Goal: Task Accomplishment & Management: Manage account settings

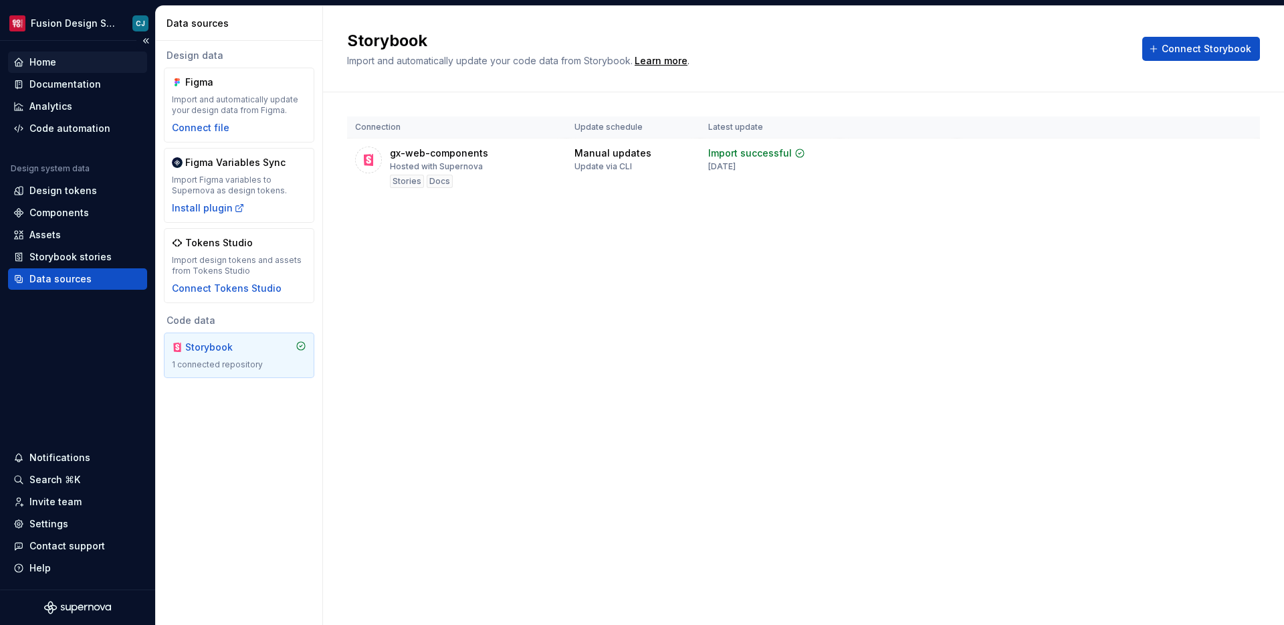
click at [39, 59] on div "Home" at bounding box center [42, 62] width 27 height 13
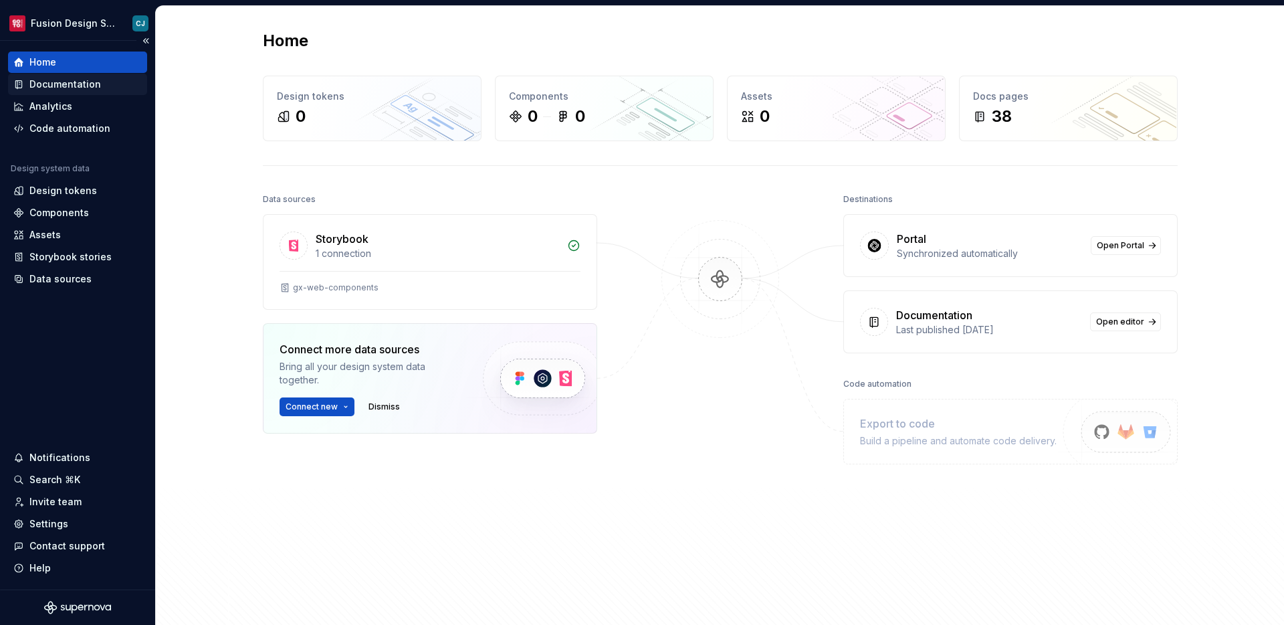
click at [74, 89] on div "Documentation" at bounding box center [65, 84] width 72 height 13
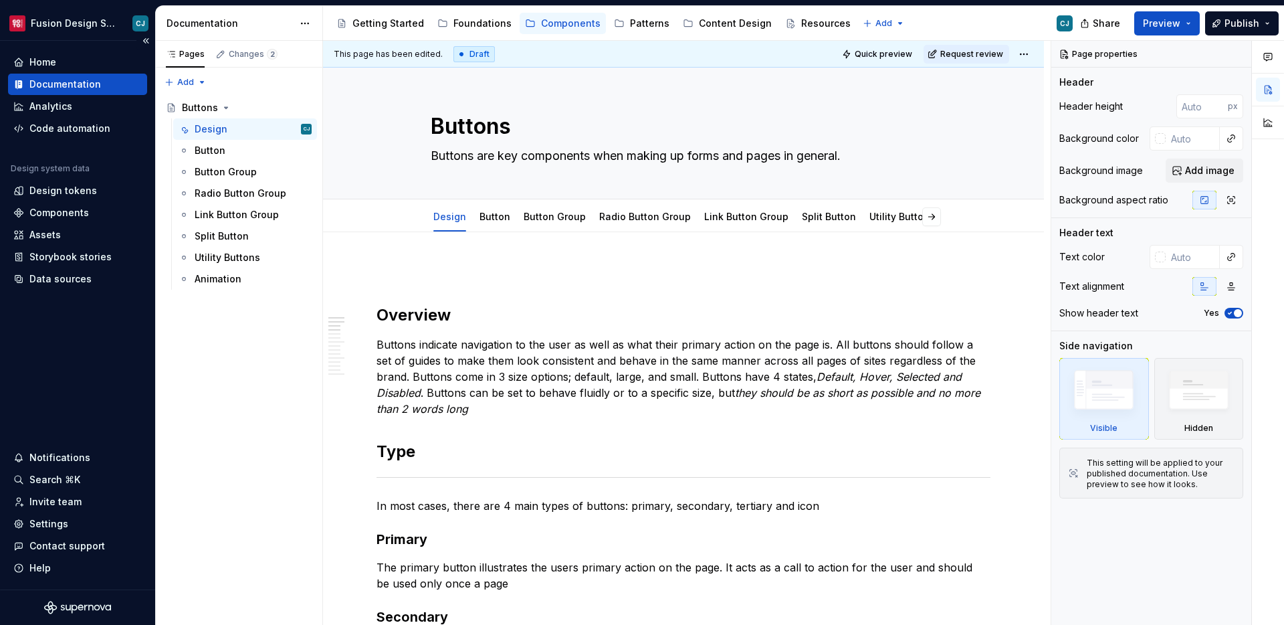
click at [64, 74] on div "Documentation" at bounding box center [77, 84] width 139 height 21
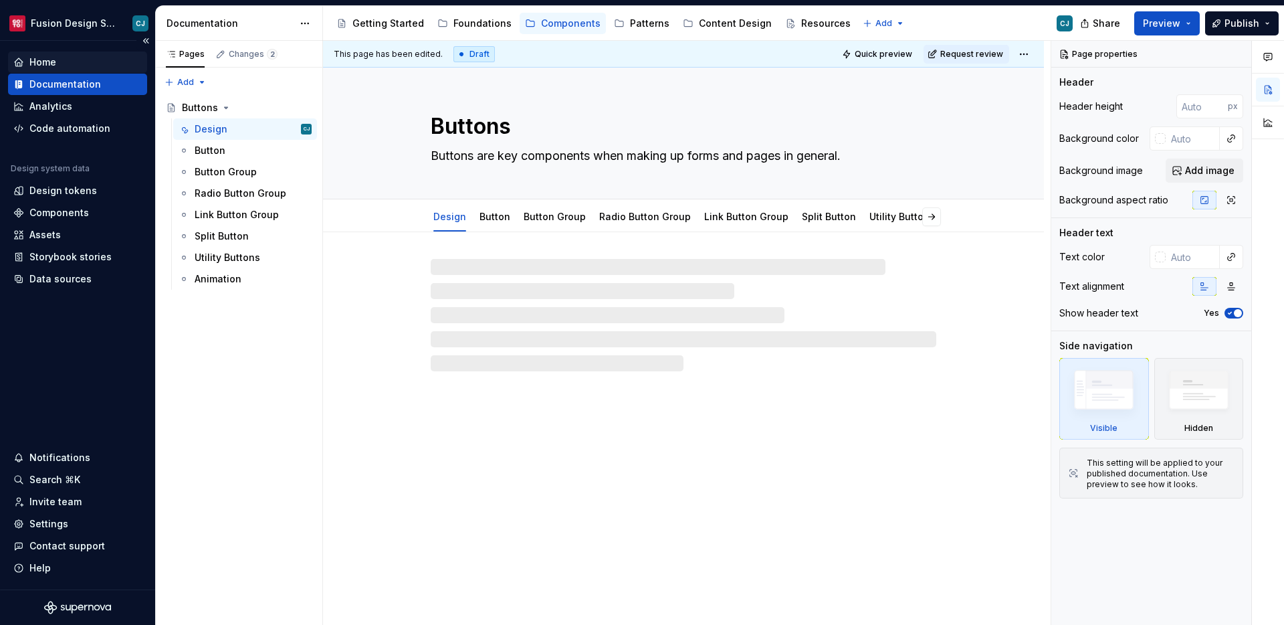
click at [64, 67] on div "Home" at bounding box center [77, 62] width 128 height 13
type textarea "*"
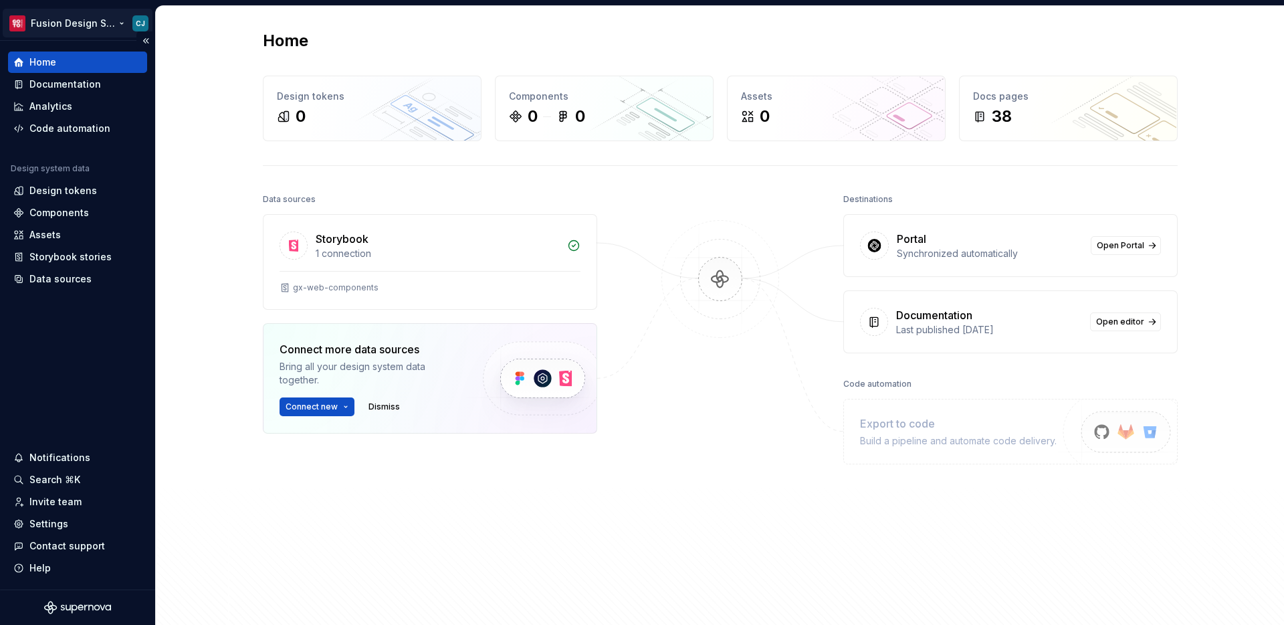
click at [88, 26] on html "Fusion Design System CJ Home Documentation Analytics Code automation Design sys…" at bounding box center [642, 312] width 1284 height 625
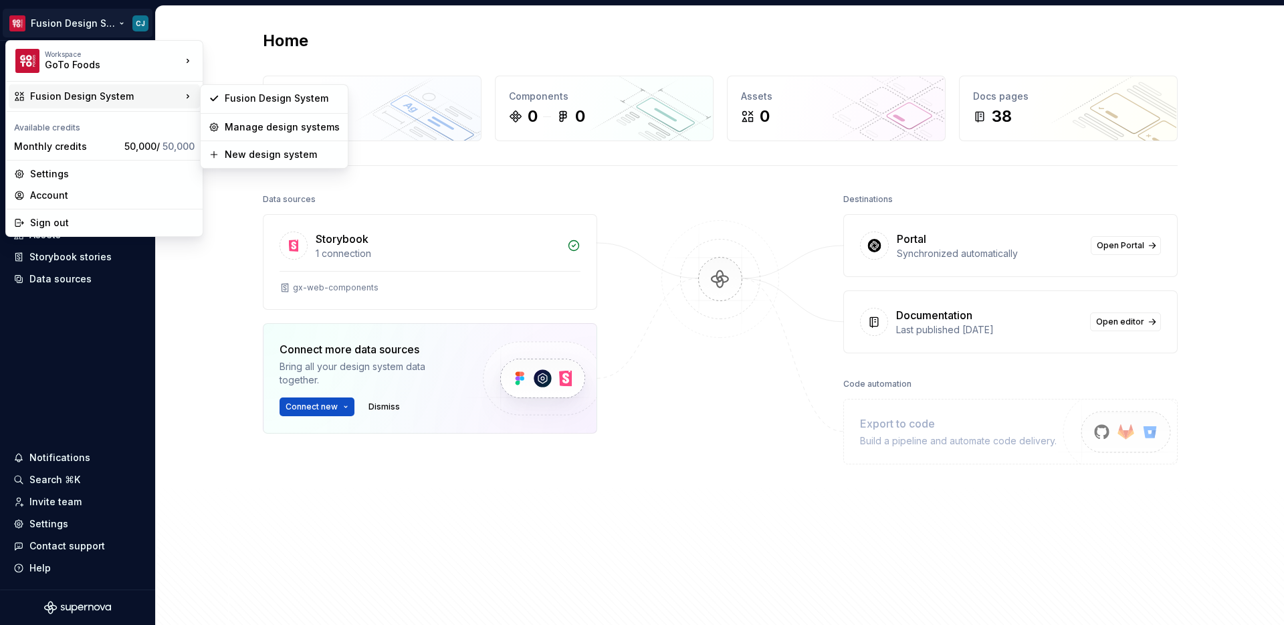
click at [136, 102] on div "Fusion Design System" at bounding box center [105, 96] width 151 height 13
click at [248, 132] on div "Manage design systems" at bounding box center [282, 126] width 115 height 13
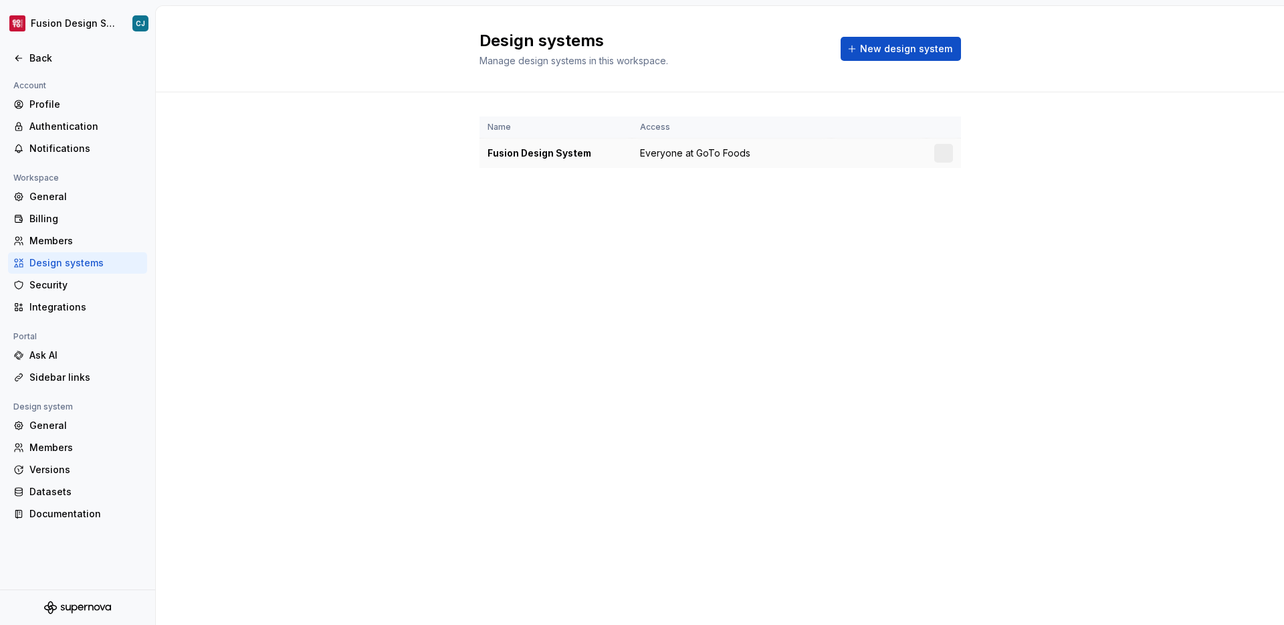
click at [585, 159] on div "Fusion Design System" at bounding box center [556, 152] width 136 height 13
click at [950, 159] on div at bounding box center [943, 153] width 19 height 19
click at [894, 160] on td at bounding box center [878, 153] width 95 height 30
click at [952, 153] on html "Fusion Design System CJ Back Account Profile Authentication Notifications Works…" at bounding box center [642, 312] width 1284 height 625
click at [964, 195] on div "Design system settings" at bounding box center [1022, 200] width 127 height 13
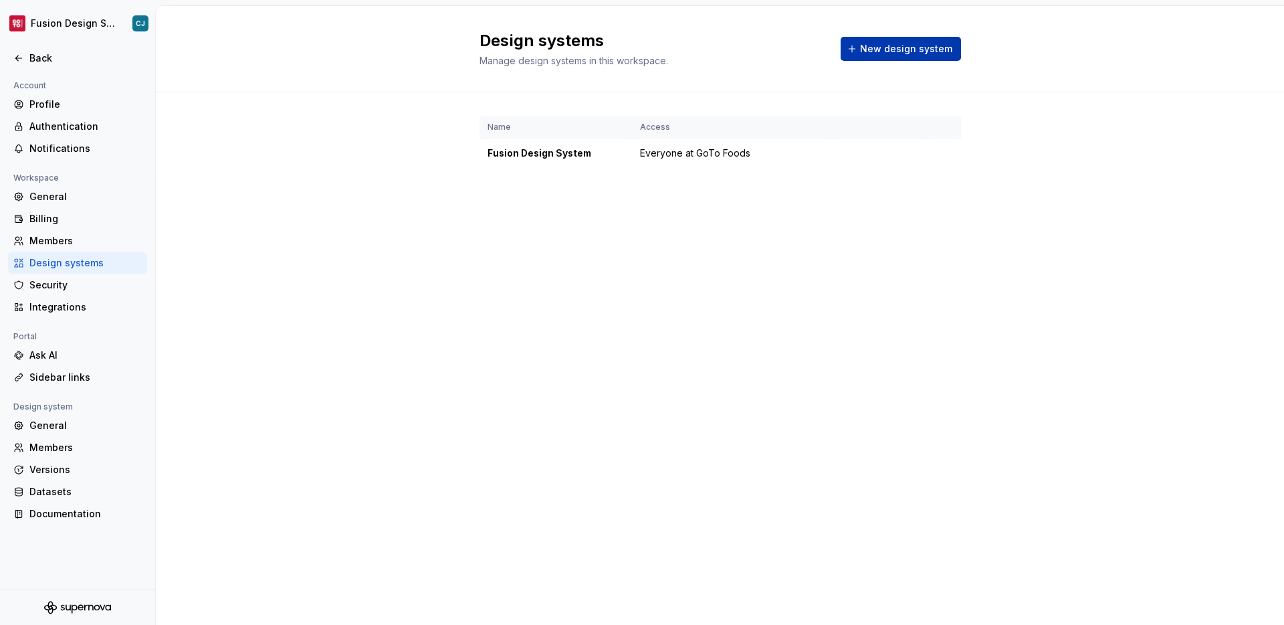
click at [876, 42] on span "New design system" at bounding box center [906, 48] width 92 height 13
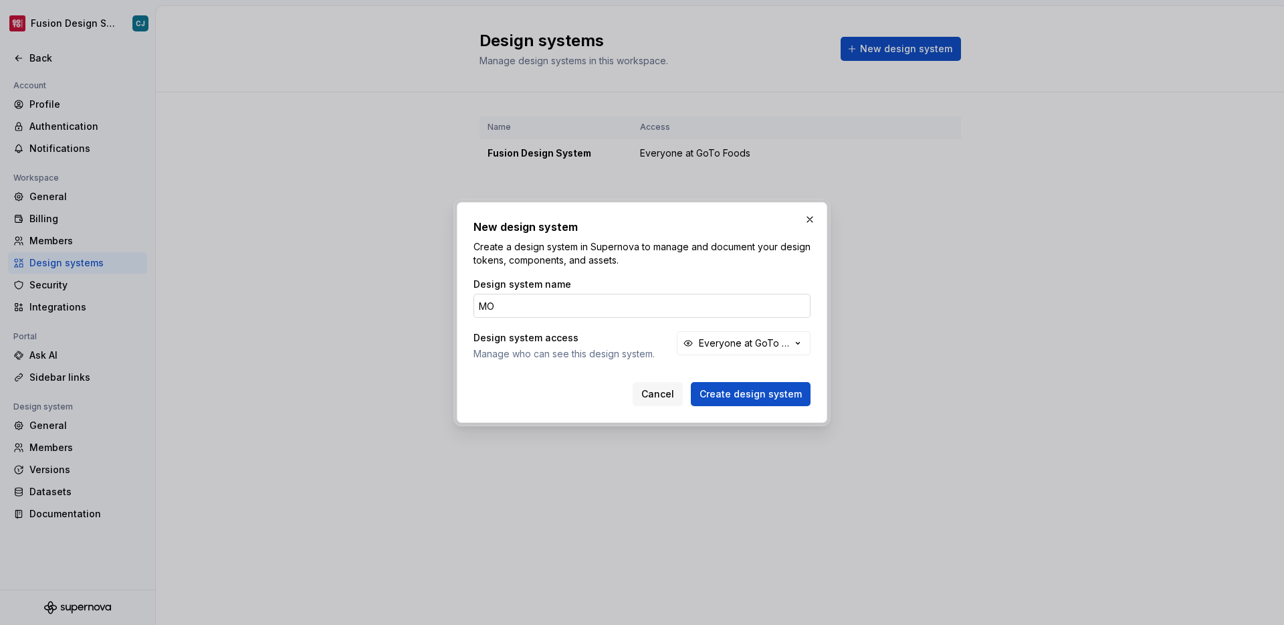
type input "M"
type input "[PERSON_NAME]"
click at [724, 397] on span "Create design system" at bounding box center [751, 393] width 102 height 13
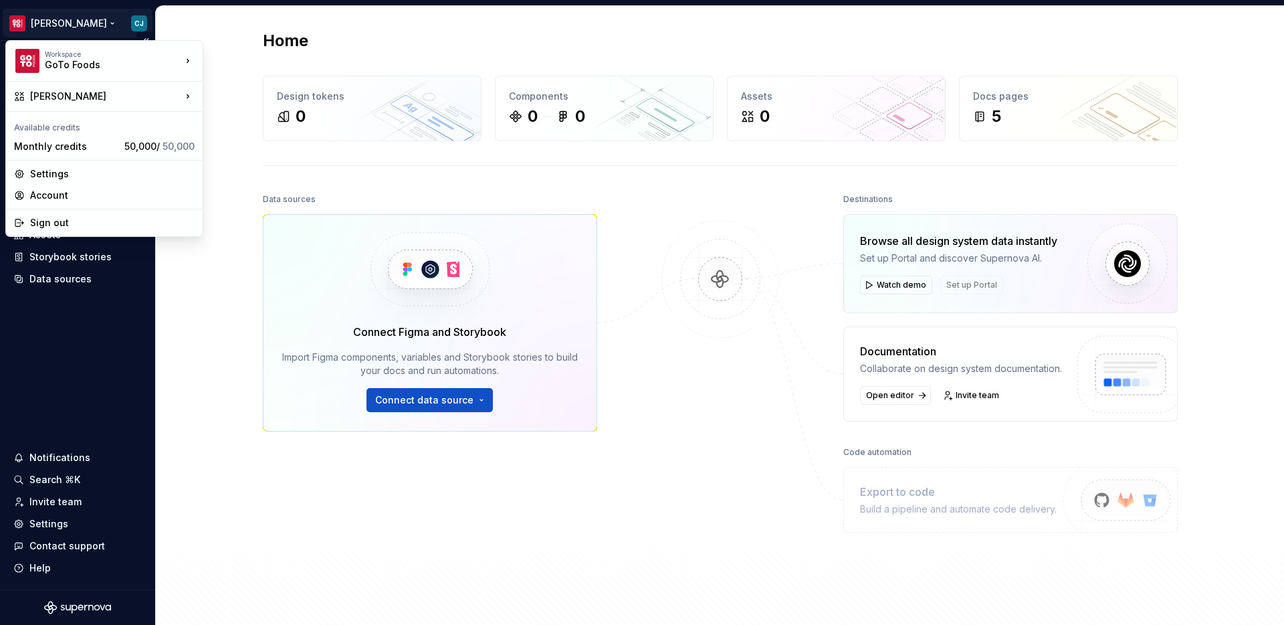
click at [45, 32] on html "Moes CJ Home Documentation Analytics Code automation Design system data Design …" at bounding box center [642, 312] width 1284 height 625
click at [69, 108] on div "Workspace GoTo Foods Moes Available credits Monthly credits 50,000 / 50,000 Set…" at bounding box center [104, 138] width 198 height 197
click at [68, 99] on div "[PERSON_NAME]" at bounding box center [105, 96] width 151 height 13
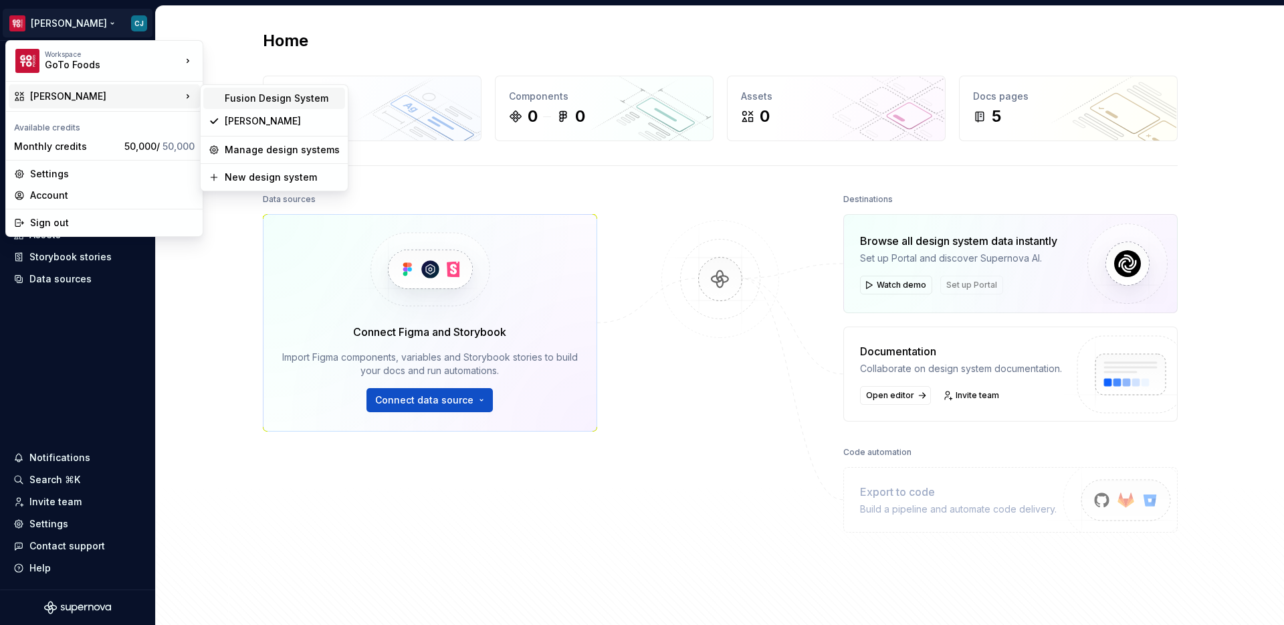
click at [230, 103] on div "Fusion Design System" at bounding box center [282, 98] width 115 height 13
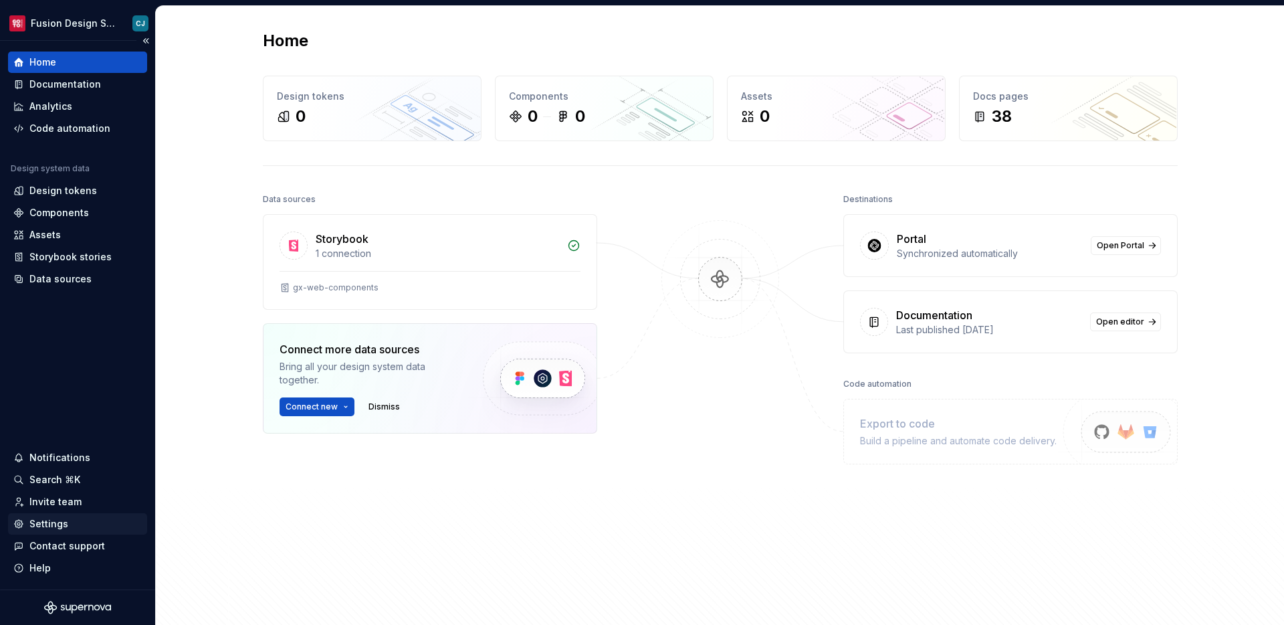
click at [62, 522] on div "Settings" at bounding box center [48, 523] width 39 height 13
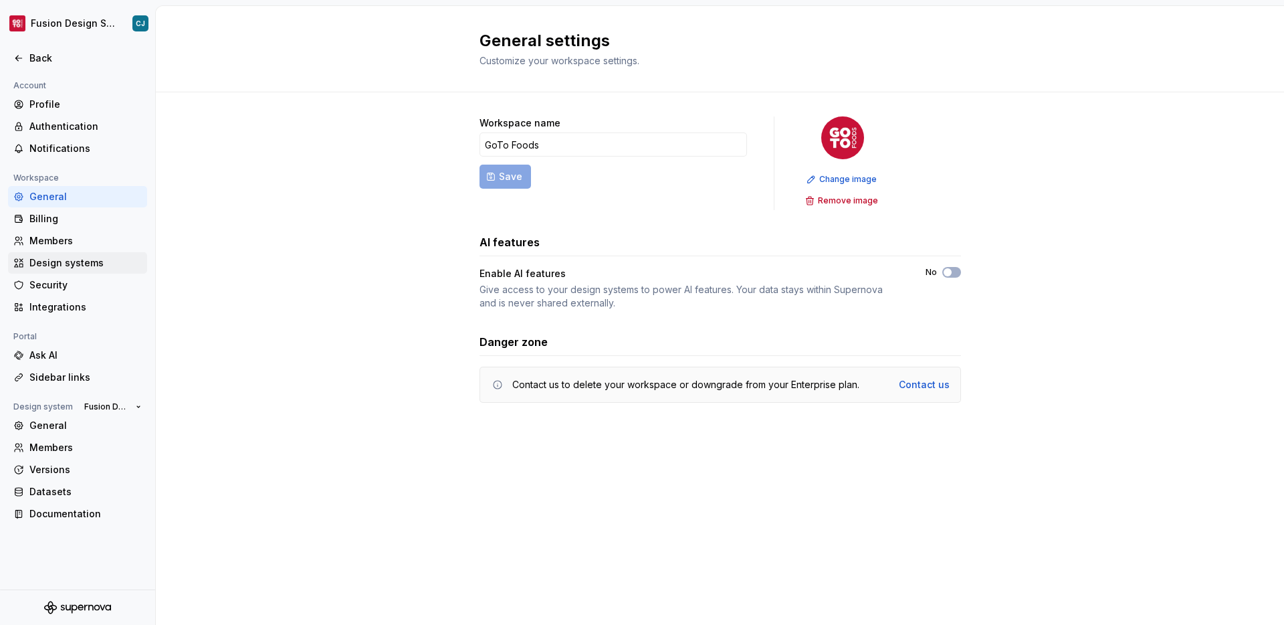
click at [98, 267] on div "Design systems" at bounding box center [85, 262] width 112 height 13
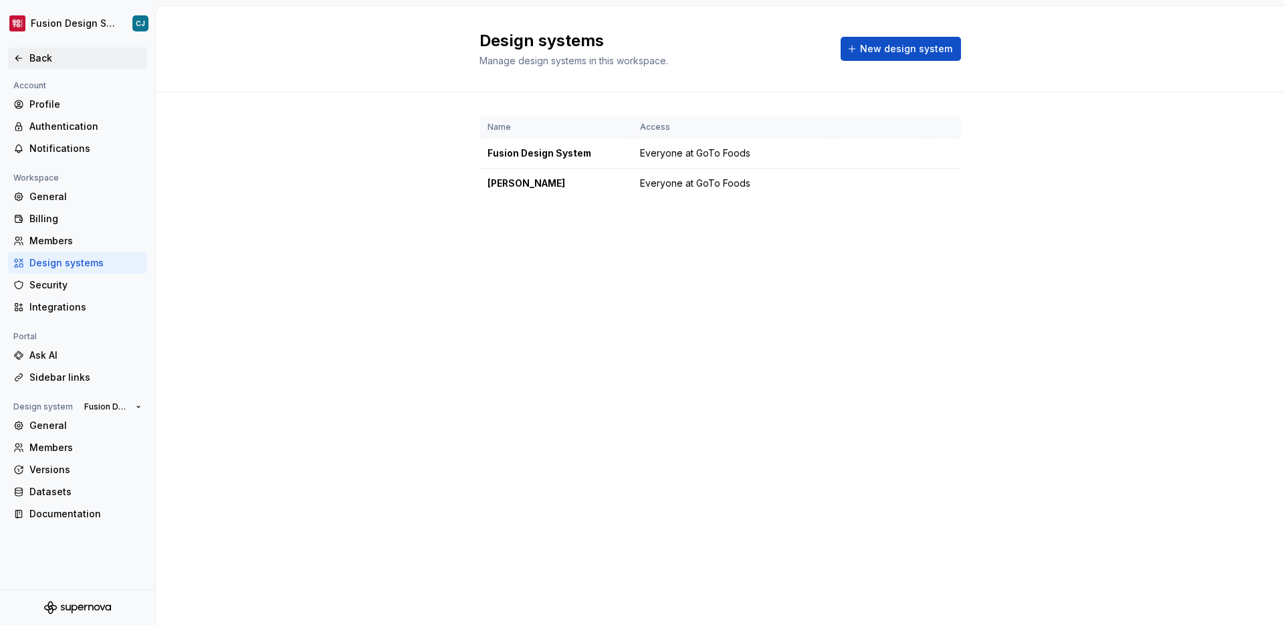
click at [35, 55] on div "Back" at bounding box center [85, 58] width 112 height 13
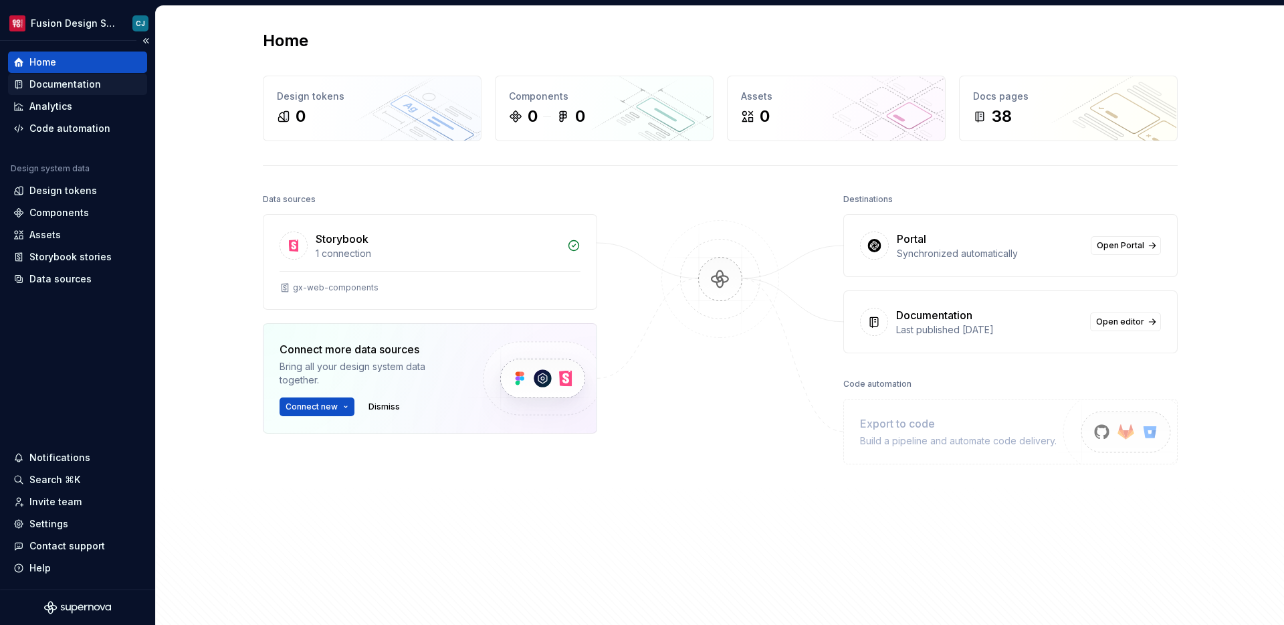
click at [76, 87] on div "Documentation" at bounding box center [65, 84] width 72 height 13
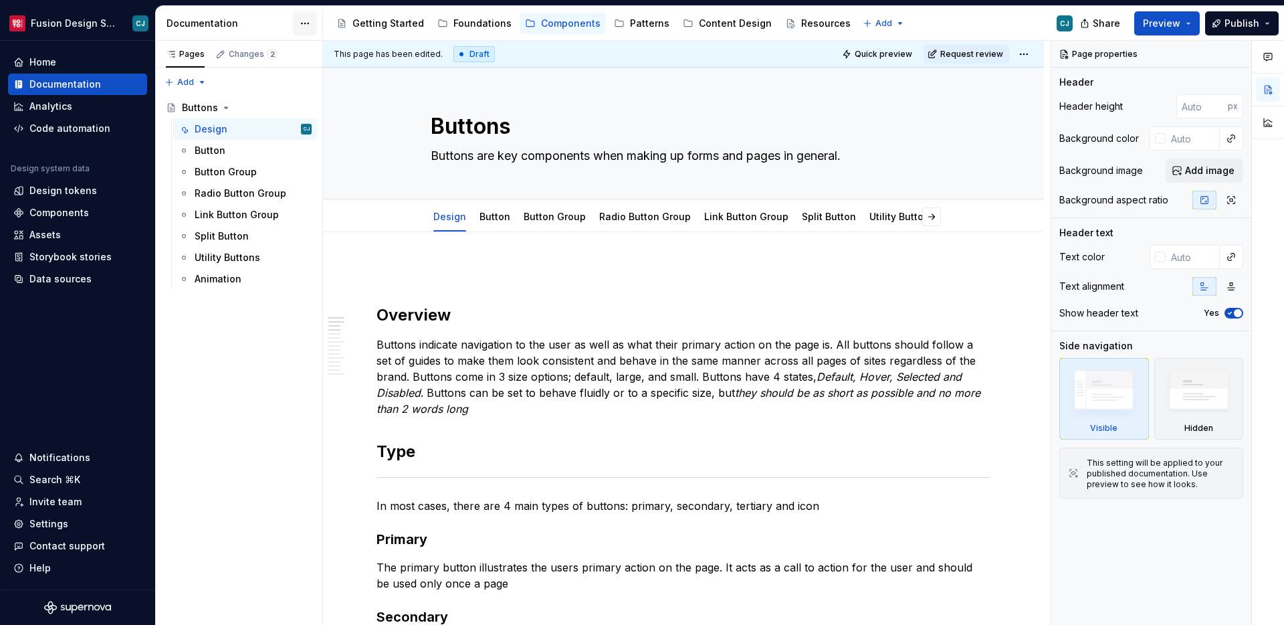
click at [310, 22] on html "Fusion Design System CJ Home Documentation Analytics Code automation Design sys…" at bounding box center [642, 312] width 1284 height 625
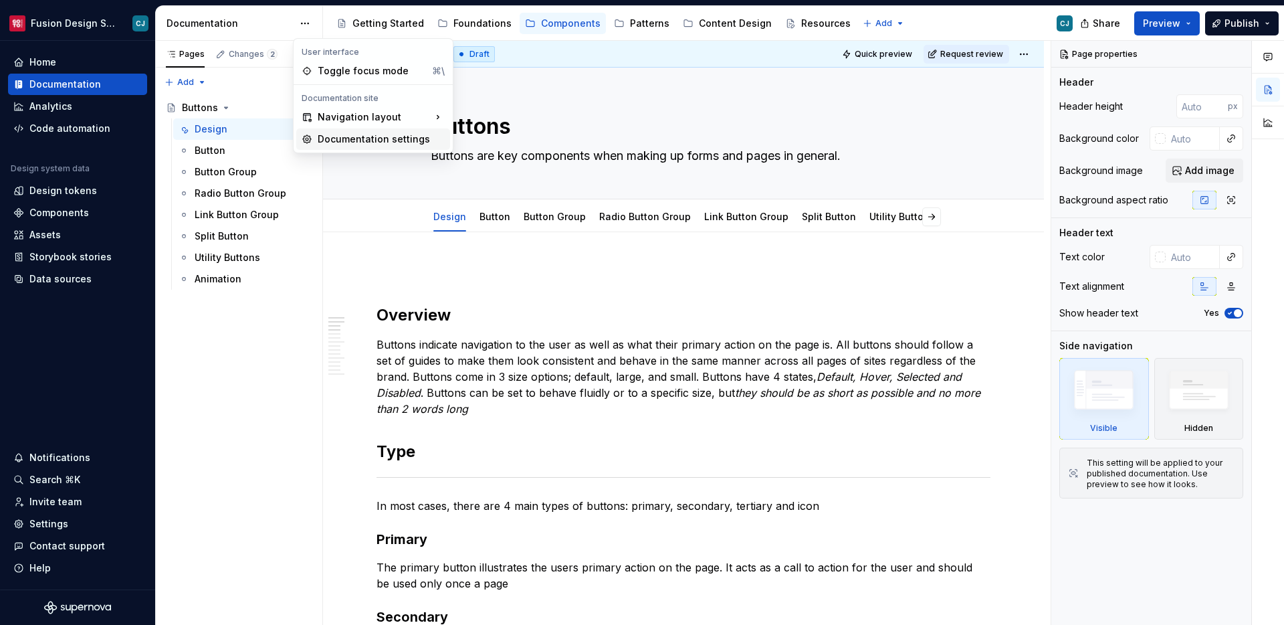
click at [402, 135] on div "Documentation settings" at bounding box center [381, 138] width 127 height 13
type textarea "*"
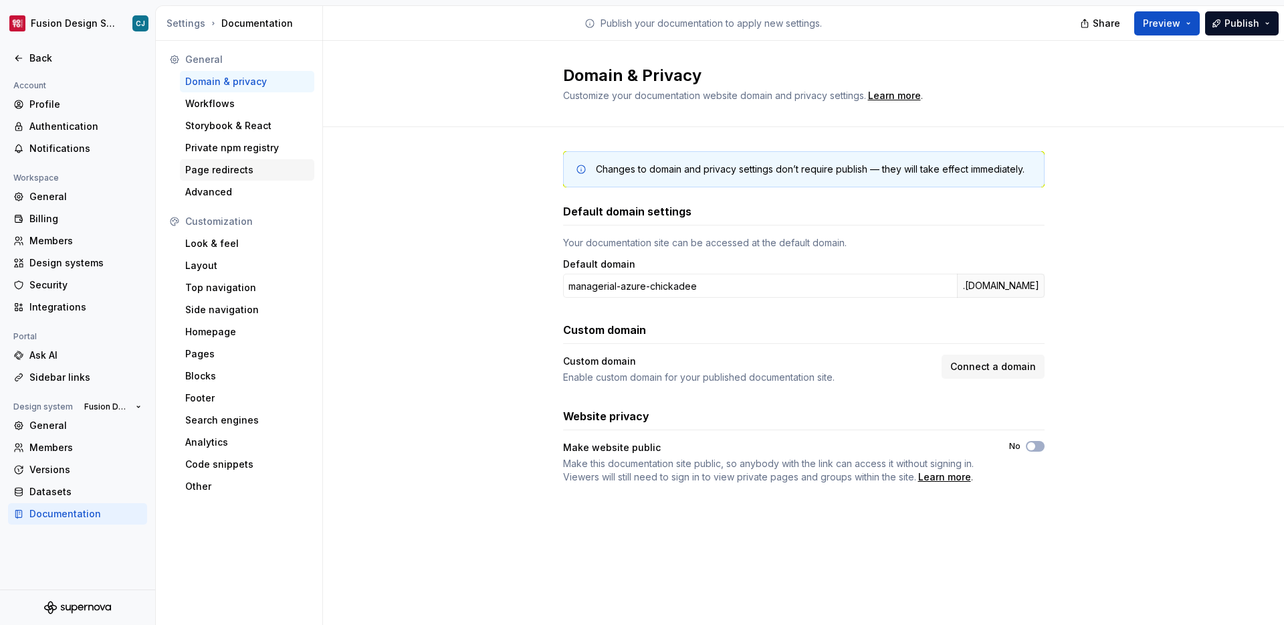
click at [238, 171] on div "Page redirects" at bounding box center [247, 169] width 124 height 13
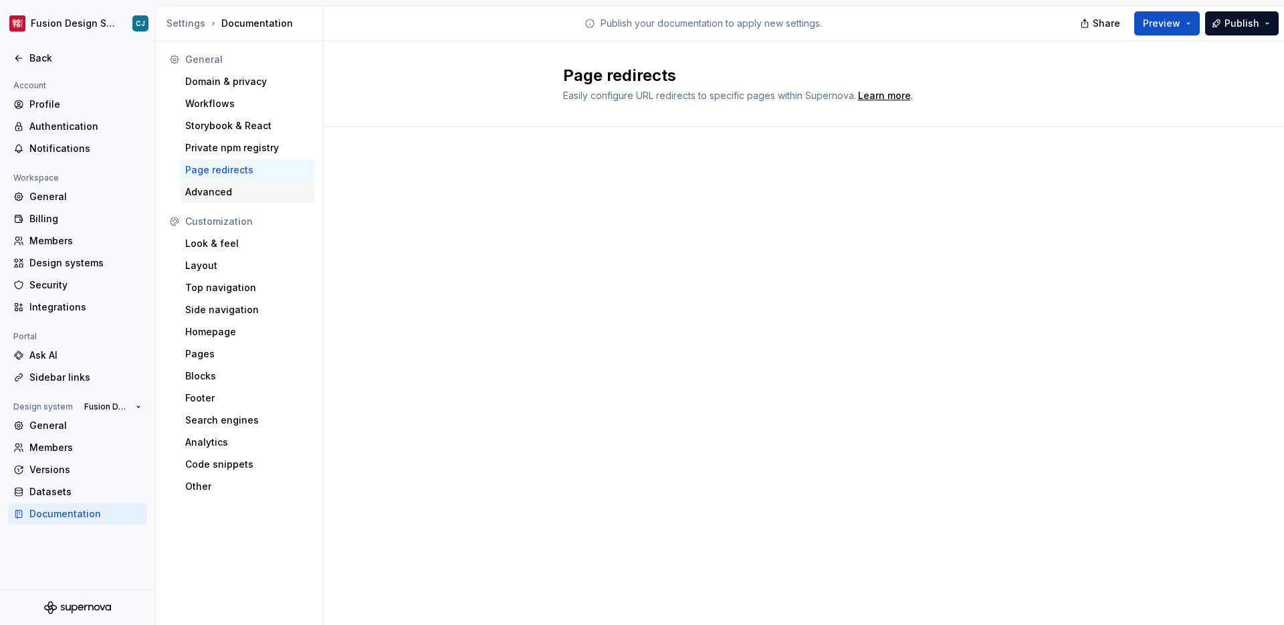
click at [248, 189] on div "Advanced" at bounding box center [247, 191] width 124 height 13
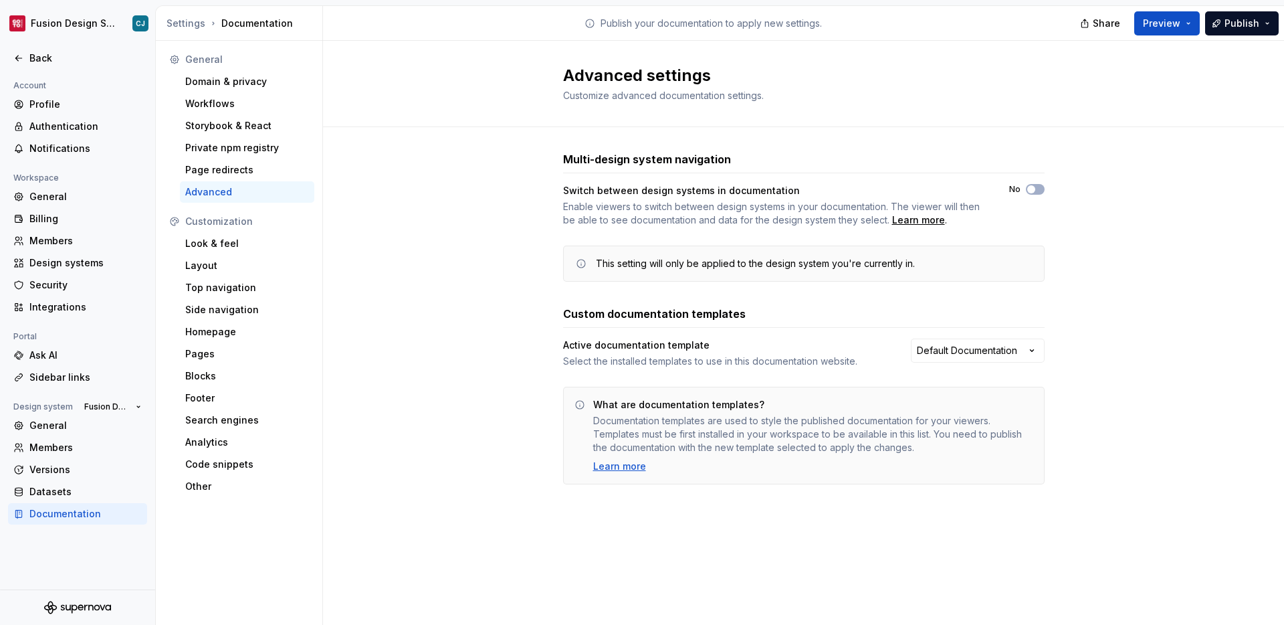
click at [1030, 199] on div "Switch between design systems in documentation Enable viewers to switch between…" at bounding box center [804, 205] width 482 height 43
click at [1031, 190] on span "button" at bounding box center [1031, 189] width 8 height 8
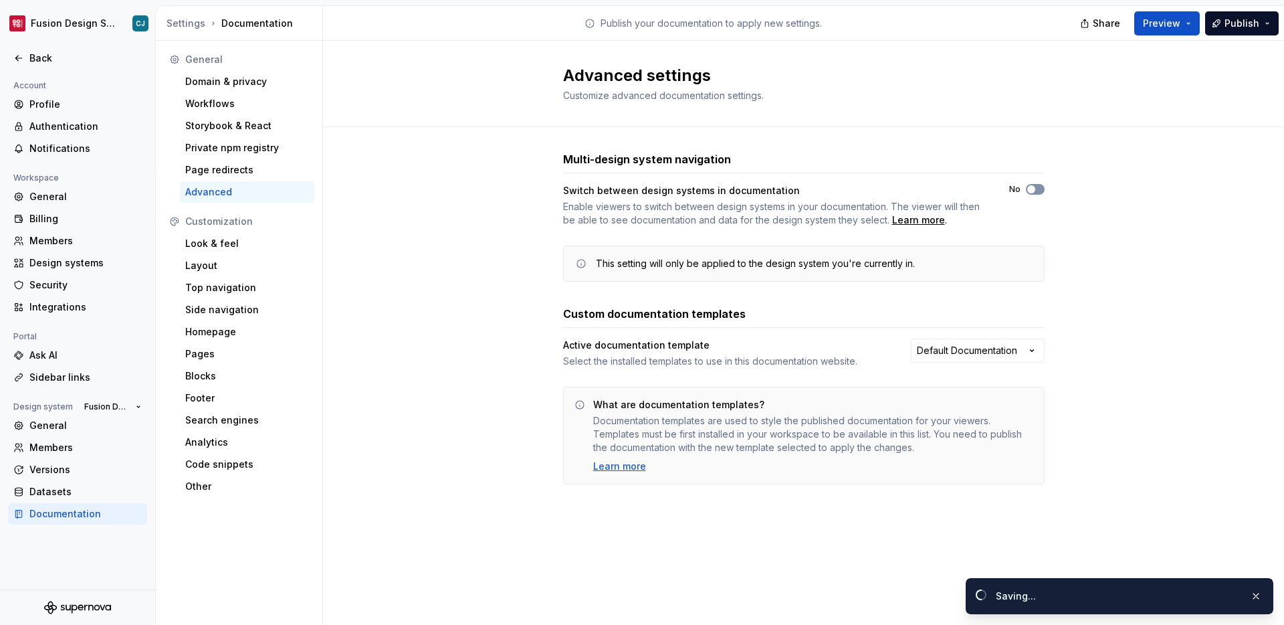
click at [1035, 190] on icon "button" at bounding box center [1031, 189] width 11 height 8
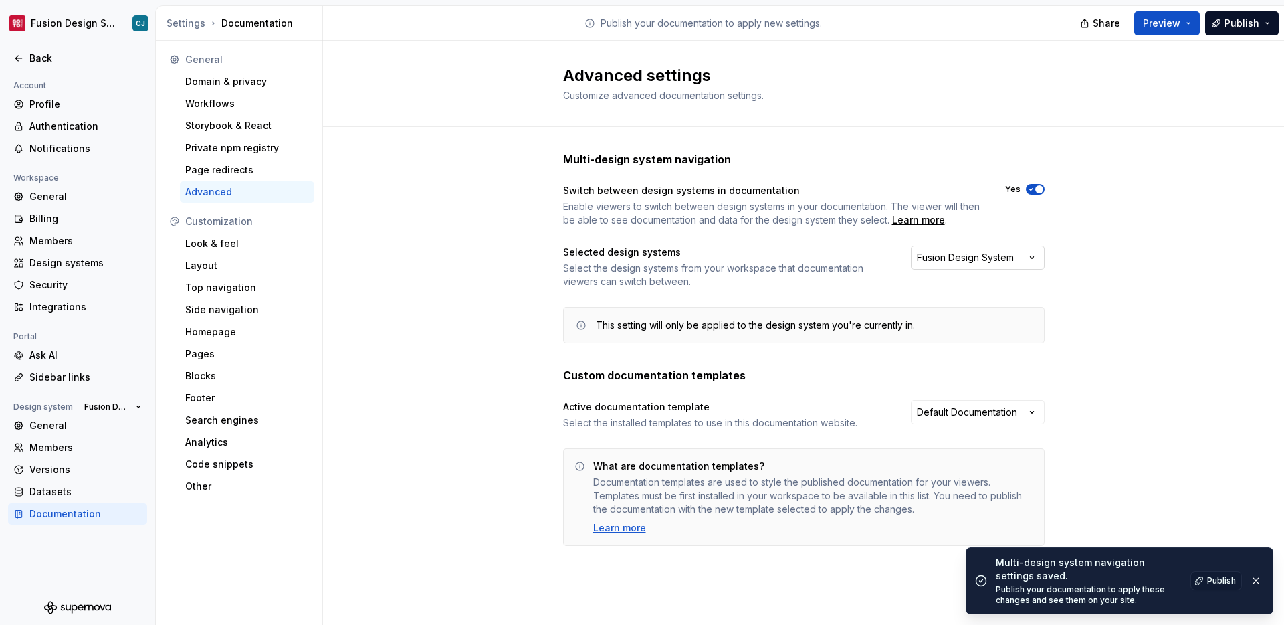
click at [1029, 252] on icon "button" at bounding box center [1031, 257] width 13 height 13
click at [1051, 245] on div "Multi-design system navigation Switch between design systems in documentation E…" at bounding box center [803, 362] width 961 height 470
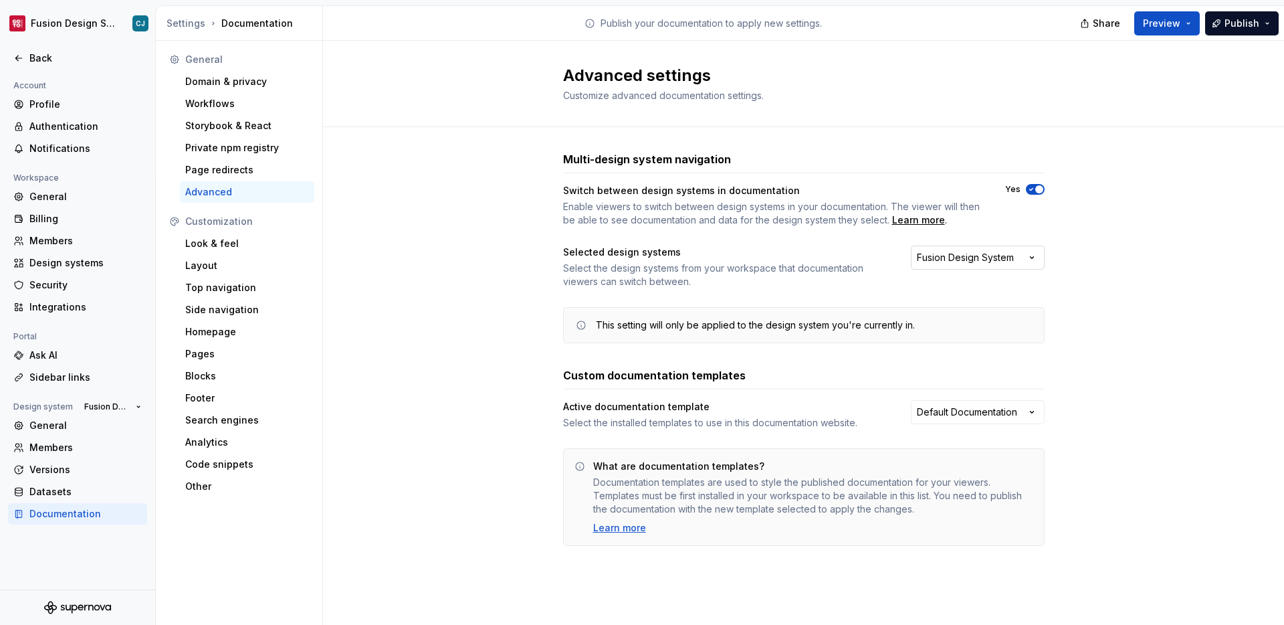
click at [991, 264] on div "Fusion Design System" at bounding box center [965, 257] width 97 height 13
click at [918, 309] on div "[PERSON_NAME]" at bounding box center [977, 307] width 127 height 21
click at [922, 307] on div "Suggestions" at bounding box center [925, 307] width 11 height 11
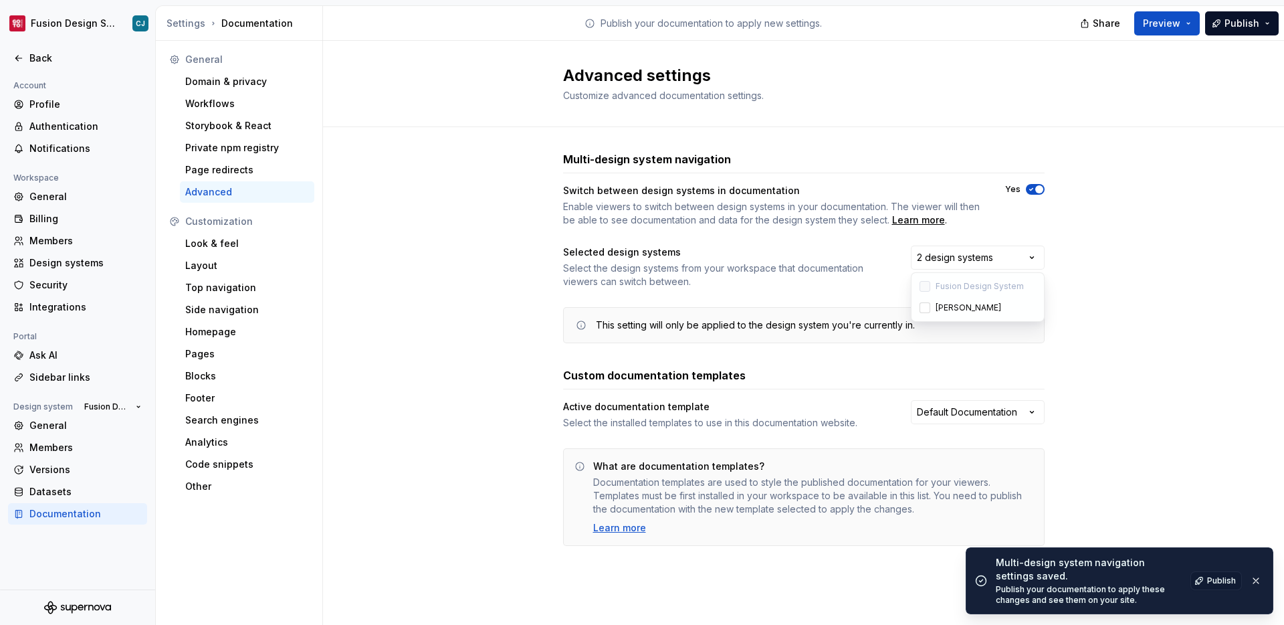
click at [1053, 342] on div "Multi-design system navigation Switch between design systems in documentation E…" at bounding box center [803, 362] width 961 height 470
click at [973, 411] on html "Fusion Design System CJ Back Account Profile Authentication Notifications Works…" at bounding box center [642, 312] width 1284 height 625
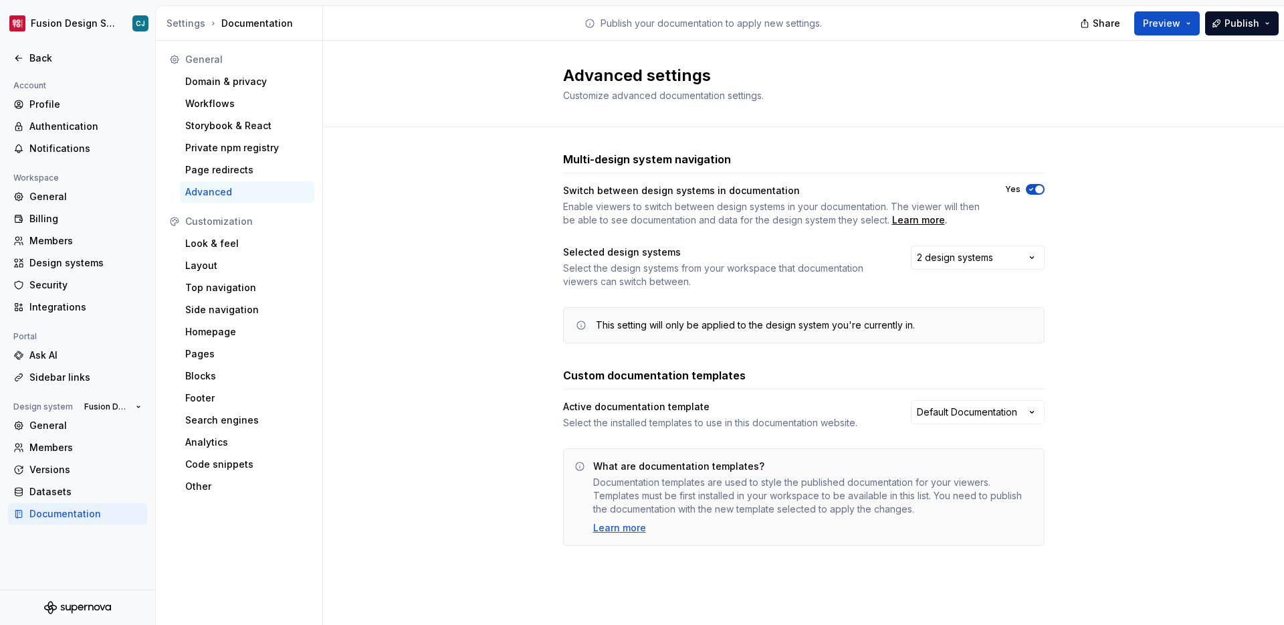
click at [967, 395] on html "Fusion Design System CJ Back Account Profile Authentication Notifications Works…" at bounding box center [642, 312] width 1284 height 625
click at [968, 410] on html "Fusion Design System CJ Back Account Profile Authentication Notifications Works…" at bounding box center [642, 312] width 1284 height 625
click at [967, 410] on html "Fusion Design System CJ Back Account Profile Authentication Notifications Works…" at bounding box center [642, 312] width 1284 height 625
click at [1171, 20] on span "Preview" at bounding box center [1161, 23] width 37 height 13
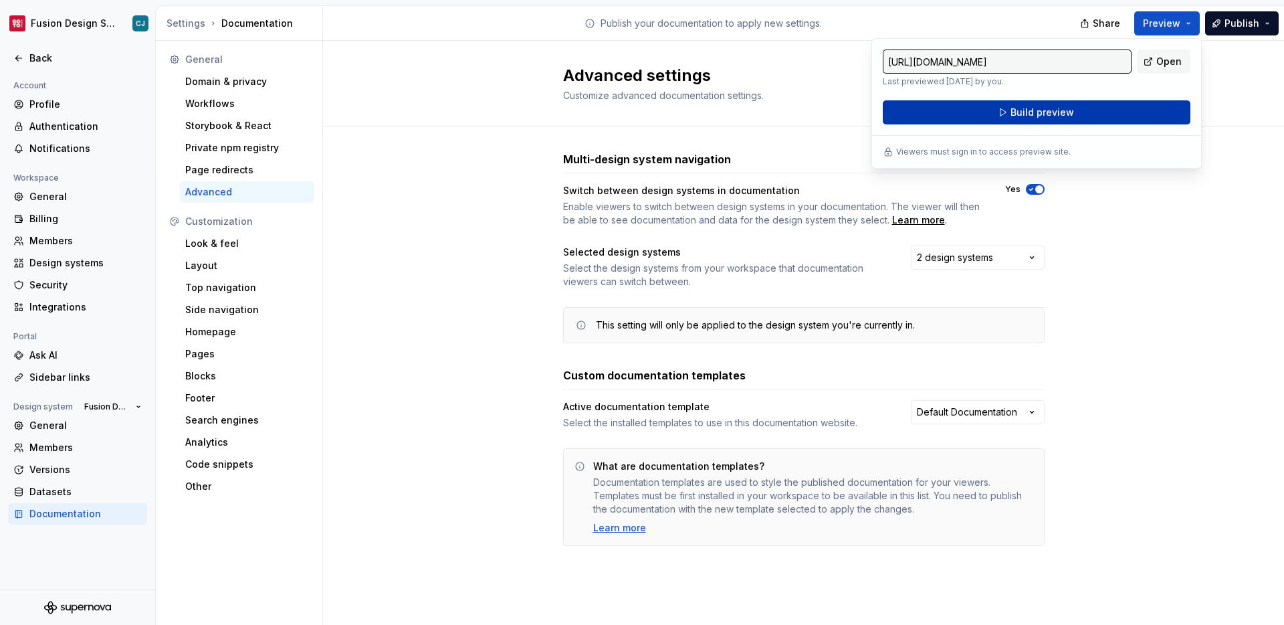
click at [1086, 107] on button "Build preview" at bounding box center [1037, 112] width 308 height 24
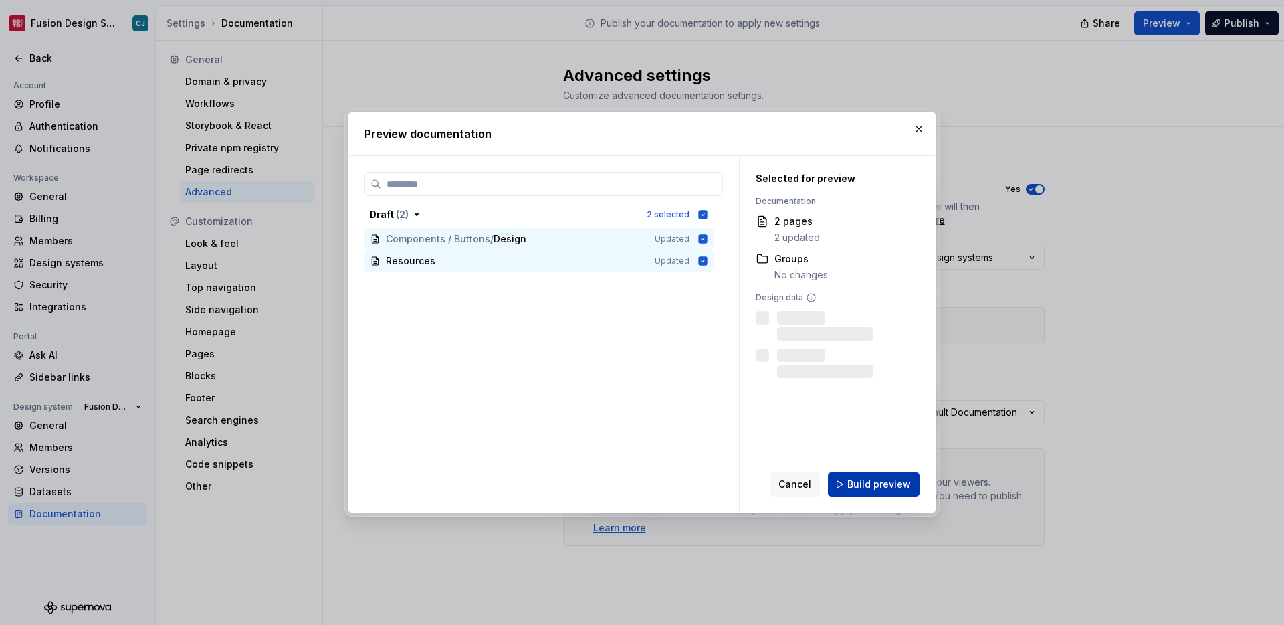
click at [873, 484] on span "Build preview" at bounding box center [879, 484] width 64 height 13
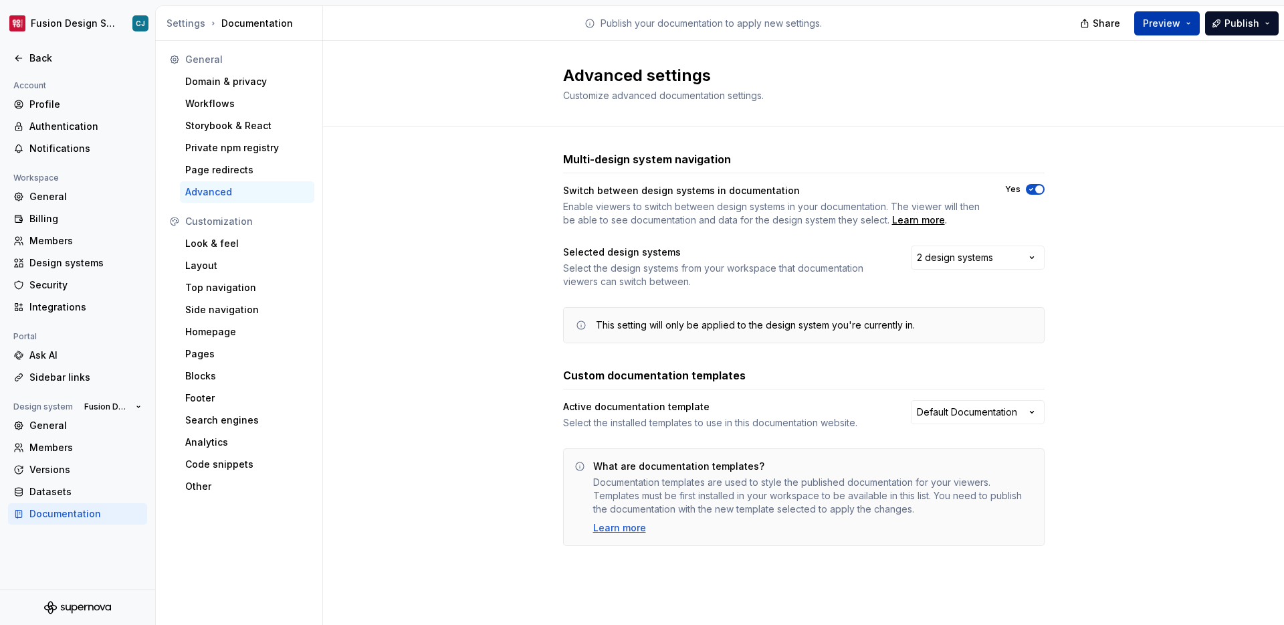
click at [1162, 28] on span "Preview" at bounding box center [1161, 23] width 37 height 13
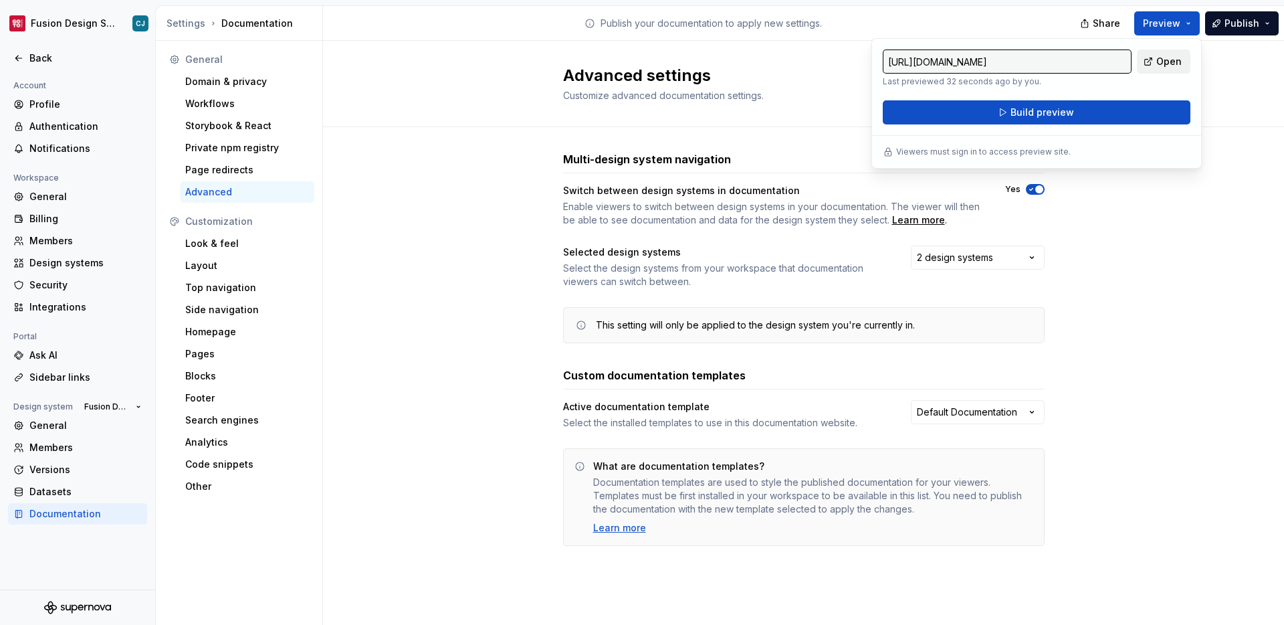
click at [1159, 61] on span "Open" at bounding box center [1169, 61] width 25 height 13
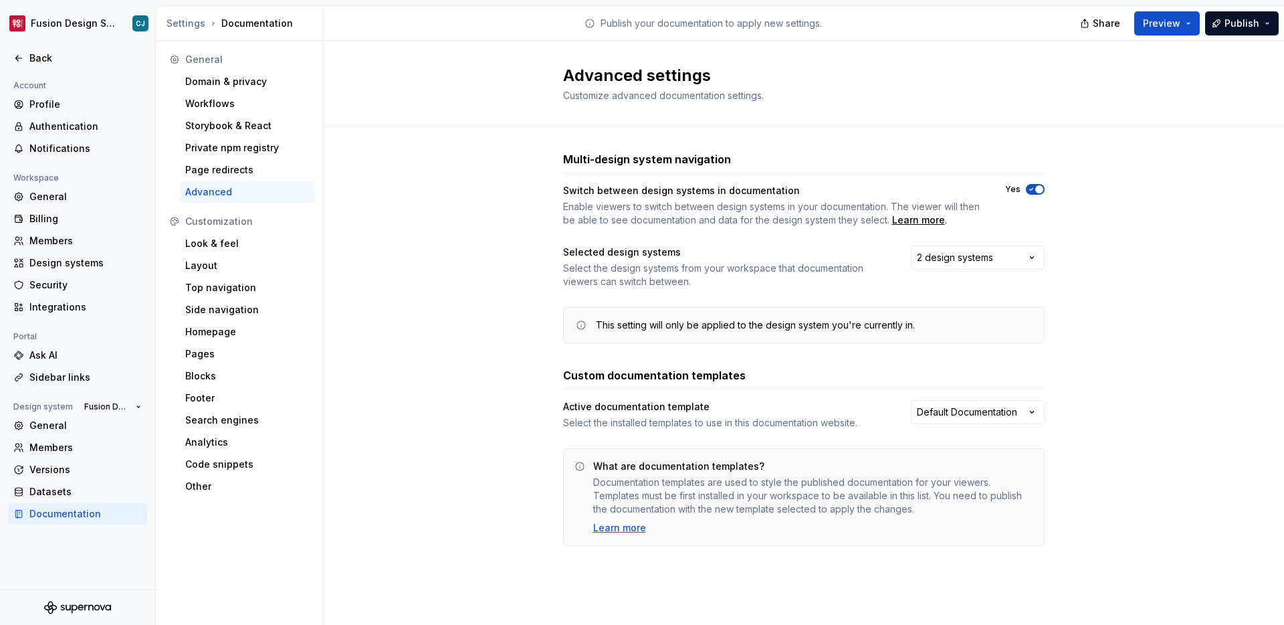
click at [399, 245] on div "Multi-design system navigation Switch between design systems in documentation E…" at bounding box center [803, 362] width 961 height 470
click at [108, 31] on html "Fusion Design System CJ Back Account Profile Authentication Notifications Works…" at bounding box center [642, 312] width 1284 height 625
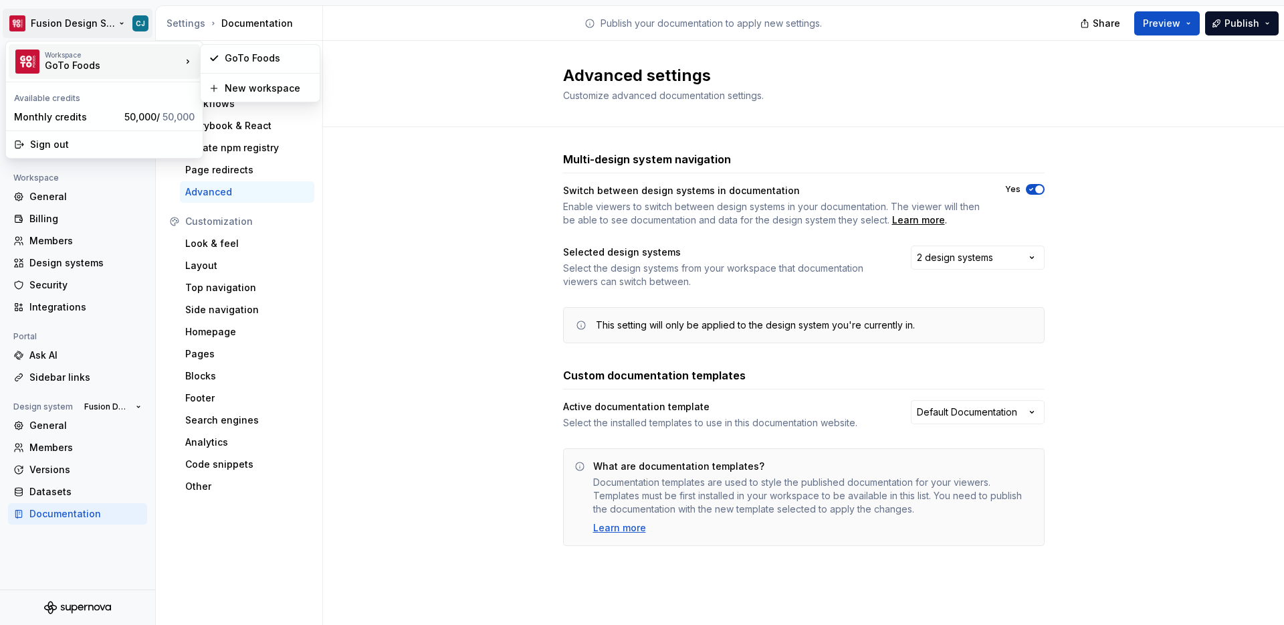
click at [73, 69] on div "GoTo Foods" at bounding box center [102, 65] width 114 height 13
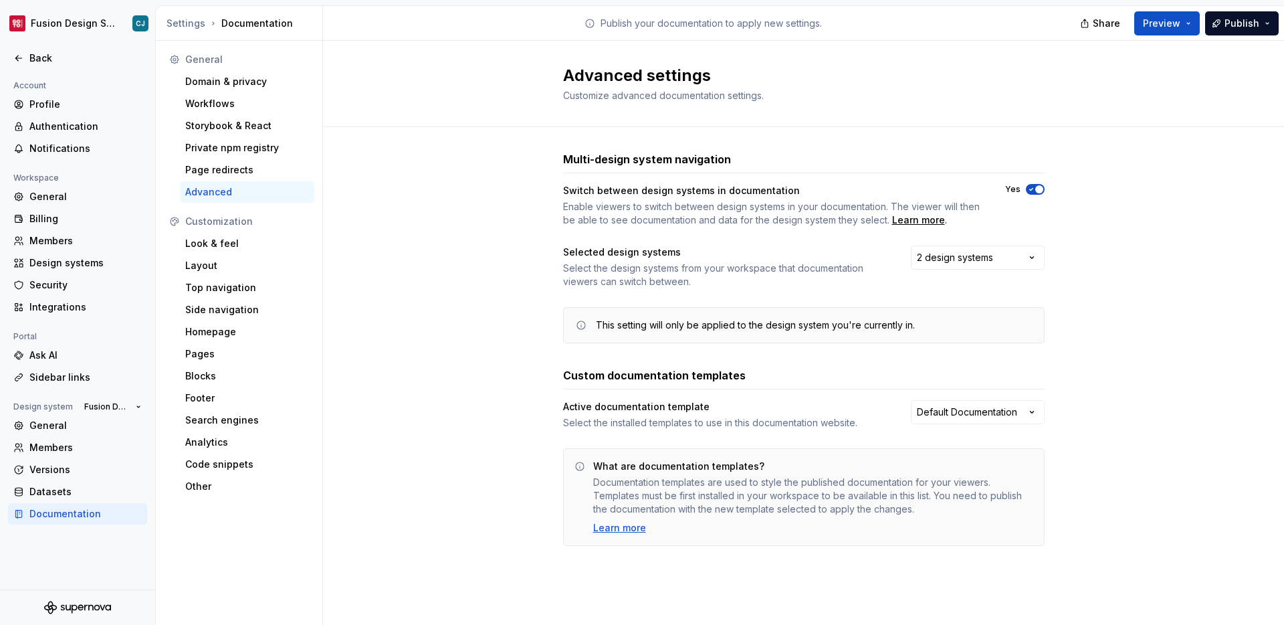
click at [387, 82] on html "Fusion Design System CJ Back Account Profile Authentication Notifications Works…" at bounding box center [642, 312] width 1284 height 625
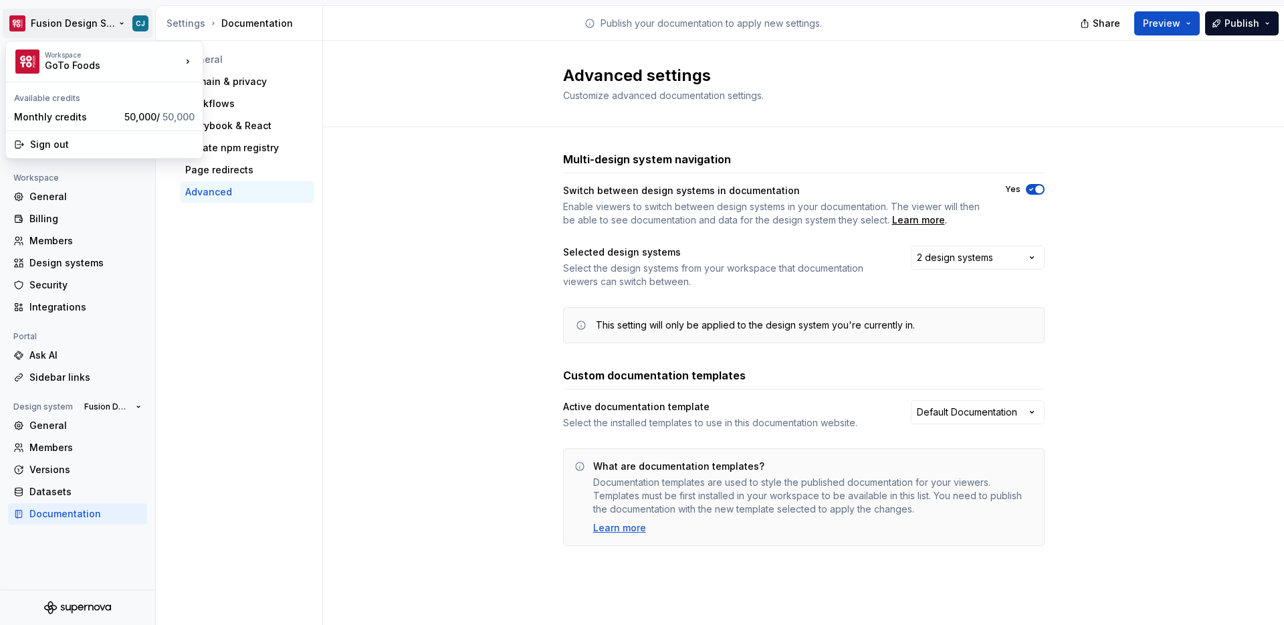
click at [99, 25] on html "Fusion Design System CJ Back Account Profile Authentication Notifications Works…" at bounding box center [642, 312] width 1284 height 625
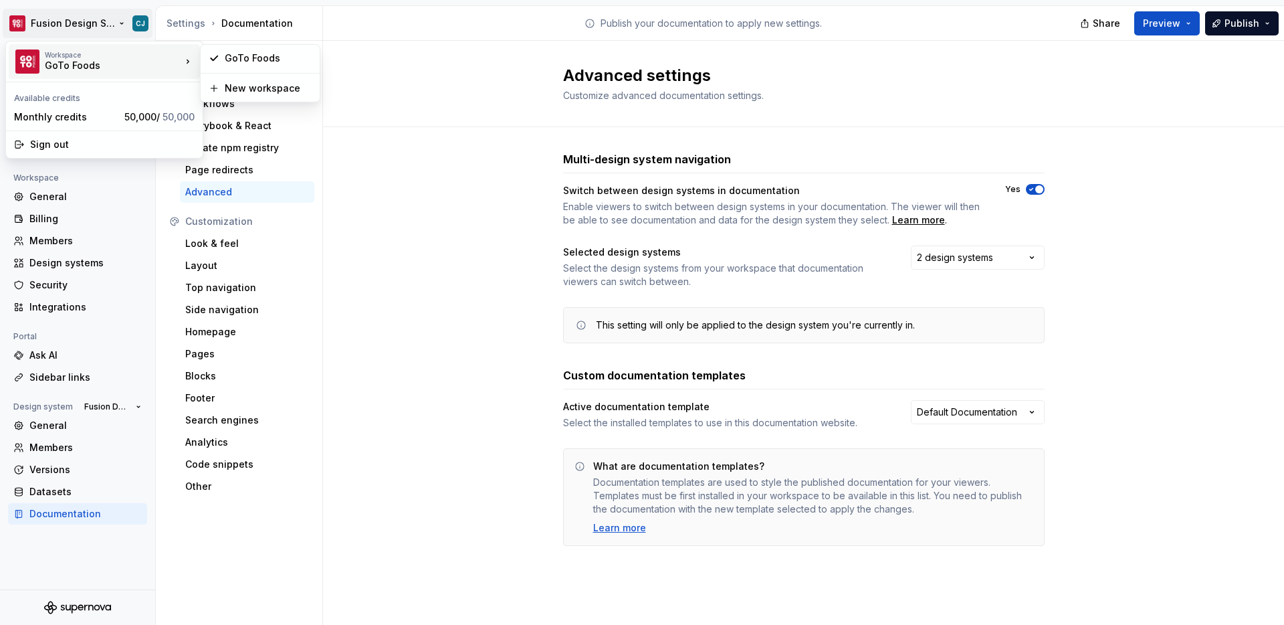
click at [362, 104] on html "Fusion Design System CJ Back Account Profile Authentication Notifications Works…" at bounding box center [642, 312] width 1284 height 625
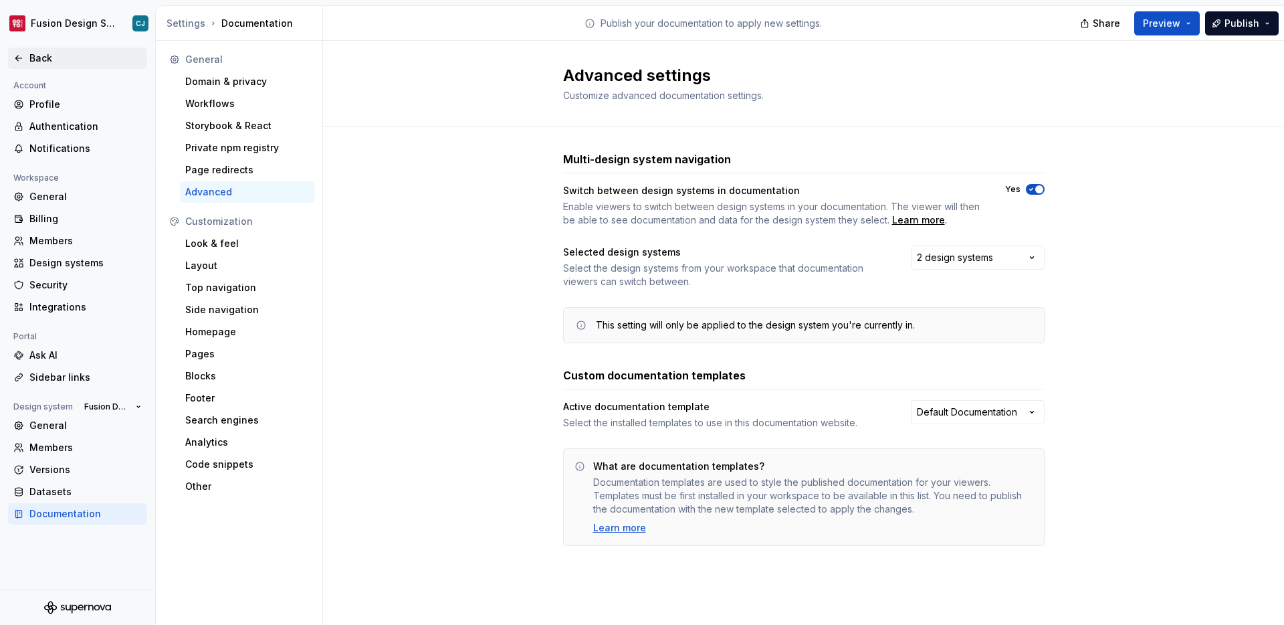
click at [31, 61] on div "Back" at bounding box center [85, 58] width 112 height 13
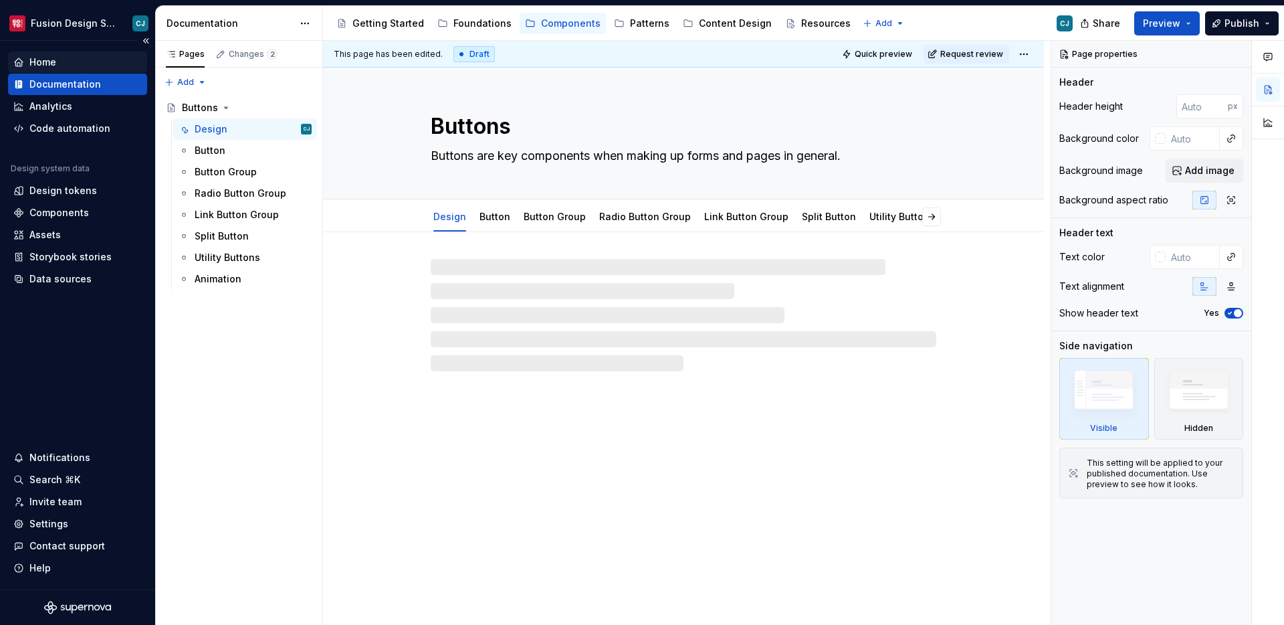
click at [37, 56] on div "Home" at bounding box center [42, 62] width 27 height 13
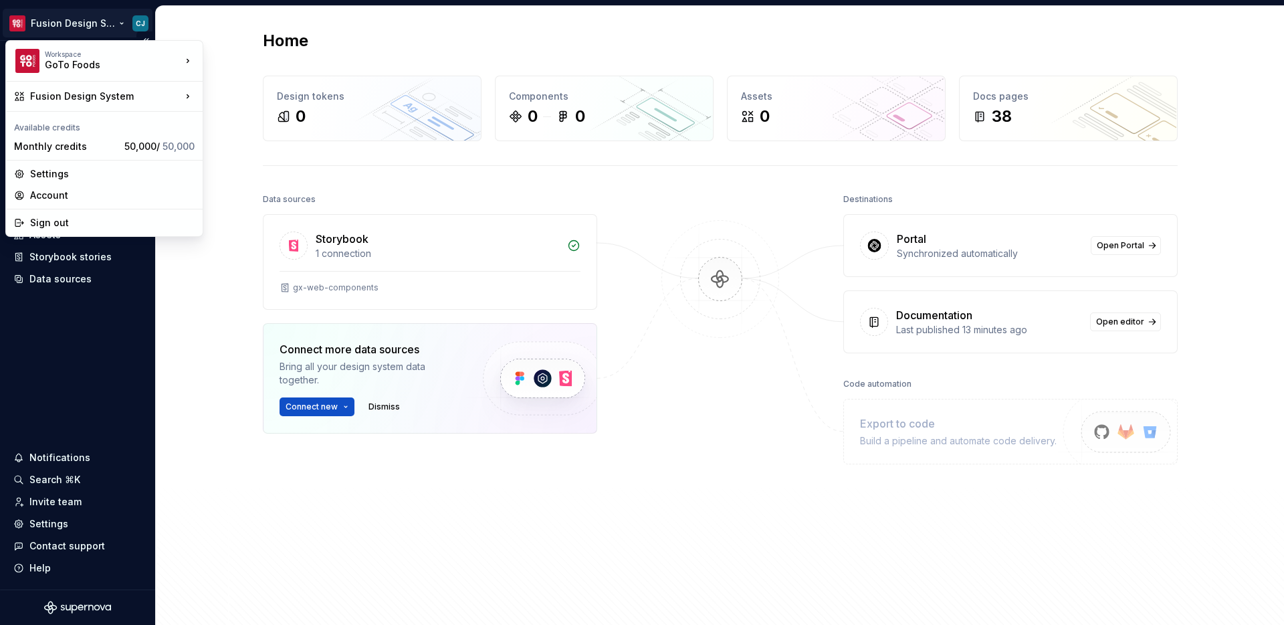
click at [110, 29] on html "Fusion Design System CJ Home Documentation Analytics Code automation Design sys…" at bounding box center [642, 312] width 1284 height 625
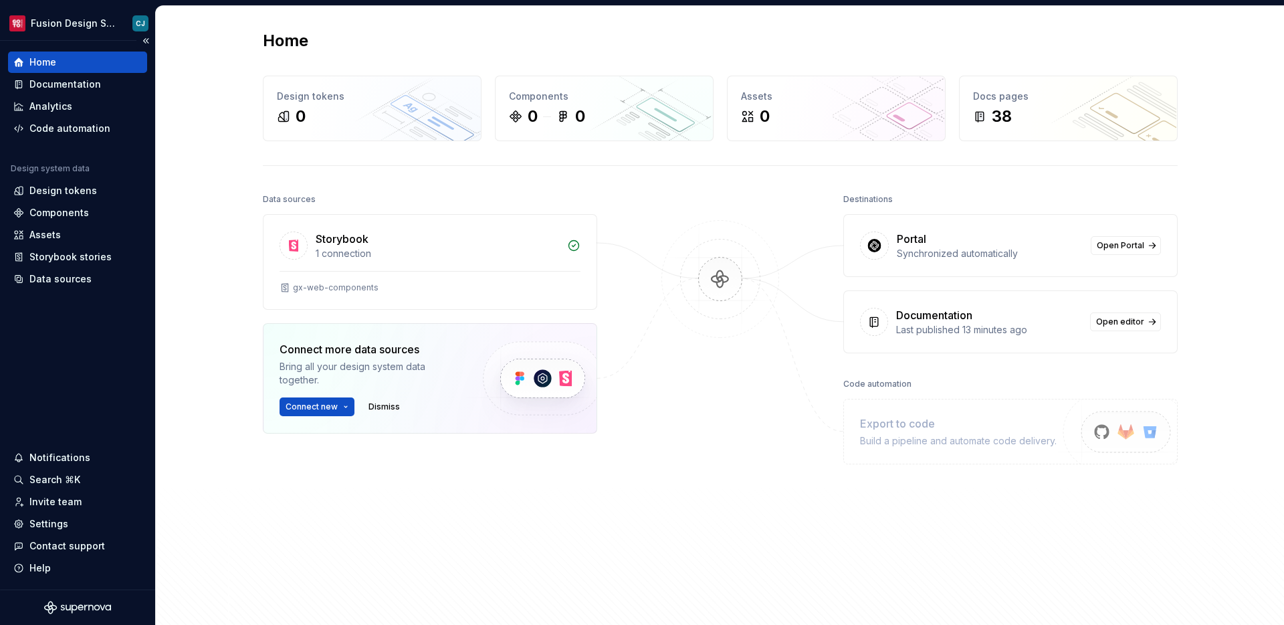
click at [124, 351] on html "Fusion Design System CJ Home Documentation Analytics Code automation Design sys…" at bounding box center [642, 312] width 1284 height 625
click at [67, 189] on div "Design tokens" at bounding box center [63, 190] width 68 height 13
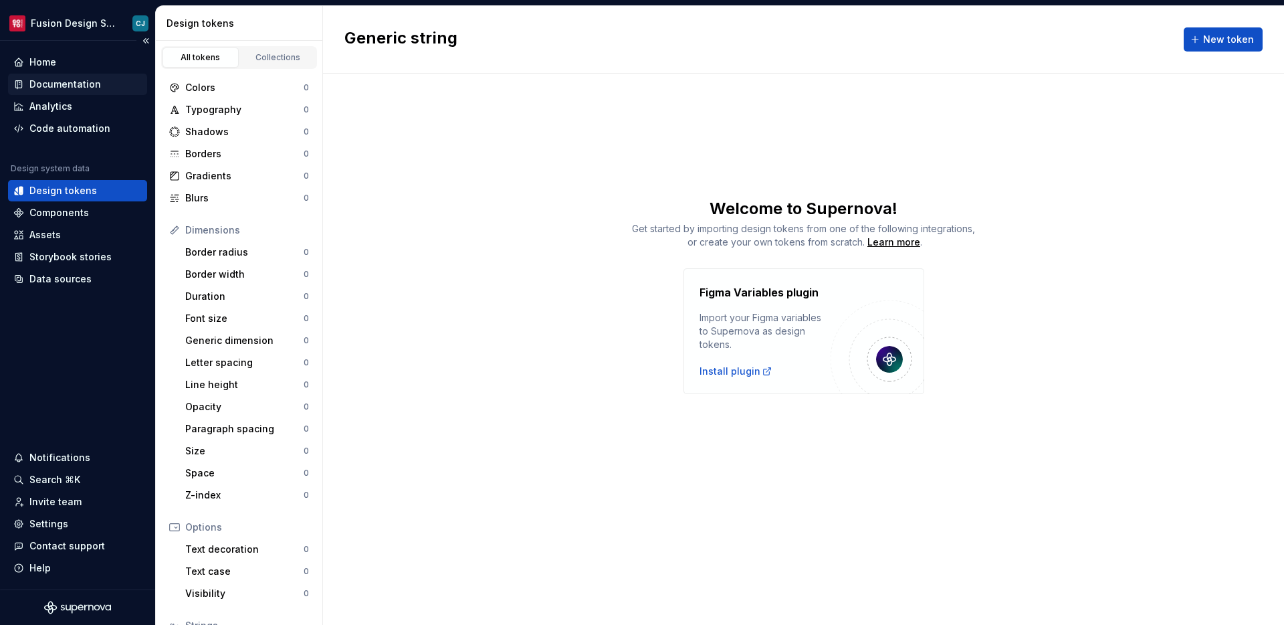
click at [71, 84] on div "Documentation" at bounding box center [65, 84] width 72 height 13
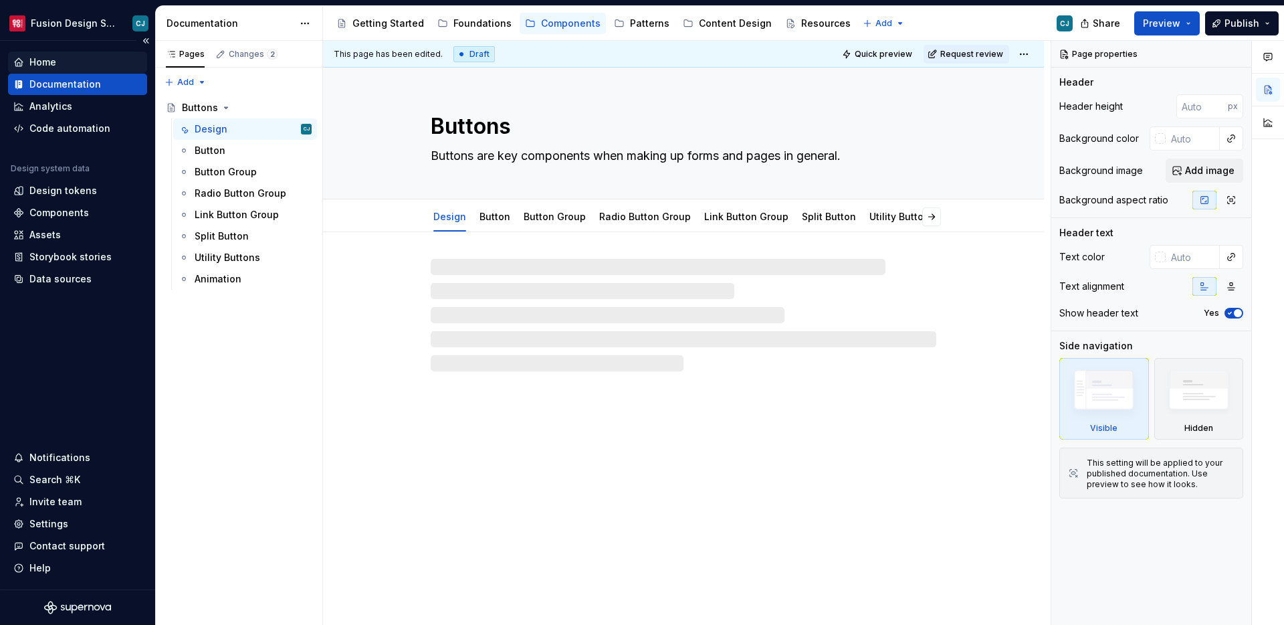
click at [62, 67] on div "Home" at bounding box center [77, 62] width 128 height 13
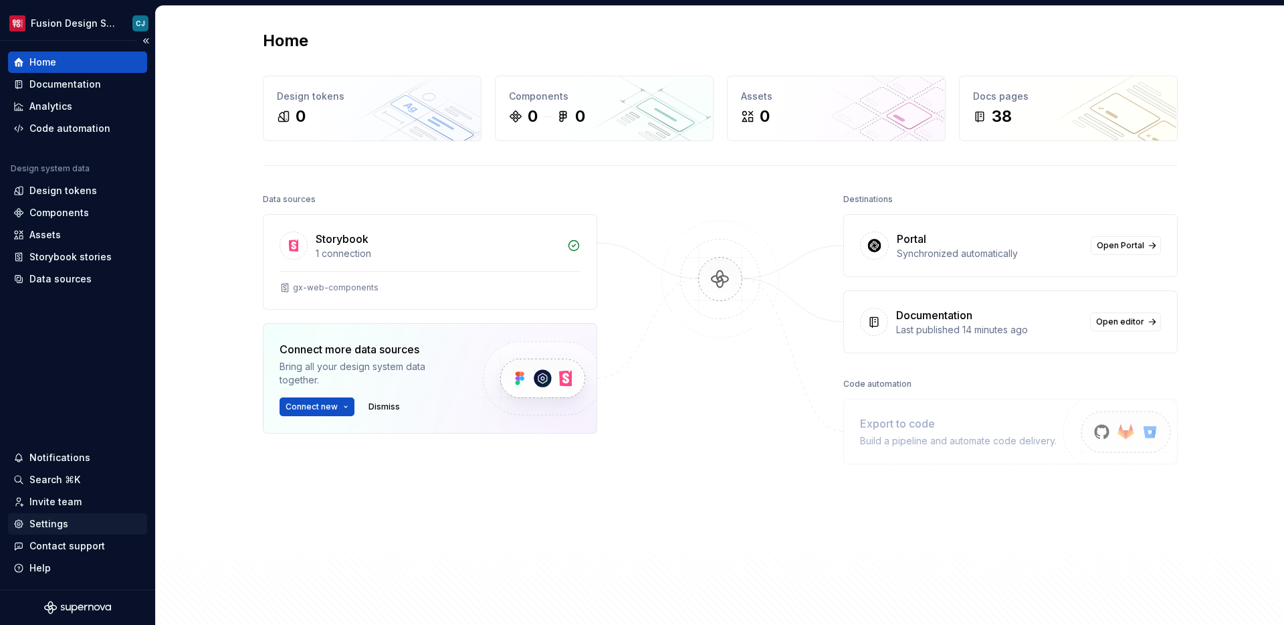
click at [54, 518] on div "Settings" at bounding box center [48, 523] width 39 height 13
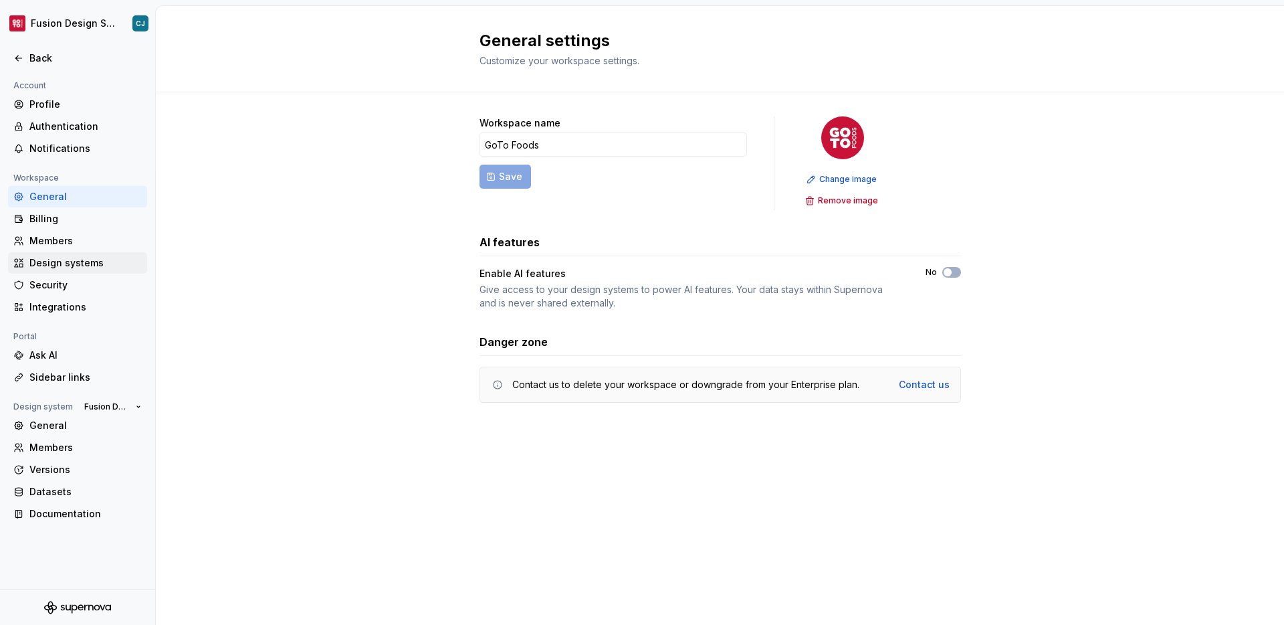
click at [87, 269] on div "Design systems" at bounding box center [85, 262] width 112 height 13
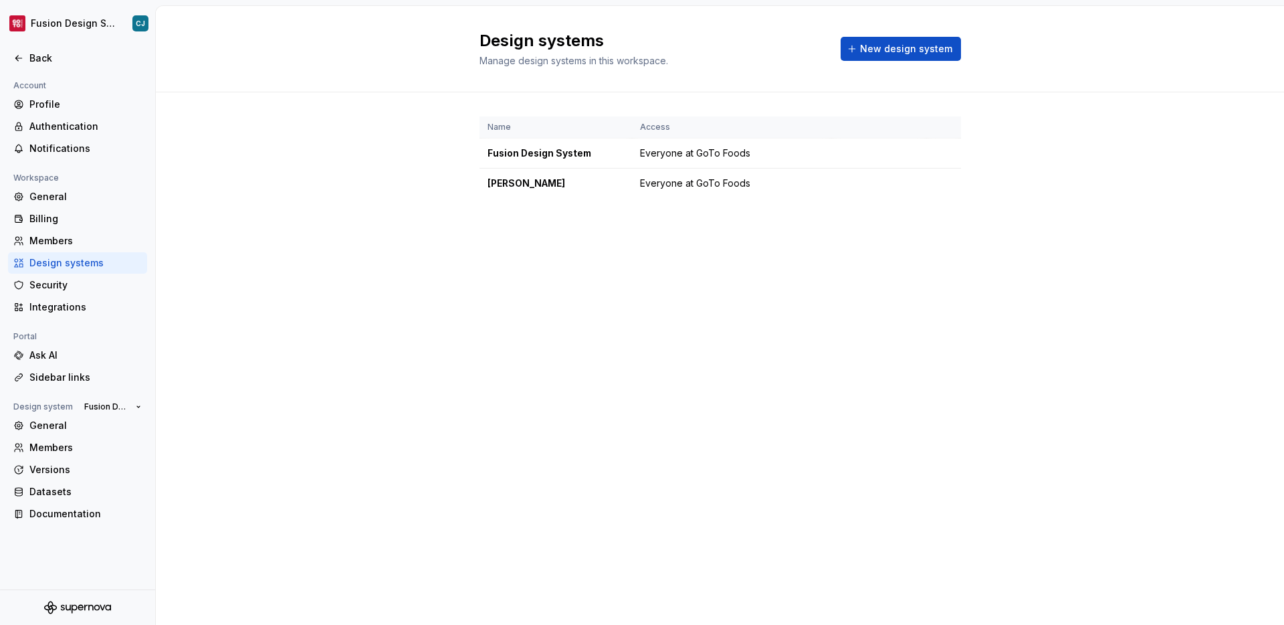
click at [602, 205] on div "Name Access Fusion Design System Everyone at GoTo Foods Moes Everyone at GoTo F…" at bounding box center [721, 170] width 482 height 157
click at [584, 184] on div "[PERSON_NAME]" at bounding box center [556, 183] width 136 height 13
click at [504, 184] on div "[PERSON_NAME]" at bounding box center [556, 183] width 136 height 13
click at [950, 178] on html "Fusion Design System CJ Back Account Profile Authentication Notifications Works…" at bounding box center [642, 312] width 1284 height 625
click at [945, 237] on div "Design system settings" at bounding box center [1015, 230] width 154 height 21
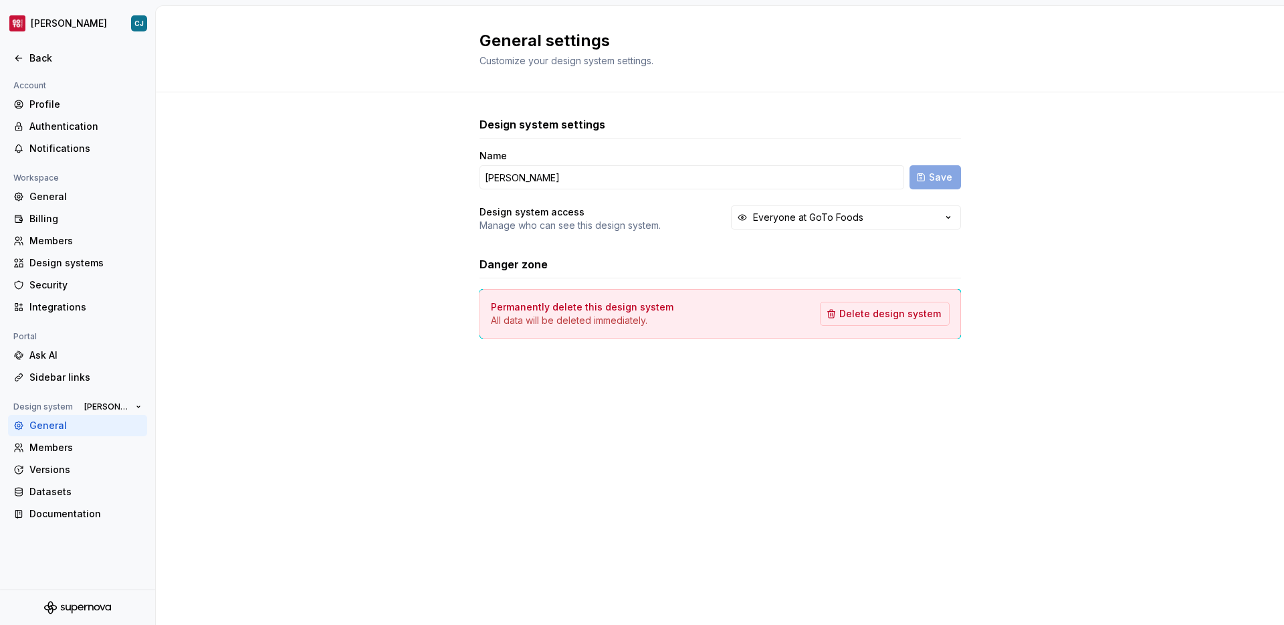
click at [43, 71] on div at bounding box center [77, 73] width 155 height 9
click at [42, 60] on div "Back" at bounding box center [85, 58] width 112 height 13
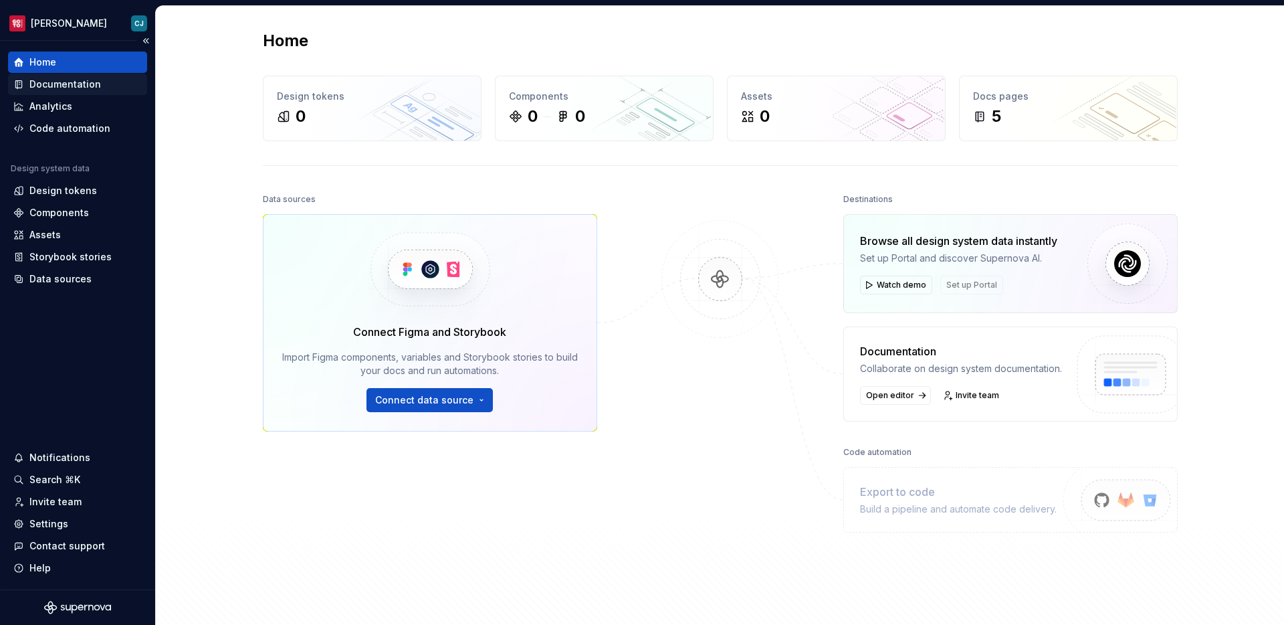
click at [92, 89] on div "Documentation" at bounding box center [65, 84] width 72 height 13
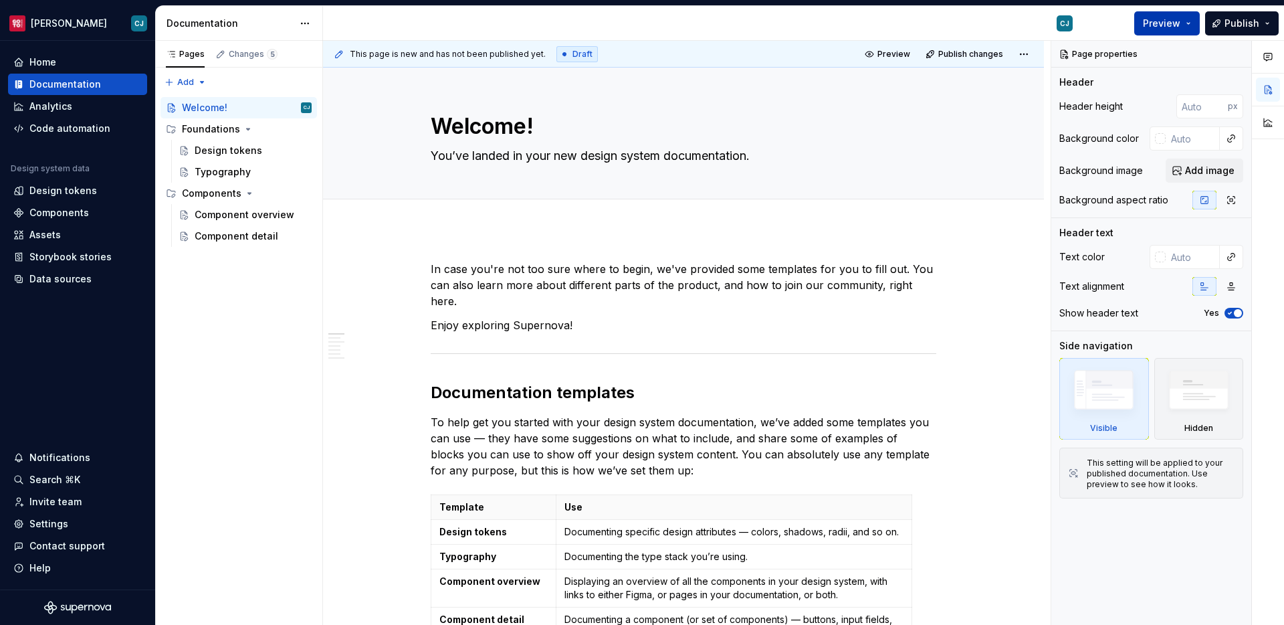
click at [1175, 15] on button "Preview" at bounding box center [1167, 23] width 66 height 24
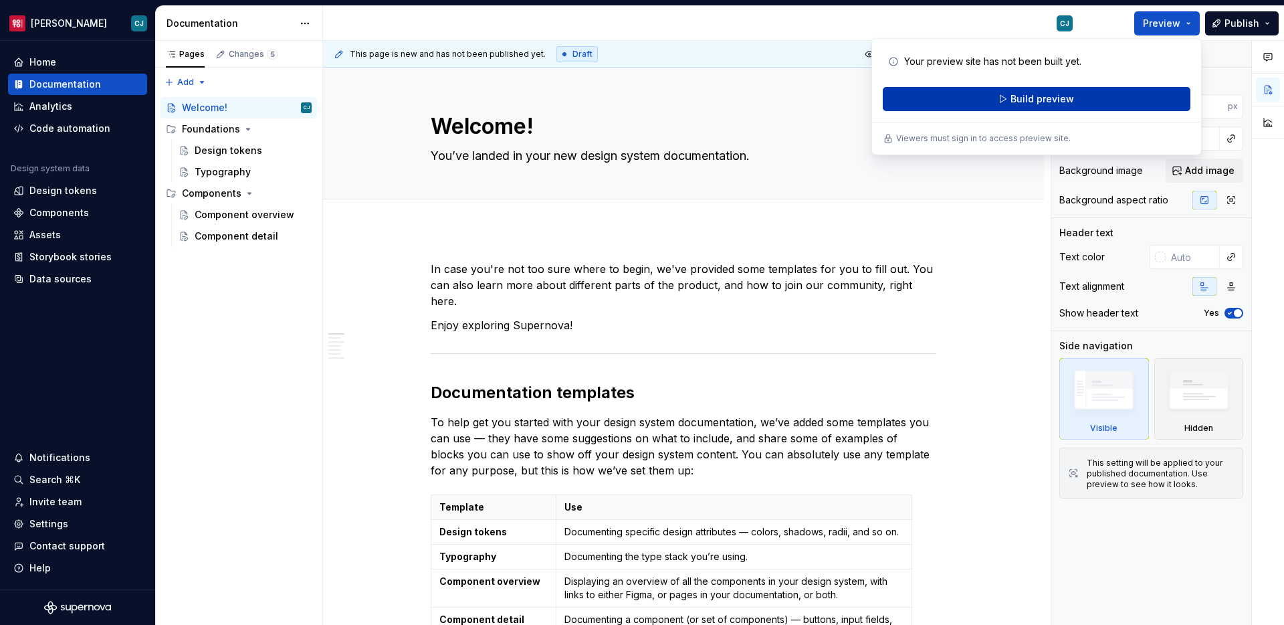
click at [1030, 102] on span "Build preview" at bounding box center [1043, 98] width 64 height 13
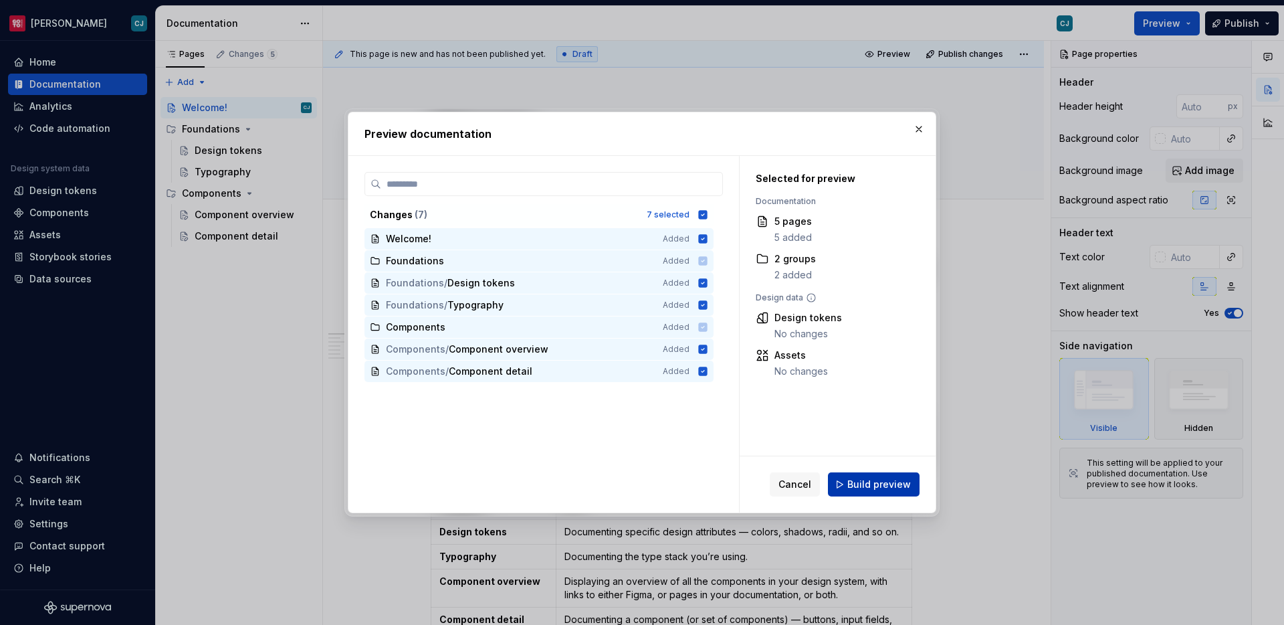
click at [880, 479] on span "Build preview" at bounding box center [879, 484] width 64 height 13
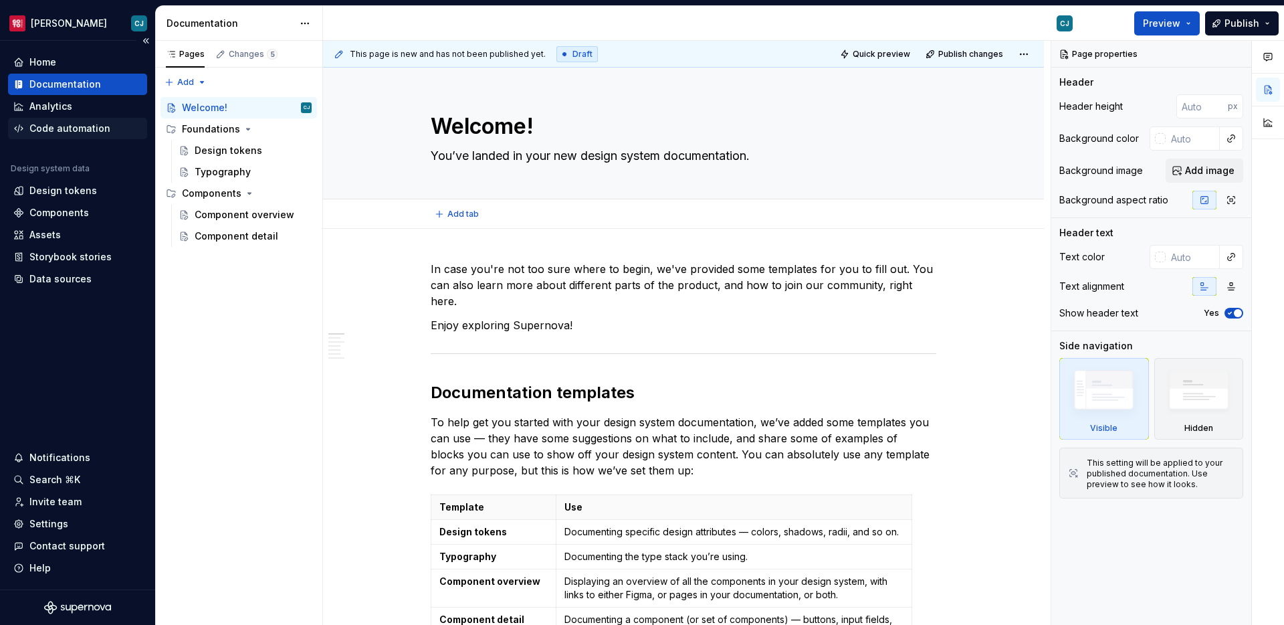
type textarea "*"
click at [41, 524] on div "Settings" at bounding box center [48, 523] width 39 height 13
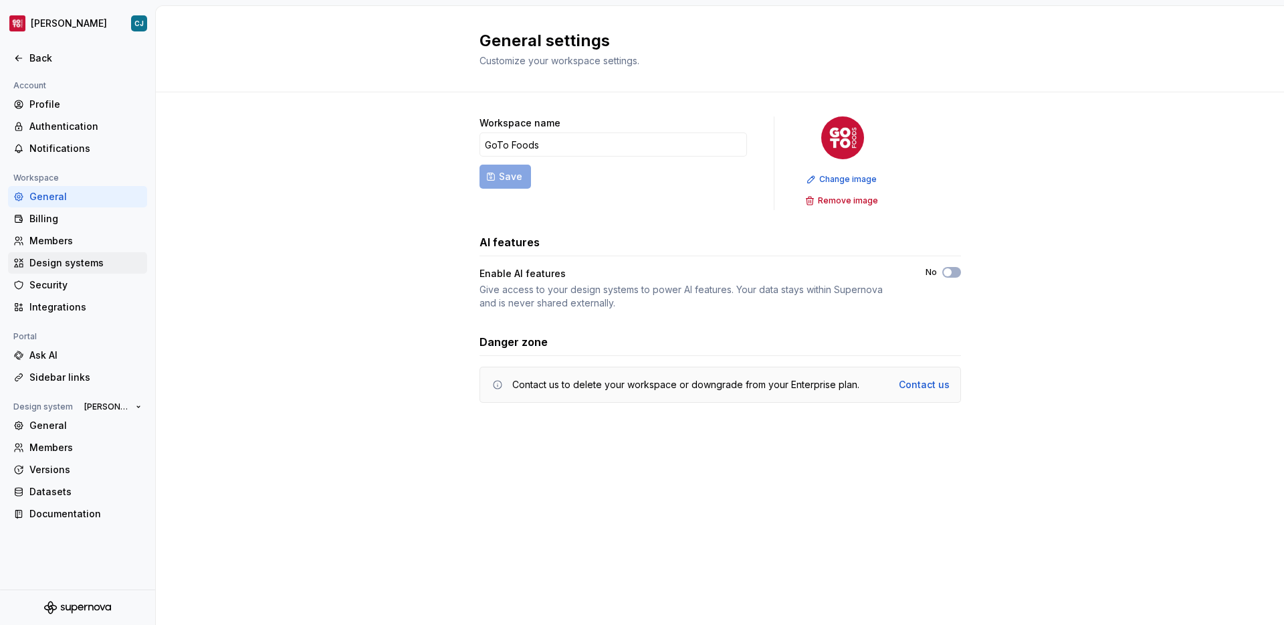
click at [105, 260] on div "Design systems" at bounding box center [85, 262] width 112 height 13
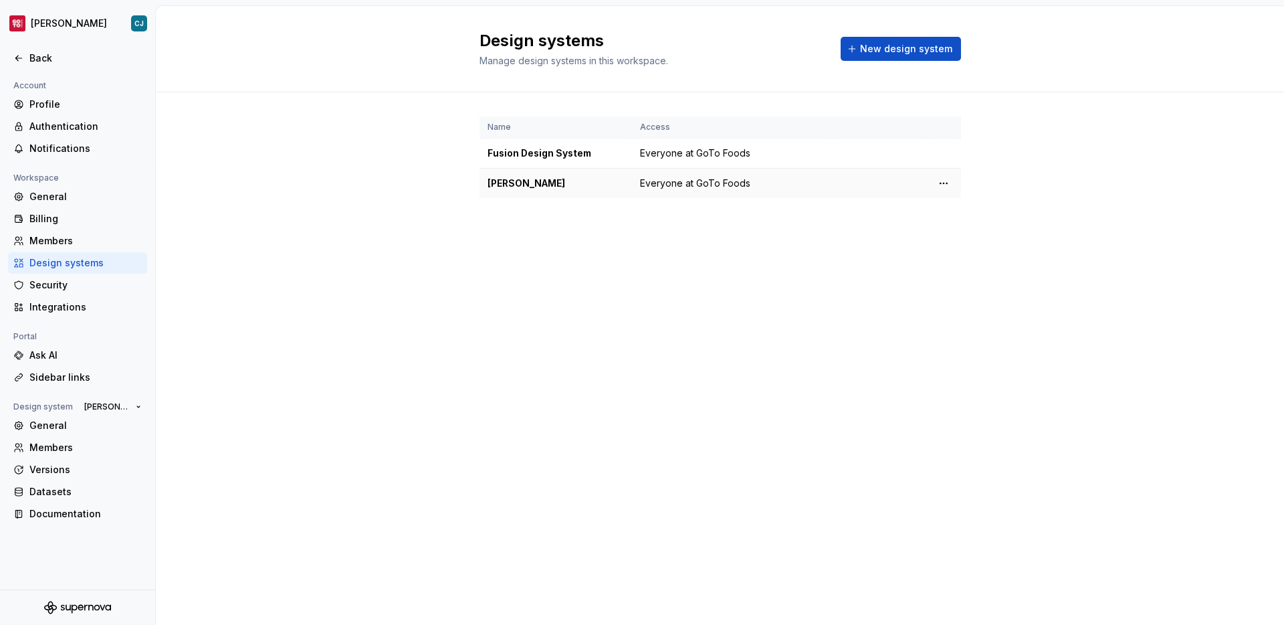
click at [633, 181] on td "Everyone at GoTo Foods" at bounding box center [731, 184] width 199 height 30
click at [938, 174] on html "Moes CJ Back Account Profile Authentication Notifications Workspace General Bil…" at bounding box center [642, 312] width 1284 height 625
click at [968, 227] on div "Design system settings" at bounding box center [1022, 230] width 127 height 13
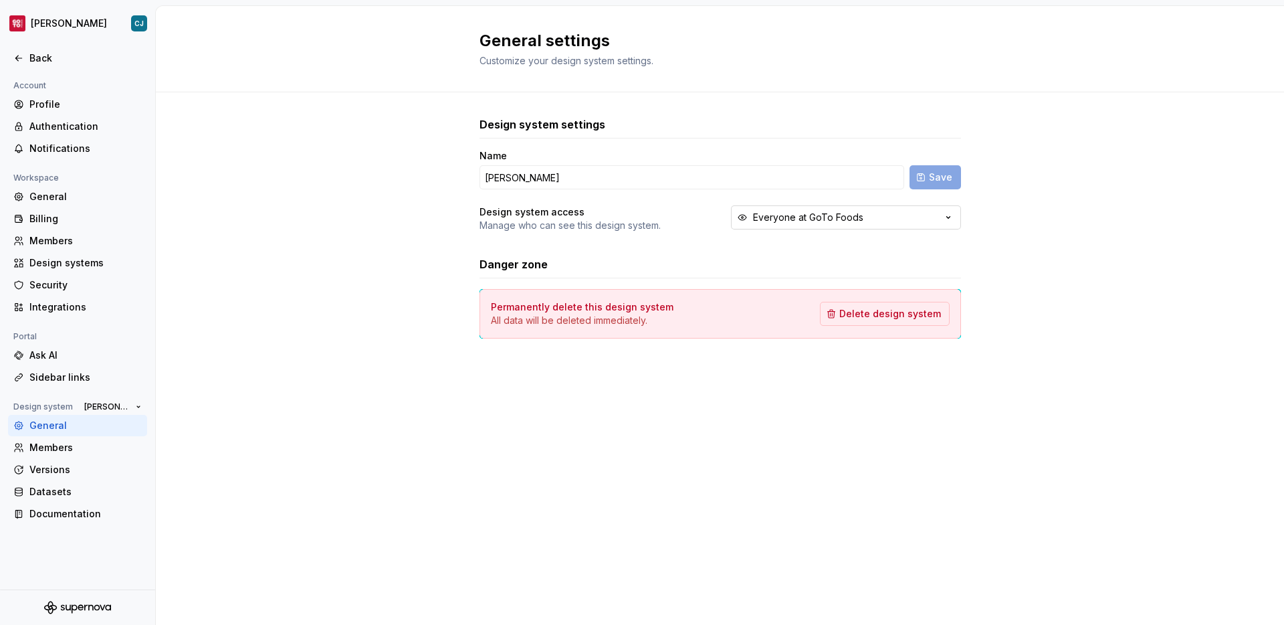
click at [757, 218] on div "Everyone at GoTo Foods" at bounding box center [808, 217] width 110 height 13
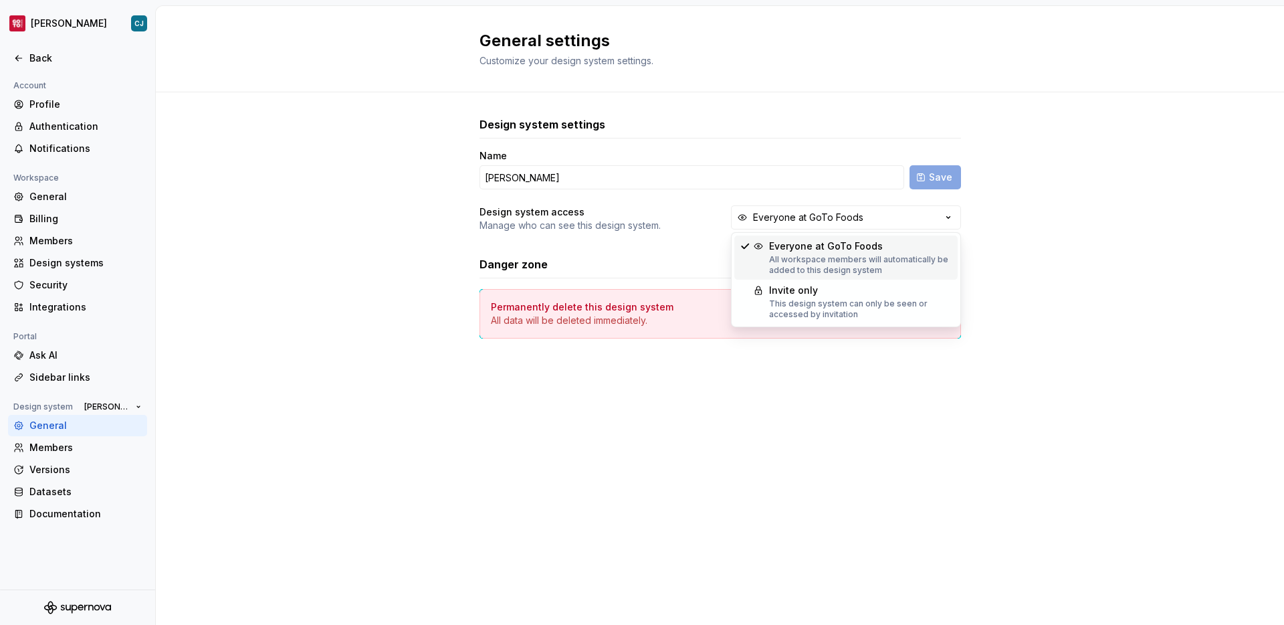
click at [710, 218] on div "Design system access Manage who can see this design system. Everyone at GoTo Fo…" at bounding box center [721, 218] width 482 height 27
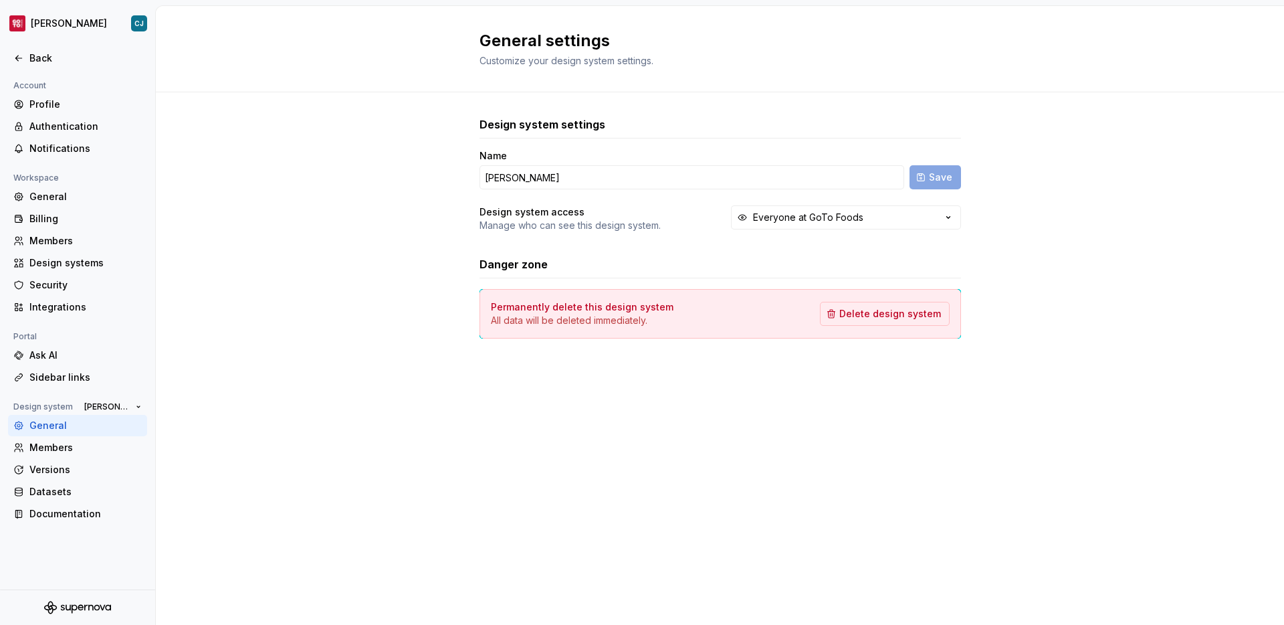
click at [308, 197] on div "Design system settings Name Moes Save Design system access Manage who can see t…" at bounding box center [720, 240] width 1128 height 297
click at [65, 197] on div "General" at bounding box center [85, 196] width 112 height 13
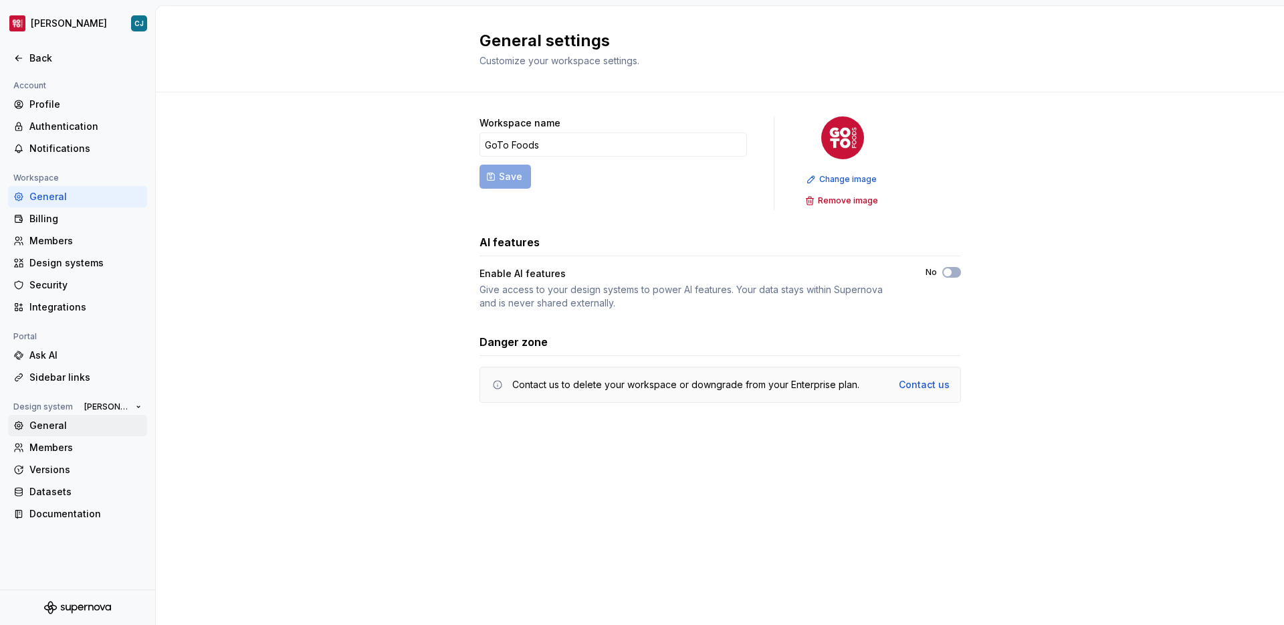
click at [108, 429] on div "General" at bounding box center [85, 425] width 112 height 13
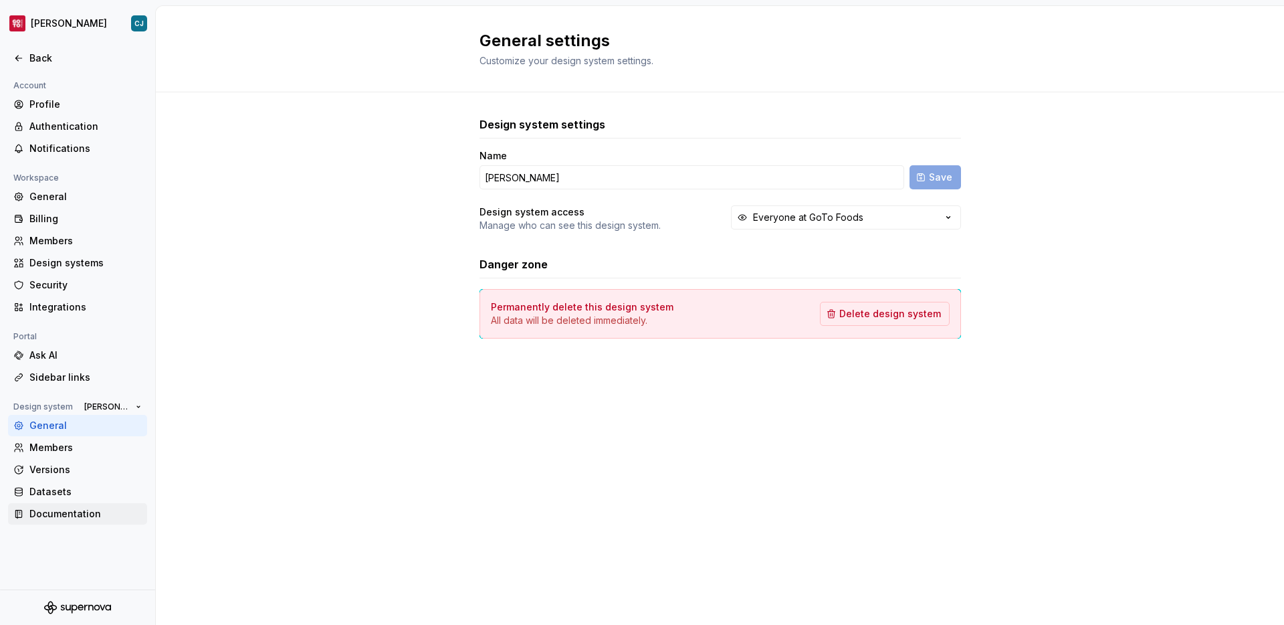
click at [95, 509] on div "Documentation" at bounding box center [85, 513] width 112 height 13
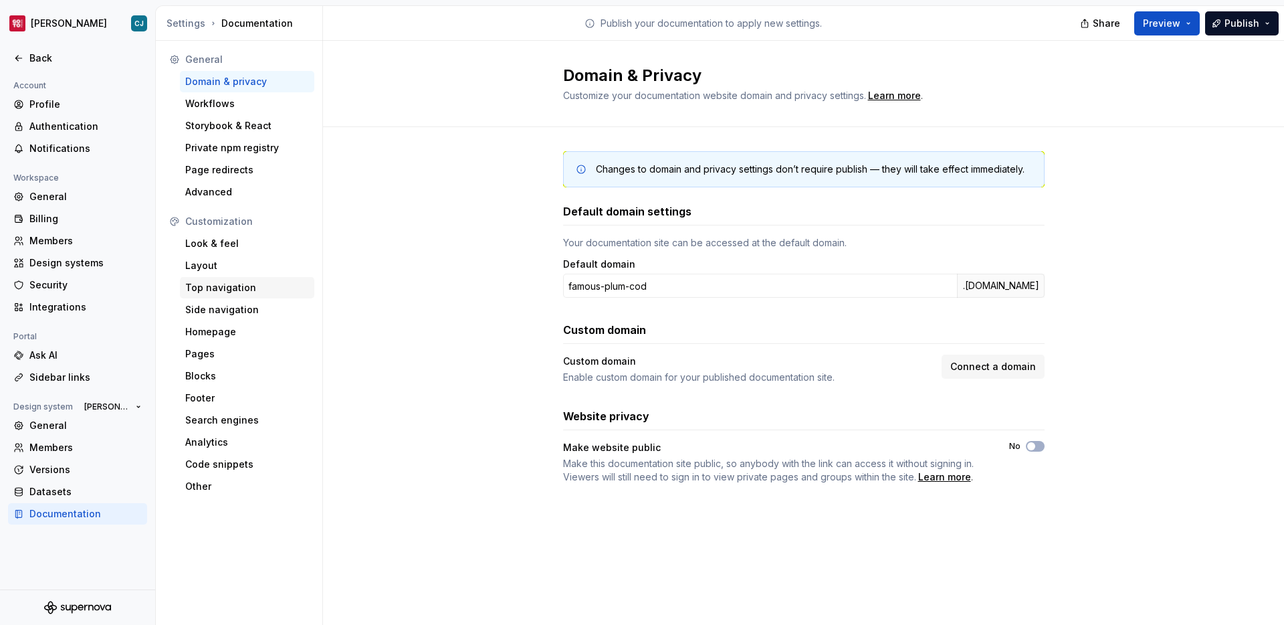
click at [242, 289] on div "Top navigation" at bounding box center [247, 287] width 124 height 13
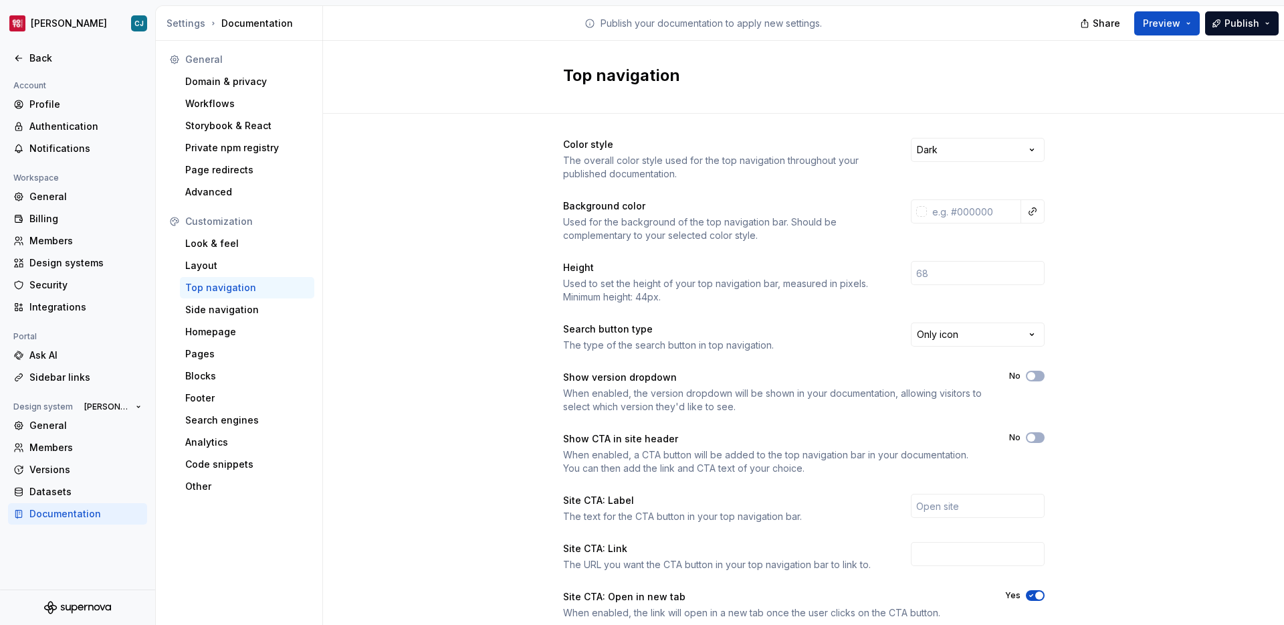
scroll to position [101, 0]
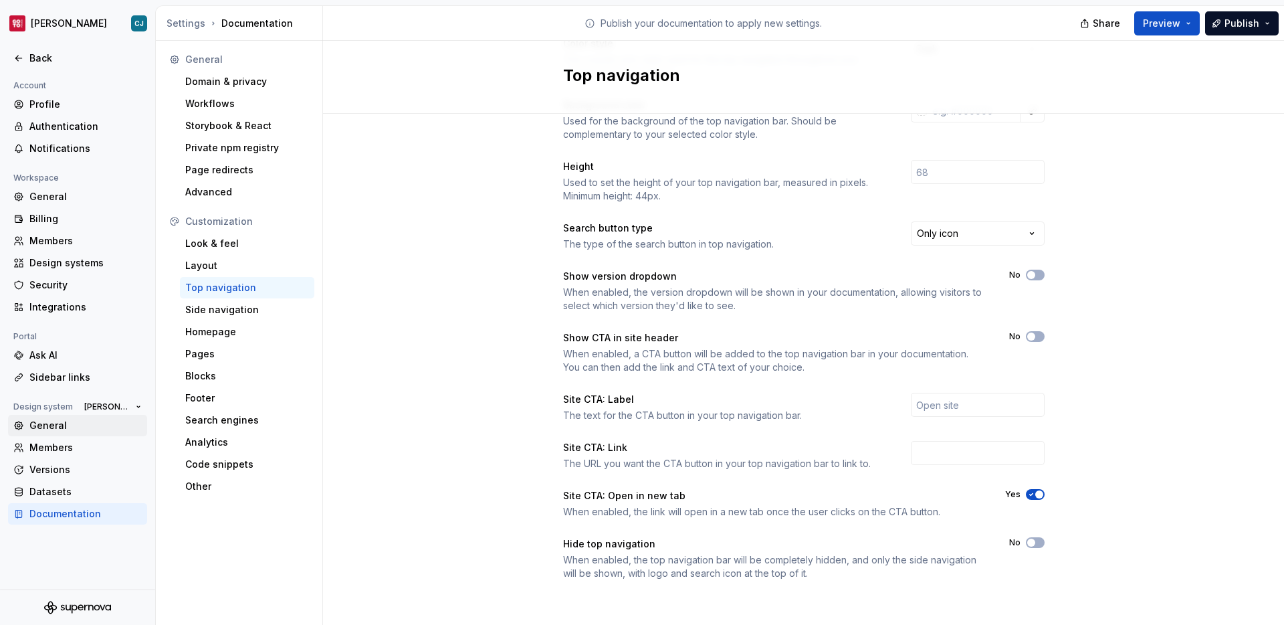
click at [85, 427] on div "General" at bounding box center [85, 425] width 112 height 13
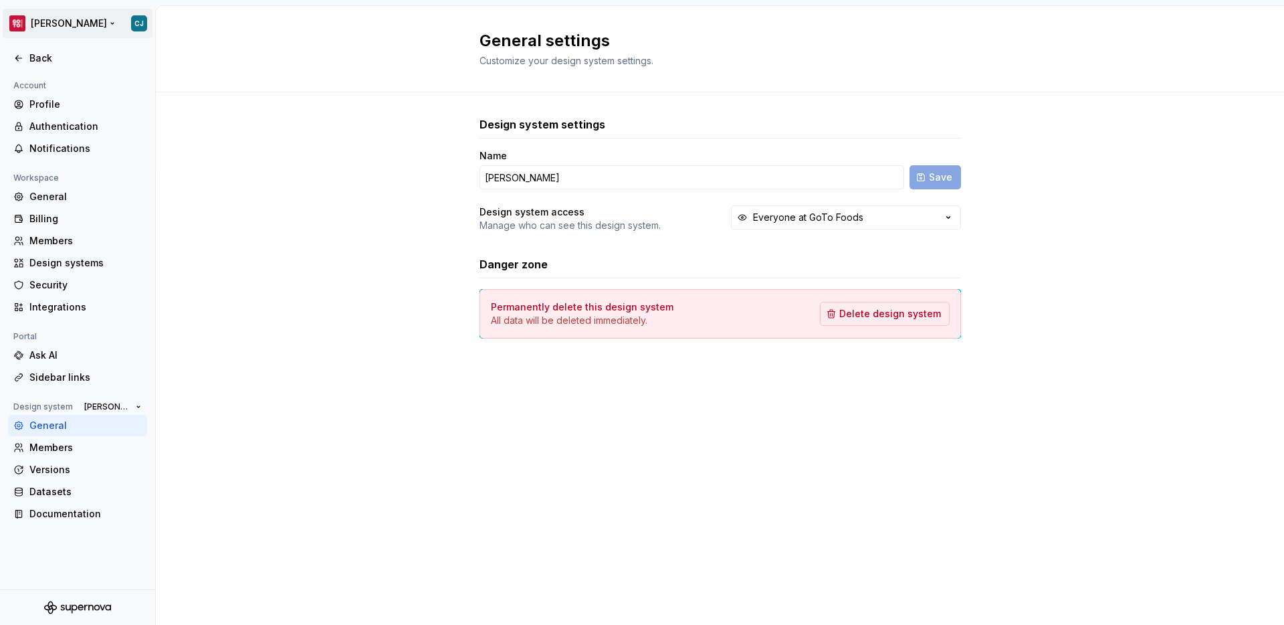
click at [70, 21] on html "Moes CJ Back Account Profile Authentication Notifications Workspace General Bil…" at bounding box center [642, 312] width 1284 height 625
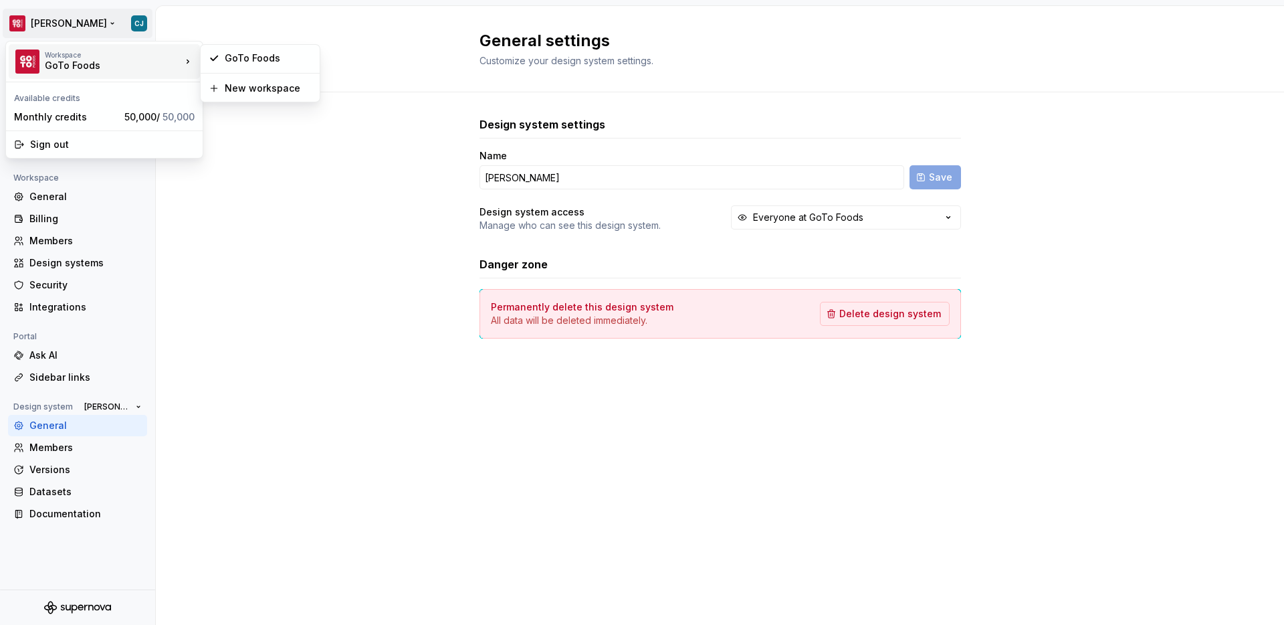
click at [75, 60] on div "GoTo Foods" at bounding box center [102, 65] width 114 height 13
click at [237, 52] on div "GoTo Foods" at bounding box center [268, 58] width 87 height 13
click at [38, 25] on html "Moes CJ Back Account Profile Authentication Notifications Workspace General Bil…" at bounding box center [642, 312] width 1284 height 625
click at [281, 130] on html "Moes CJ Back Account Profile Authentication Notifications Workspace General Bil…" at bounding box center [642, 312] width 1284 height 625
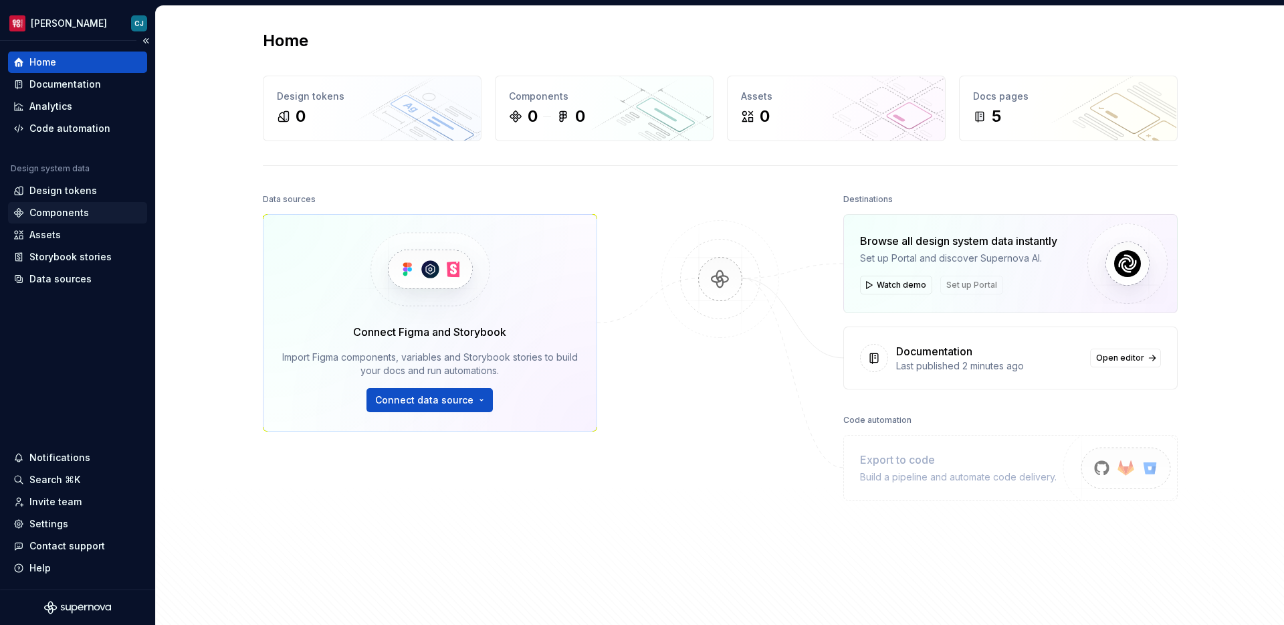
click at [66, 210] on div "Components" at bounding box center [59, 212] width 60 height 13
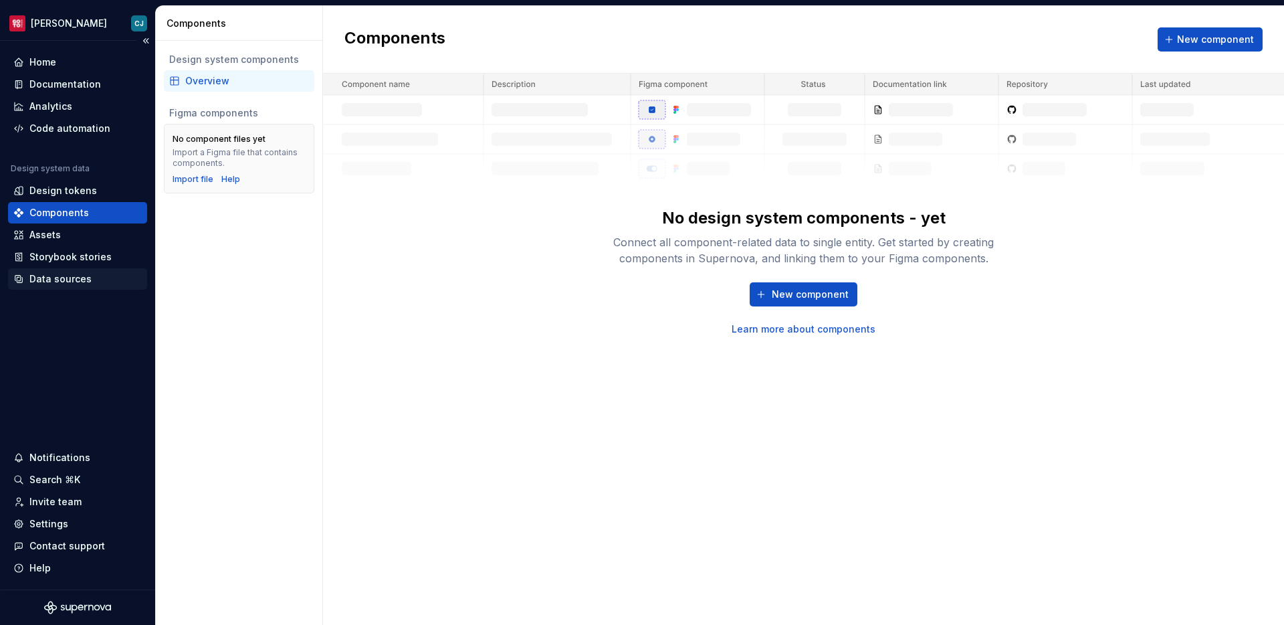
click at [86, 278] on div "Data sources" at bounding box center [60, 278] width 62 height 13
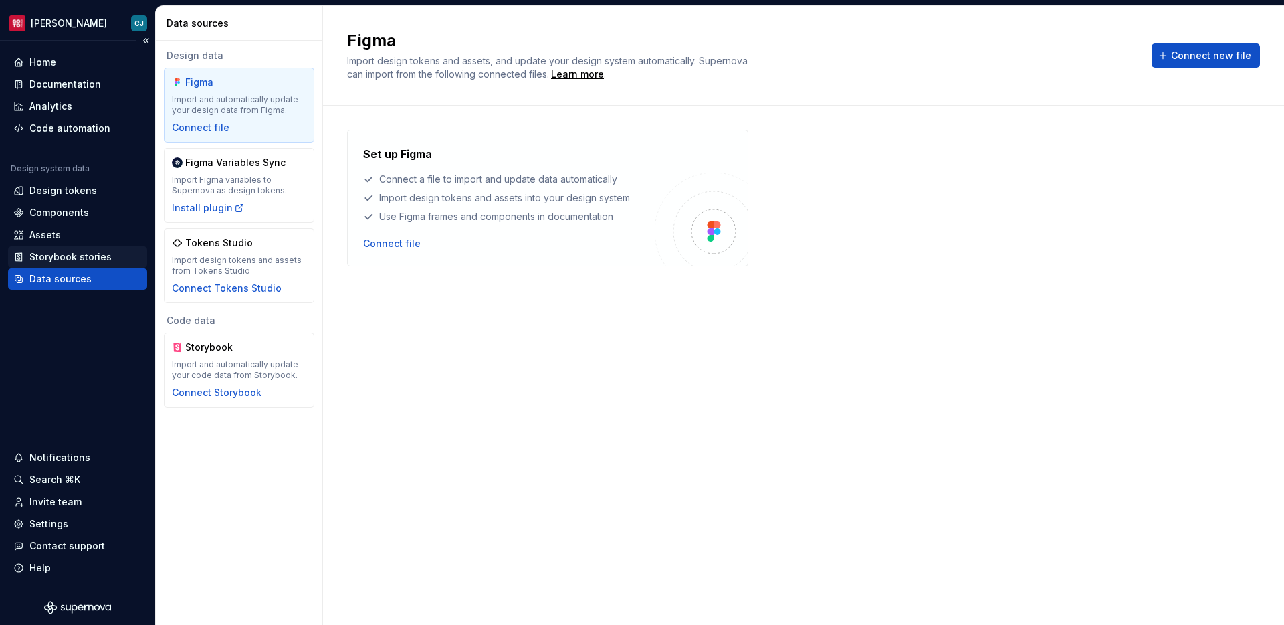
click at [74, 254] on div "Storybook stories" at bounding box center [70, 256] width 82 height 13
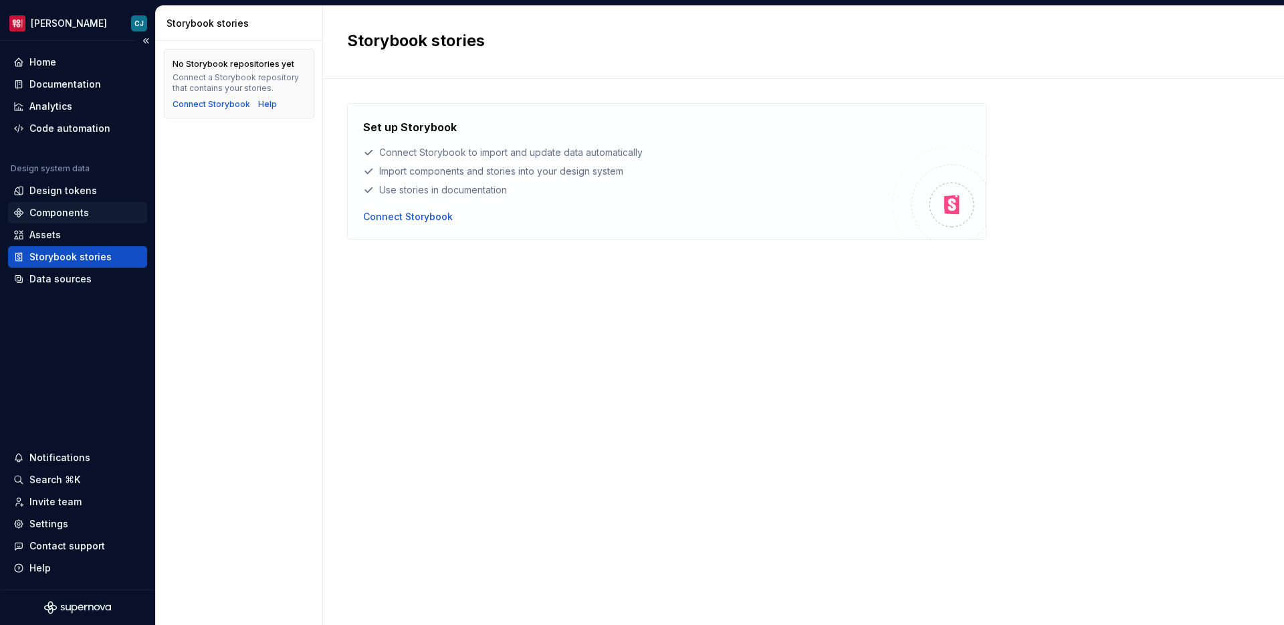
click at [82, 209] on div "Components" at bounding box center [59, 212] width 60 height 13
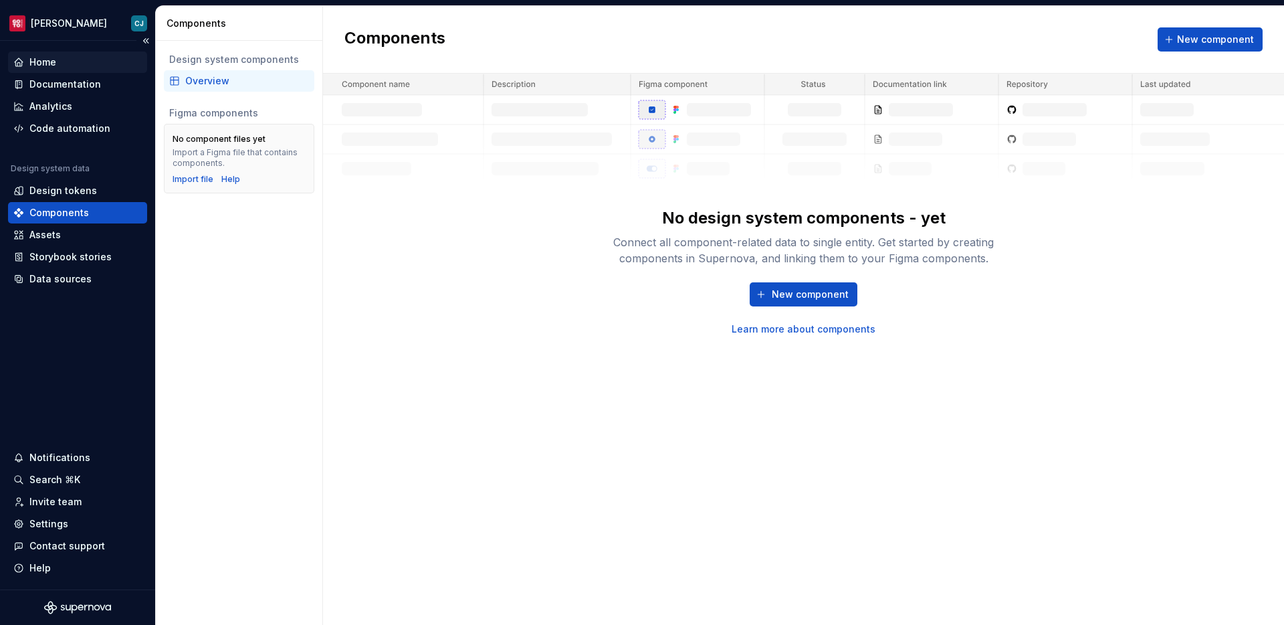
click at [52, 65] on div "Home" at bounding box center [42, 62] width 27 height 13
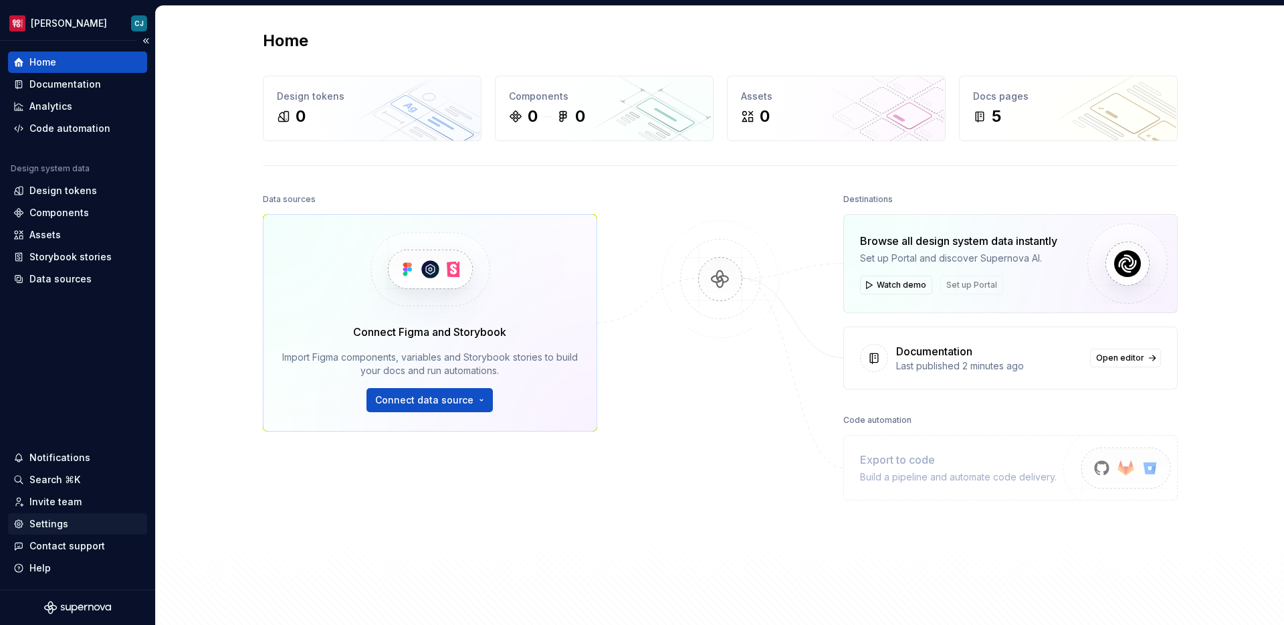
click at [53, 528] on div "Settings" at bounding box center [48, 523] width 39 height 13
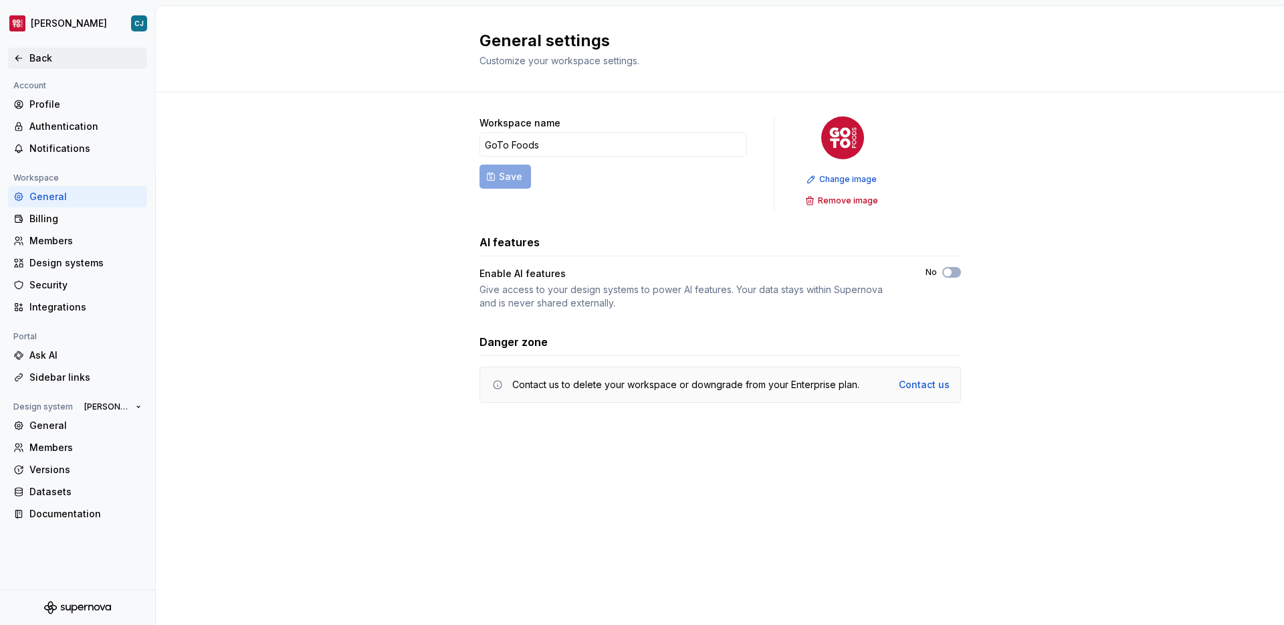
click at [40, 59] on div "Back" at bounding box center [85, 58] width 112 height 13
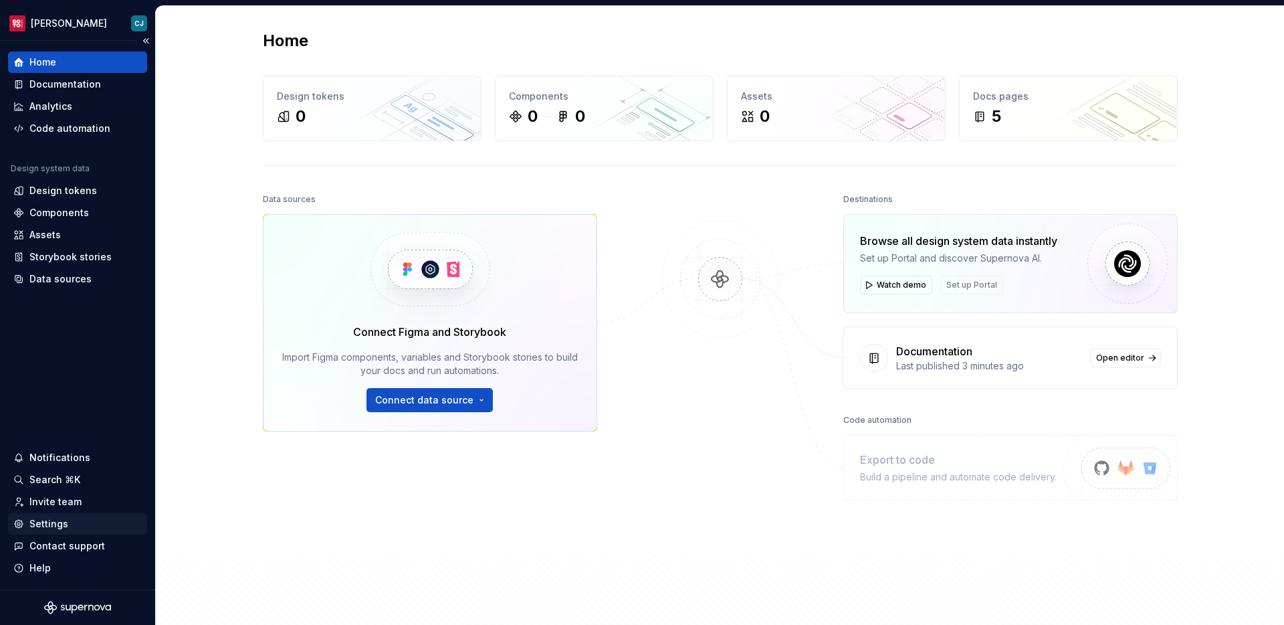
click at [60, 521] on div "Settings" at bounding box center [48, 523] width 39 height 13
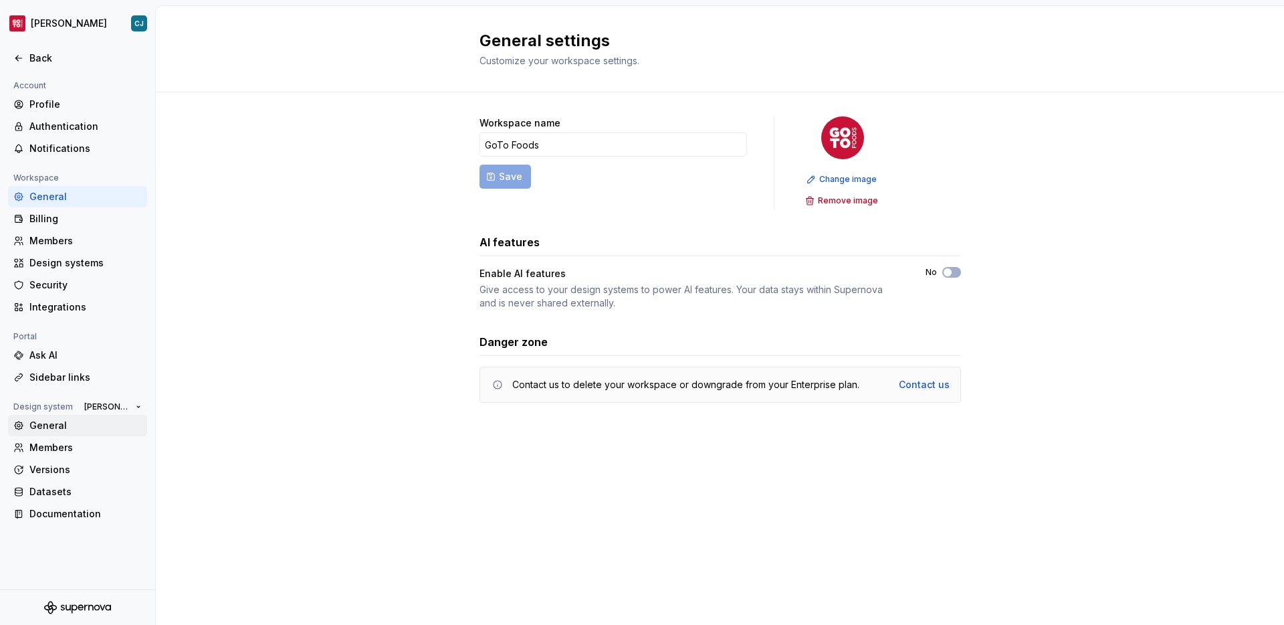
click at [84, 427] on div "General" at bounding box center [85, 425] width 112 height 13
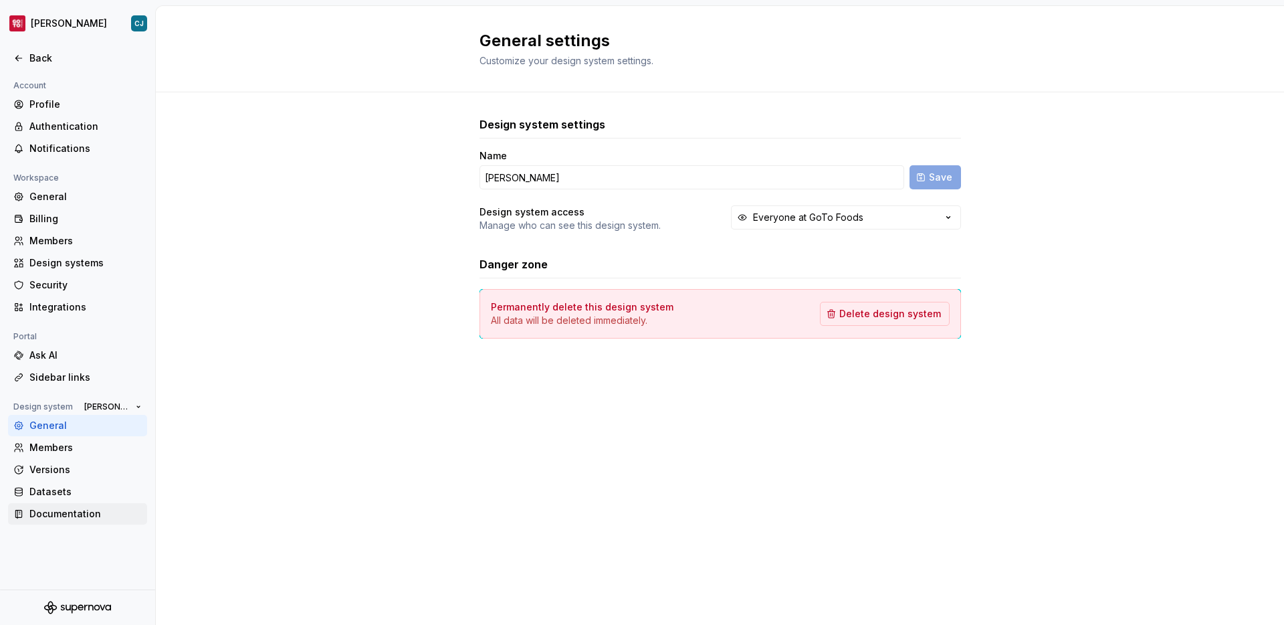
click at [73, 512] on div "Documentation" at bounding box center [85, 513] width 112 height 13
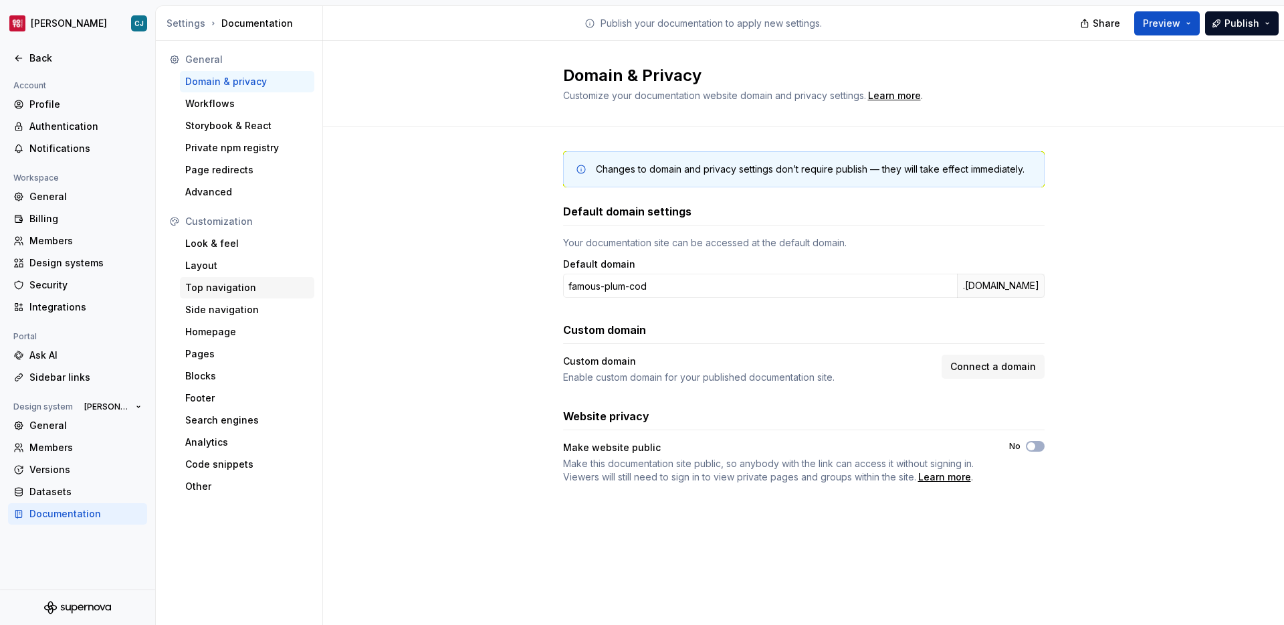
click at [244, 292] on div "Top navigation" at bounding box center [247, 287] width 124 height 13
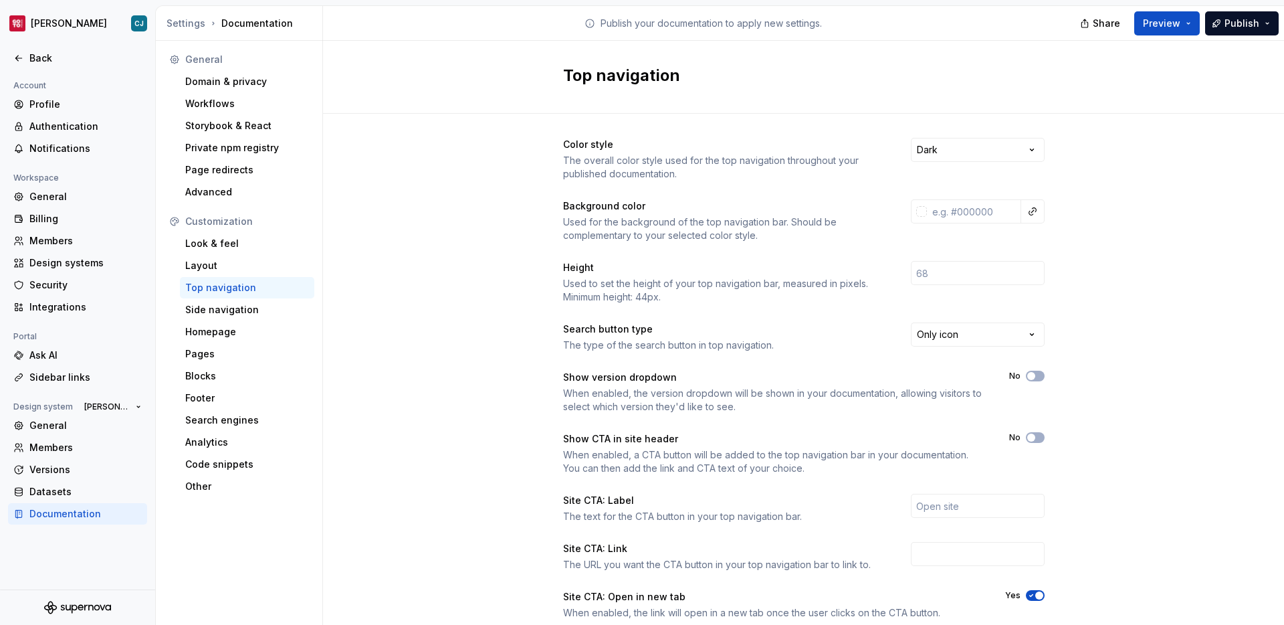
scroll to position [101, 0]
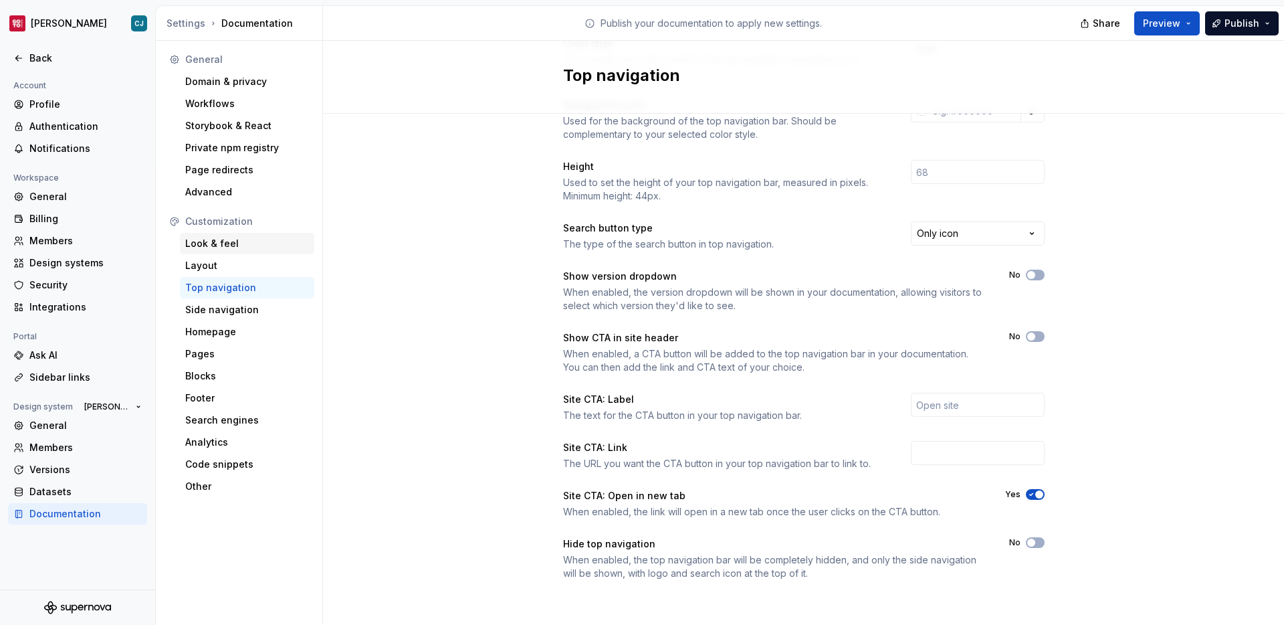
click at [254, 252] on div "Look & feel" at bounding box center [247, 243] width 134 height 21
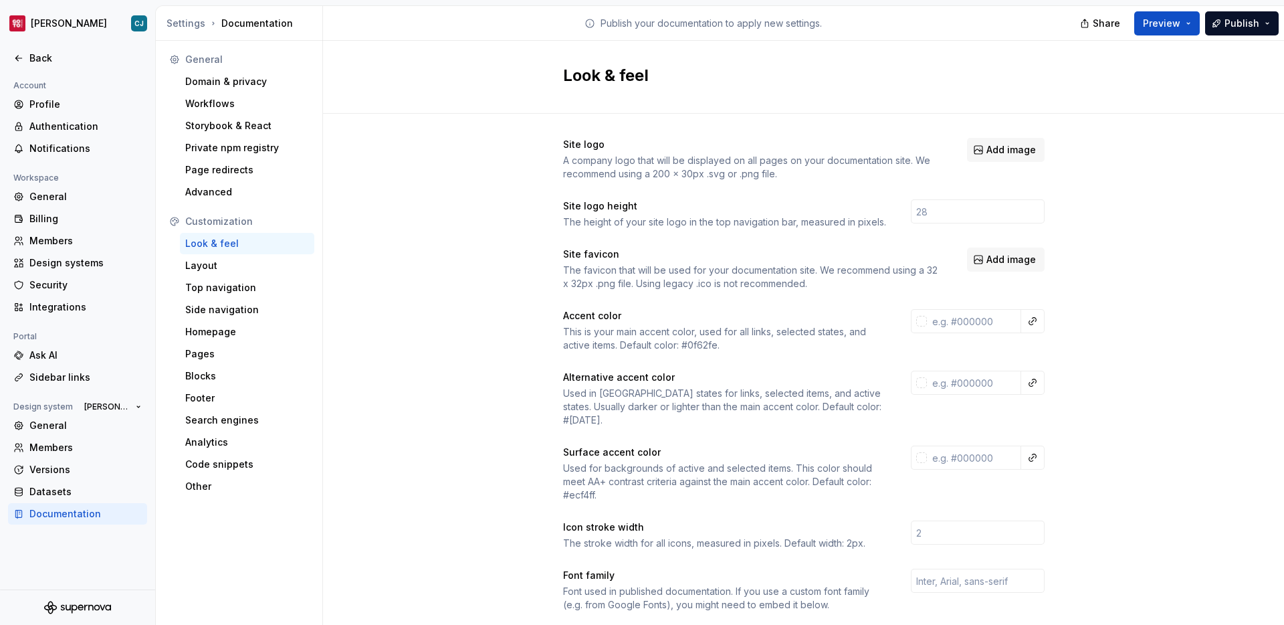
scroll to position [456, 0]
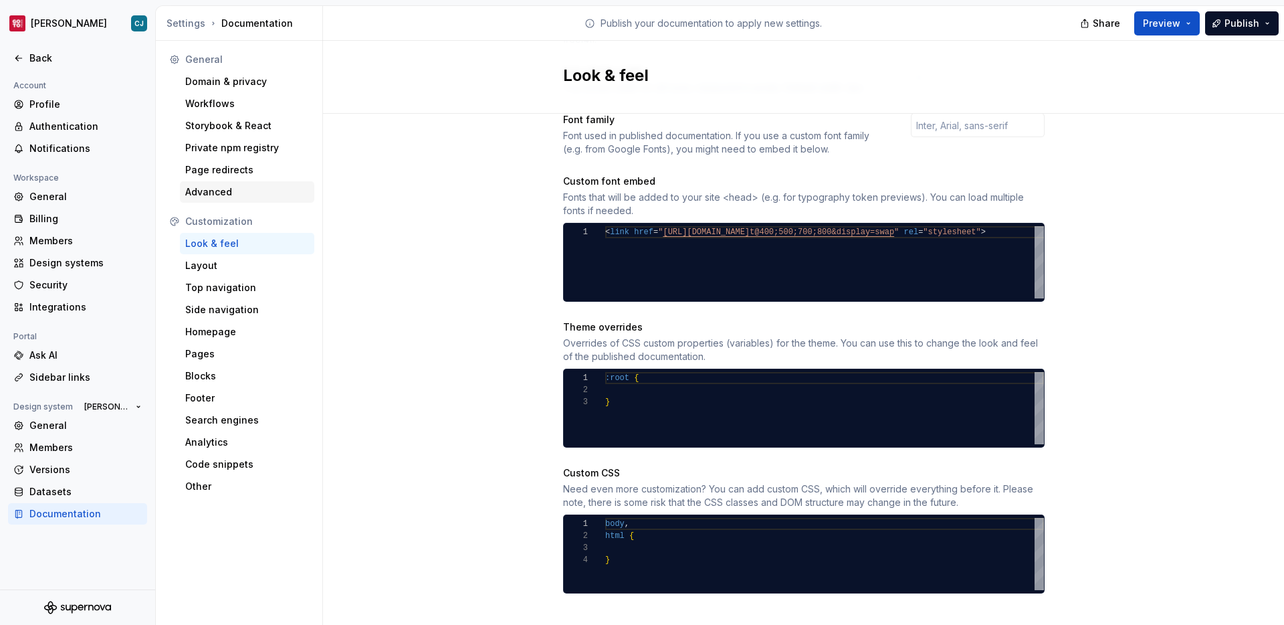
click at [247, 188] on div "Advanced" at bounding box center [247, 191] width 124 height 13
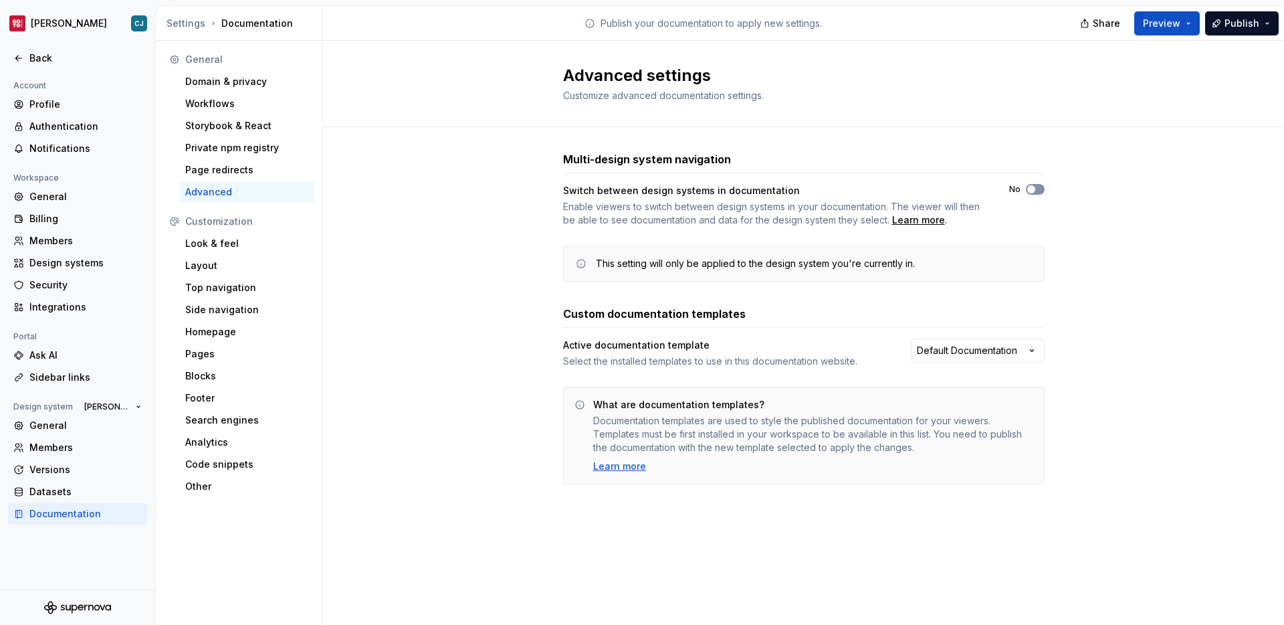
click at [1033, 191] on span "button" at bounding box center [1031, 189] width 8 height 8
click at [1033, 189] on span "button" at bounding box center [1031, 189] width 8 height 8
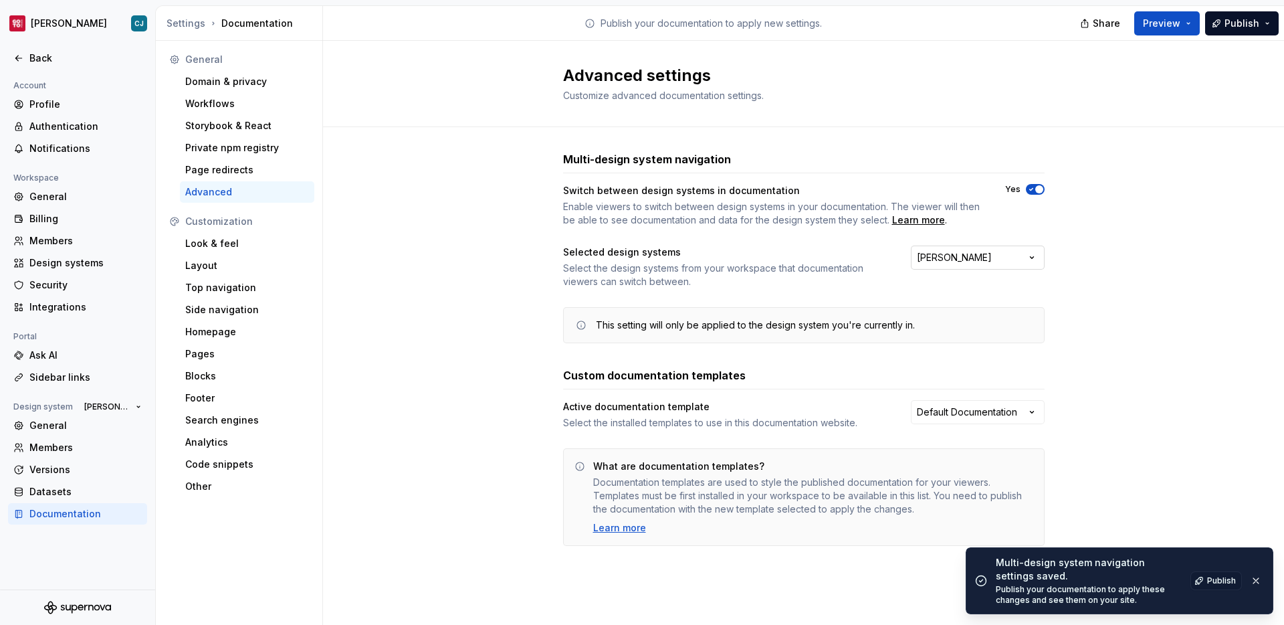
click at [1013, 255] on button "[PERSON_NAME]" at bounding box center [978, 257] width 134 height 24
click at [975, 308] on span "Fusion Design System" at bounding box center [980, 307] width 88 height 11
click at [1180, 28] on span "Preview" at bounding box center [1161, 23] width 37 height 13
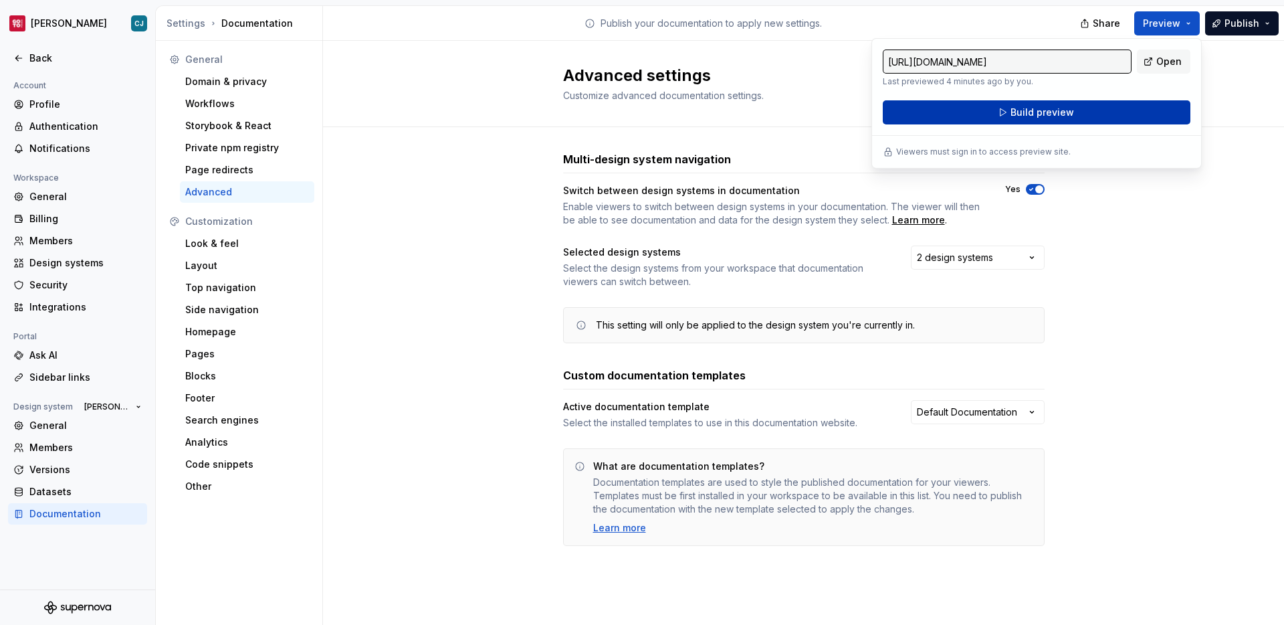
click at [1101, 108] on button "Build preview" at bounding box center [1037, 112] width 308 height 24
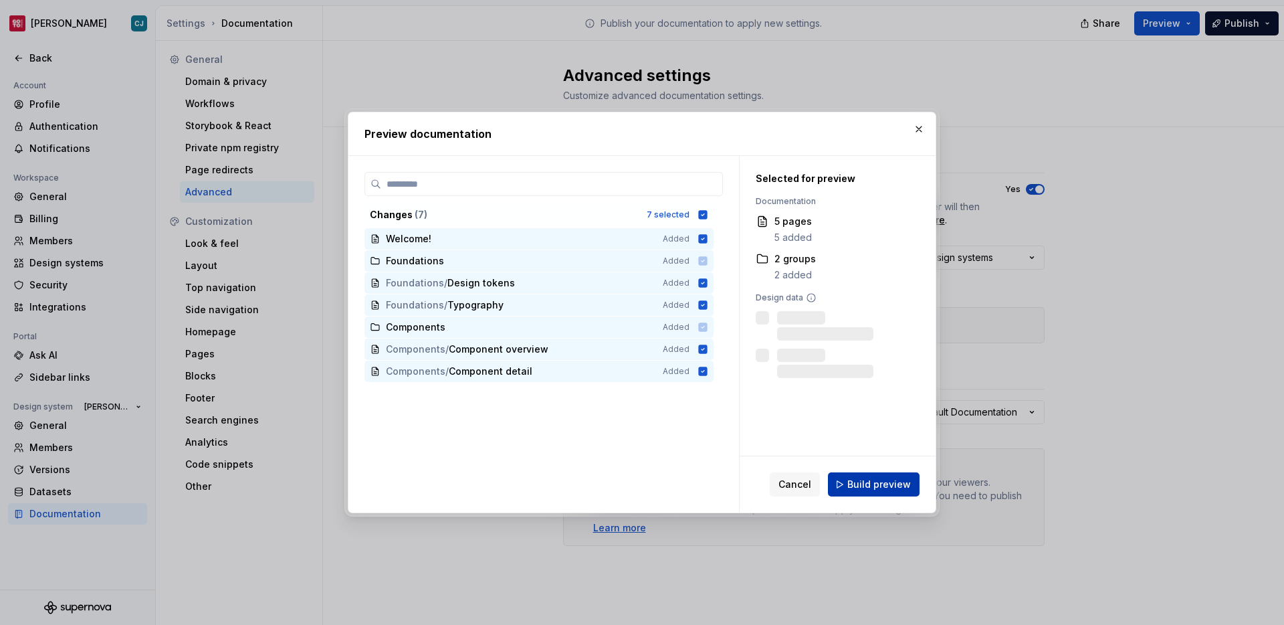
click at [866, 479] on span "Build preview" at bounding box center [879, 484] width 64 height 13
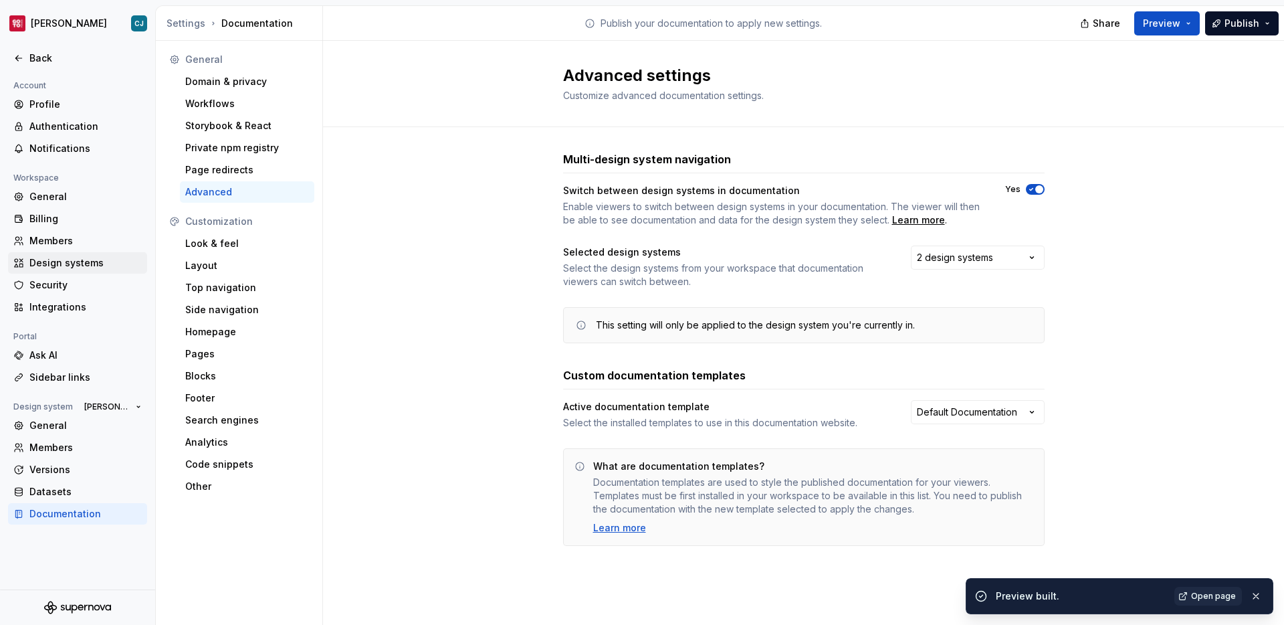
click at [71, 268] on div "Design systems" at bounding box center [85, 262] width 112 height 13
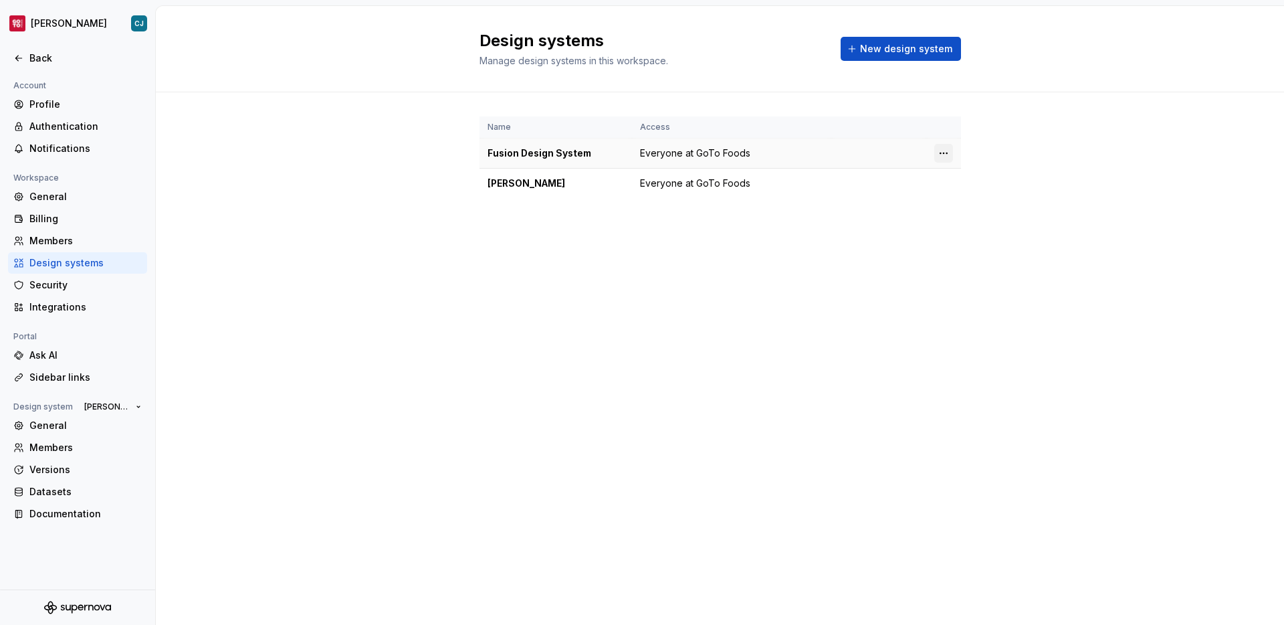
click at [943, 152] on html "[PERSON_NAME] Back Account Profile Authentication Notifications Workspace Gener…" at bounding box center [642, 312] width 1284 height 625
click at [969, 201] on div "Design system settings" at bounding box center [1022, 200] width 127 height 13
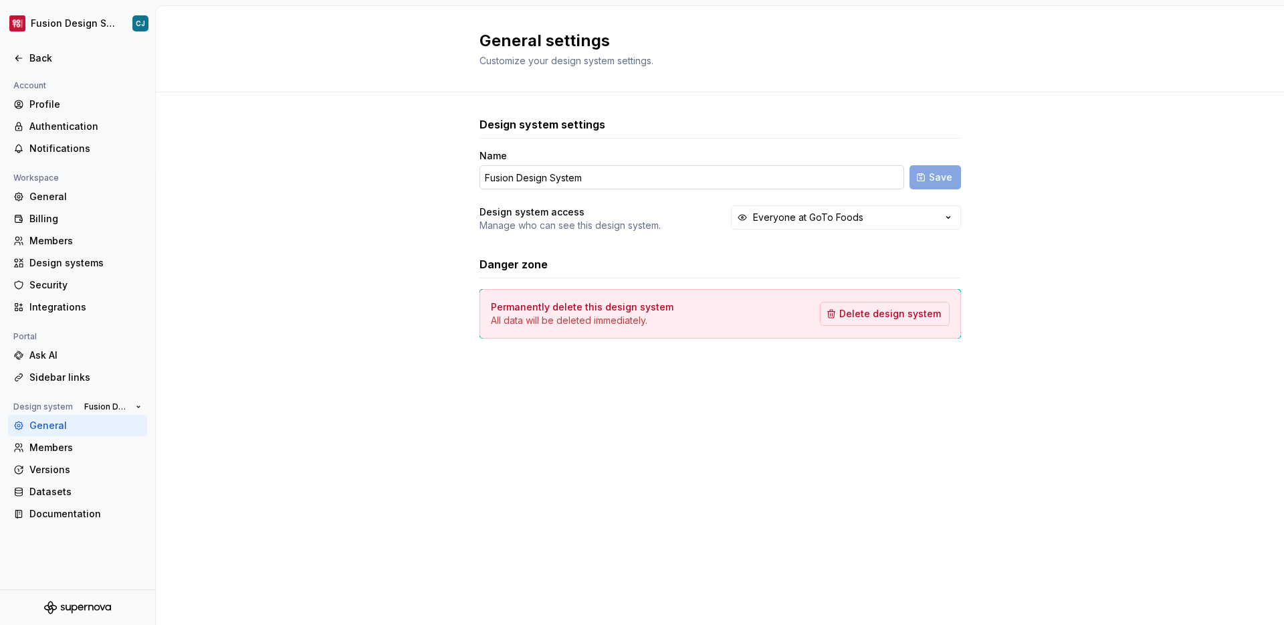
click at [607, 187] on input "Fusion Design System" at bounding box center [692, 177] width 425 height 24
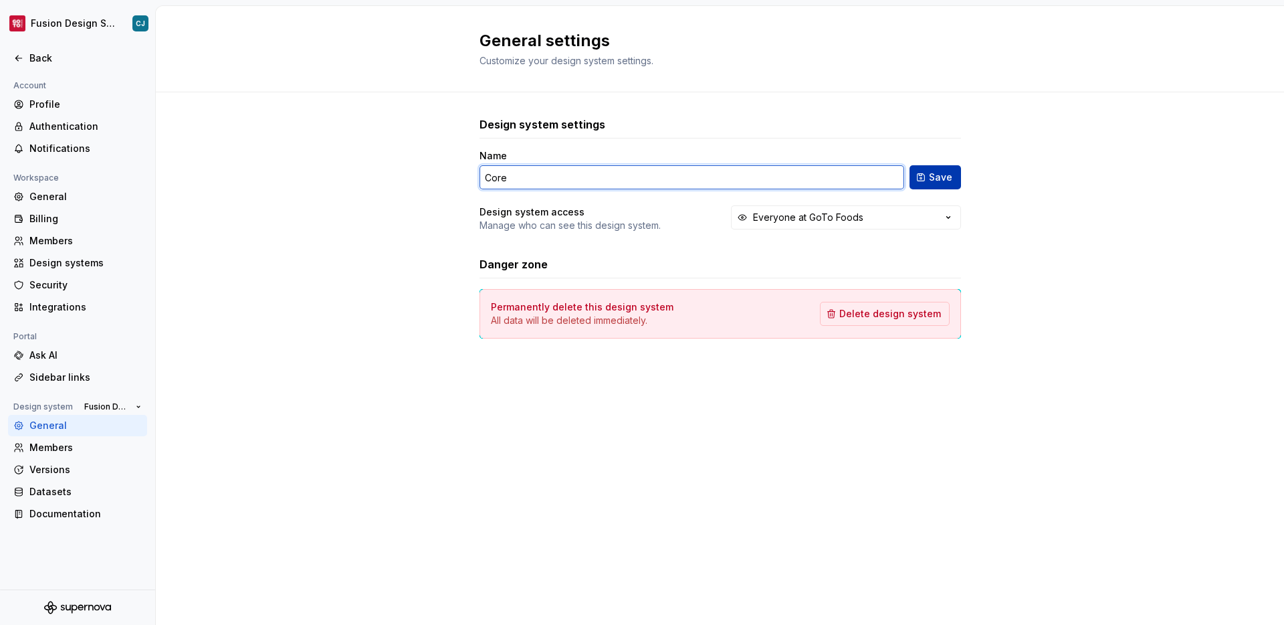
type input "Core"
click at [946, 181] on span "Save" at bounding box center [940, 177] width 23 height 13
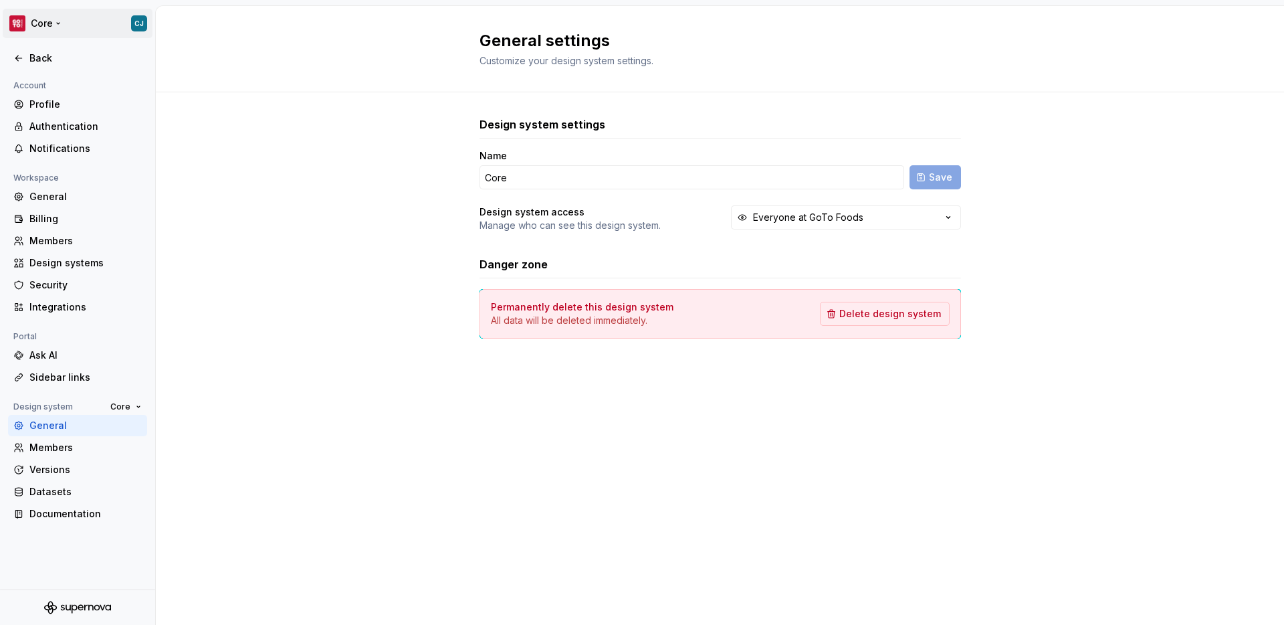
click at [68, 26] on html "Core CJ Back Account Profile Authentication Notifications Workspace General Bil…" at bounding box center [642, 312] width 1284 height 625
click at [27, 27] on html "Core CJ Back Account Profile Authentication Notifications Workspace General Bil…" at bounding box center [642, 312] width 1284 height 625
click at [19, 24] on html "Core CJ Back Account Profile Authentication Notifications Workspace General Bil…" at bounding box center [642, 312] width 1284 height 625
click at [400, 68] on html "Core CJ Back Account Profile Authentication Notifications Workspace General Bil…" at bounding box center [642, 312] width 1284 height 625
click at [14, 45] on div at bounding box center [77, 44] width 155 height 7
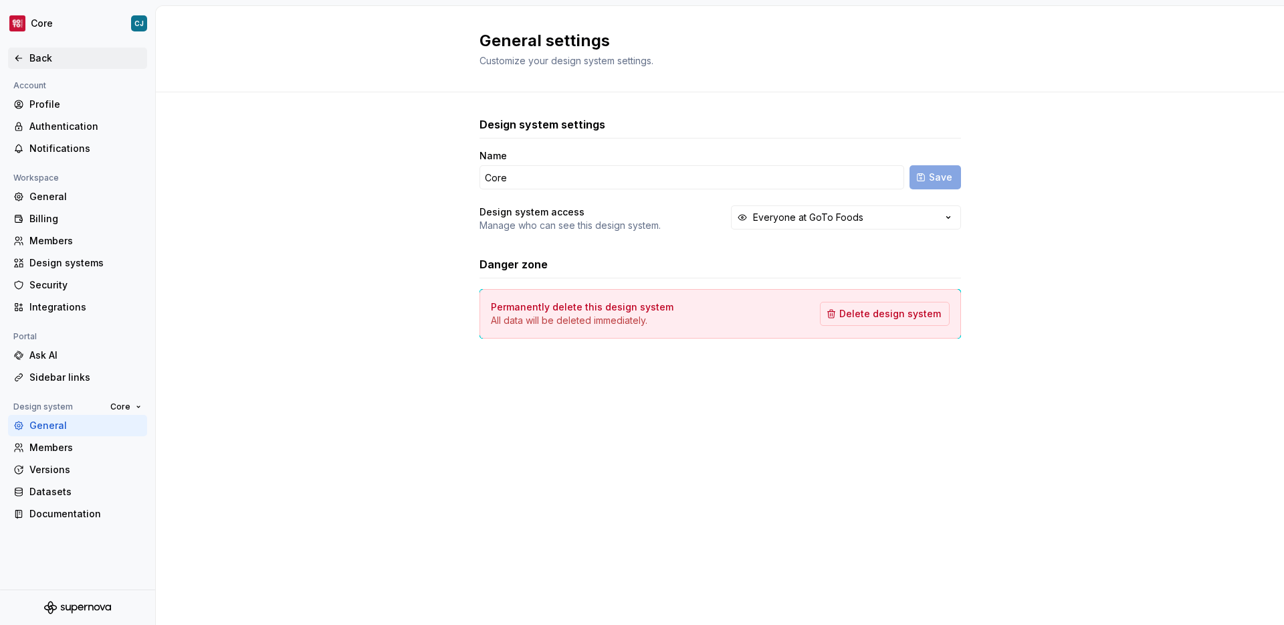
click at [23, 59] on icon at bounding box center [18, 58] width 11 height 11
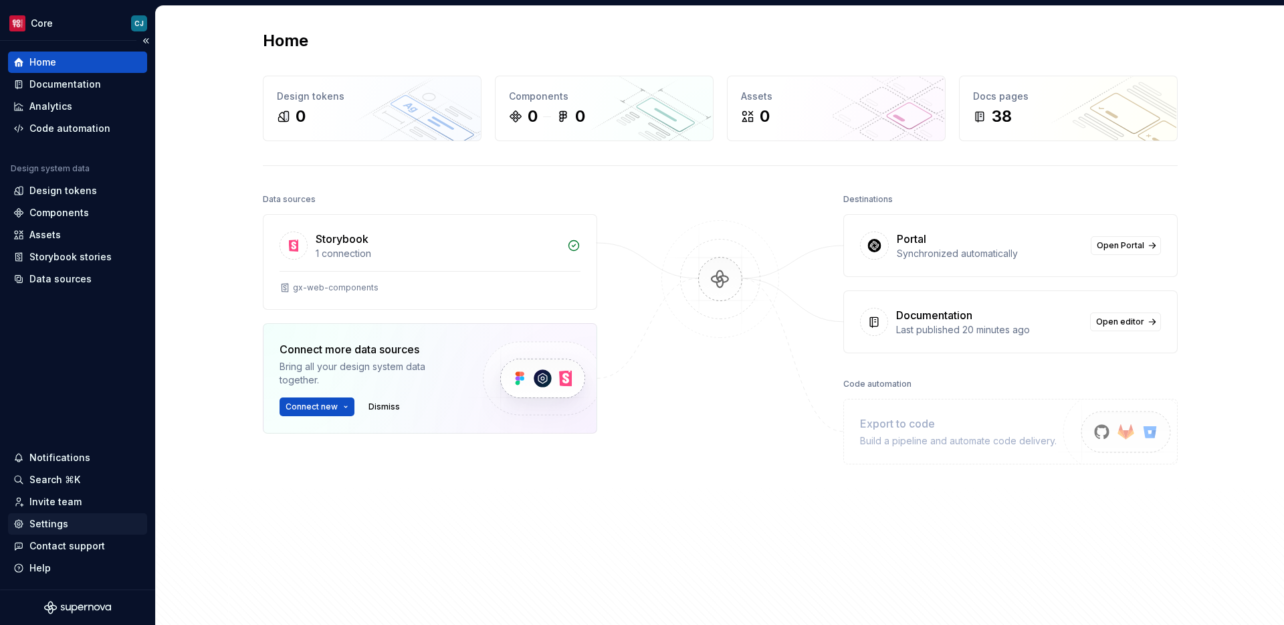
click at [56, 530] on div "Settings" at bounding box center [77, 523] width 139 height 21
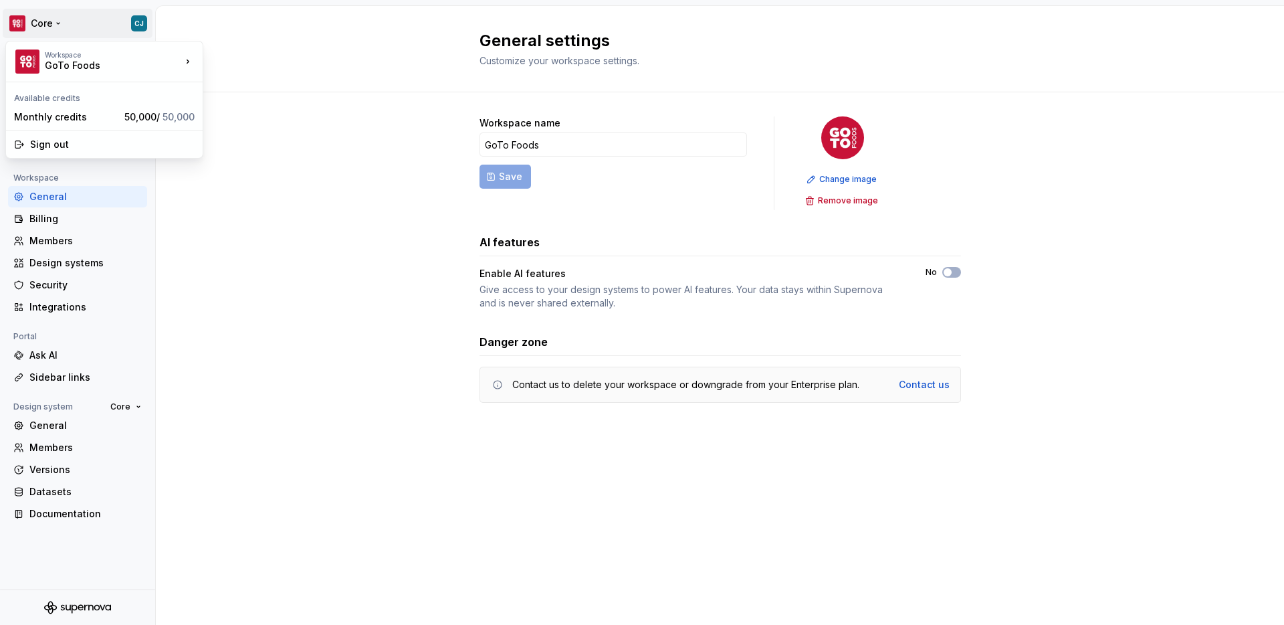
click at [45, 29] on html "Core CJ Back Account Profile Authentication Notifications Workspace General Bil…" at bounding box center [642, 312] width 1284 height 625
click at [247, 49] on div "GoTo Foods" at bounding box center [260, 57] width 114 height 21
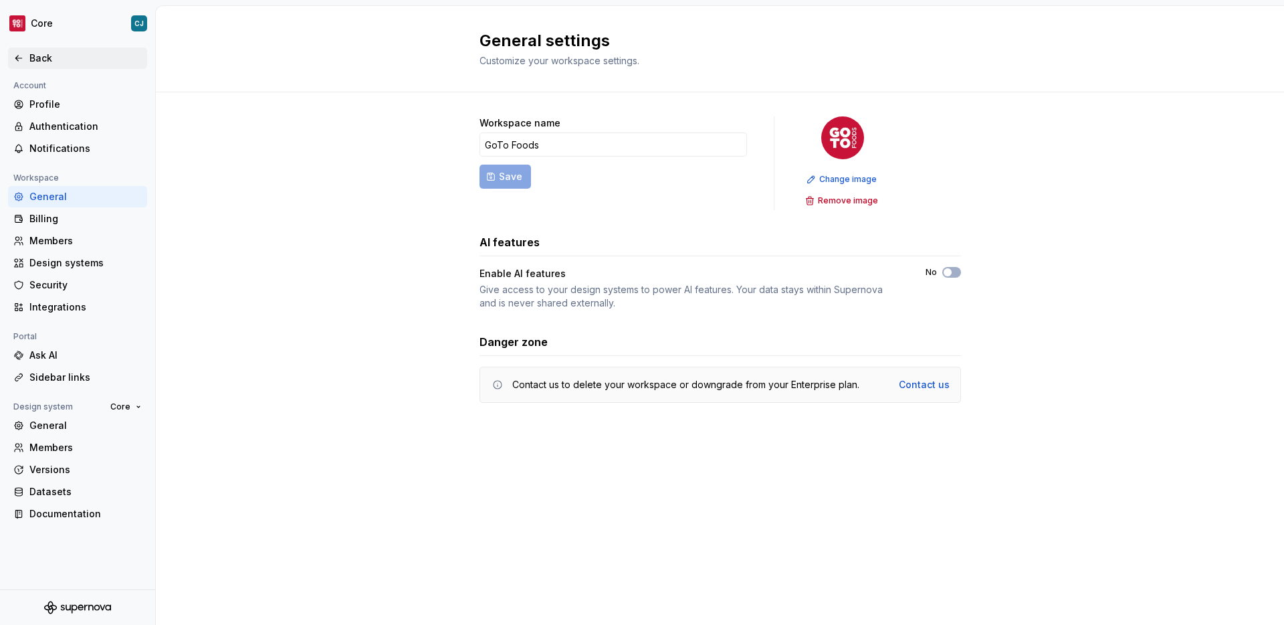
click at [45, 60] on div "Back" at bounding box center [85, 58] width 112 height 13
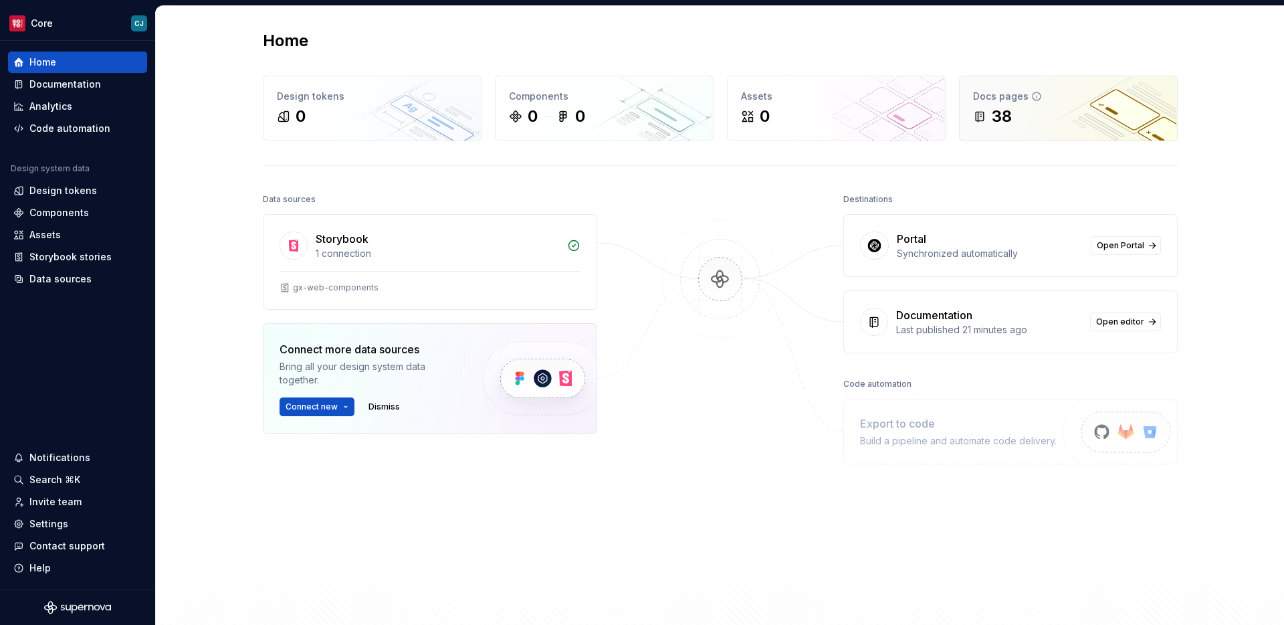
click at [1072, 128] on div "Docs pages 38" at bounding box center [1068, 108] width 217 height 64
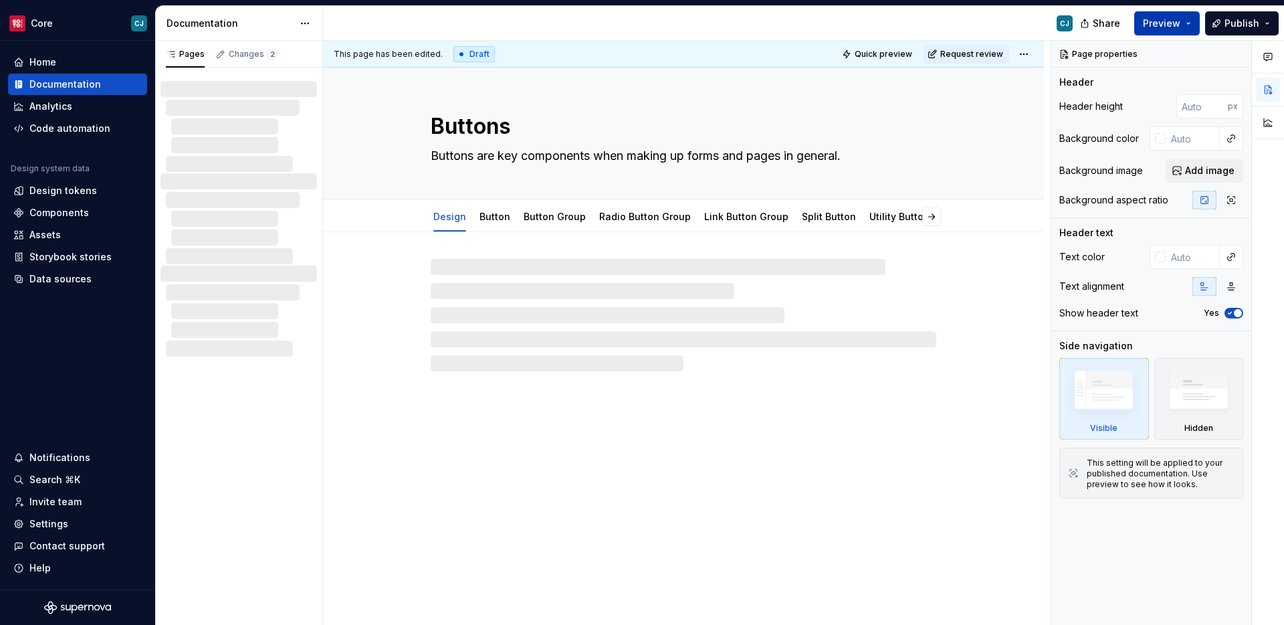
click at [1158, 23] on span "Preview" at bounding box center [1161, 23] width 37 height 13
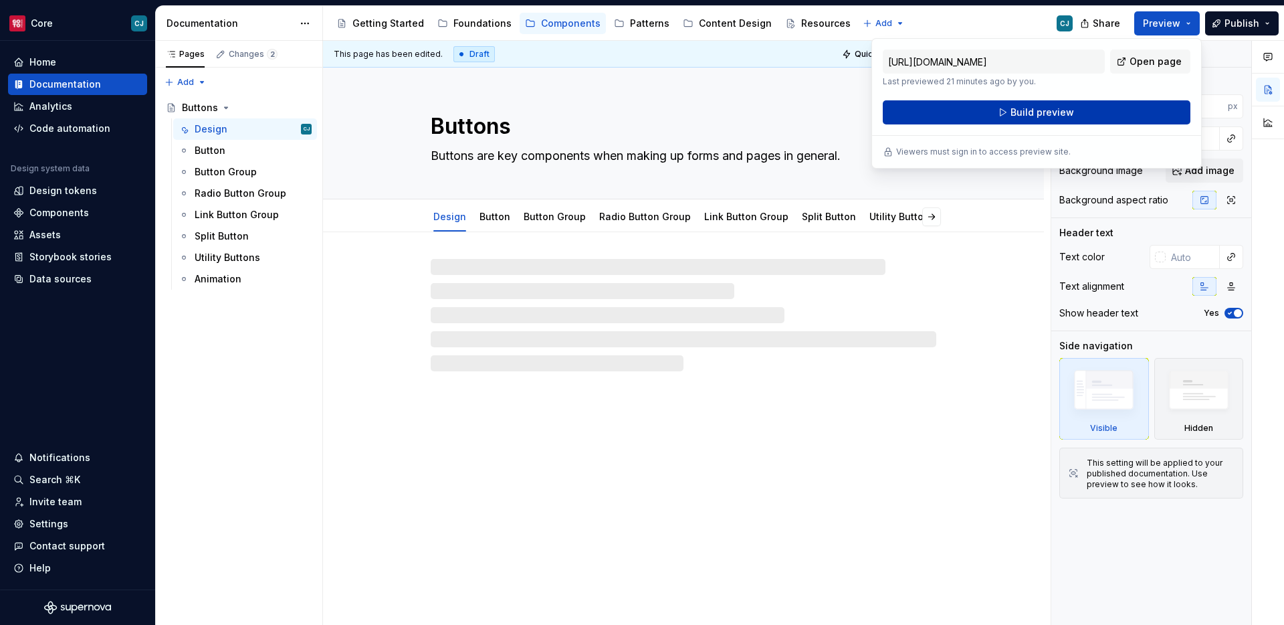
click at [1088, 114] on button "Build preview" at bounding box center [1037, 112] width 308 height 24
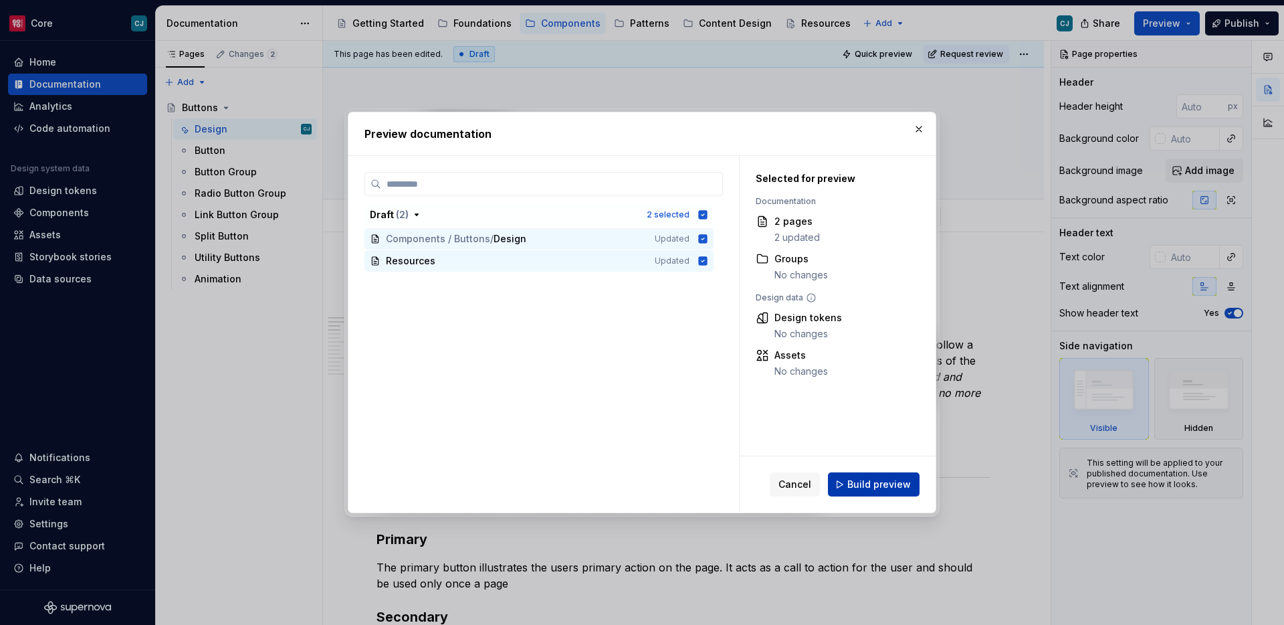
click at [892, 480] on span "Build preview" at bounding box center [879, 484] width 64 height 13
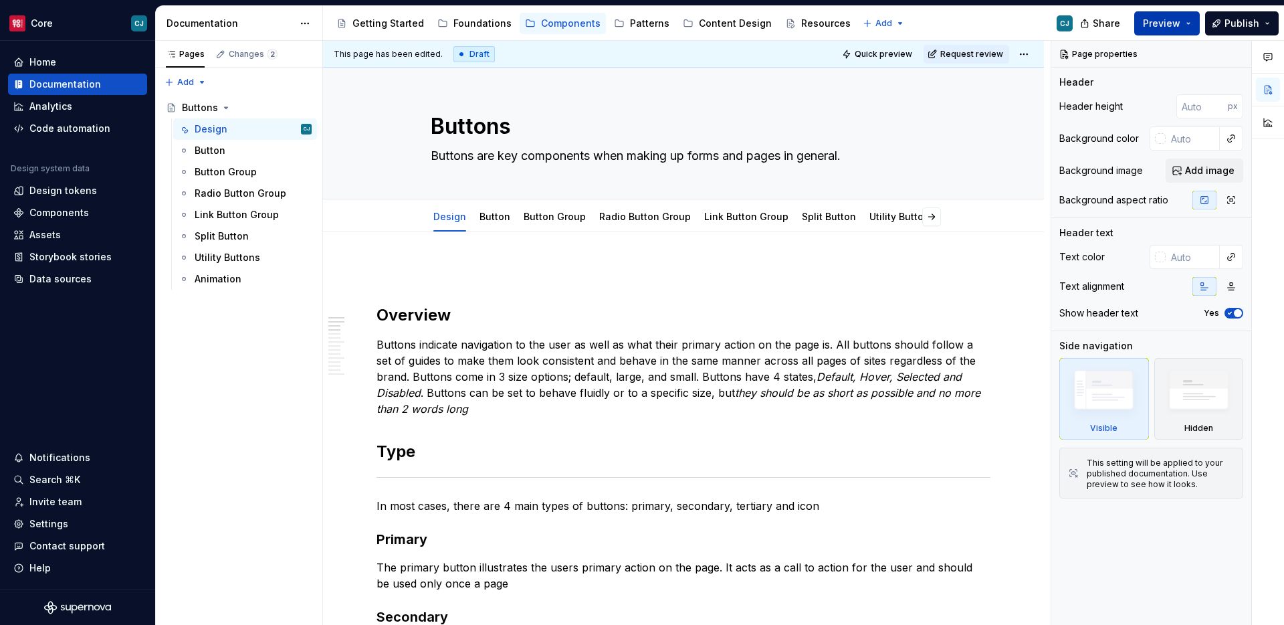
click at [1169, 24] on span "Preview" at bounding box center [1161, 23] width 37 height 13
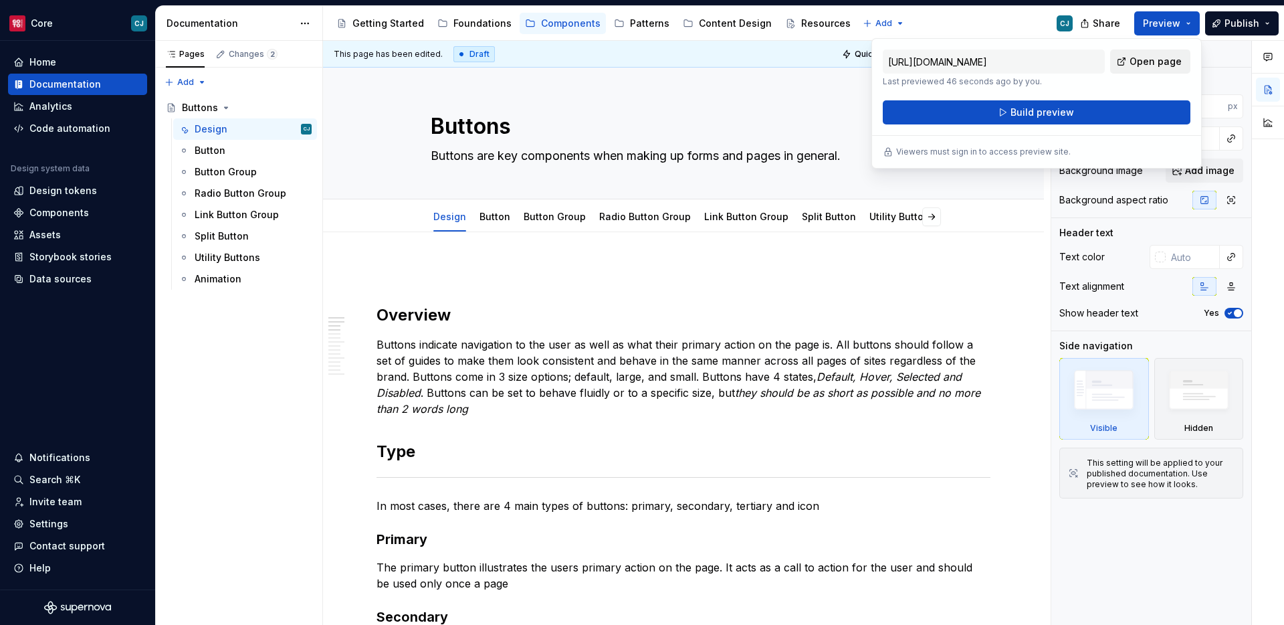
click at [1157, 64] on span "Open page" at bounding box center [1156, 61] width 52 height 13
click at [680, 102] on div "Edit header" at bounding box center [678, 90] width 710 height 24
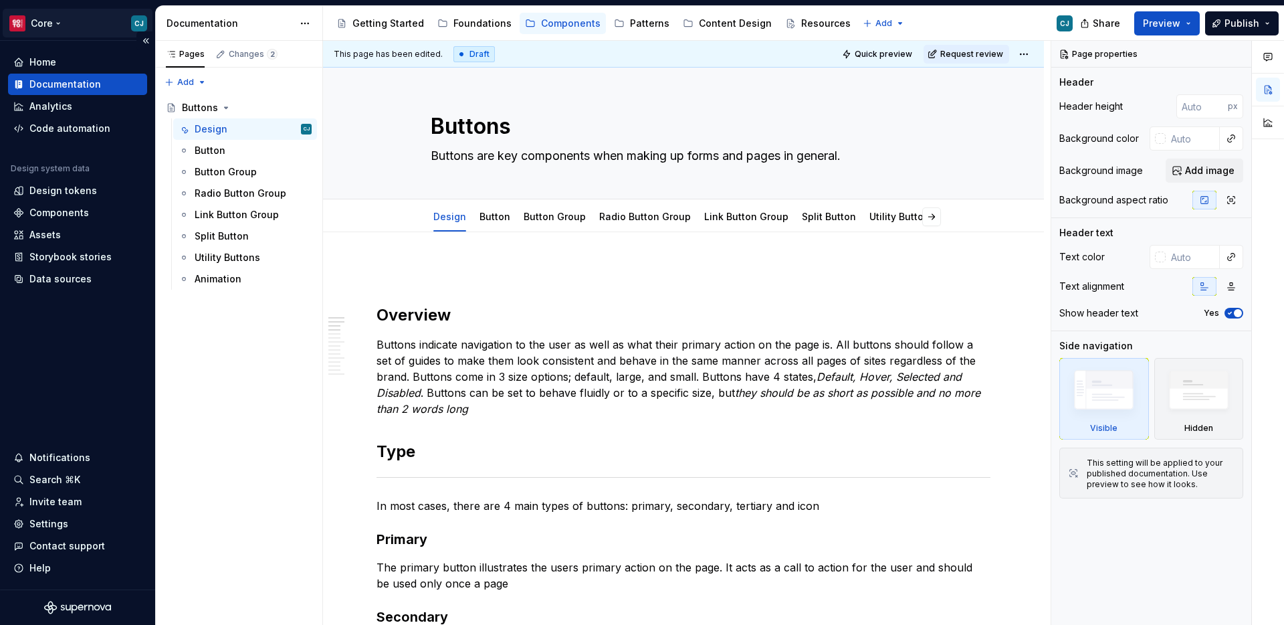
click at [64, 32] on html "Core CJ Home Documentation Analytics Code automation Design system data Design …" at bounding box center [642, 312] width 1284 height 625
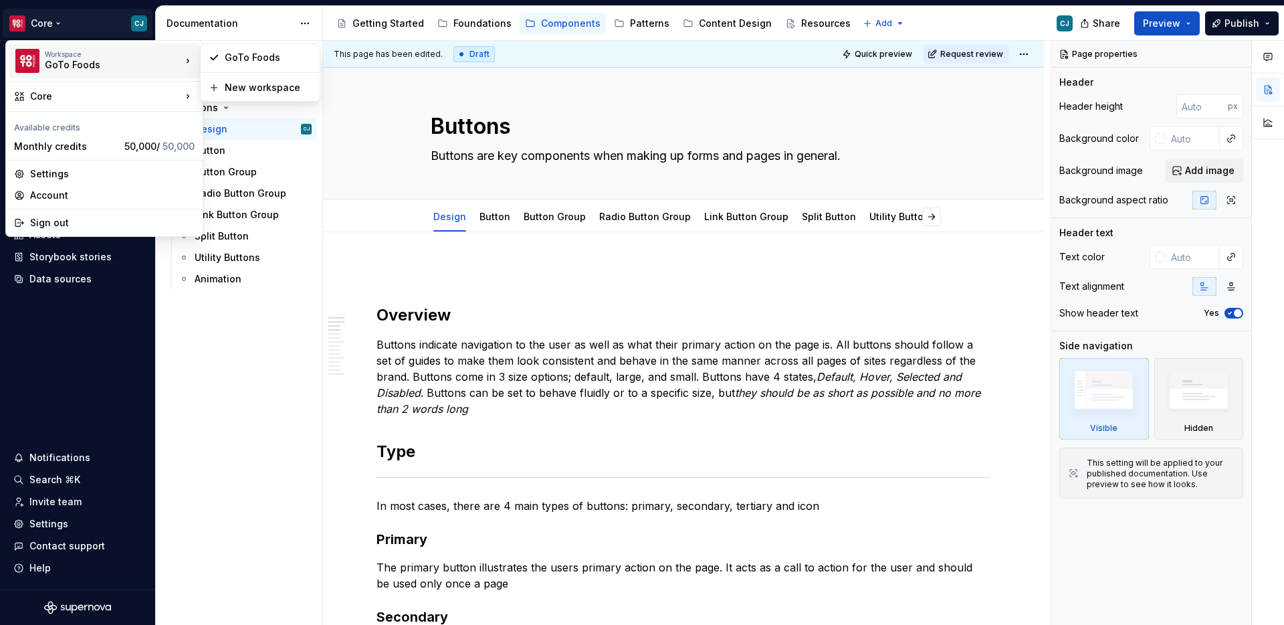
click at [68, 64] on div "GoTo Foods" at bounding box center [102, 64] width 114 height 13
click at [231, 60] on div "GoTo Foods" at bounding box center [268, 57] width 87 height 13
click at [45, 24] on html "Core CJ Home Documentation Analytics Code automation Design system data Design …" at bounding box center [642, 312] width 1284 height 625
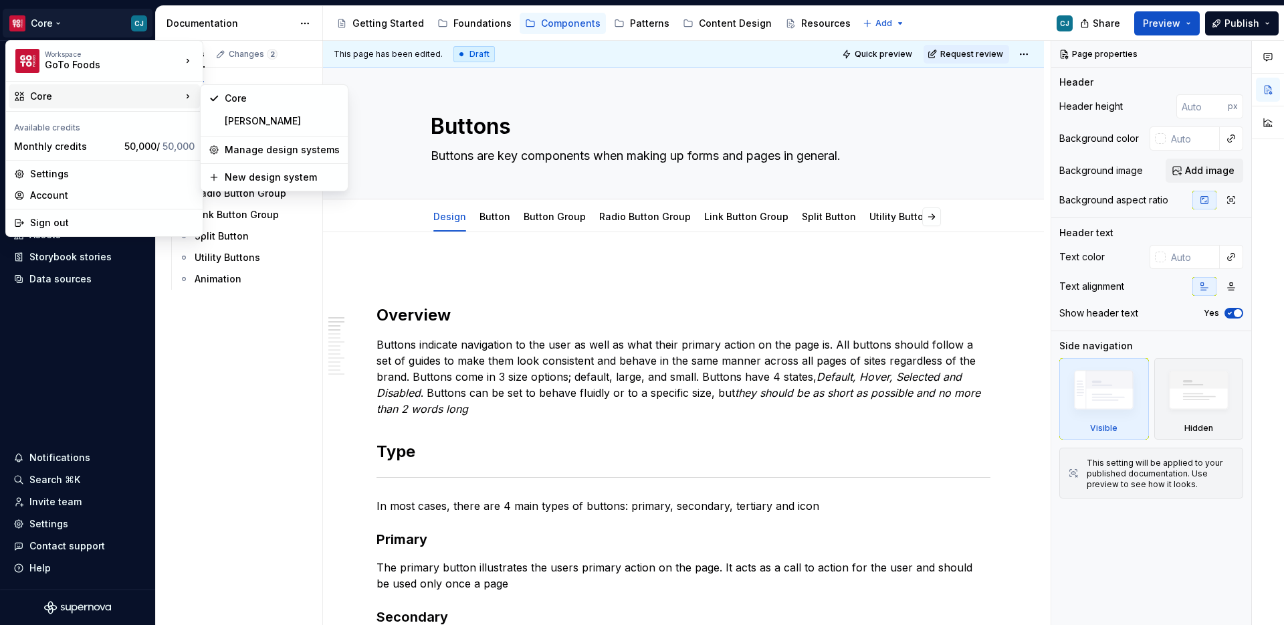
click at [75, 98] on div "Core" at bounding box center [105, 96] width 151 height 13
click at [232, 116] on div "[PERSON_NAME]" at bounding box center [282, 120] width 115 height 13
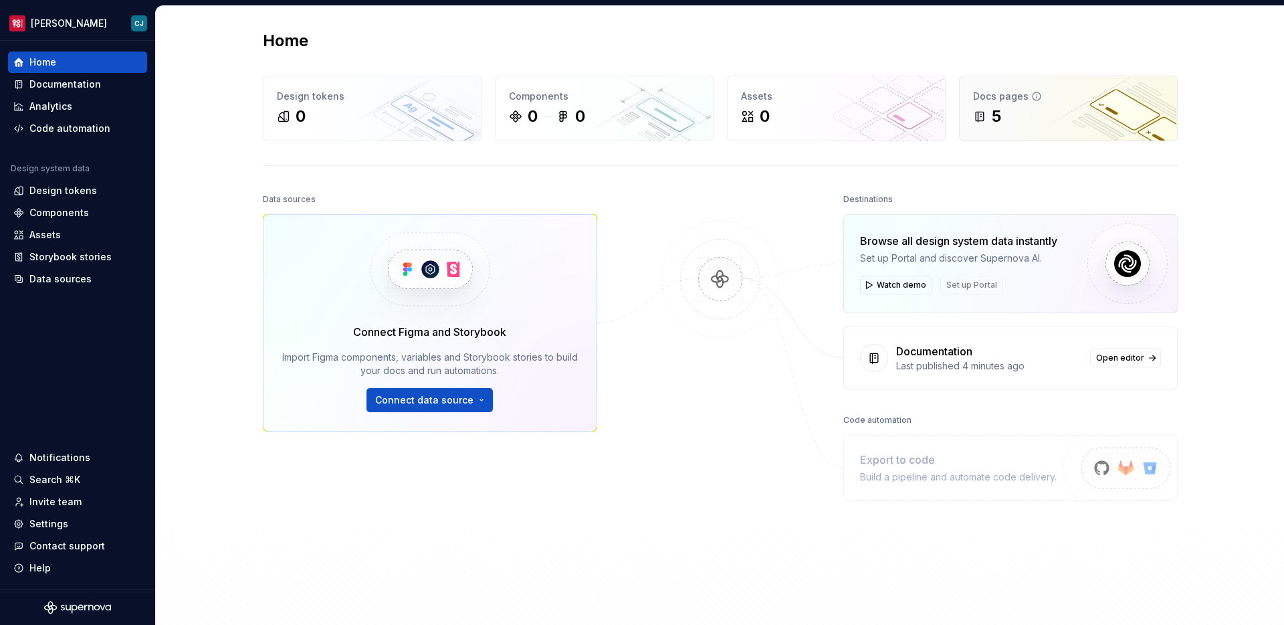
click at [1023, 98] on div "Docs pages" at bounding box center [1068, 96] width 191 height 13
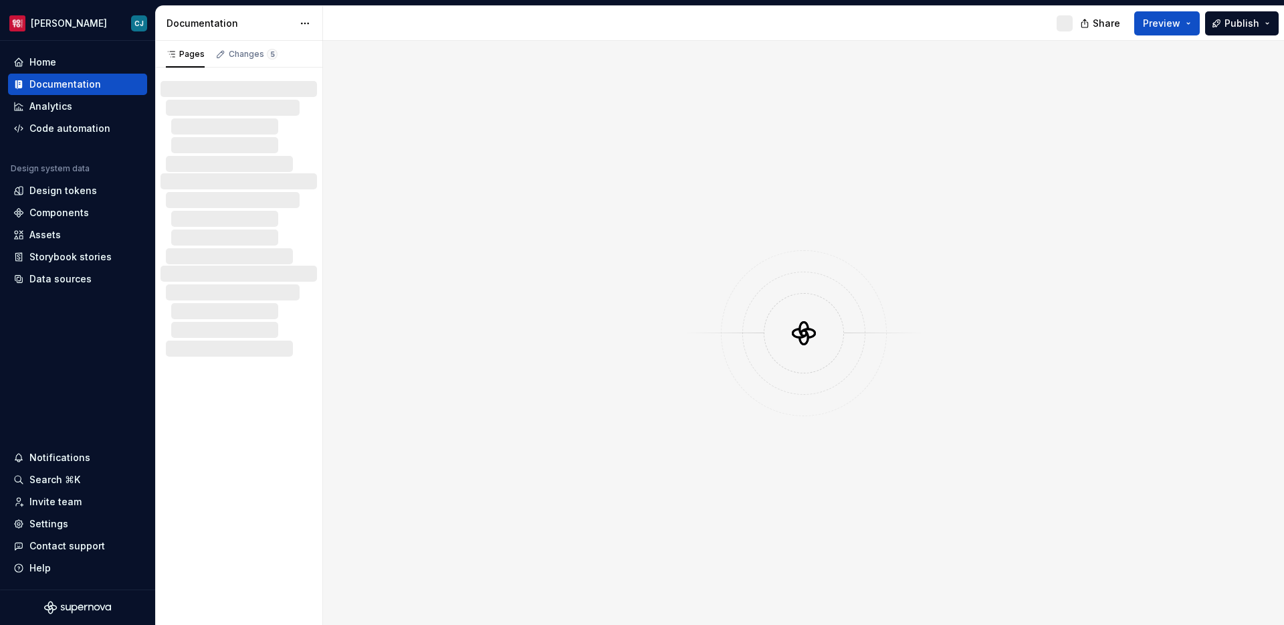
click at [1023, 98] on div at bounding box center [803, 333] width 961 height 584
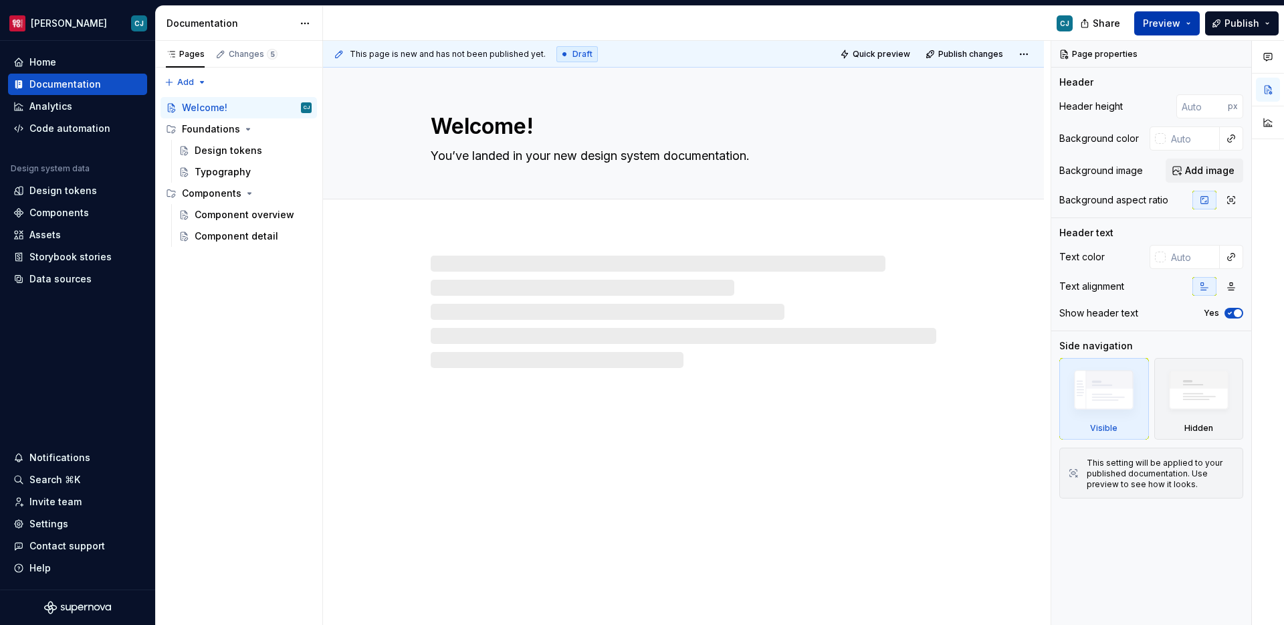
click at [1157, 17] on span "Preview" at bounding box center [1161, 23] width 37 height 13
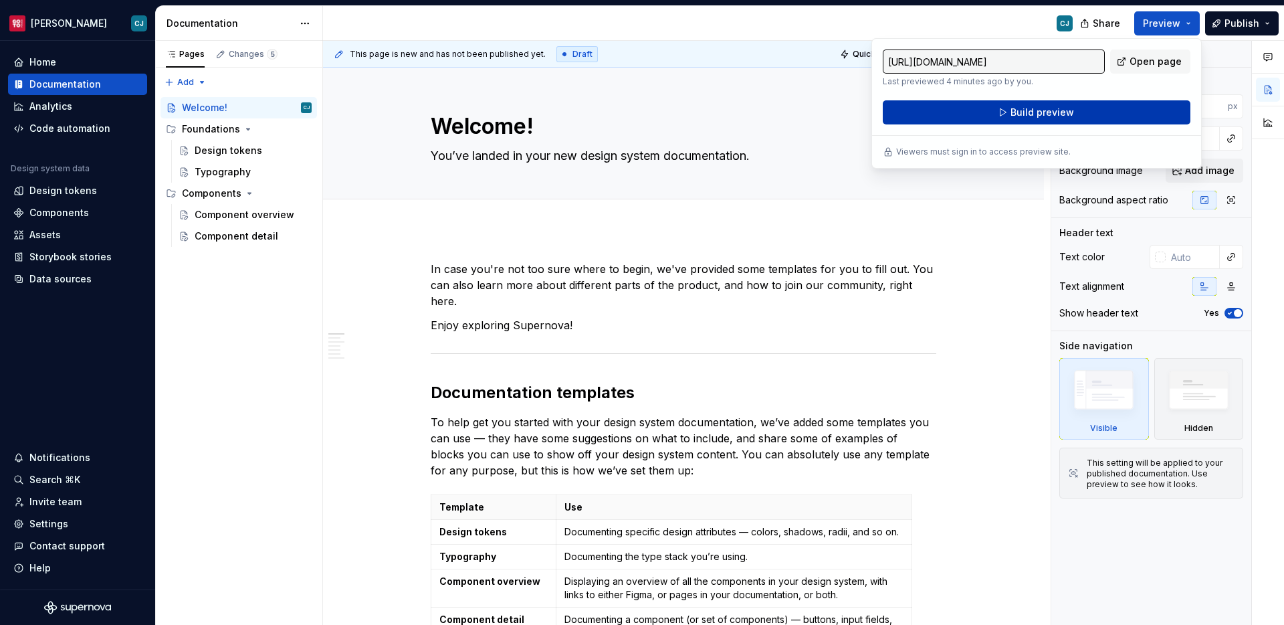
click at [1068, 114] on span "Build preview" at bounding box center [1043, 112] width 64 height 13
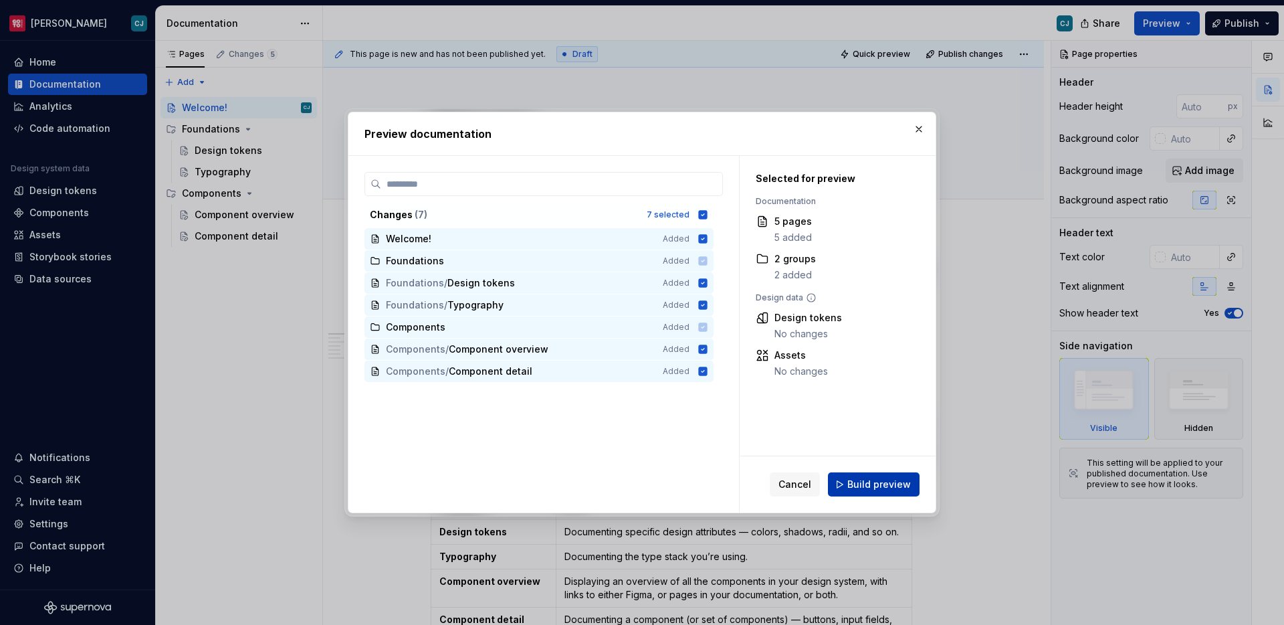
click at [895, 493] on button "Build preview" at bounding box center [874, 484] width 92 height 24
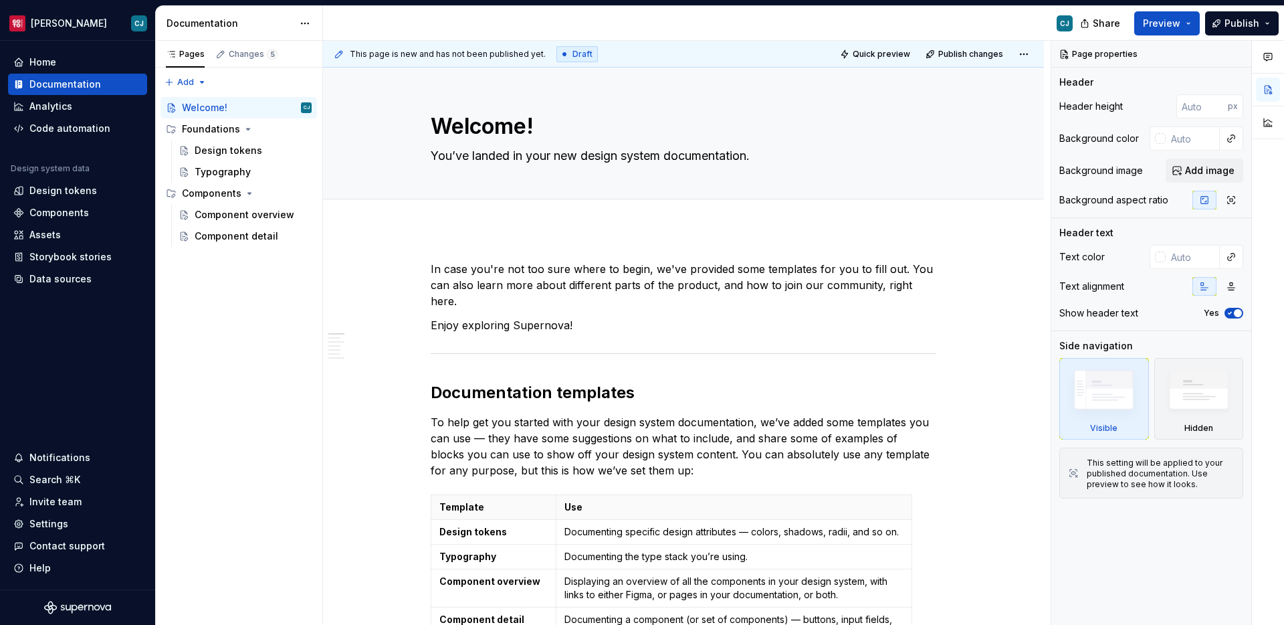
click at [1173, 35] on div "Share Preview Publish" at bounding box center [1184, 23] width 201 height 34
click at [1169, 29] on span "Preview" at bounding box center [1161, 23] width 37 height 13
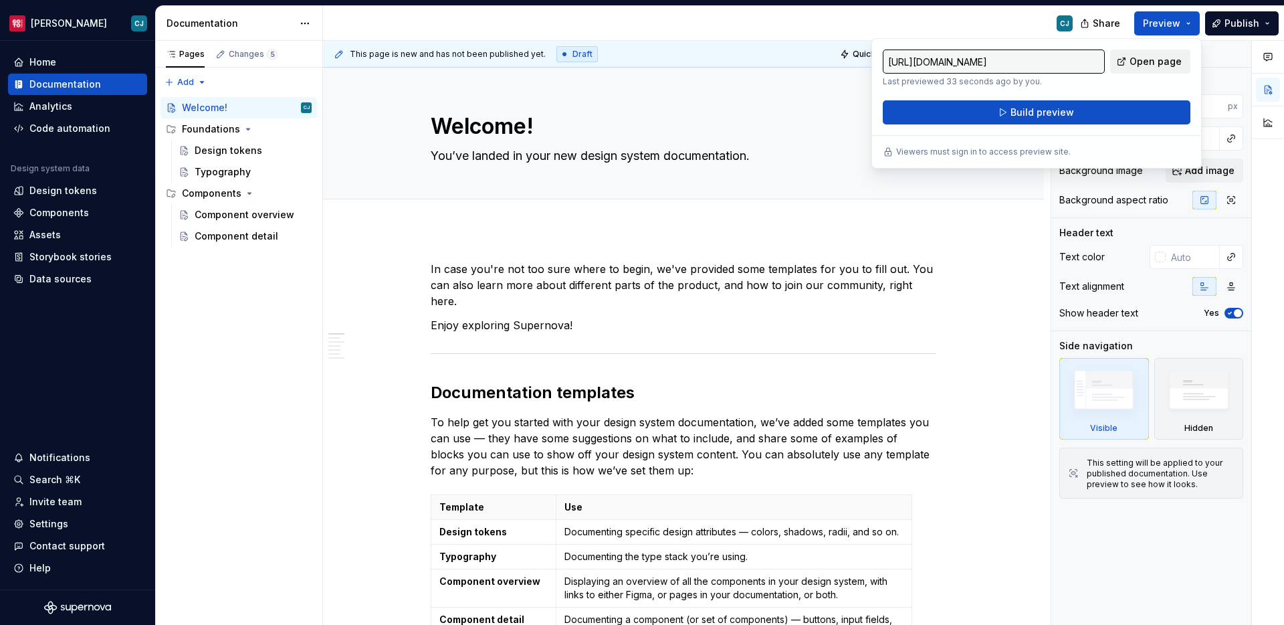
click at [1169, 61] on span "Open page" at bounding box center [1156, 61] width 52 height 13
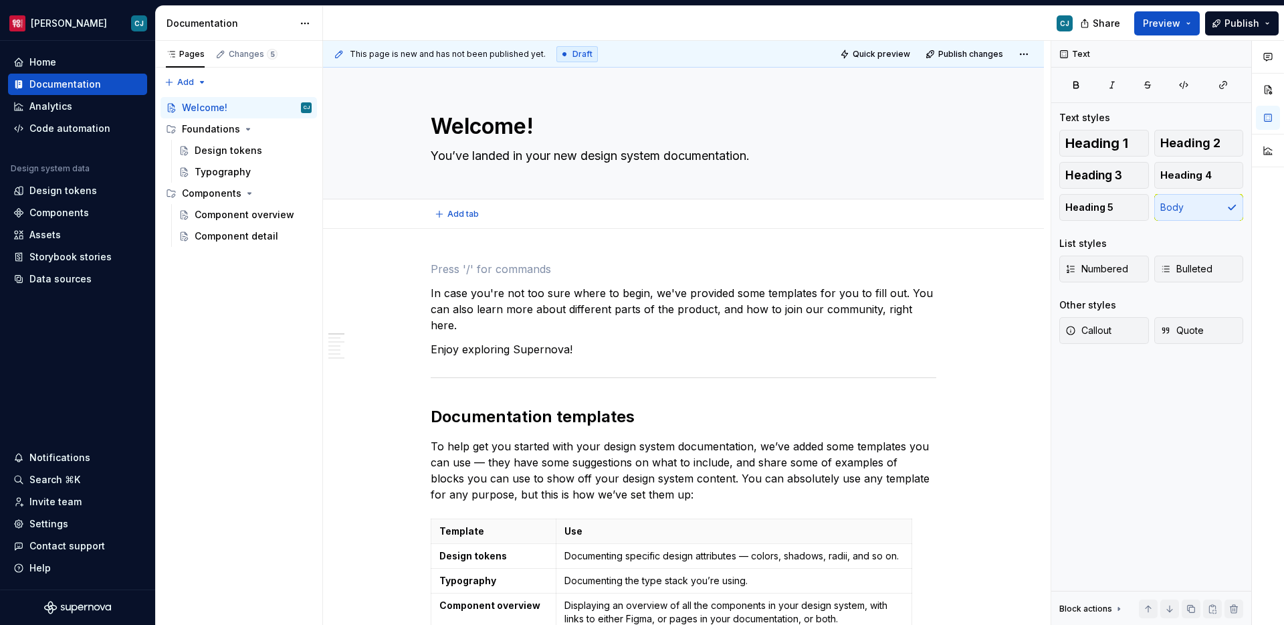
click at [381, 216] on div "Add tab" at bounding box center [684, 214] width 614 height 19
type textarea "*"
click at [246, 268] on div "Pages Changes 5 Add Accessibility guide for tree Page tree. Navigate the tree w…" at bounding box center [238, 333] width 167 height 585
click at [73, 58] on div "Home" at bounding box center [77, 62] width 128 height 13
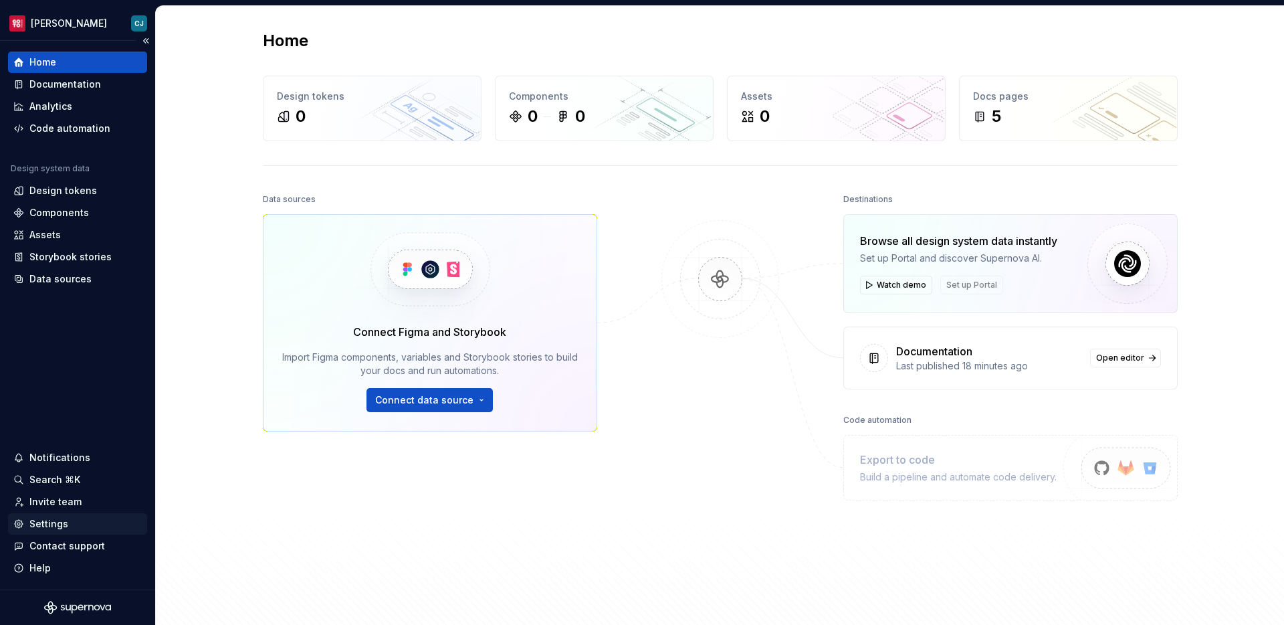
click at [85, 513] on div "Settings" at bounding box center [77, 523] width 139 height 21
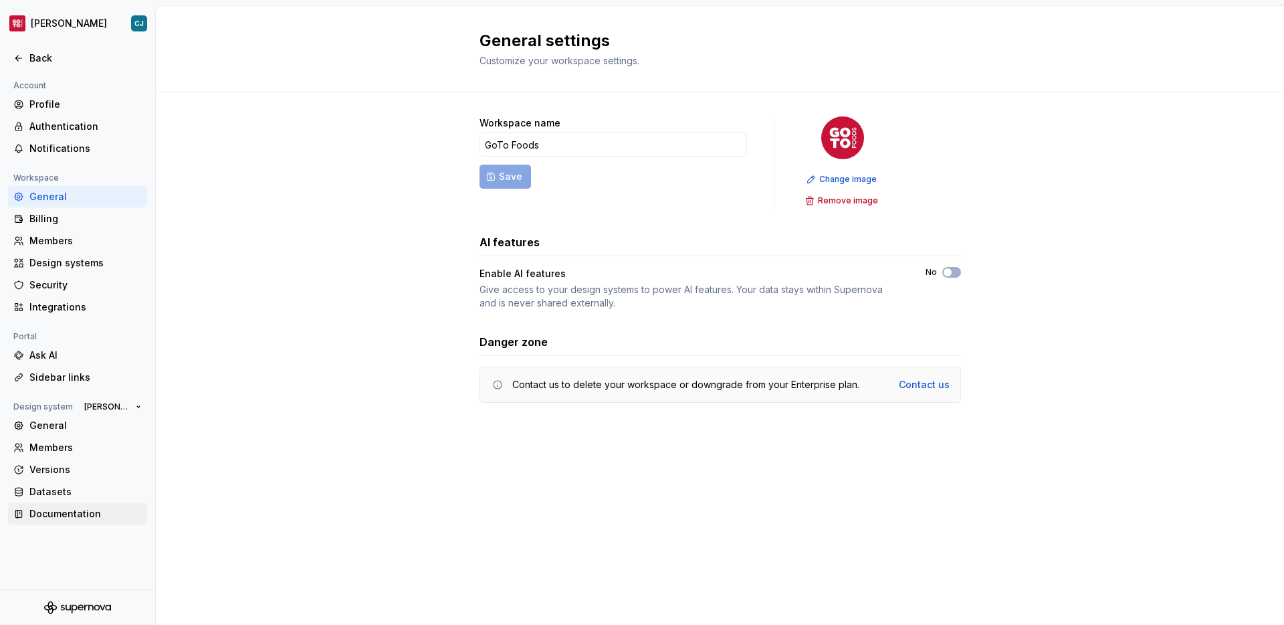
click at [84, 522] on div "Documentation" at bounding box center [77, 513] width 139 height 21
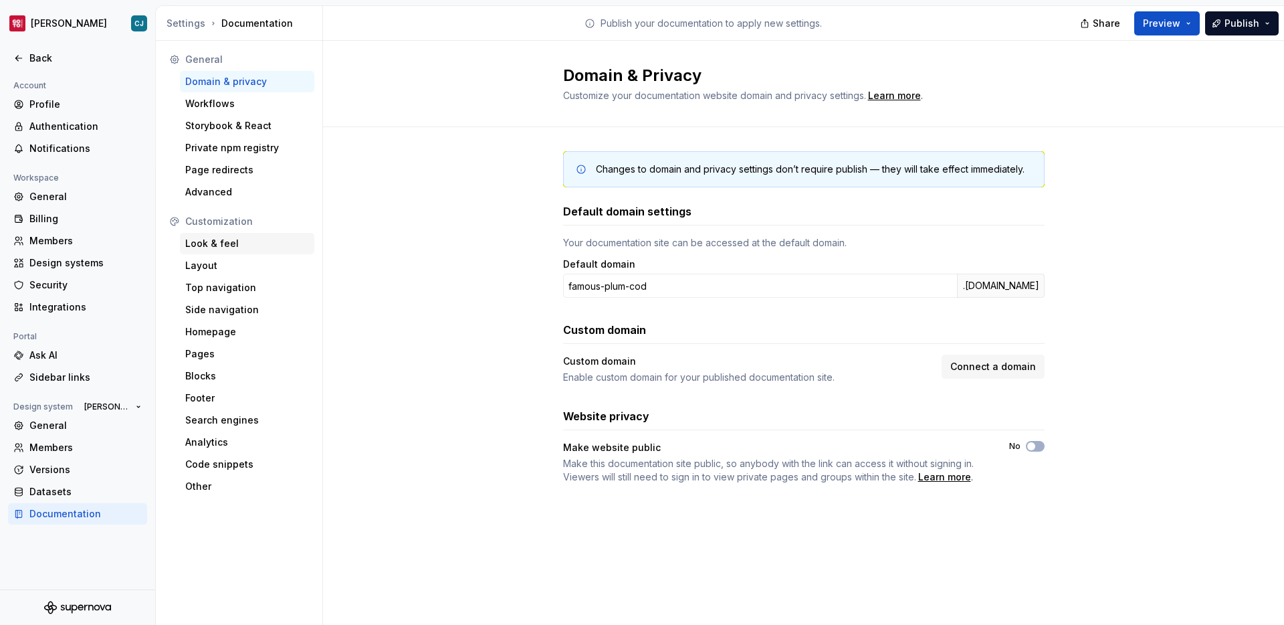
click at [226, 241] on div "Look & feel" at bounding box center [247, 243] width 124 height 13
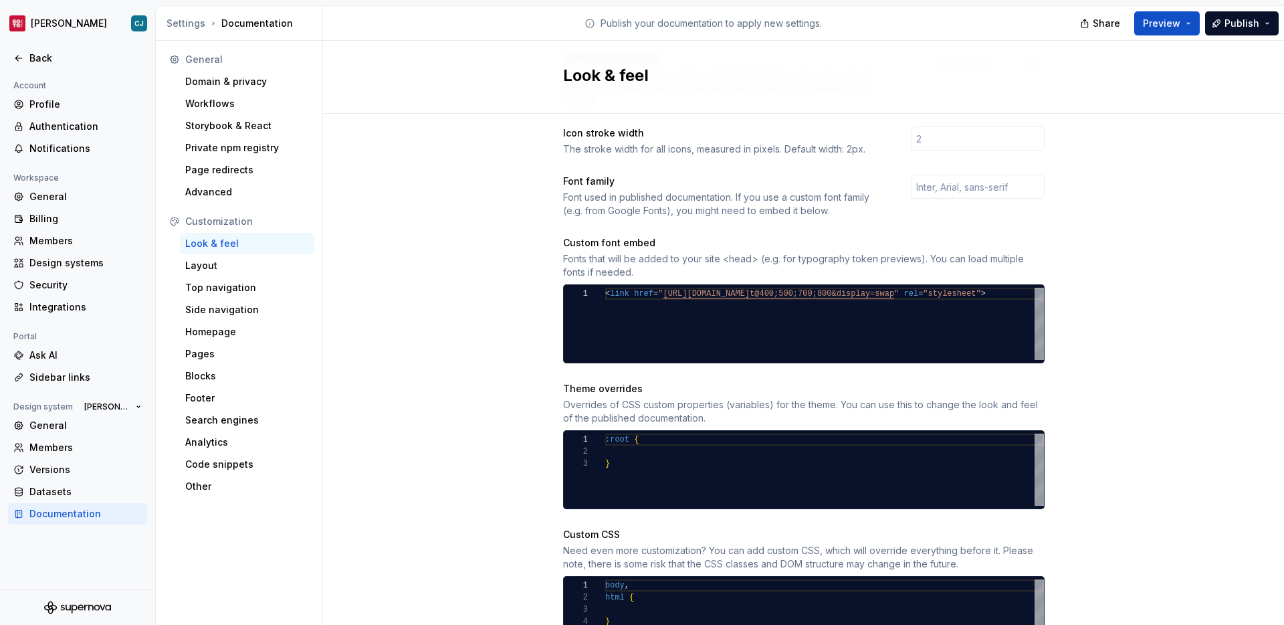
scroll to position [456, 0]
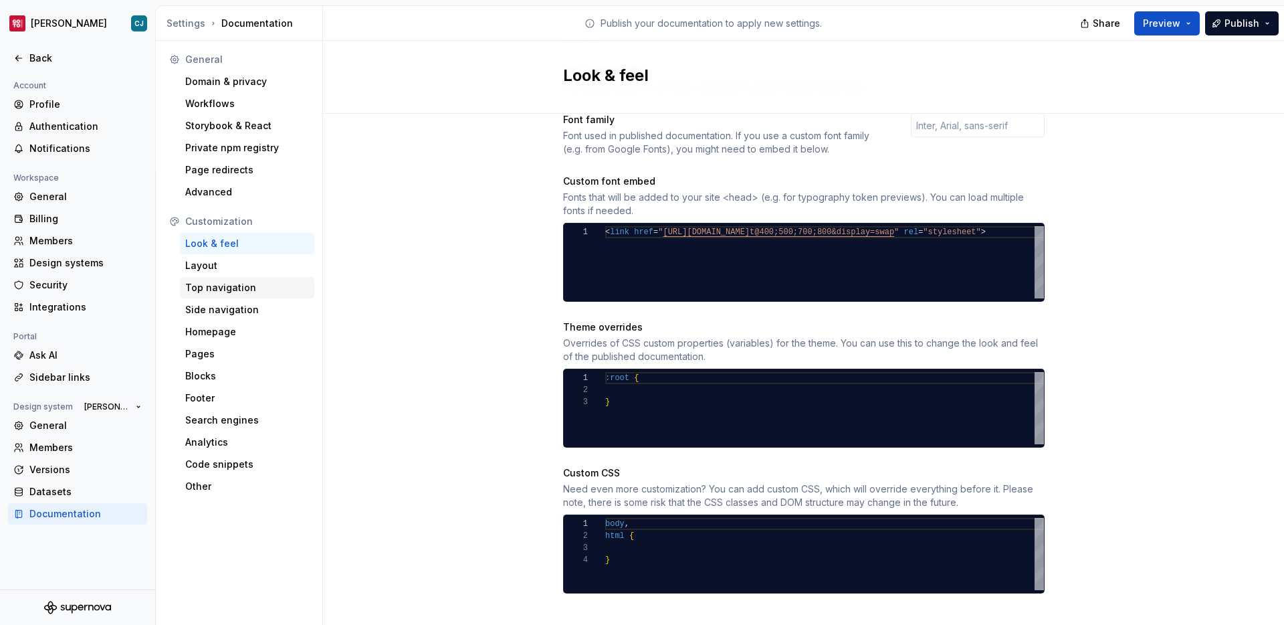
click at [255, 285] on div "Top navigation" at bounding box center [247, 287] width 124 height 13
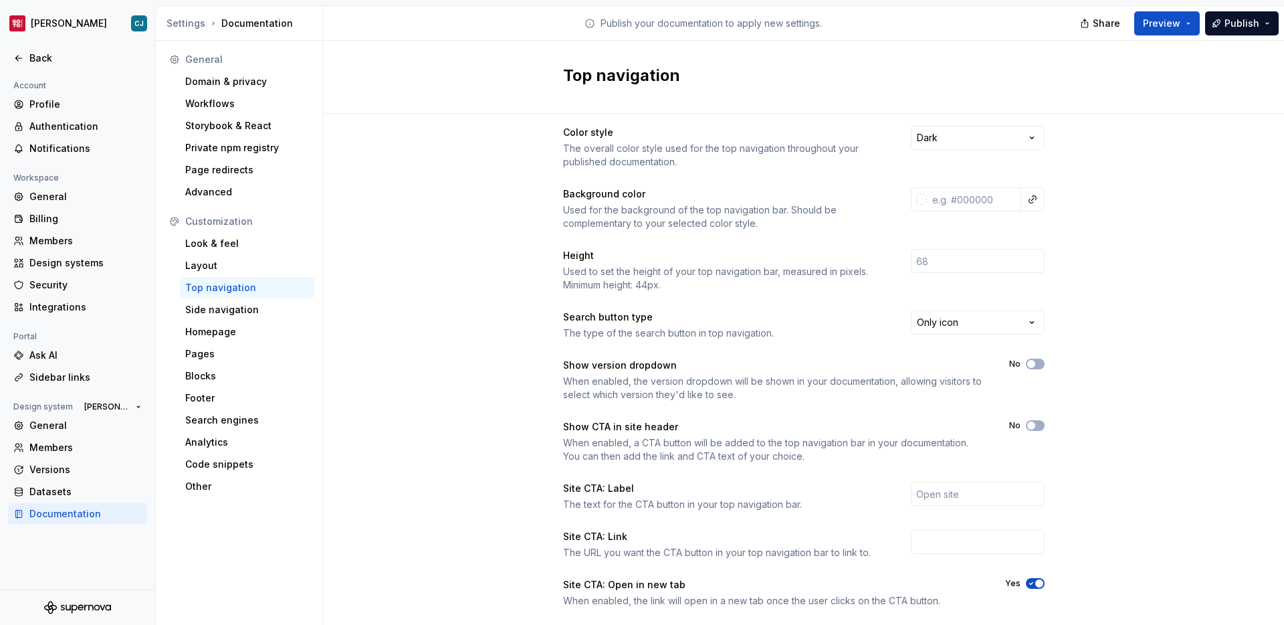
scroll to position [101, 0]
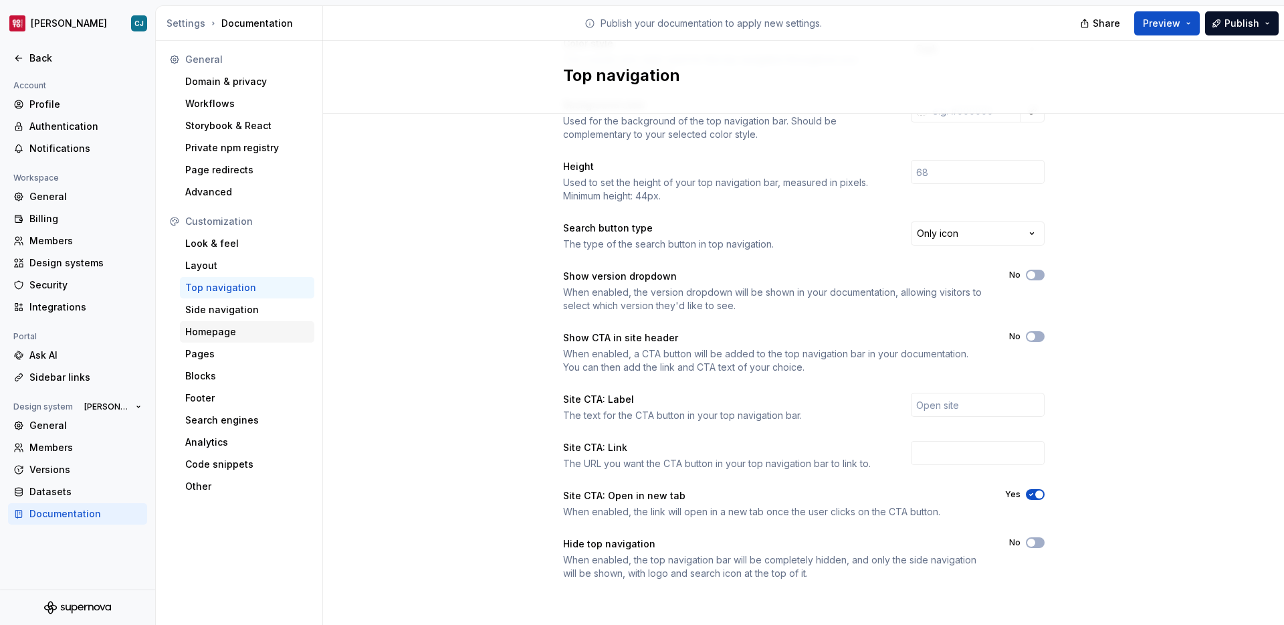
click at [217, 331] on div "Homepage" at bounding box center [247, 331] width 124 height 13
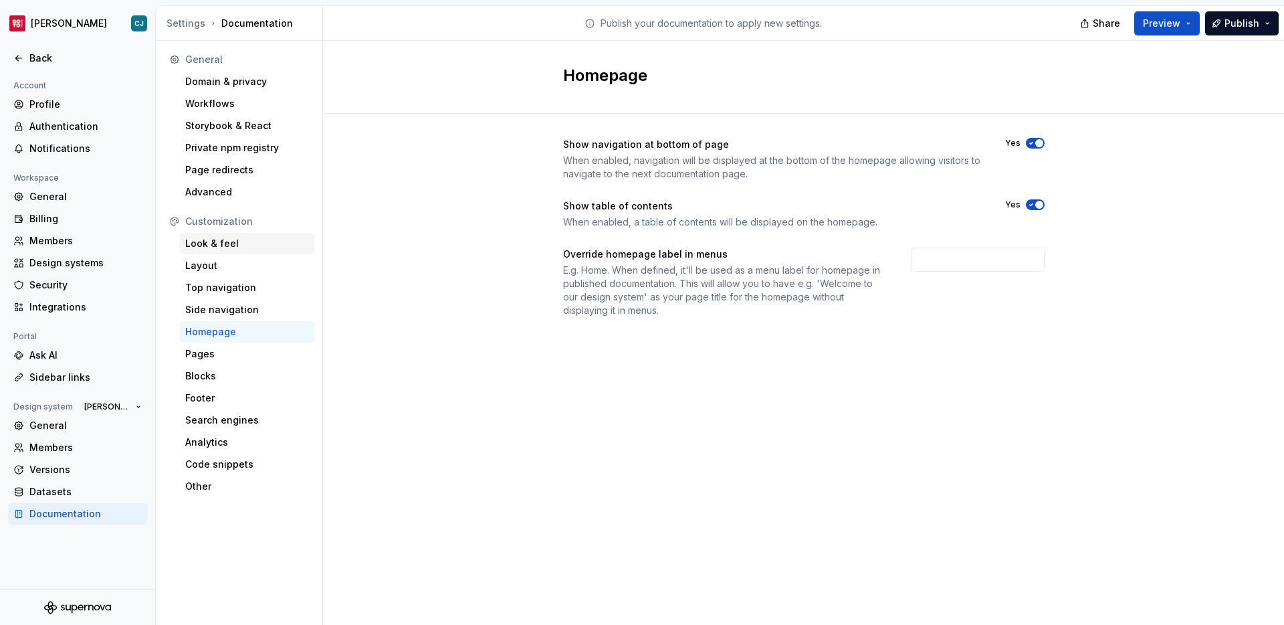
click at [237, 252] on div "Look & feel" at bounding box center [247, 243] width 134 height 21
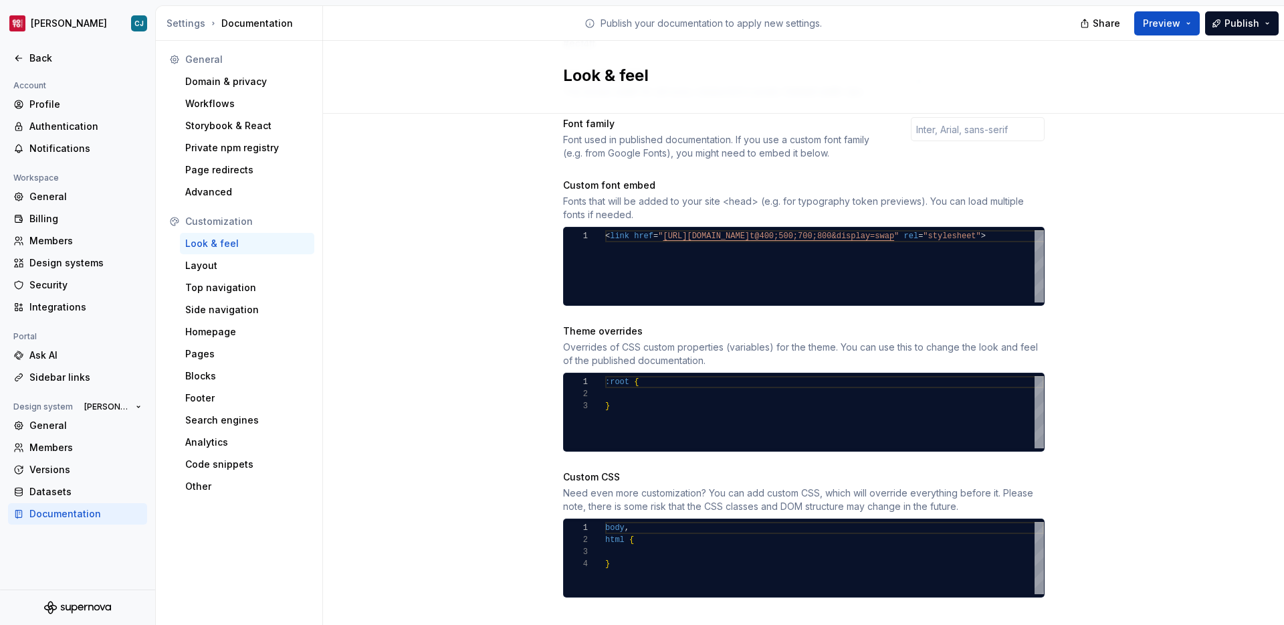
scroll to position [456, 0]
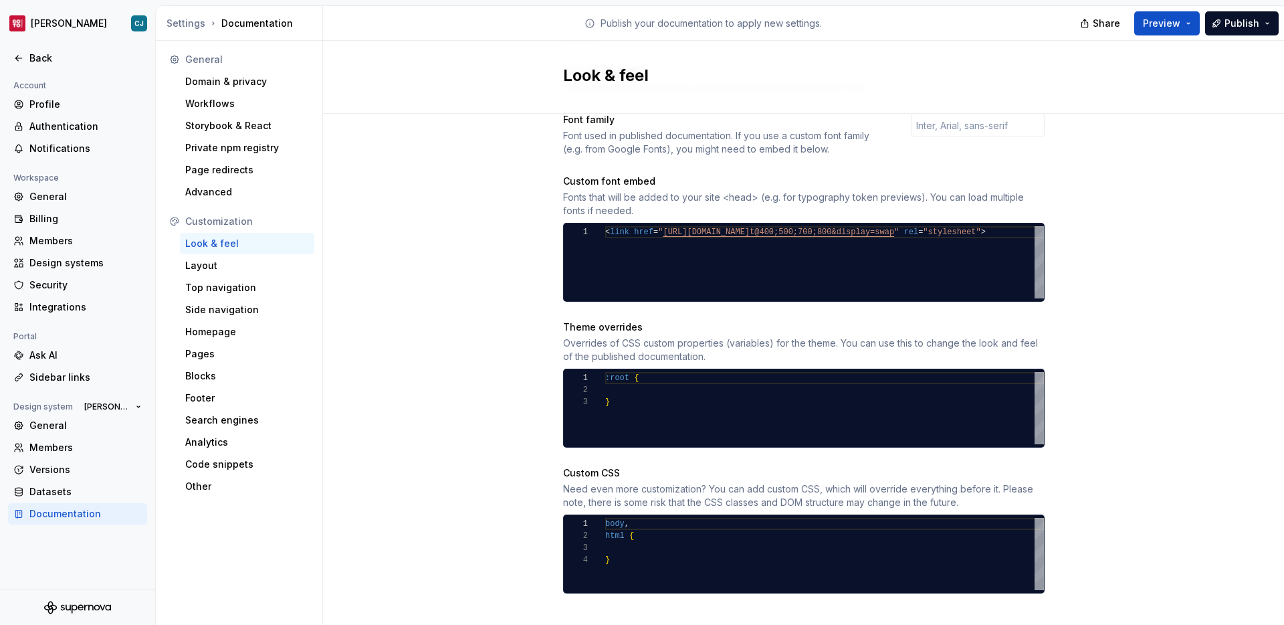
type textarea "******* ** *"
click at [649, 378] on div ":root { }" at bounding box center [824, 408] width 439 height 72
click at [646, 320] on div "Theme overrides" at bounding box center [804, 326] width 482 height 13
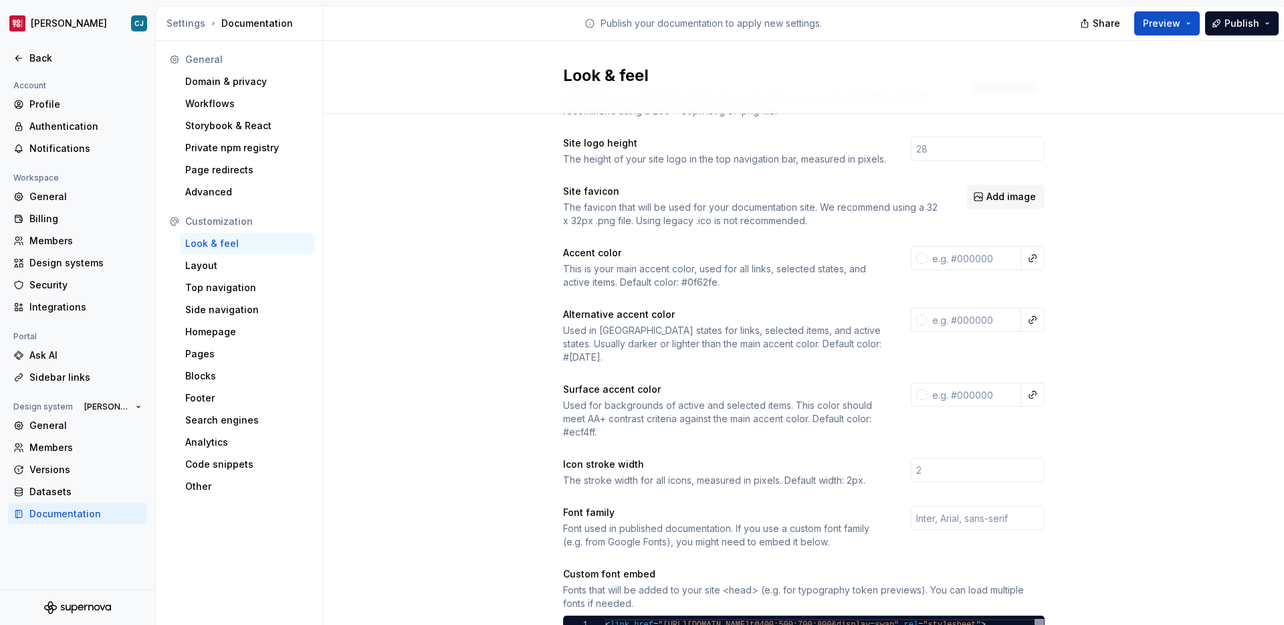
scroll to position [0, 0]
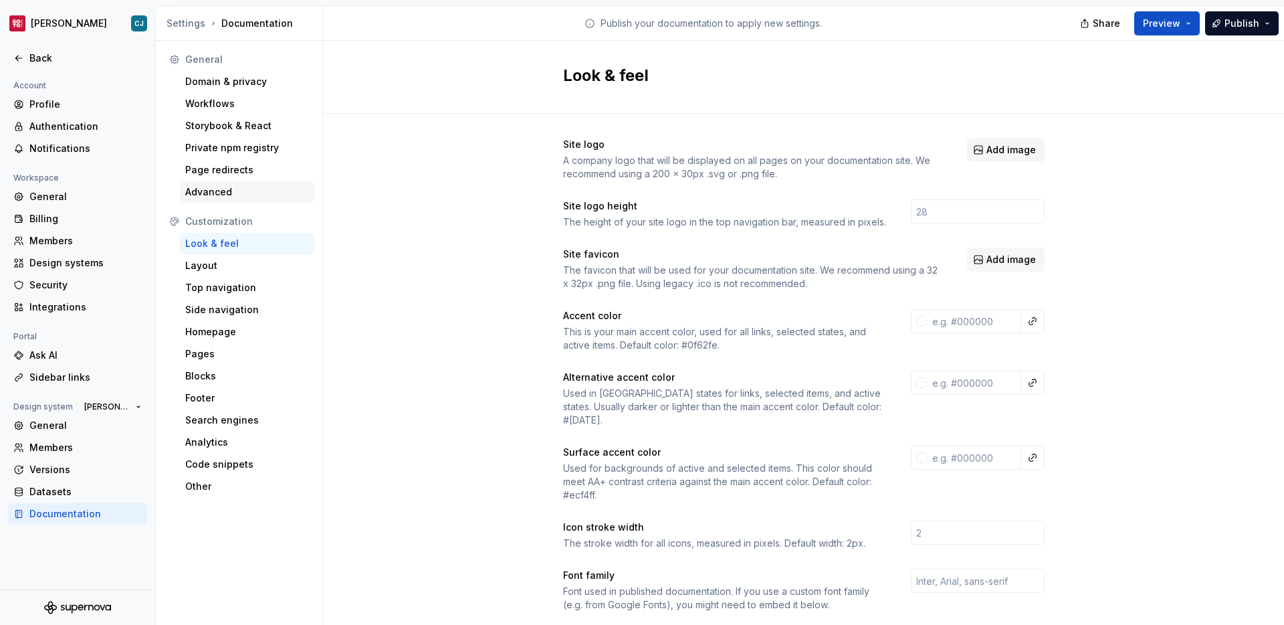
click at [221, 193] on div "Advanced" at bounding box center [247, 191] width 124 height 13
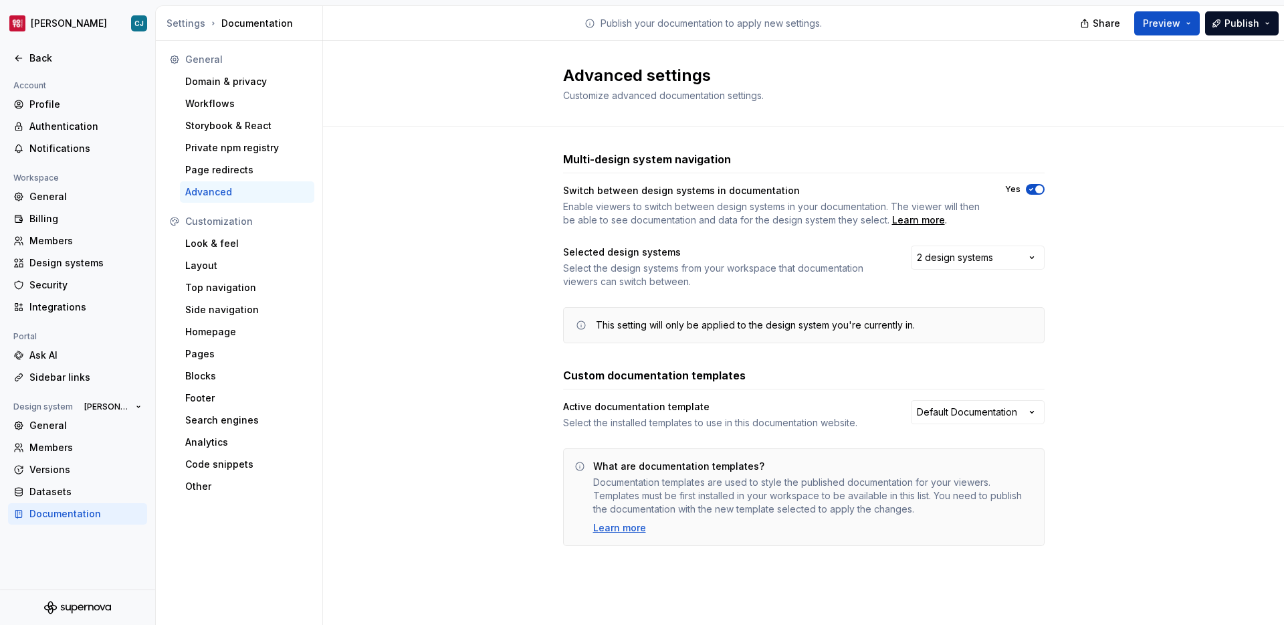
click at [716, 330] on div "This setting will only be applied to the design system you're currently in." at bounding box center [755, 324] width 319 height 13
click at [635, 528] on div "Learn more" at bounding box center [619, 527] width 53 height 13
click at [922, 409] on html "[PERSON_NAME] Back Account Profile Authentication Notifications Workspace Gener…" at bounding box center [642, 312] width 1284 height 625
click at [894, 393] on html "[PERSON_NAME] Back Account Profile Authentication Notifications Workspace Gener…" at bounding box center [642, 312] width 1284 height 625
click at [243, 173] on div "Page redirects" at bounding box center [247, 169] width 124 height 13
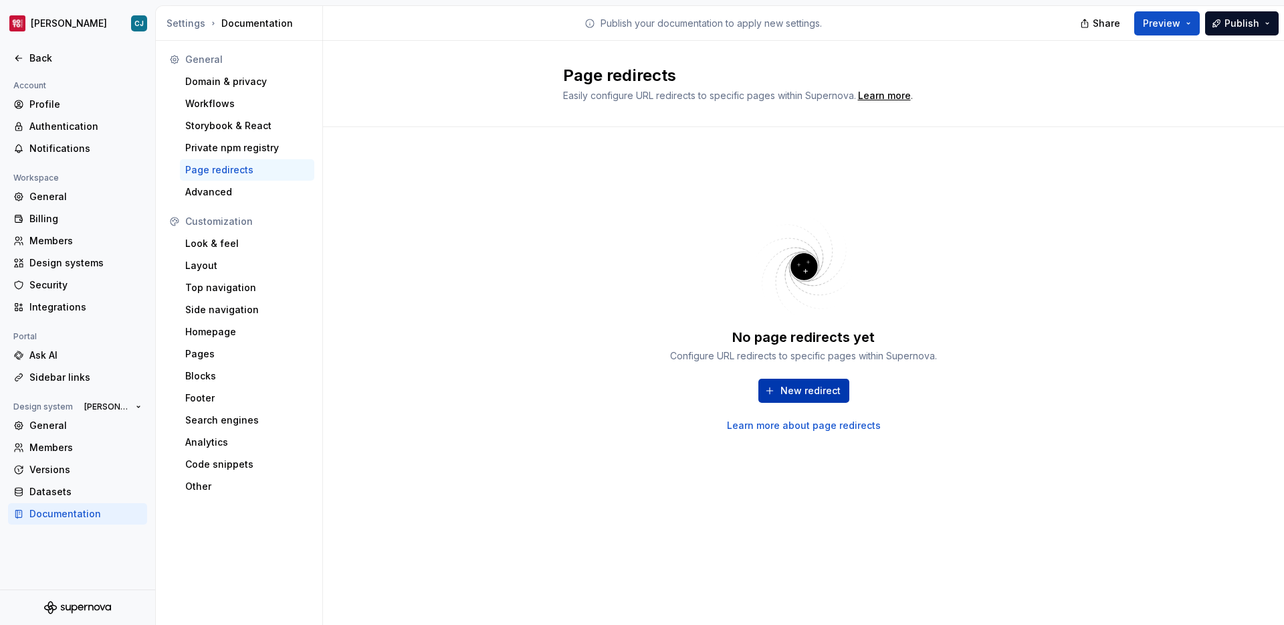
click at [788, 395] on span "New redirect" at bounding box center [811, 390] width 60 height 13
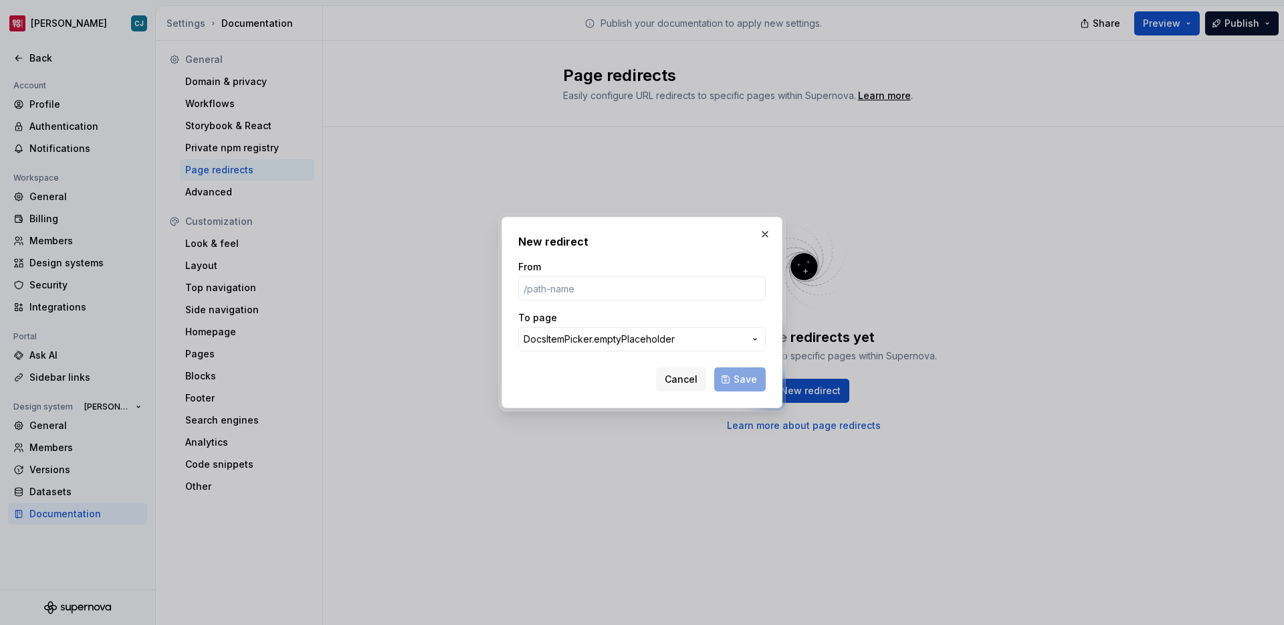
click at [732, 343] on span "DocsItemPicker.emptyPlaceholder" at bounding box center [634, 338] width 221 height 13
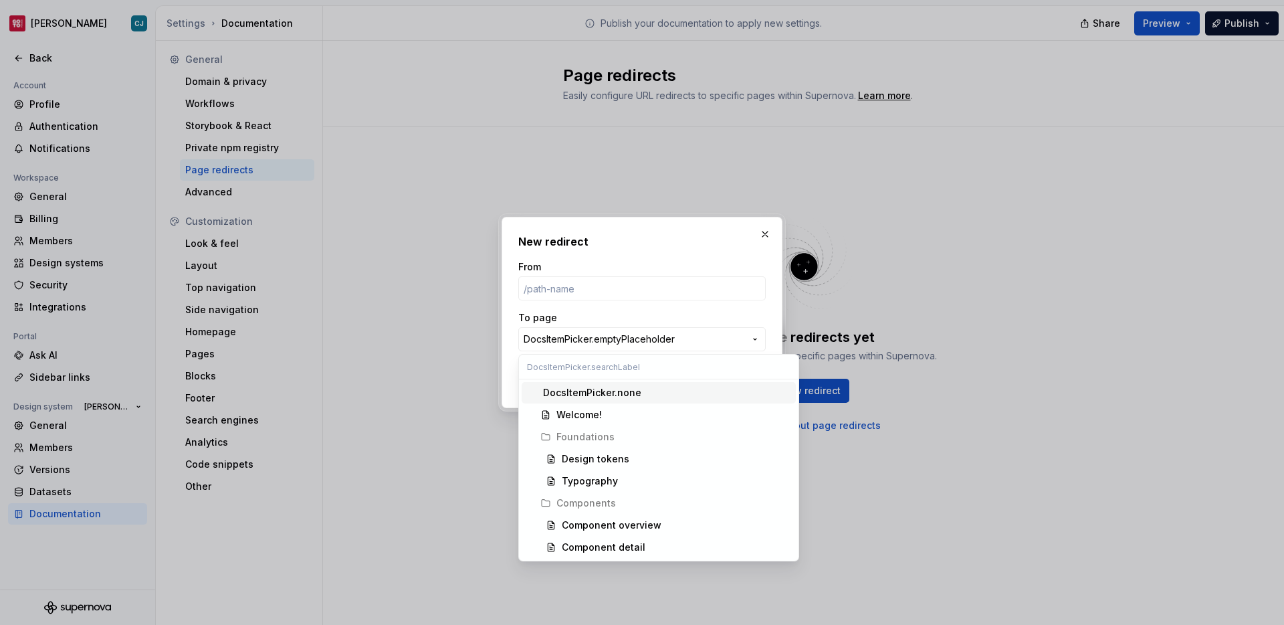
click at [732, 343] on div "New redirect From To page DocsItemPicker.emptyPlaceholder Cancel Save" at bounding box center [642, 312] width 1284 height 625
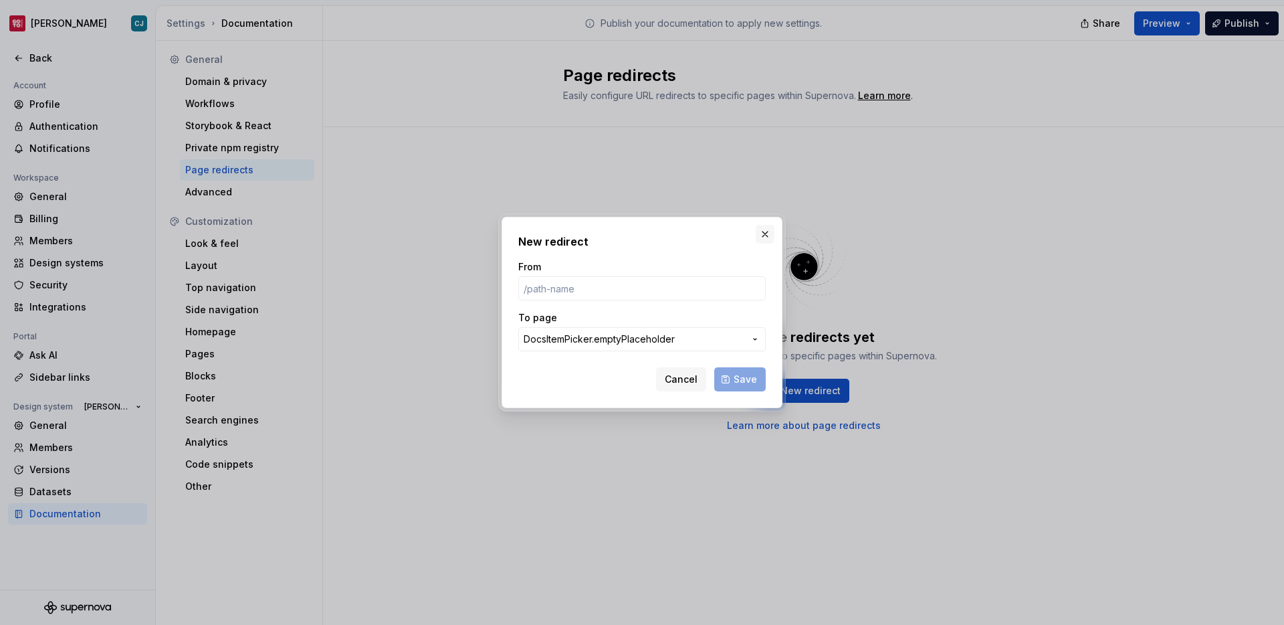
click at [760, 237] on button "button" at bounding box center [765, 234] width 19 height 19
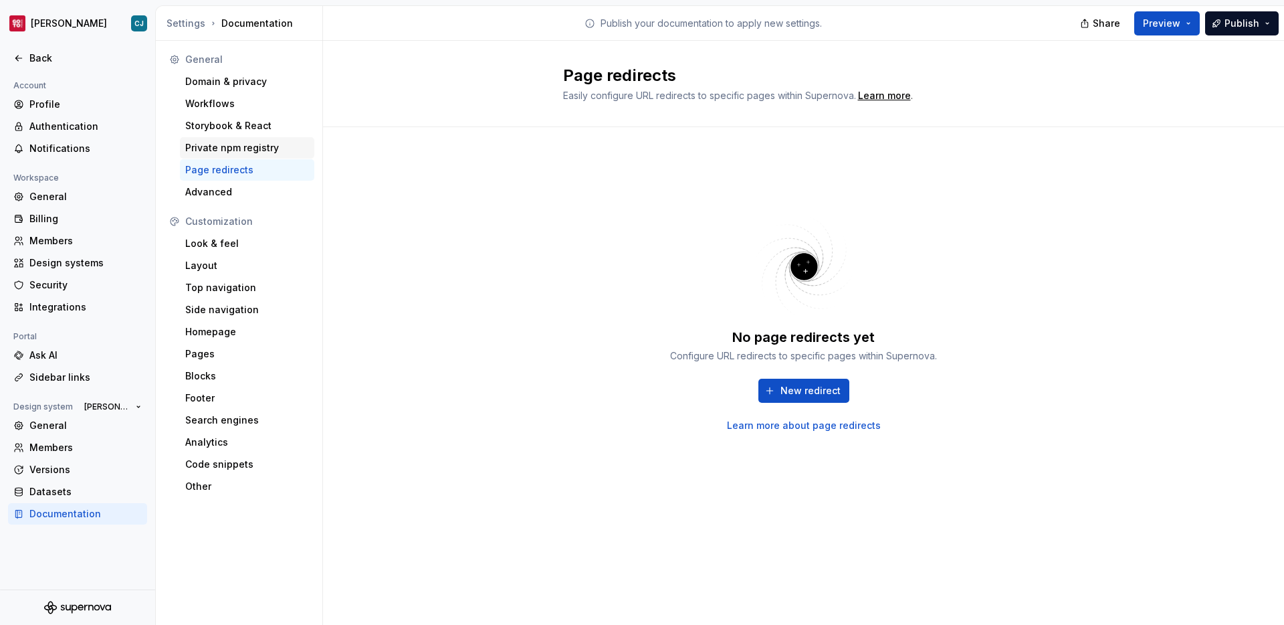
click at [227, 139] on div "Private npm registry" at bounding box center [247, 147] width 134 height 21
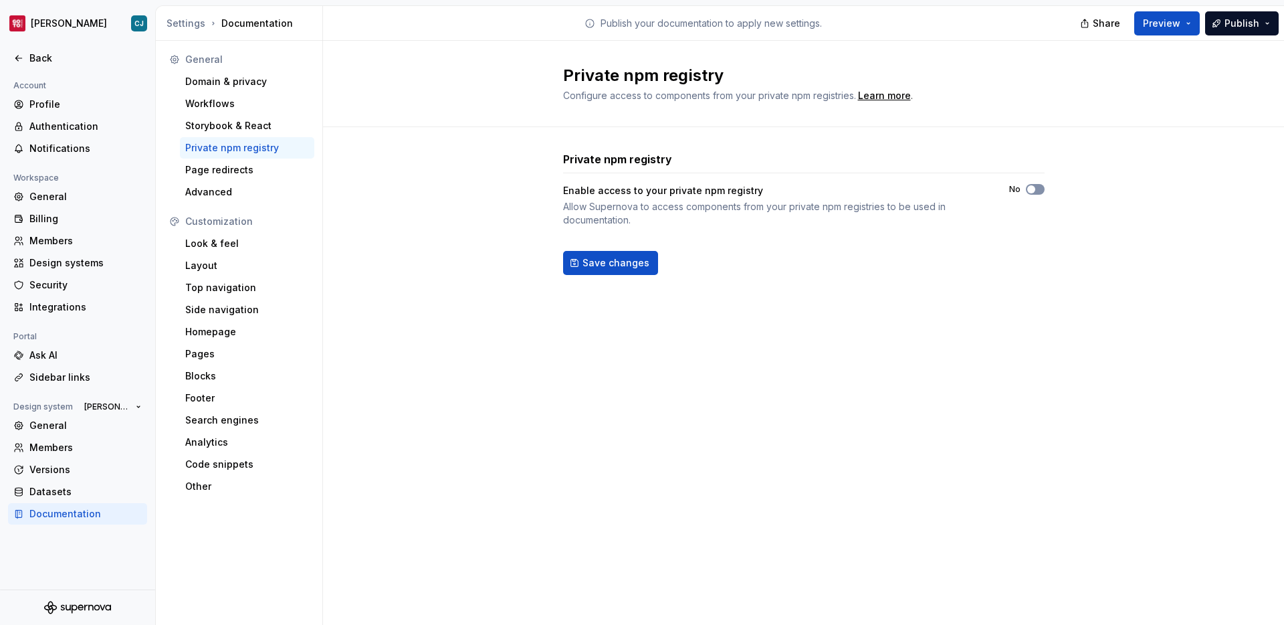
click at [1039, 191] on button "No" at bounding box center [1035, 189] width 19 height 11
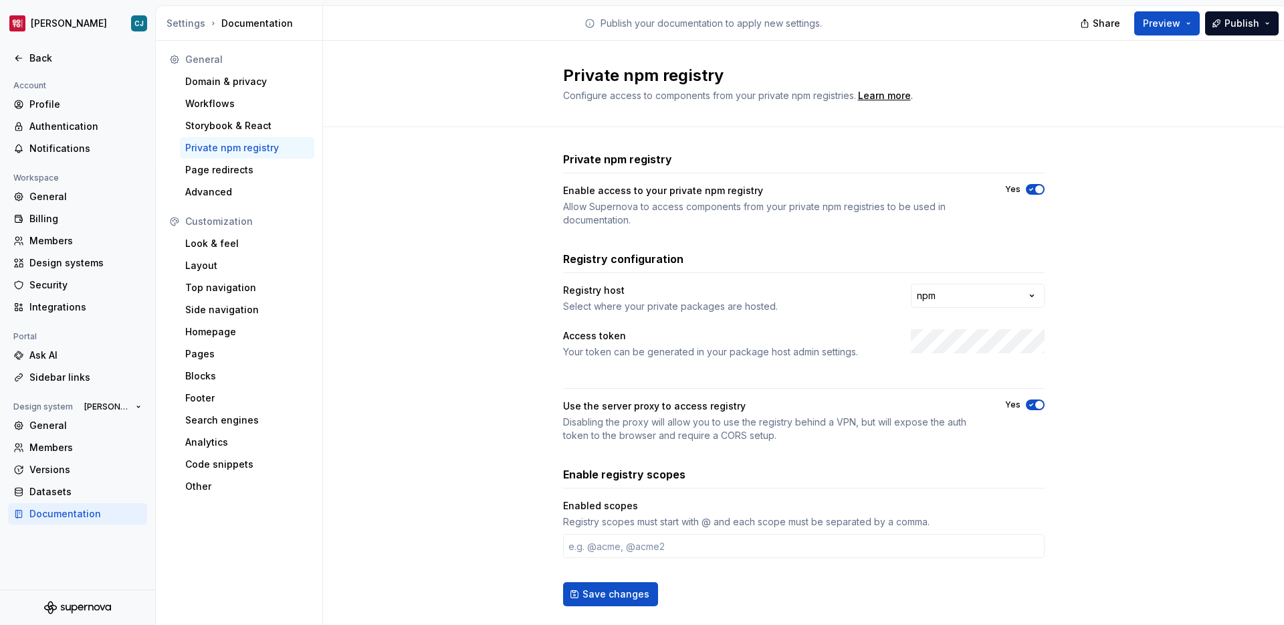
scroll to position [26, 0]
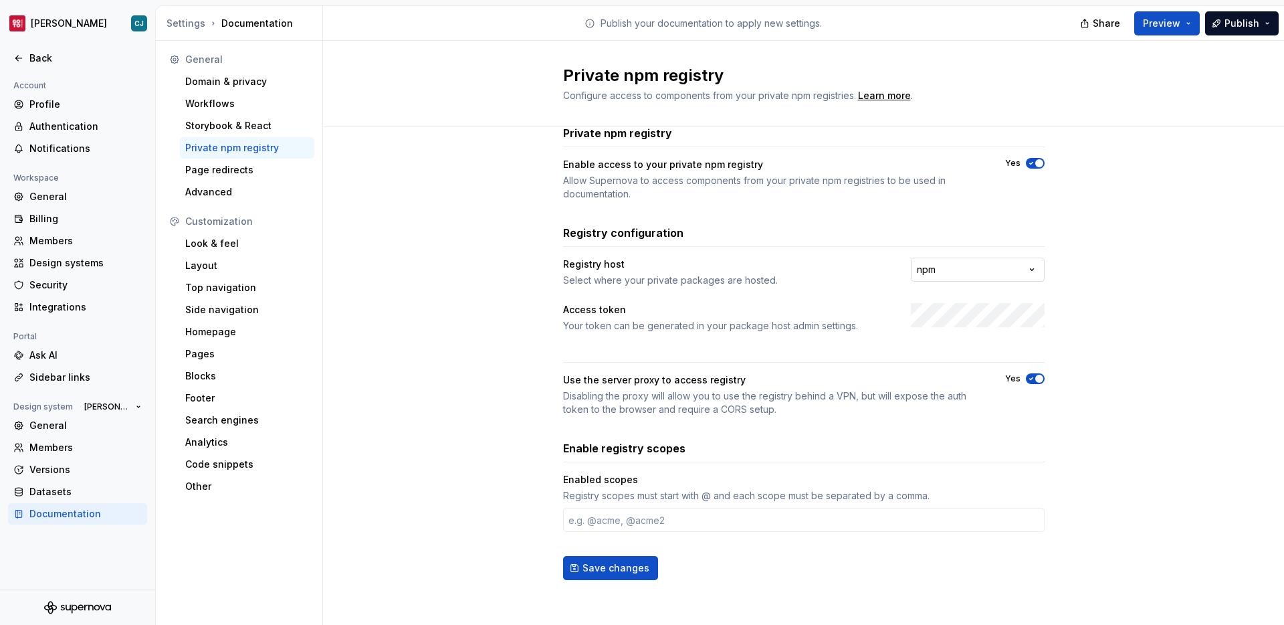
click at [977, 275] on html "**********" at bounding box center [642, 312] width 1284 height 625
click at [975, 198] on div "Allow Supernova to access components from your private npm registries to be use…" at bounding box center [772, 187] width 418 height 27
click at [1042, 169] on div "Enable access to your private npm registry Allow Supernova to access components…" at bounding box center [804, 179] width 482 height 43
click at [1040, 165] on span "button" at bounding box center [1039, 163] width 8 height 8
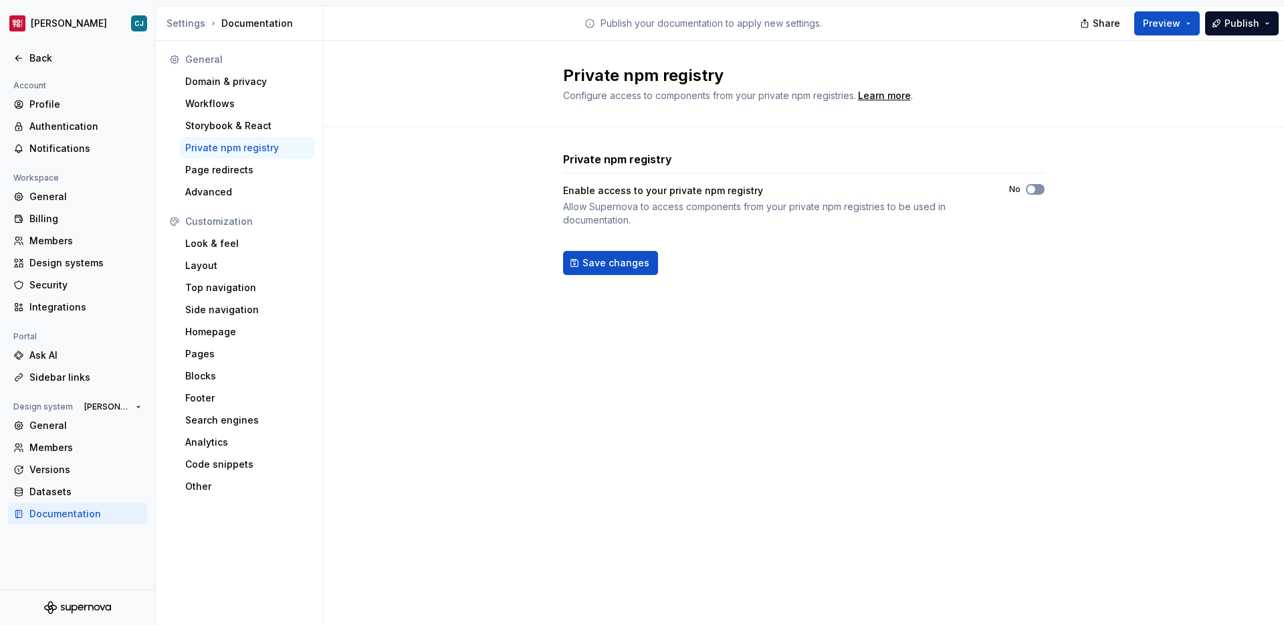
scroll to position [0, 0]
click at [239, 134] on div "Storybook & React" at bounding box center [247, 125] width 134 height 21
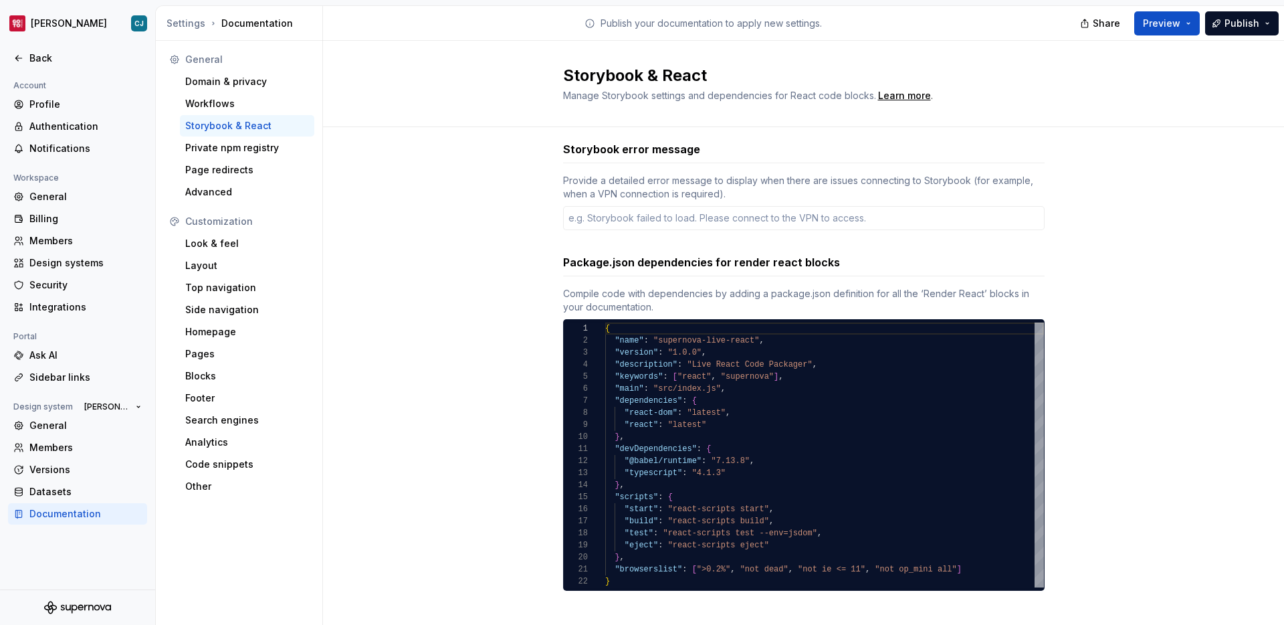
scroll to position [21, 0]
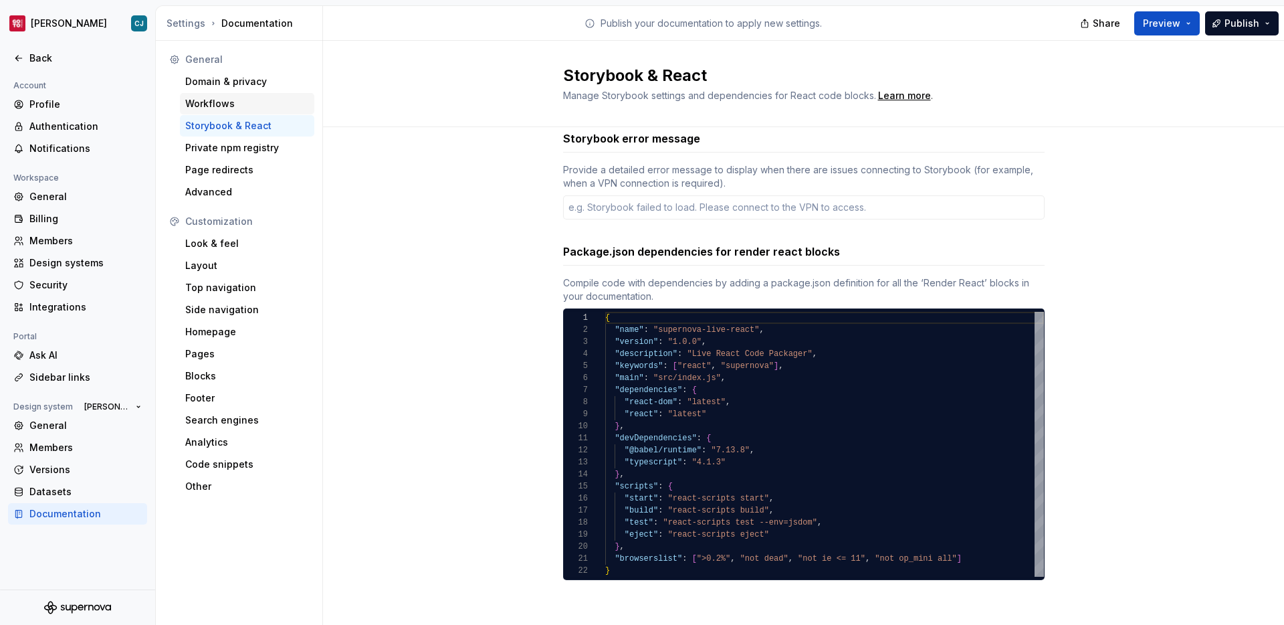
click at [194, 99] on div "Workflows" at bounding box center [247, 103] width 124 height 13
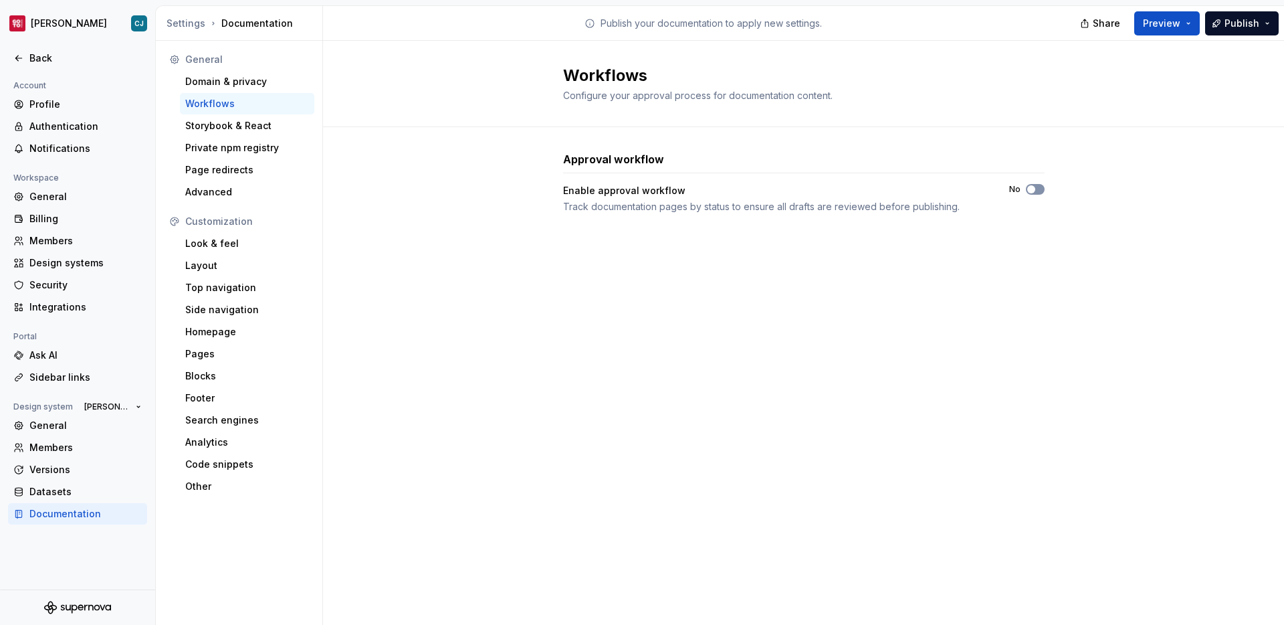
click at [1036, 191] on button "No" at bounding box center [1035, 189] width 19 height 11
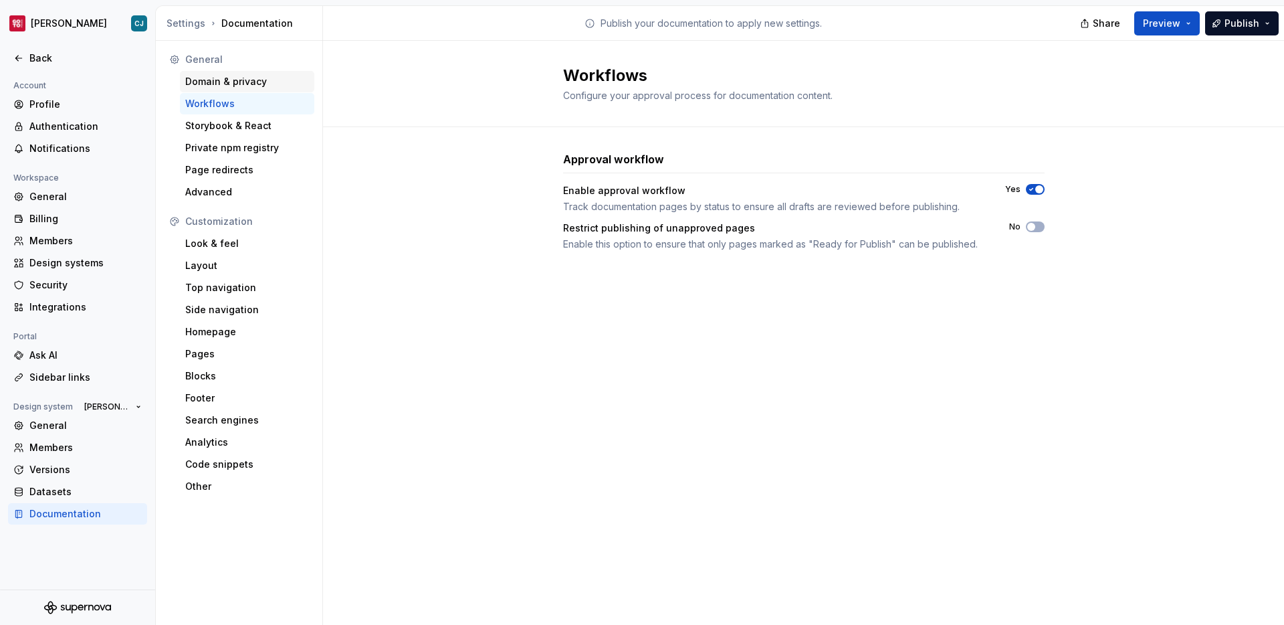
click at [217, 83] on div "Domain & privacy" at bounding box center [247, 81] width 124 height 13
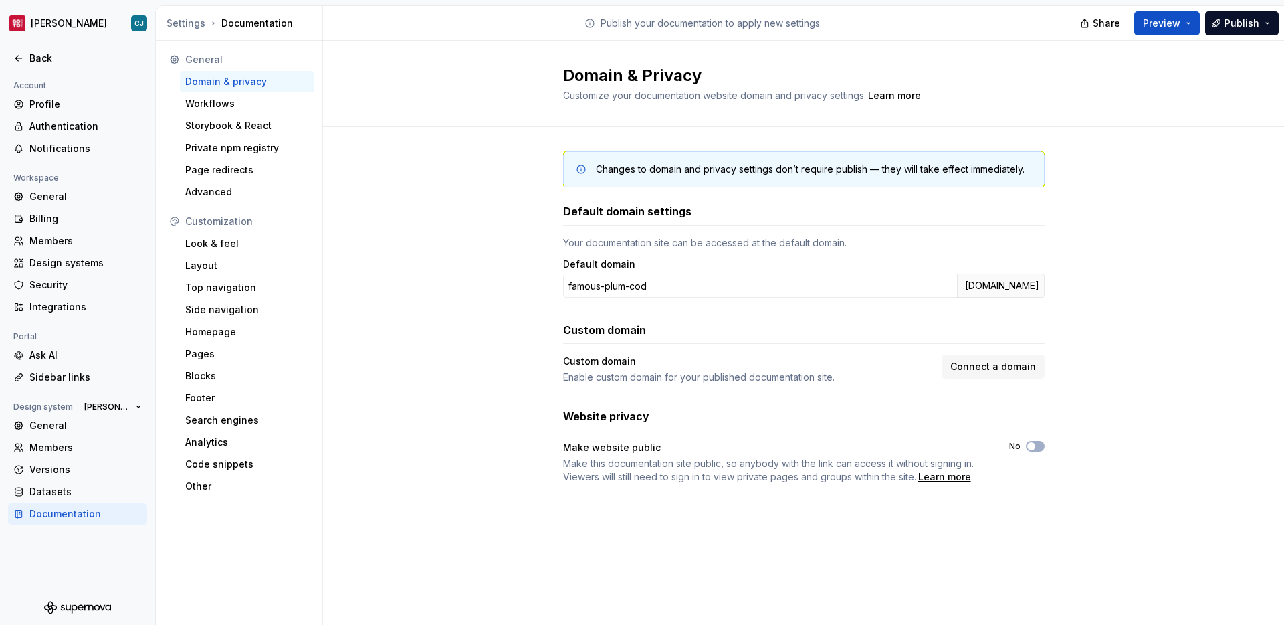
click at [45, 69] on div at bounding box center [77, 73] width 155 height 9
click at [43, 58] on div "Back" at bounding box center [85, 58] width 112 height 13
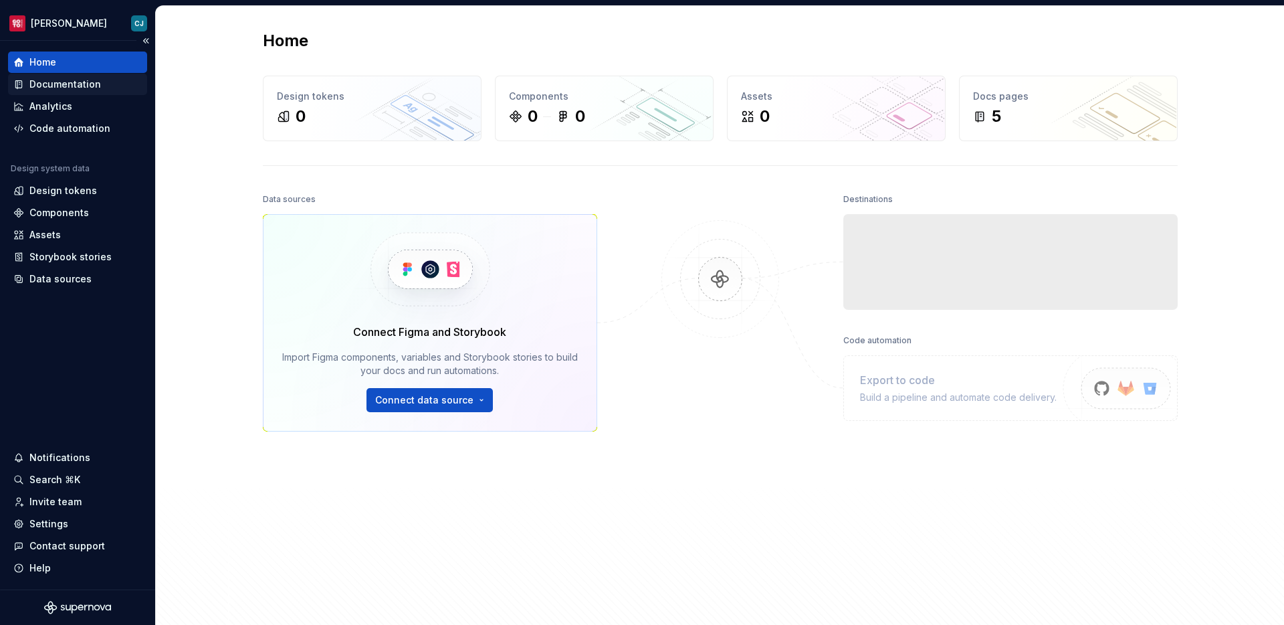
click at [64, 82] on div "Documentation" at bounding box center [65, 84] width 72 height 13
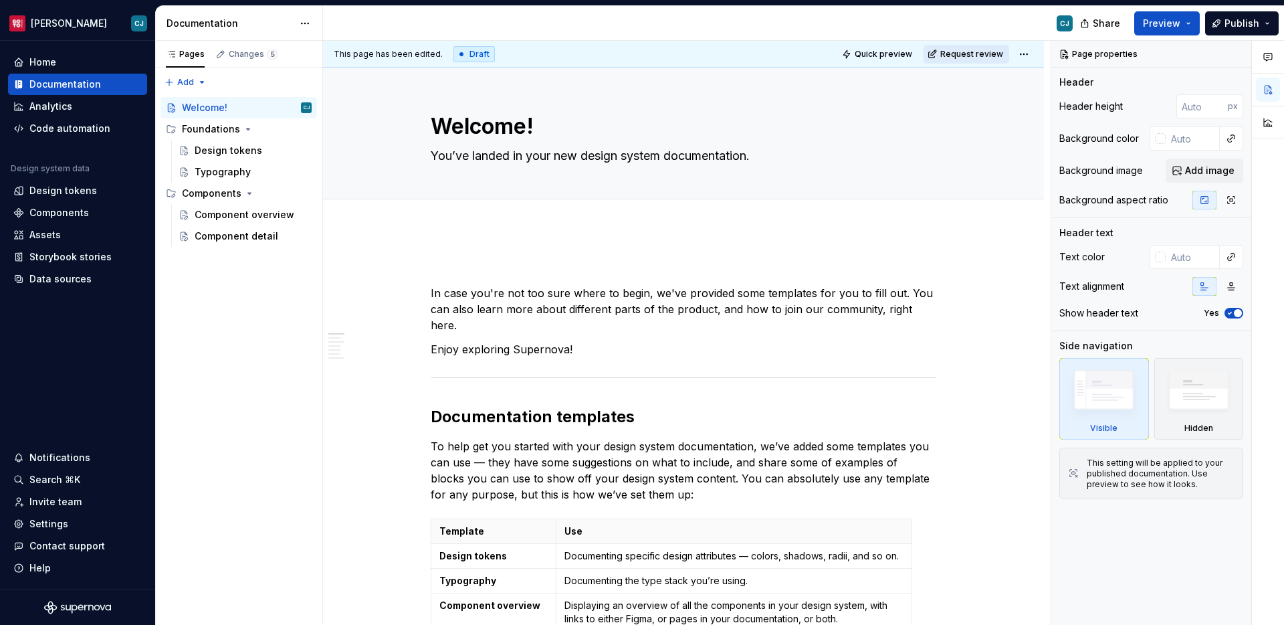
click at [977, 57] on span "Request review" at bounding box center [971, 54] width 63 height 11
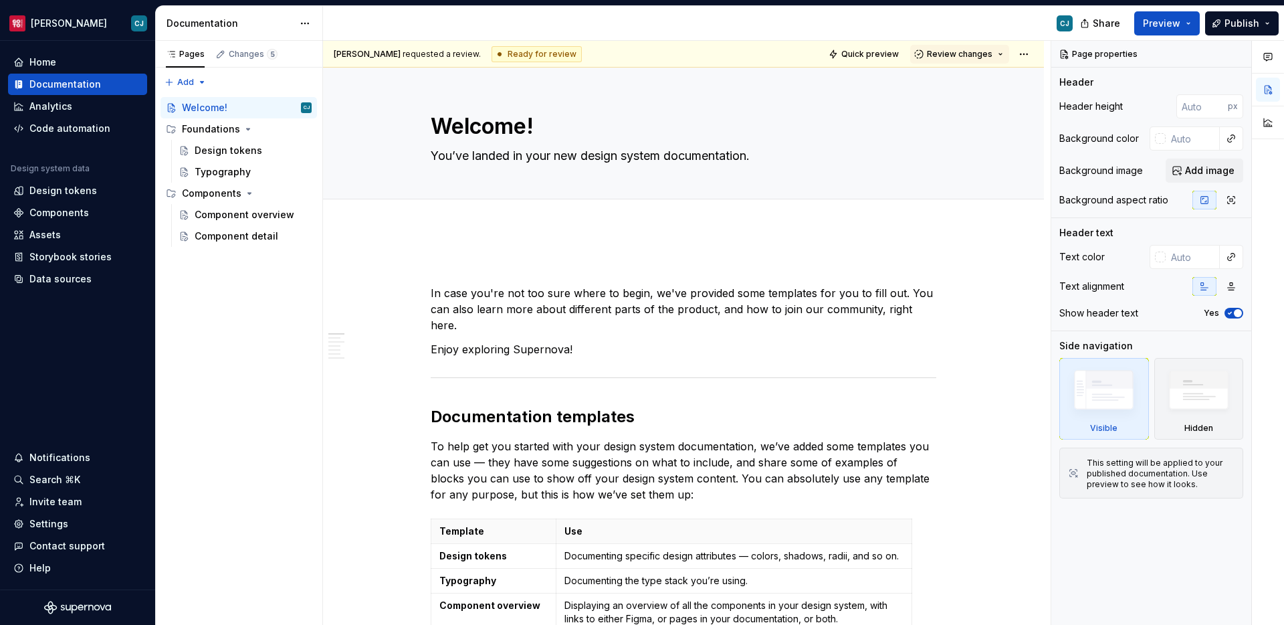
click at [977, 57] on span "Review changes" at bounding box center [960, 54] width 66 height 11
click at [844, 162] on textarea "You’ve landed in your new design system documentation." at bounding box center [681, 155] width 506 height 21
click at [753, 276] on p at bounding box center [684, 269] width 506 height 16
click at [492, 51] on div "Ready for review" at bounding box center [537, 54] width 90 height 16
click at [189, 34] on div "Documentation" at bounding box center [239, 23] width 167 height 35
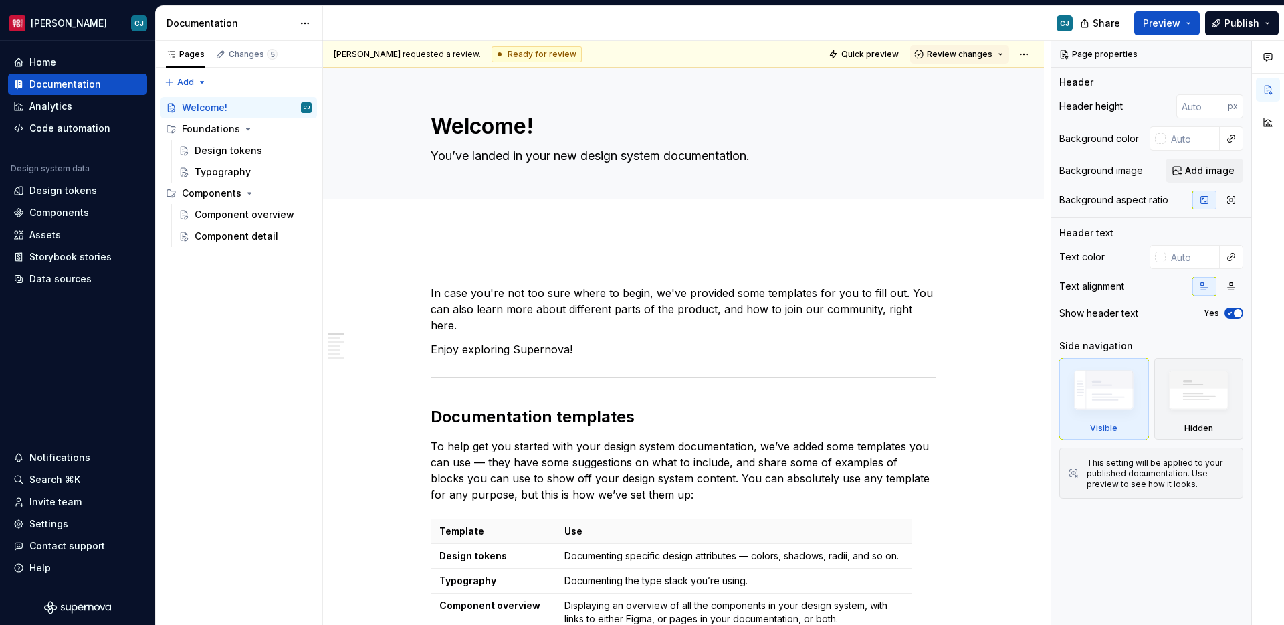
click at [192, 22] on div "Documentation" at bounding box center [230, 23] width 126 height 13
click at [27, 61] on div "Home" at bounding box center [77, 62] width 128 height 13
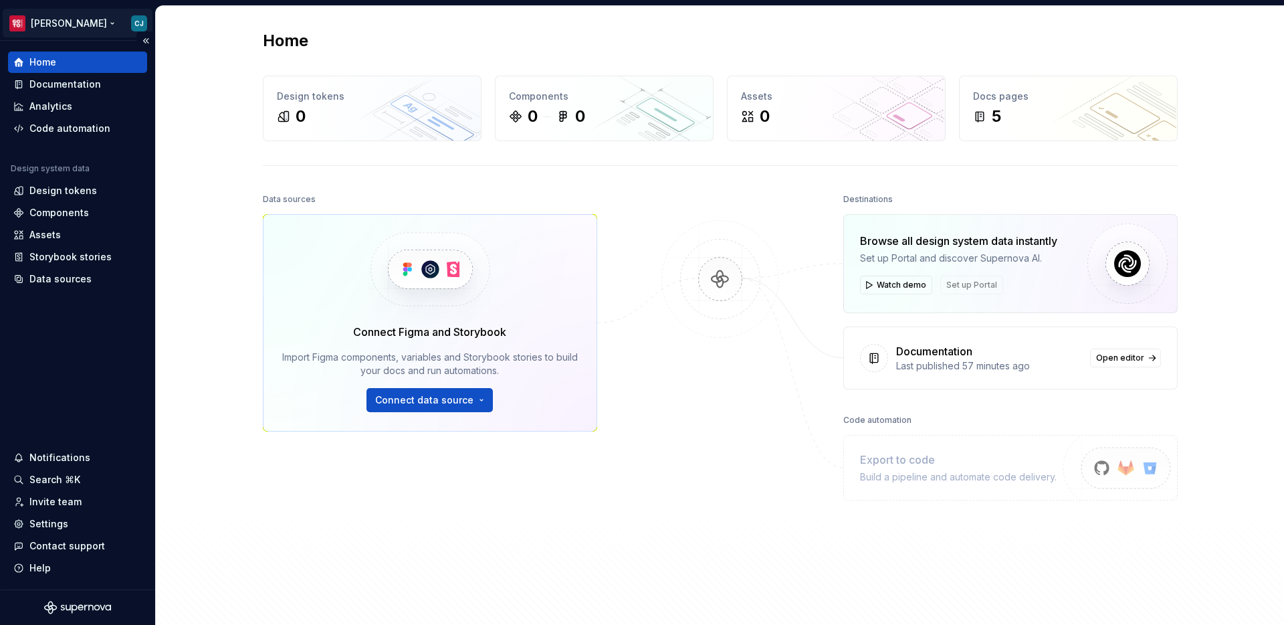
click at [56, 20] on html "[PERSON_NAME] Home Documentation Analytics Code automation Design system data D…" at bounding box center [642, 312] width 1284 height 625
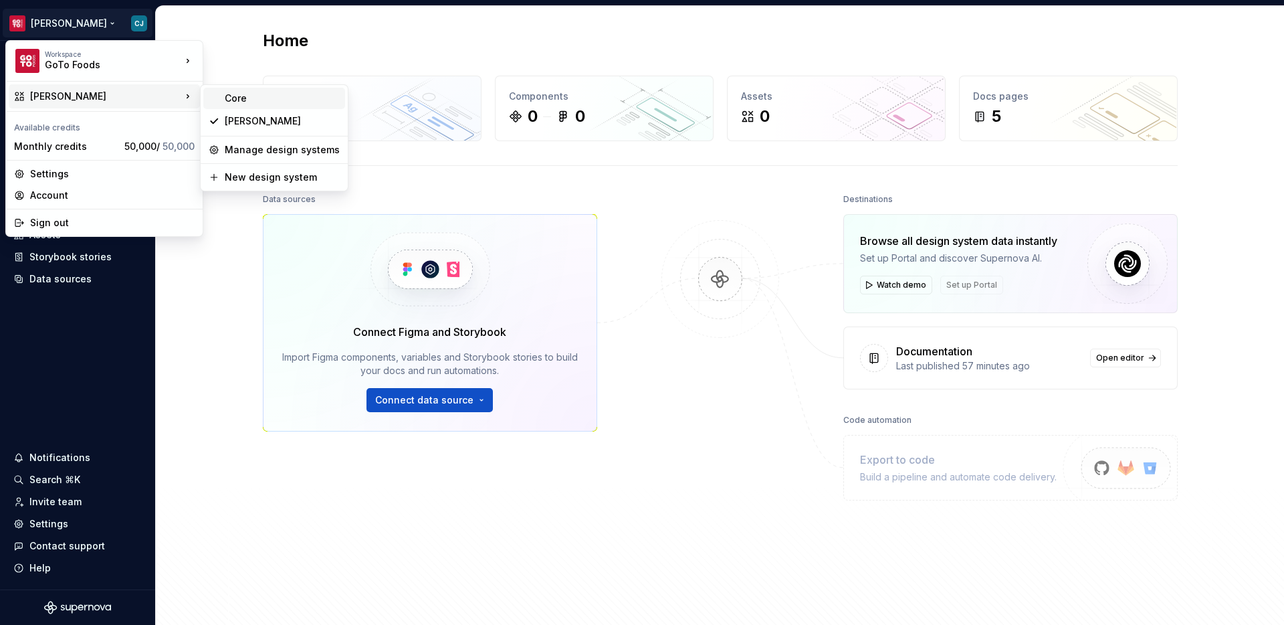
click at [233, 104] on div "Core" at bounding box center [282, 98] width 115 height 13
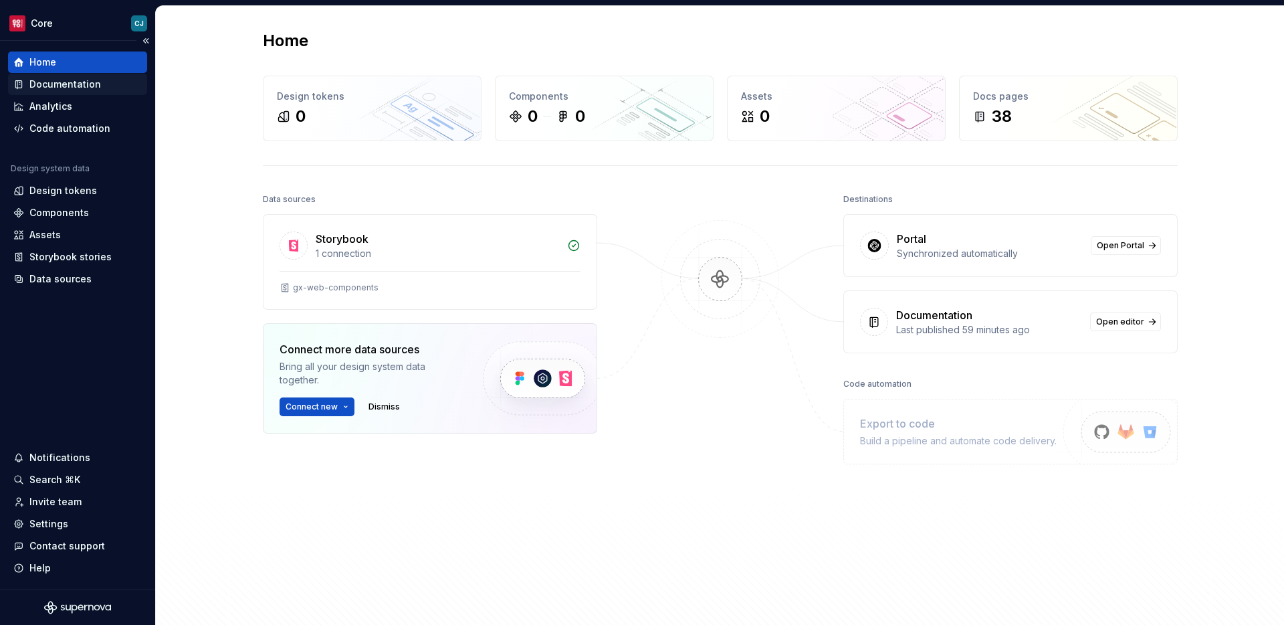
click at [76, 92] on div "Documentation" at bounding box center [77, 84] width 139 height 21
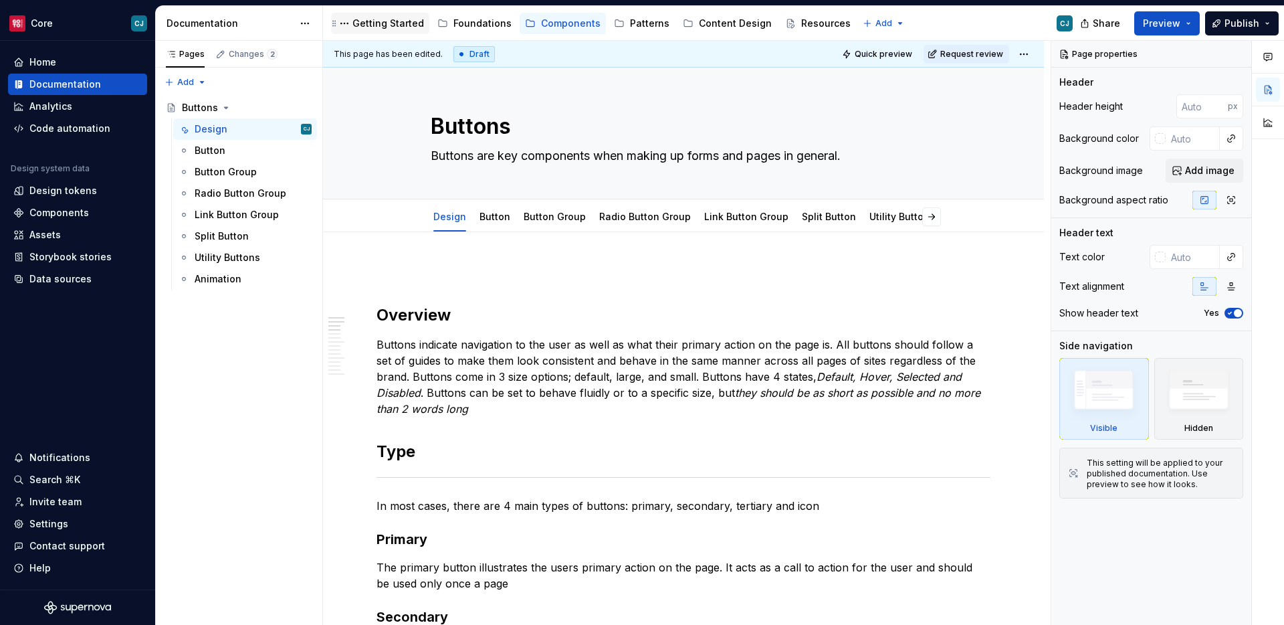
click at [384, 27] on div "Getting Started" at bounding box center [389, 23] width 72 height 13
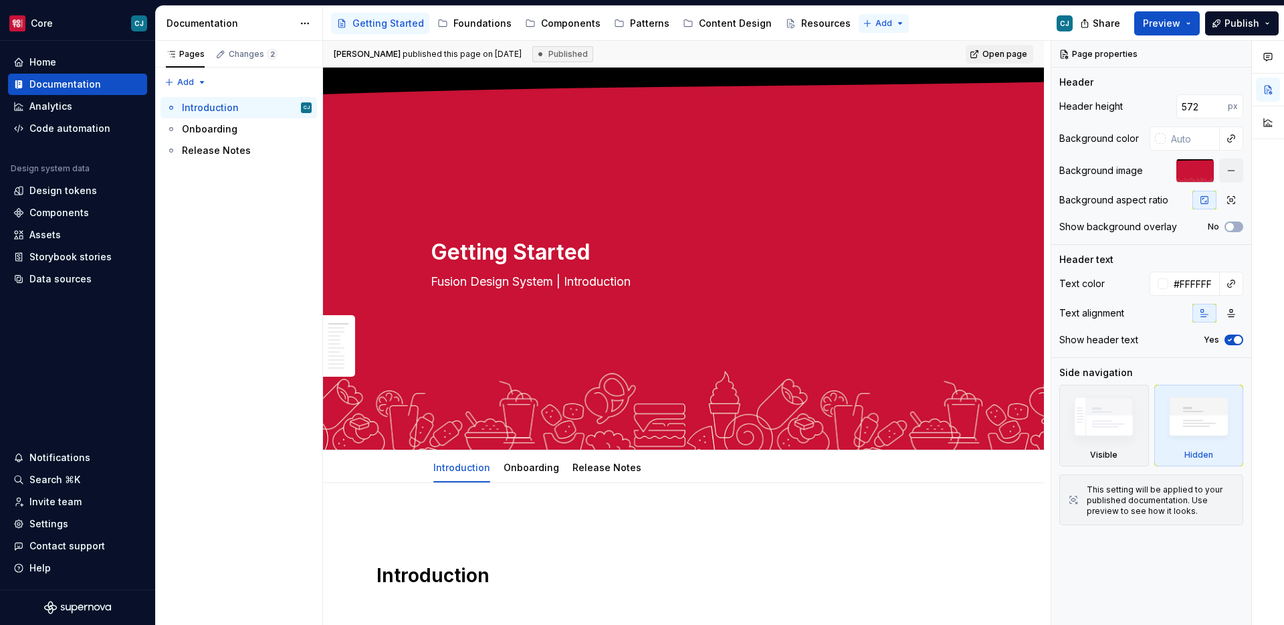
click at [846, 25] on html "Core CJ Home Documentation Analytics Code automation Design system data Design …" at bounding box center [642, 312] width 1284 height 625
type textarea "*"
click at [880, 76] on div "New group" at bounding box center [909, 70] width 87 height 13
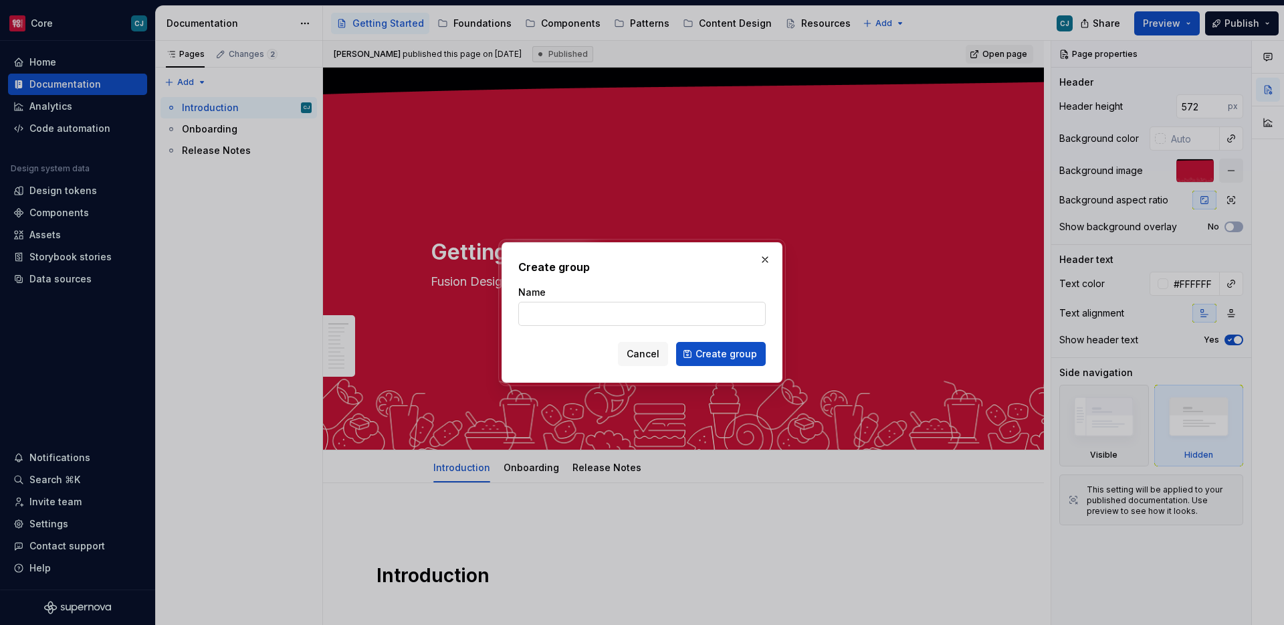
type input "W"
type textarea "*"
type input "What's New"
click button "Create group" at bounding box center [721, 354] width 90 height 24
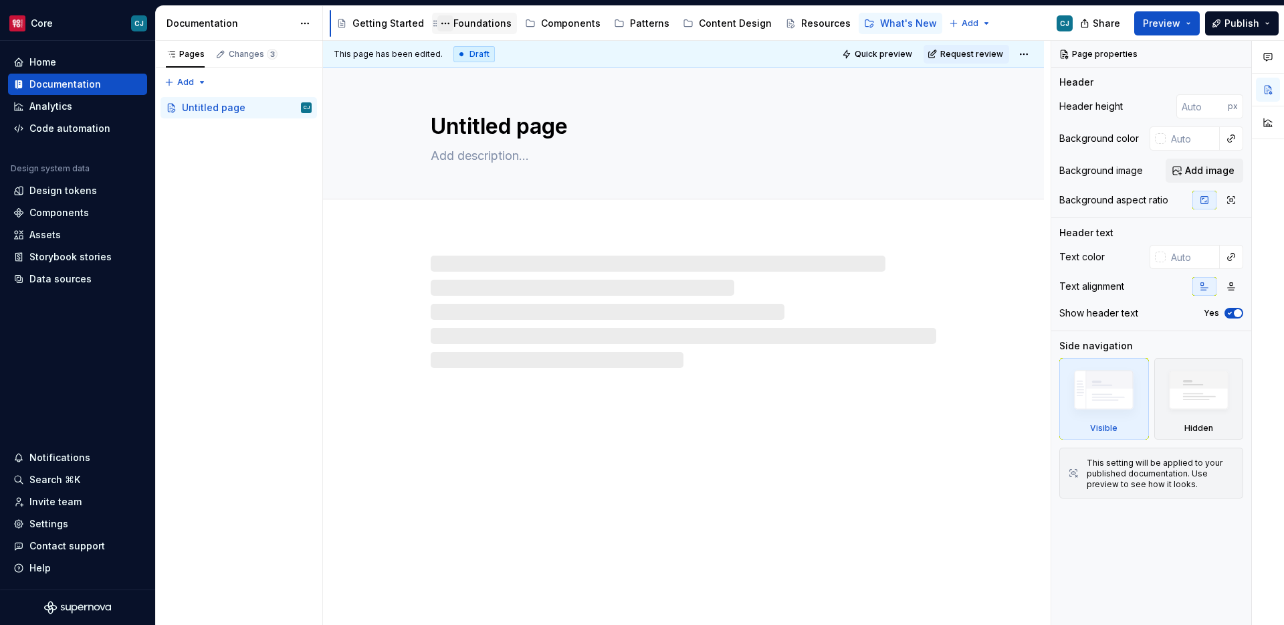
drag, startPoint x: 877, startPoint y: 20, endPoint x: 448, endPoint y: 23, distance: 428.8
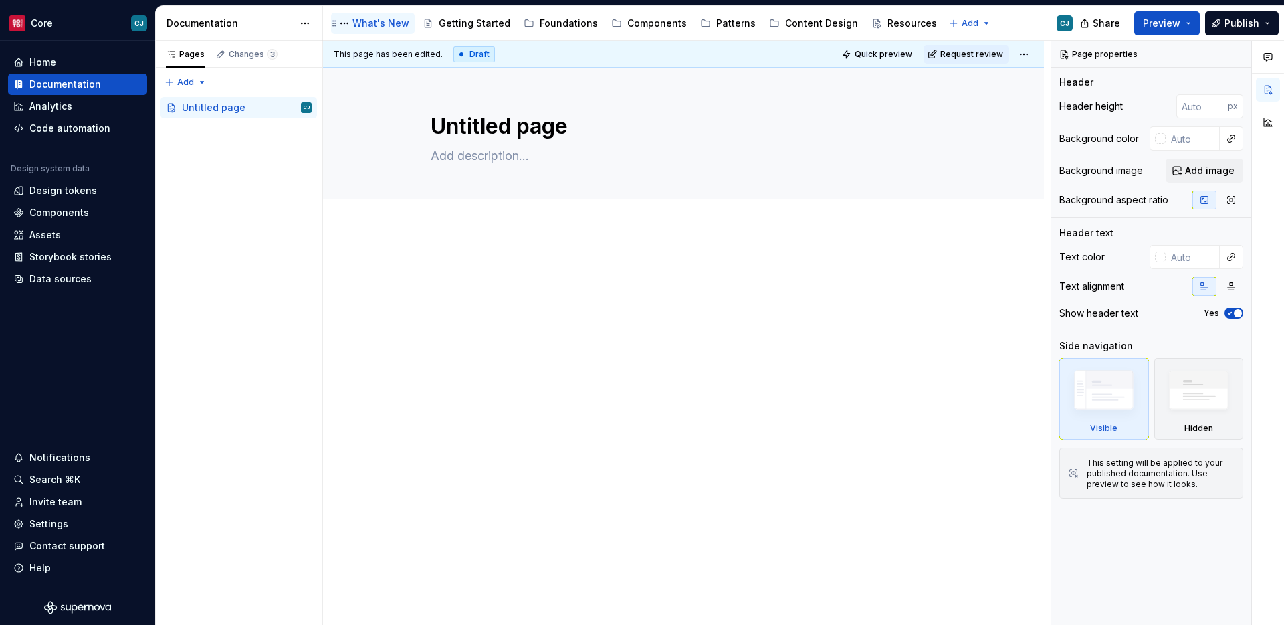
click at [360, 19] on div "What's New" at bounding box center [381, 23] width 57 height 13
click at [555, 18] on div "Foundations" at bounding box center [569, 23] width 58 height 13
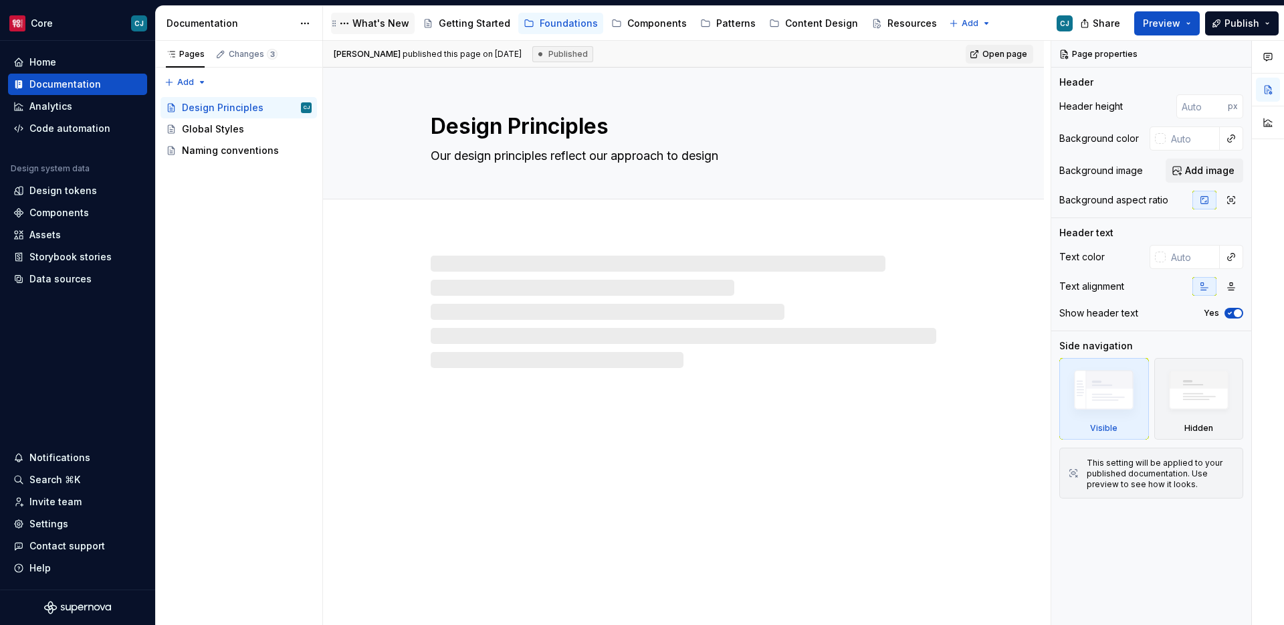
click at [393, 29] on div "What's New" at bounding box center [381, 23] width 57 height 13
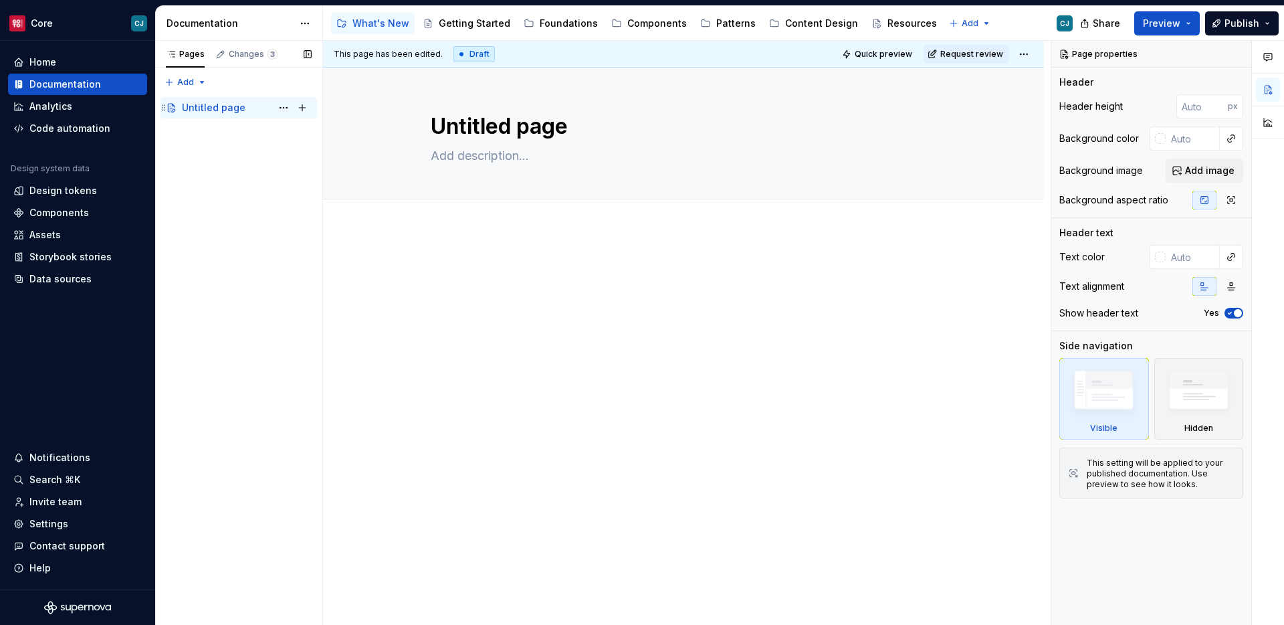
click at [211, 112] on div "Untitled page" at bounding box center [214, 107] width 64 height 13
click at [211, 109] on div "Untitled page" at bounding box center [214, 107] width 64 height 13
click at [498, 120] on textarea "Untitled page" at bounding box center [681, 126] width 506 height 32
type textarea "*"
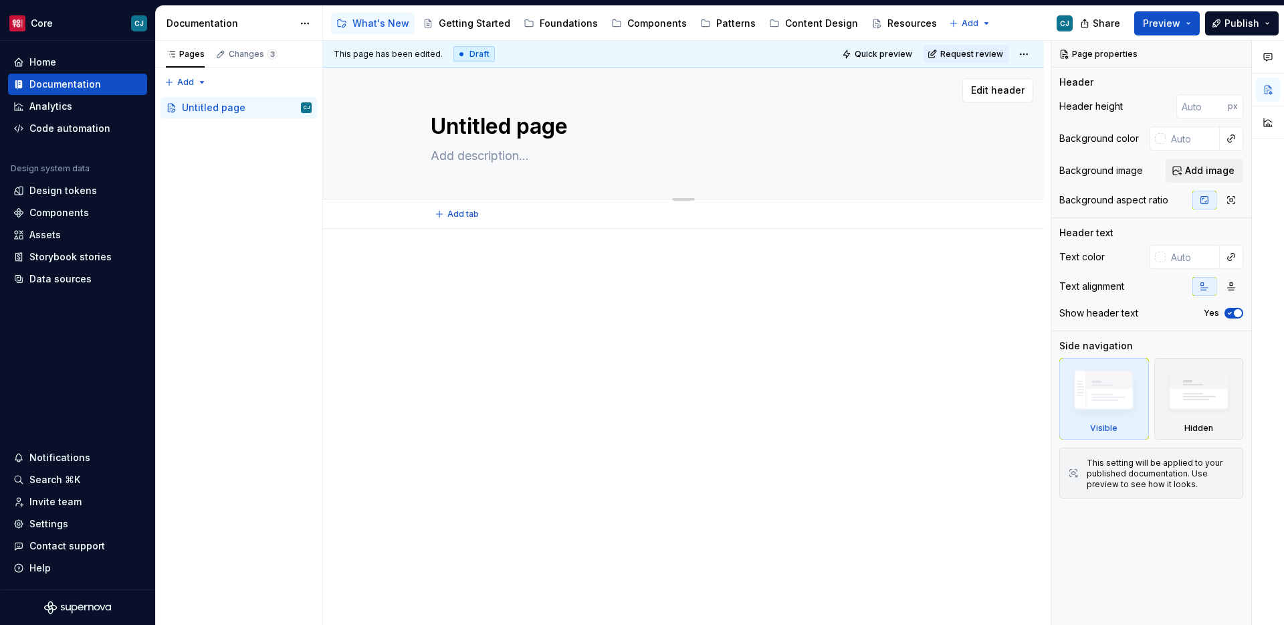
type textarea "U"
type textarea "*"
type textarea "Up"
type textarea "*"
type textarea "Upd"
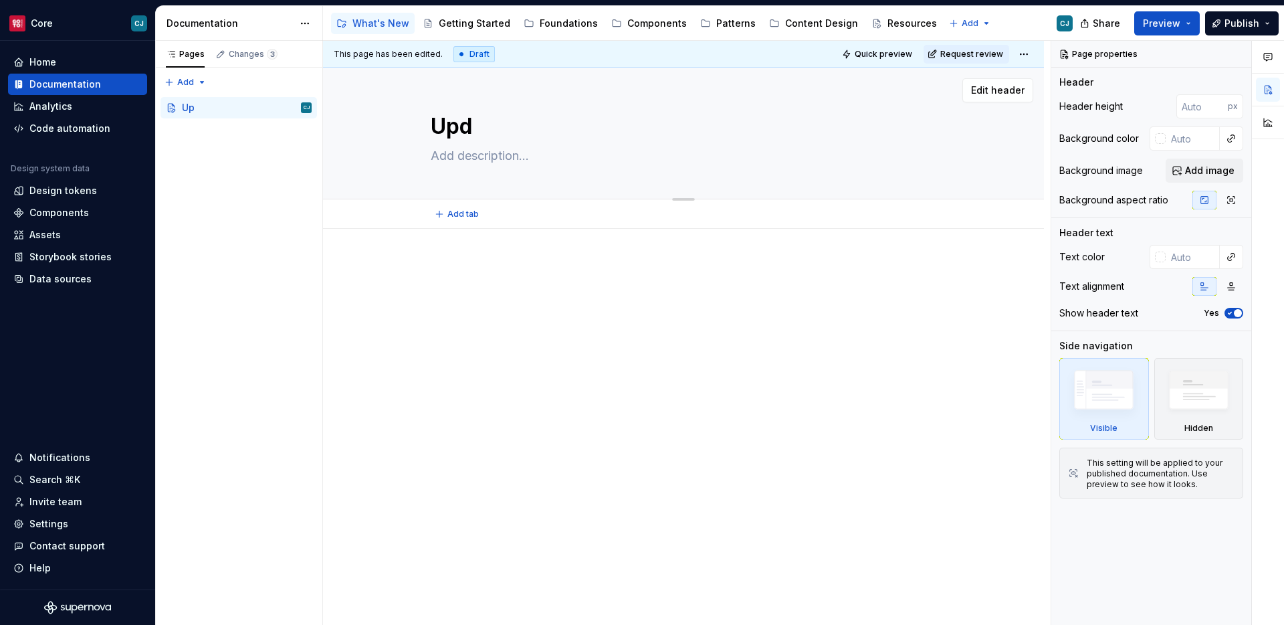
type textarea "*"
type textarea "Upda"
type textarea "*"
type textarea "Updat"
type textarea "*"
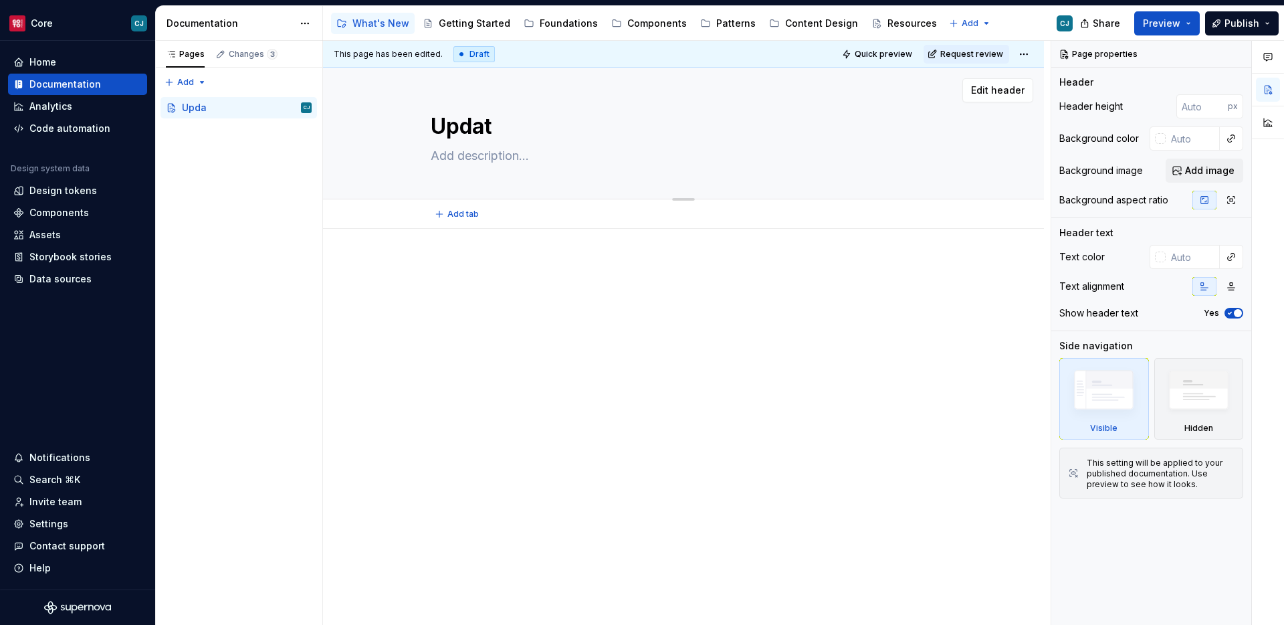
type textarea "Update"
type textarea "*"
type textarea "Updates"
type textarea "*"
type textarea "Updates"
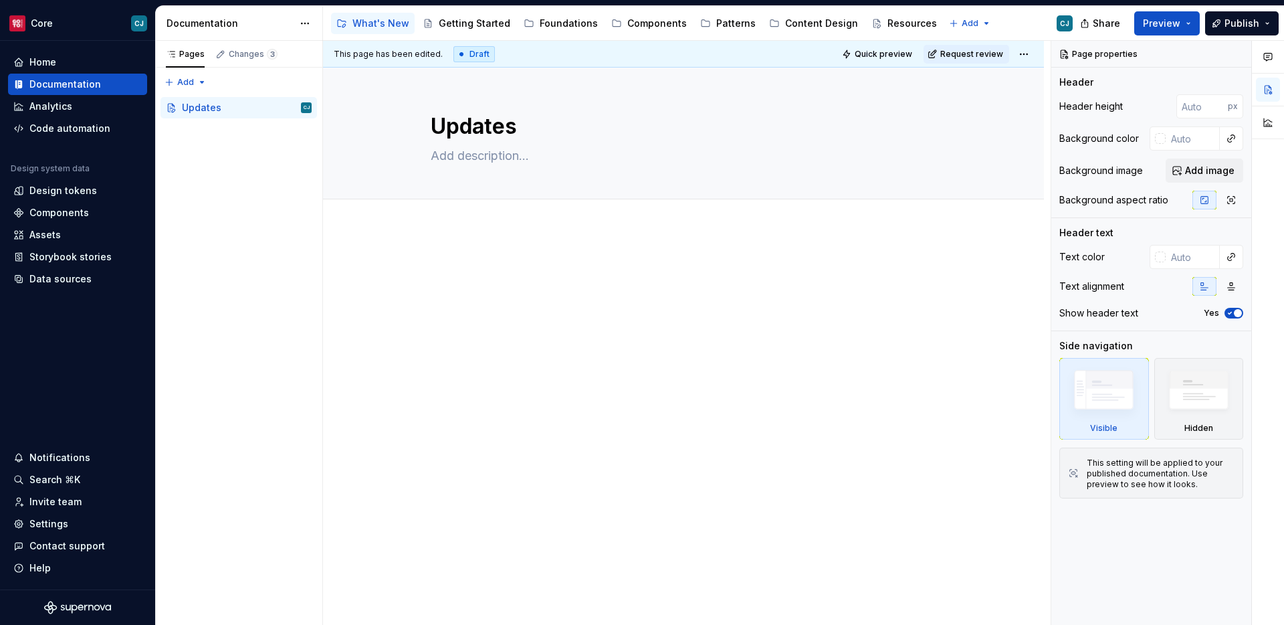
click at [842, 302] on div at bounding box center [684, 286] width 614 height 51
click at [1186, 28] on button "Preview" at bounding box center [1167, 23] width 66 height 24
click at [488, 381] on div at bounding box center [683, 372] width 721 height 286
click at [361, 31] on div "What's New" at bounding box center [372, 23] width 73 height 16
click at [213, 110] on div "Updates" at bounding box center [201, 107] width 39 height 13
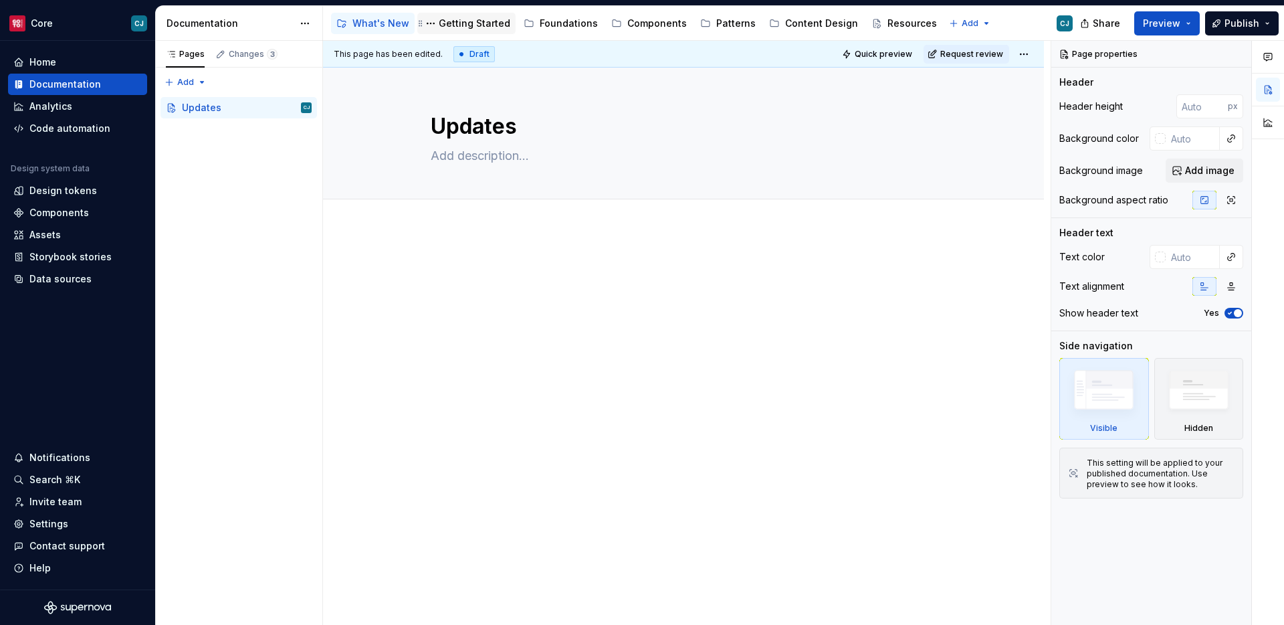
click at [474, 19] on div "Getting Started" at bounding box center [475, 23] width 72 height 13
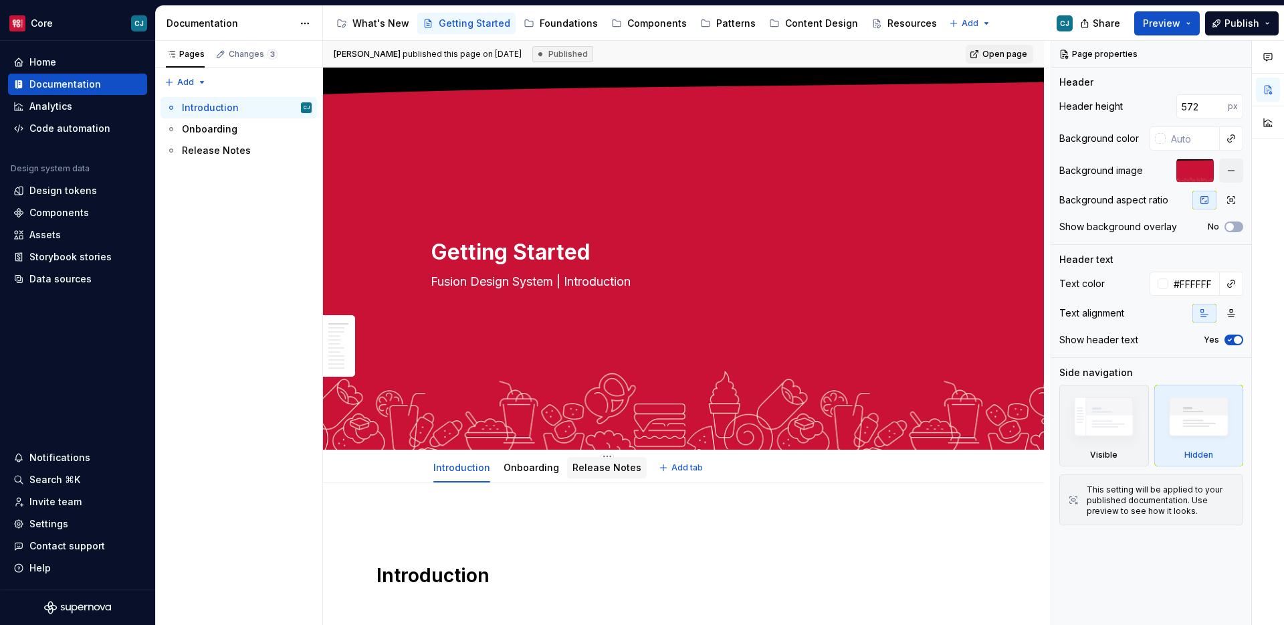
click at [587, 471] on link "Release Notes" at bounding box center [607, 467] width 69 height 11
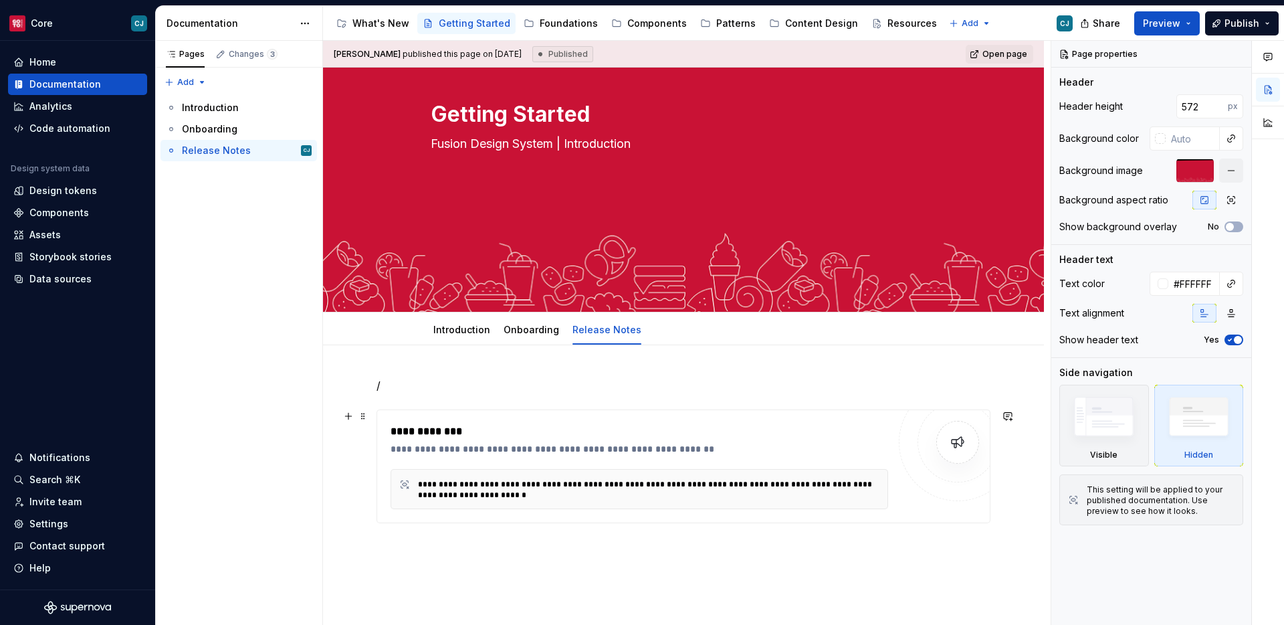
scroll to position [239, 0]
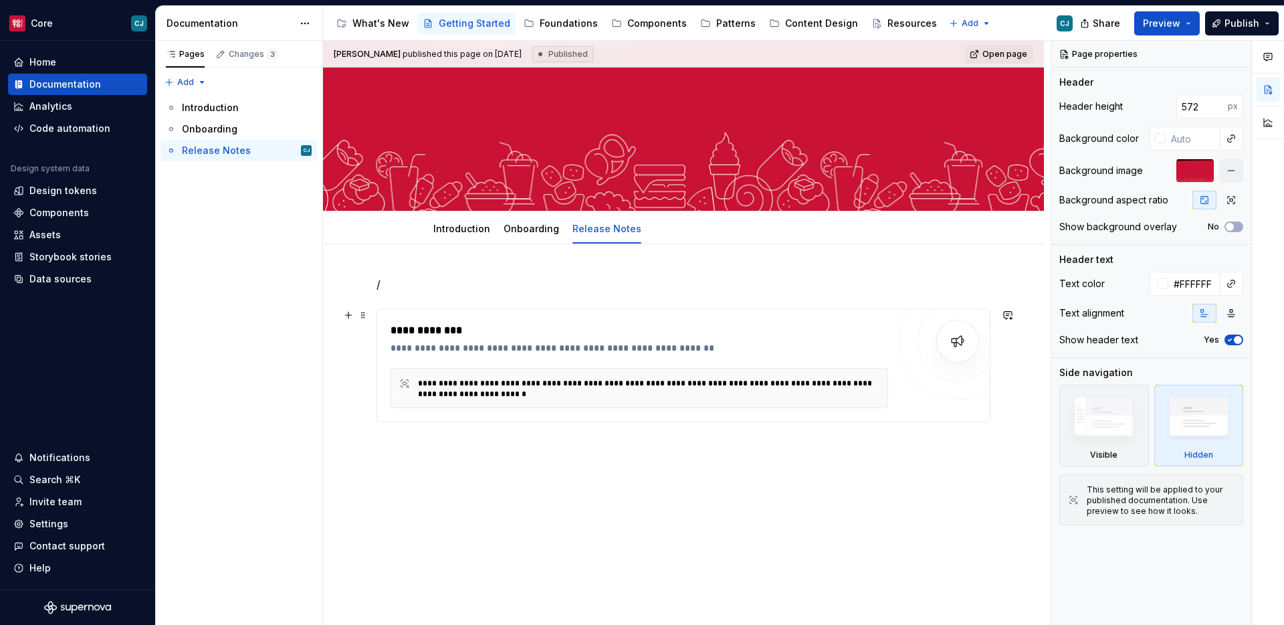
drag, startPoint x: 686, startPoint y: 330, endPoint x: 472, endPoint y: 331, distance: 214.0
click at [472, 331] on div "**********" at bounding box center [643, 330] width 504 height 16
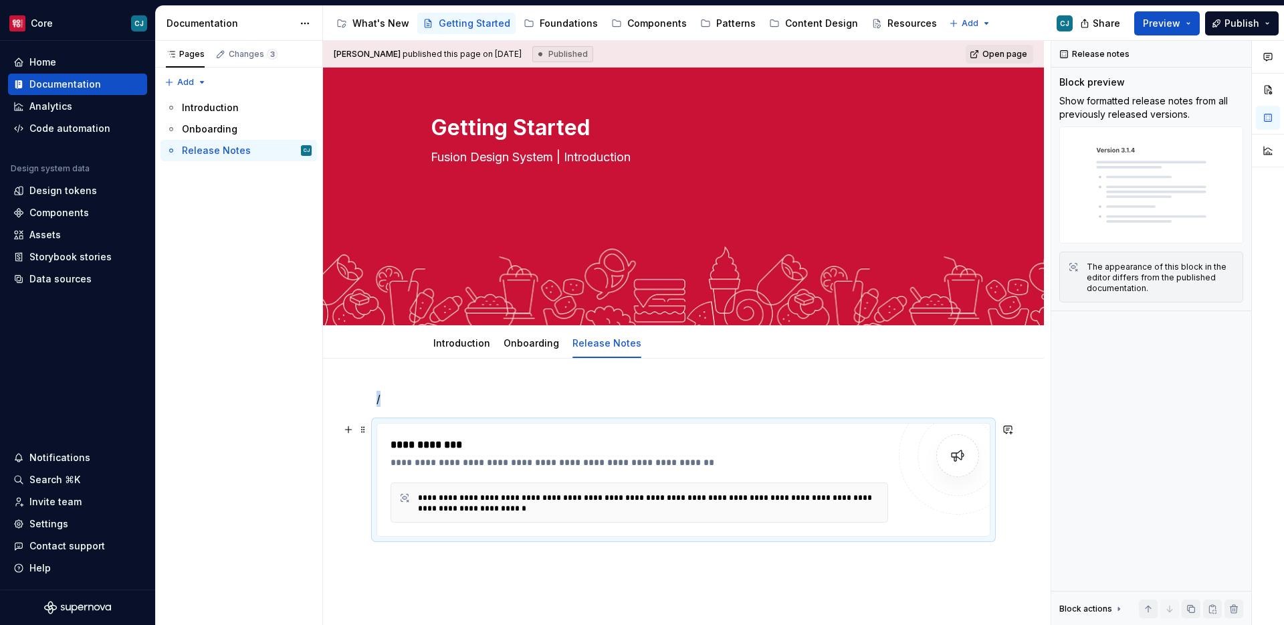
scroll to position [126, 0]
click at [379, 11] on div "What's New Getting Started Foundations Components Patterns Content Design Resou…" at bounding box center [636, 23] width 611 height 27
click at [380, 27] on div "What's New" at bounding box center [381, 23] width 57 height 13
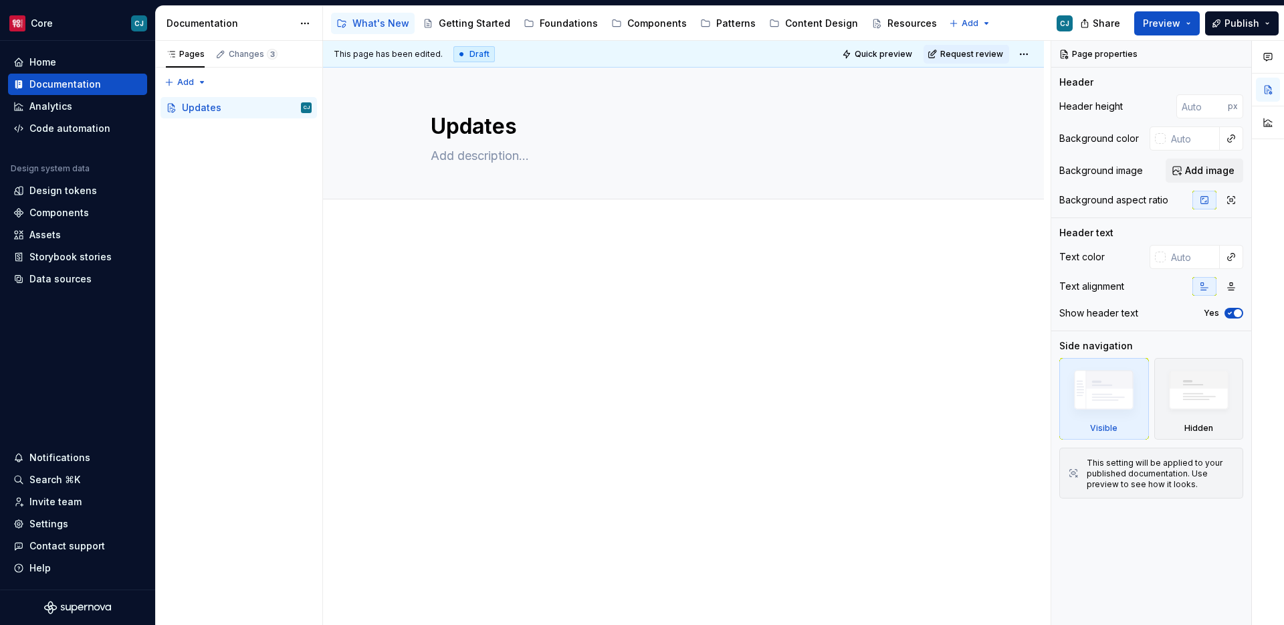
click at [468, 272] on p at bounding box center [684, 269] width 614 height 16
type textarea "*"
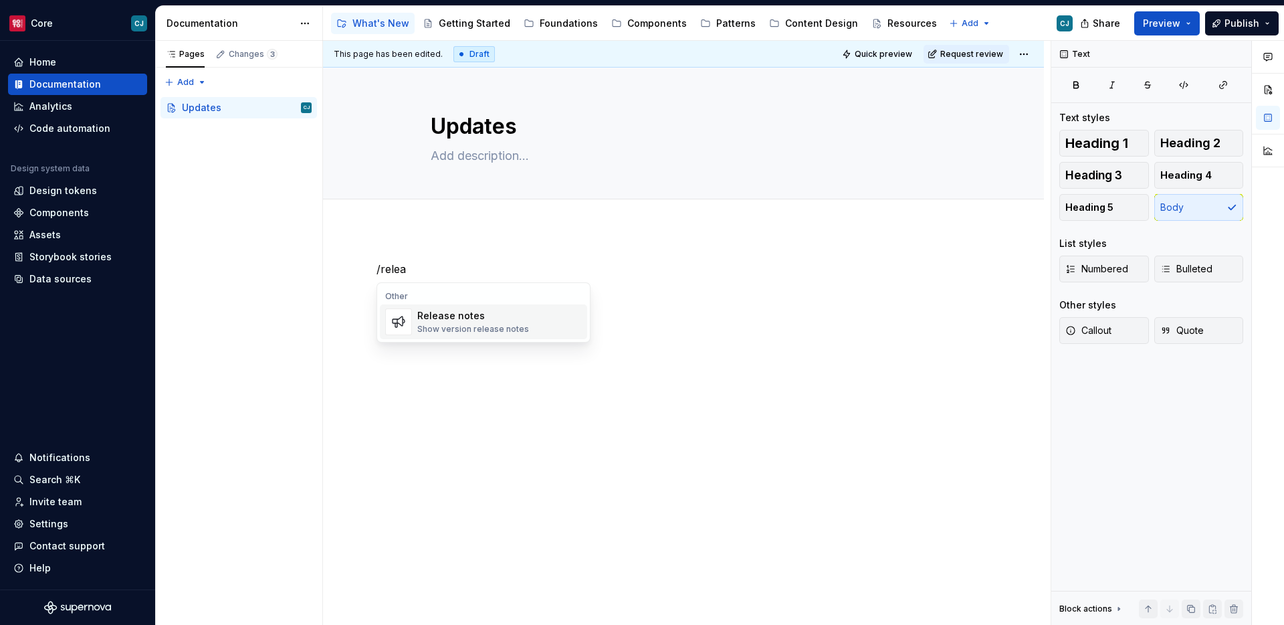
click at [528, 309] on div "Release notes Show version release notes" at bounding box center [499, 321] width 165 height 27
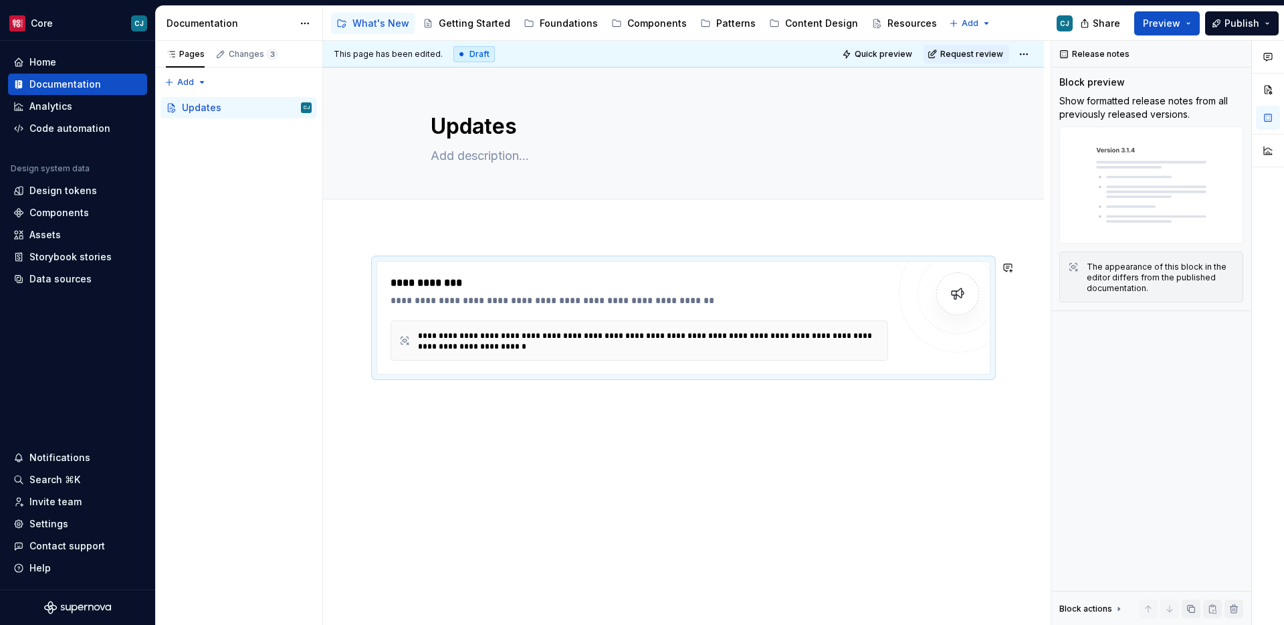
click at [673, 538] on div "**********" at bounding box center [683, 403] width 721 height 349
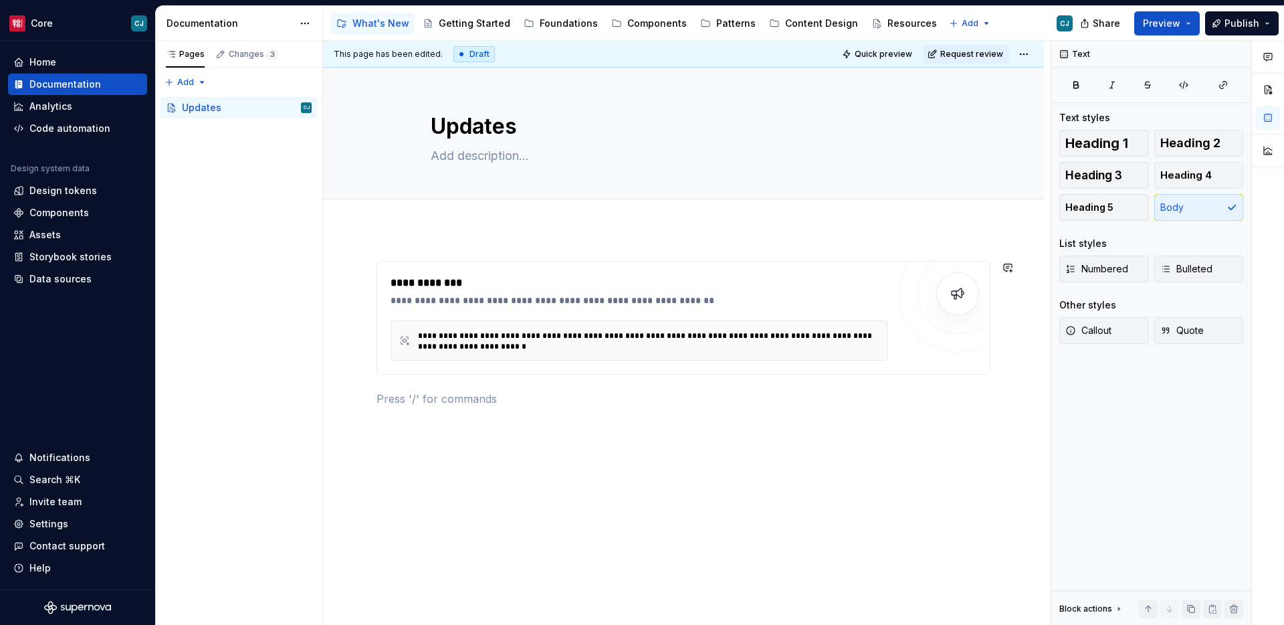
click at [459, 231] on div "**********" at bounding box center [683, 419] width 721 height 381
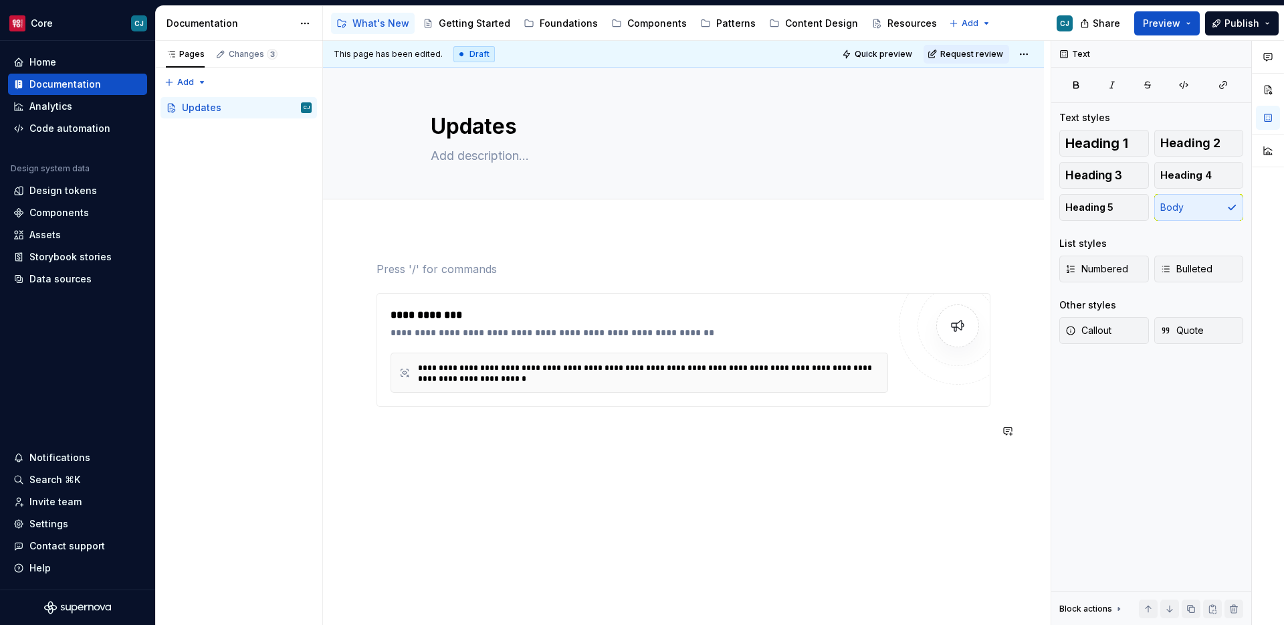
click at [470, 484] on div "**********" at bounding box center [683, 435] width 721 height 413
click at [494, 367] on div "**********" at bounding box center [651, 373] width 467 height 21
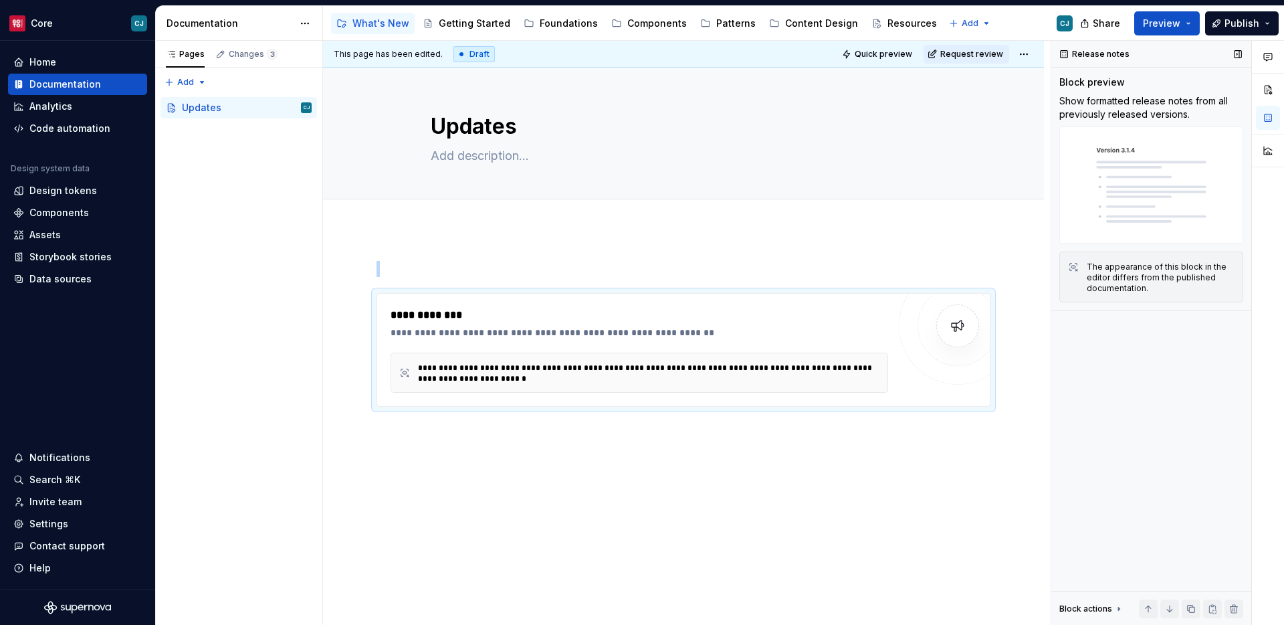
click at [1102, 177] on img at bounding box center [1152, 184] width 184 height 117
click at [438, 235] on div "**********" at bounding box center [683, 435] width 721 height 413
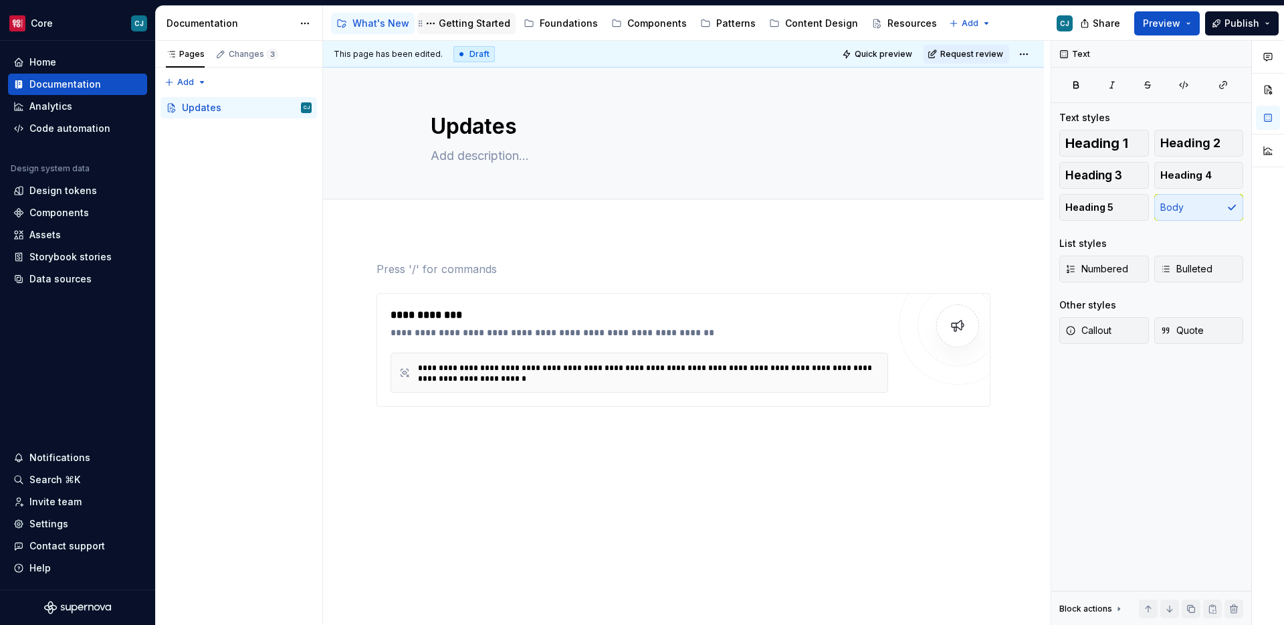
click at [460, 29] on div "Getting Started" at bounding box center [475, 23] width 72 height 13
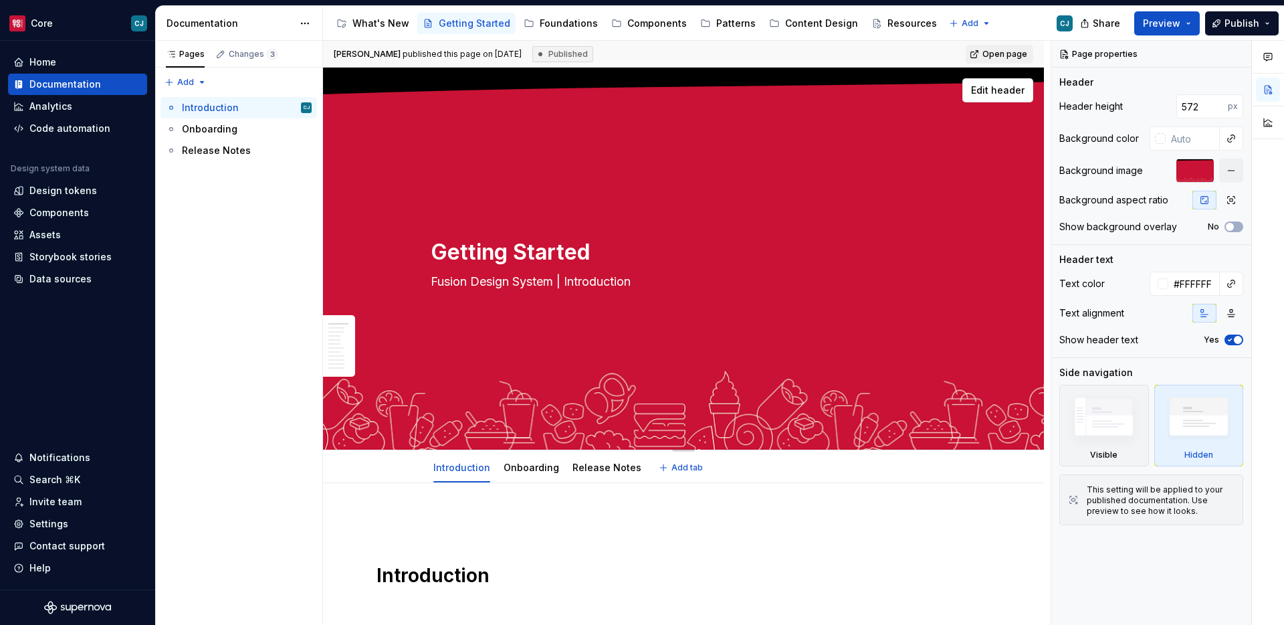
click at [566, 283] on textarea "Fusion Design System | Introduction" at bounding box center [681, 281] width 506 height 21
type textarea "*"
type textarea "U"
type textarea "*"
type textarea "Us"
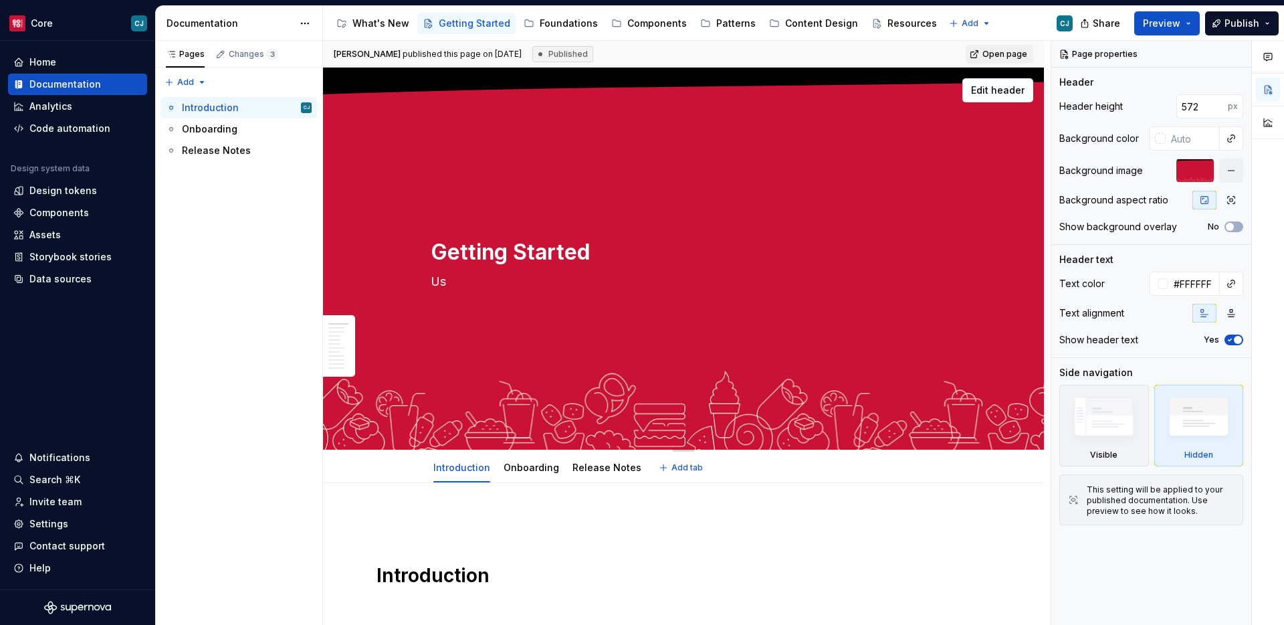
type textarea "*"
type textarea "Usi"
type textarea "*"
type textarea "Using"
type textarea "*"
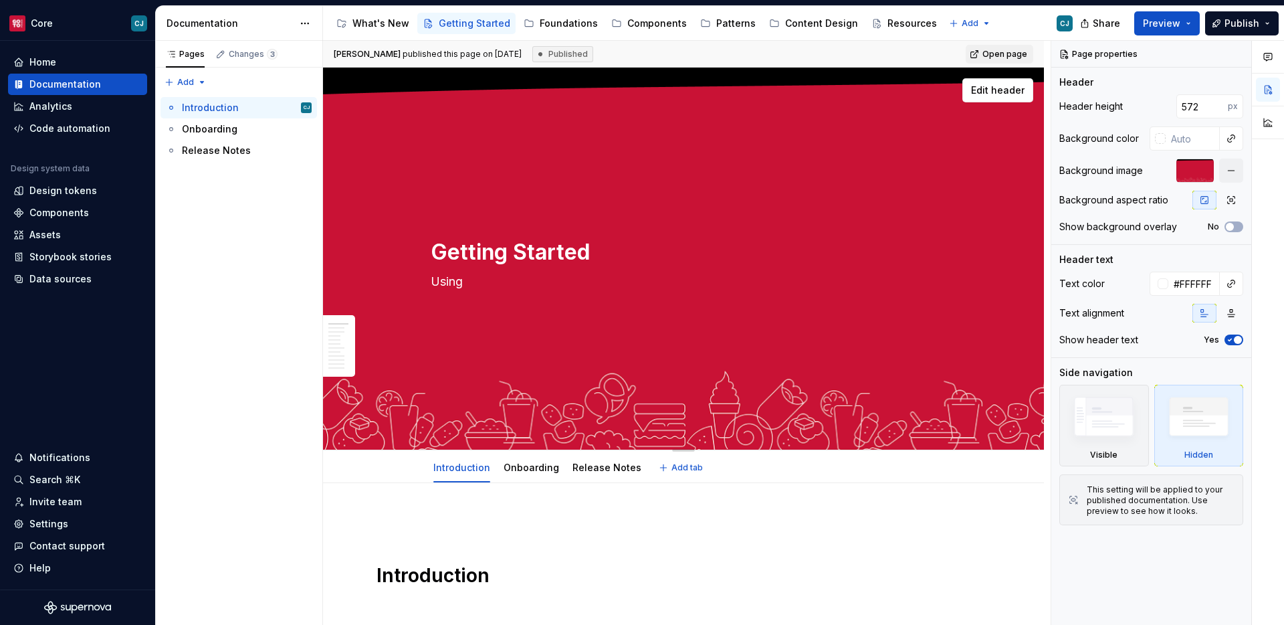
type textarea "Using"
type textarea "*"
type textarea "Using t"
type textarea "*"
type textarea "Using th"
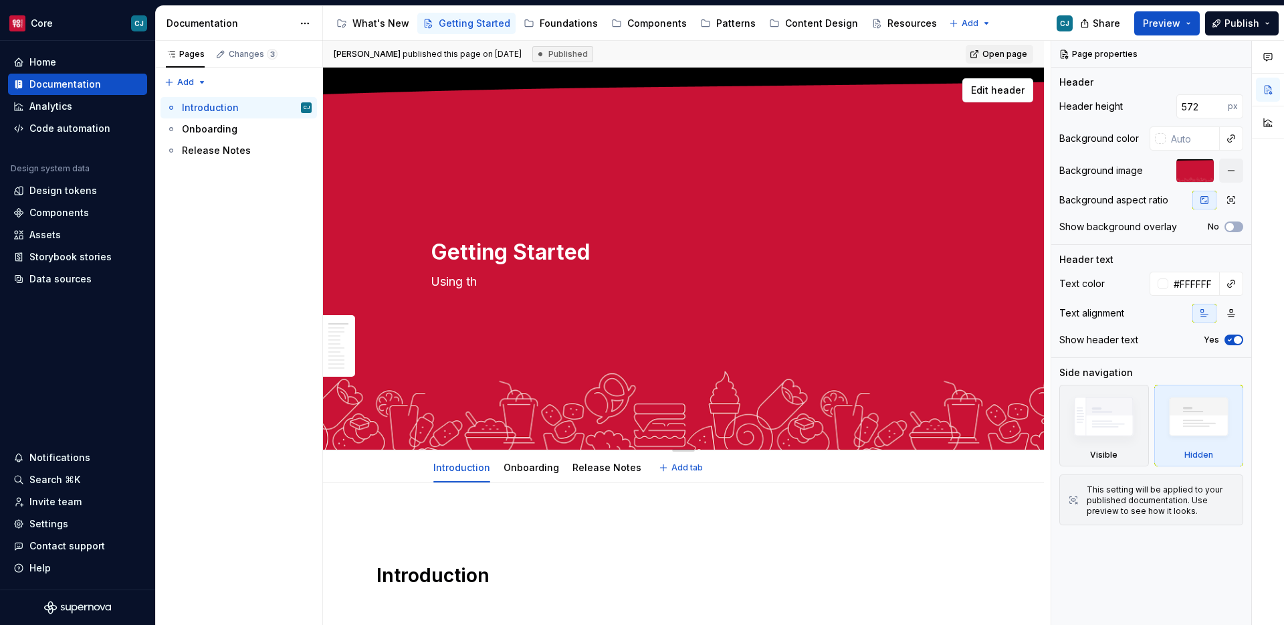
type textarea "*"
type textarea "Using the"
type textarea "*"
type textarea "Using the"
type textarea "*"
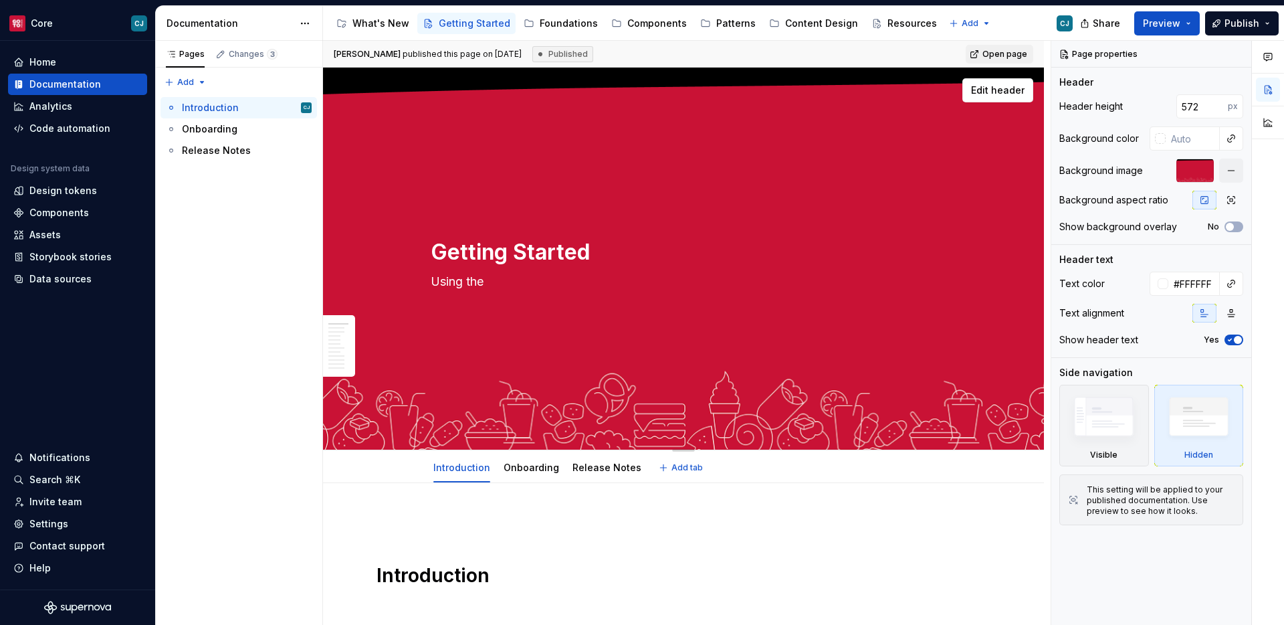
type textarea "Using the d"
type textarea "*"
type textarea "Using the de"
type textarea "*"
type textarea "Using the dei"
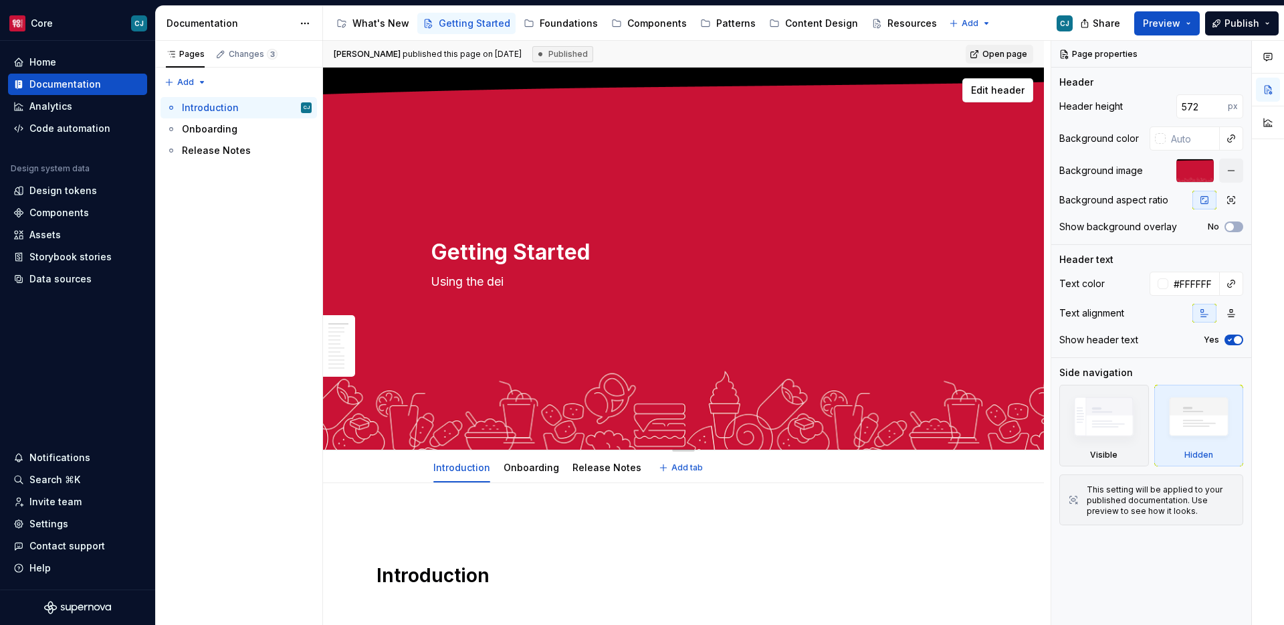
type textarea "*"
type textarea "Using the [PERSON_NAME]"
type textarea "*"
type textarea "Using the dei"
type textarea "*"
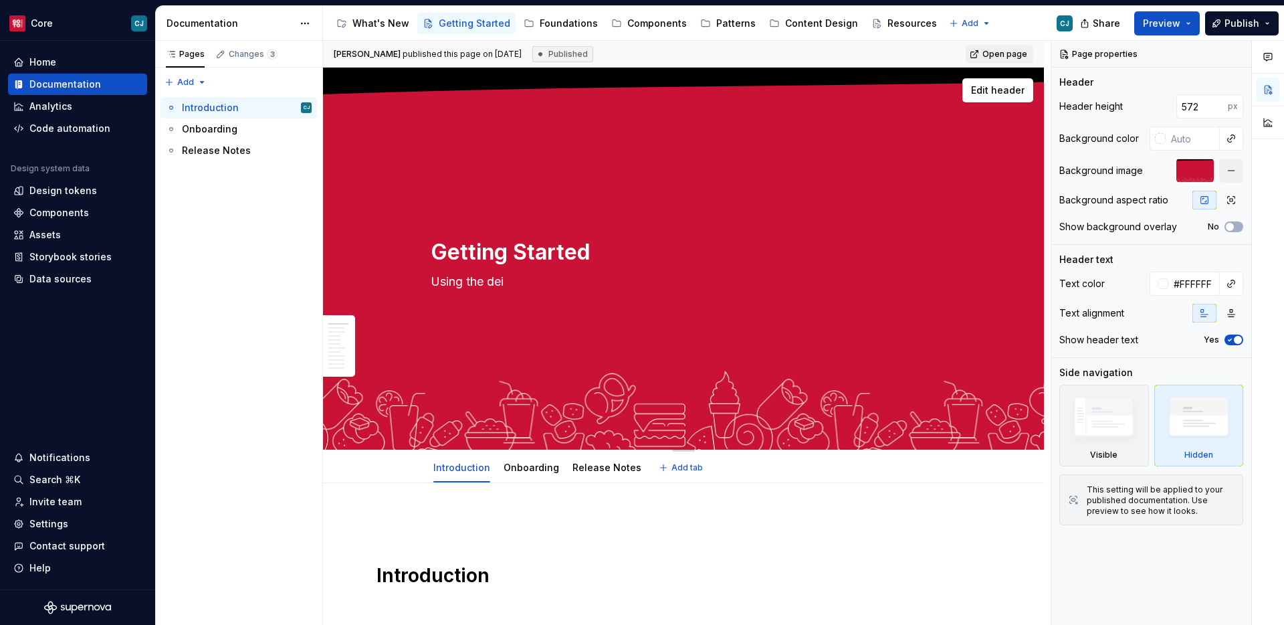
type textarea "Using the de"
type textarea "*"
type textarea "Using the d"
type textarea "*"
type textarea "Using the"
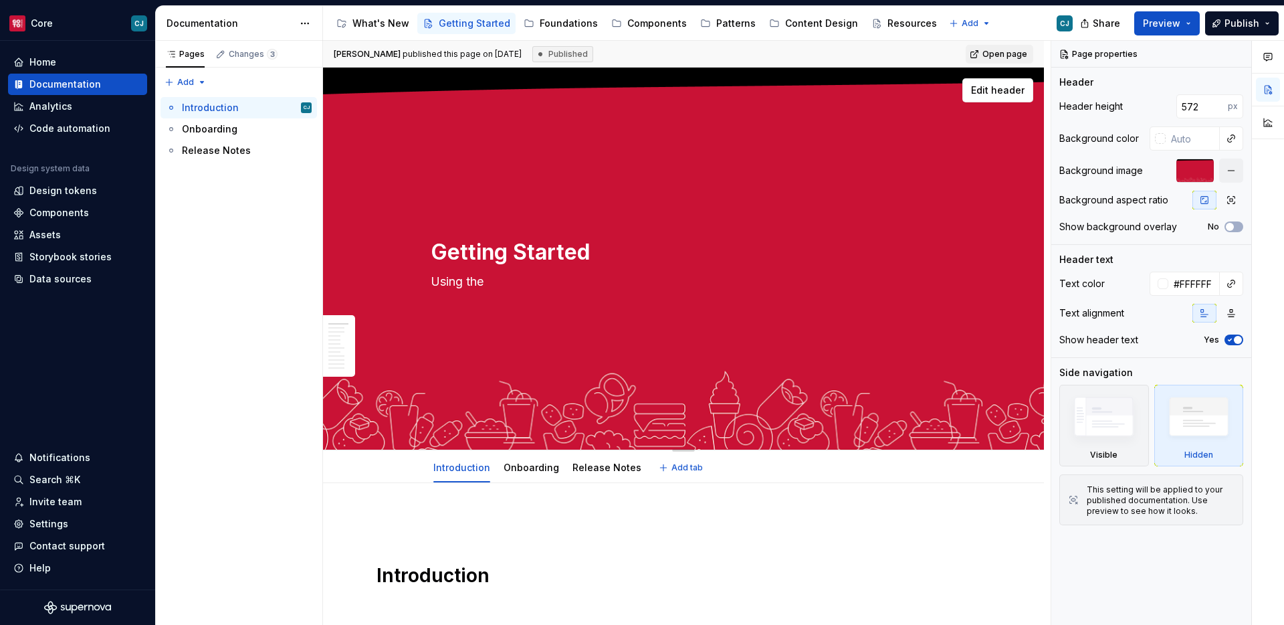
type textarea "*"
type textarea "Using the D"
type textarea "*"
type textarea "Using the De"
type textarea "*"
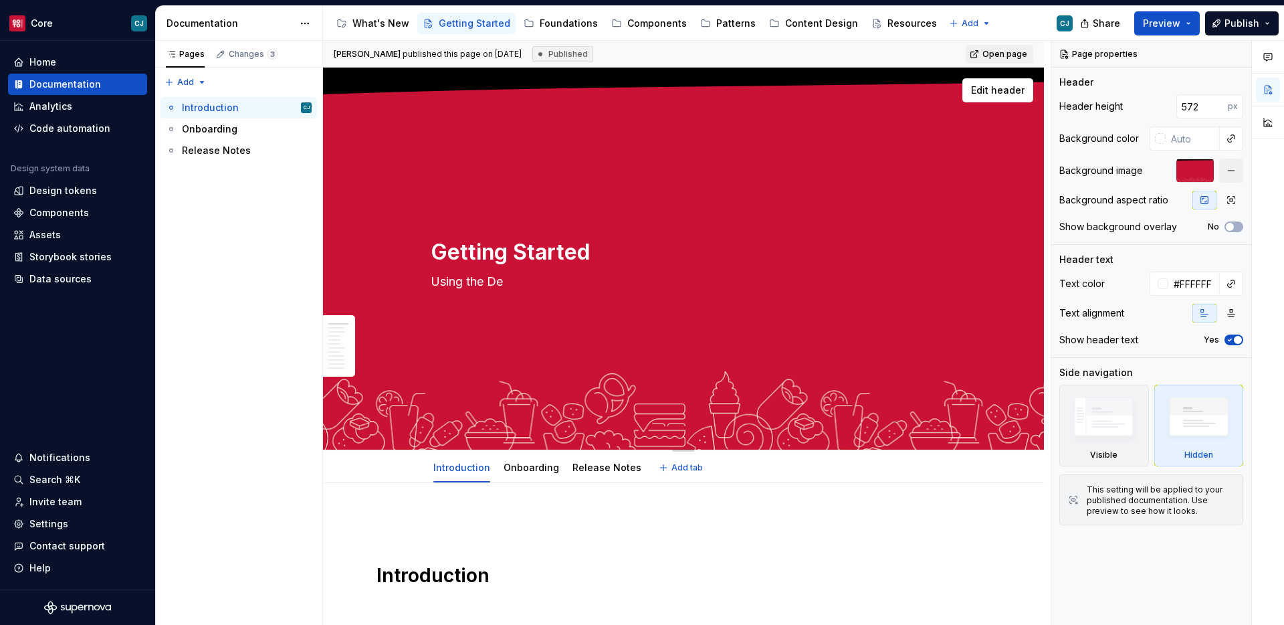
type textarea "Using the Des"
type textarea "*"
type textarea "Using the Desi"
type textarea "*"
type textarea "Using the Desig"
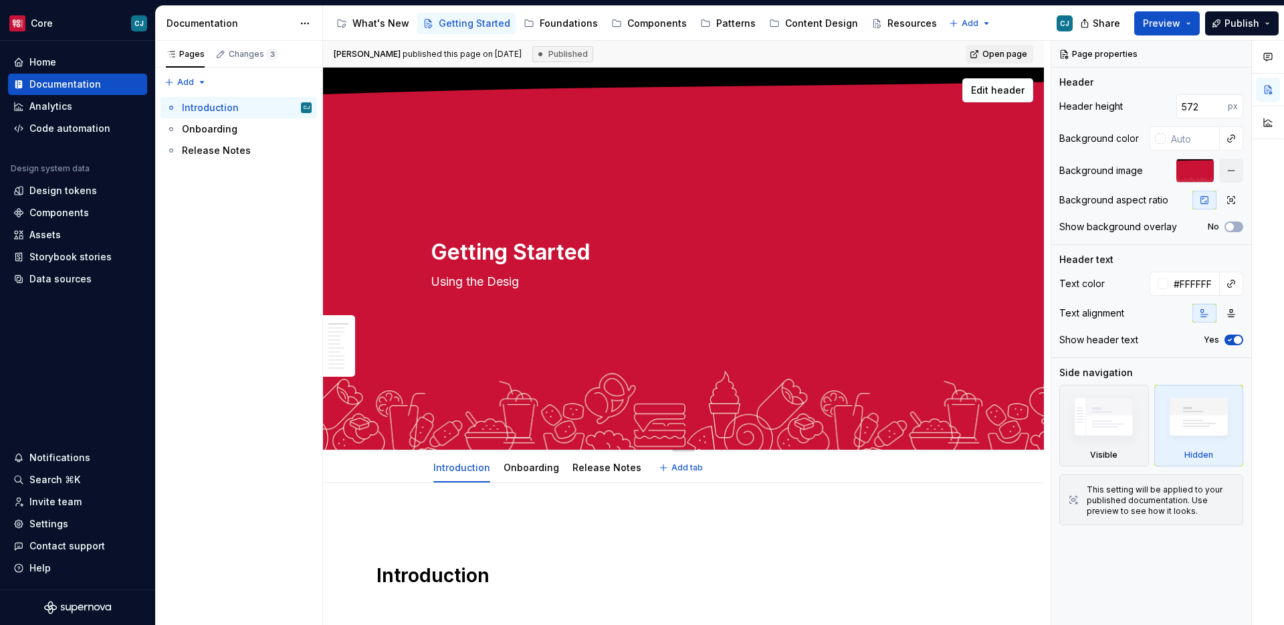
type textarea "*"
type textarea "Using the Design"
type textarea "*"
type textarea "Using the Design"
type textarea "*"
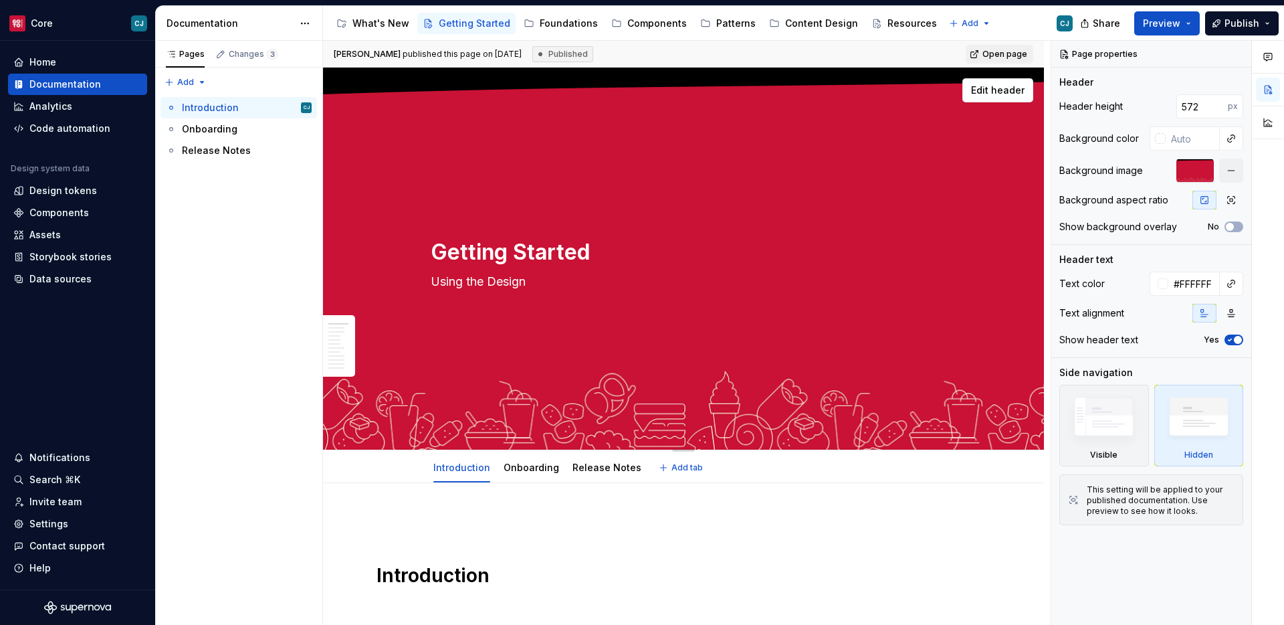
type textarea "Using the Design S"
type textarea "*"
type textarea "Using the Design Sys"
type textarea "*"
type textarea "Using the Design Syst"
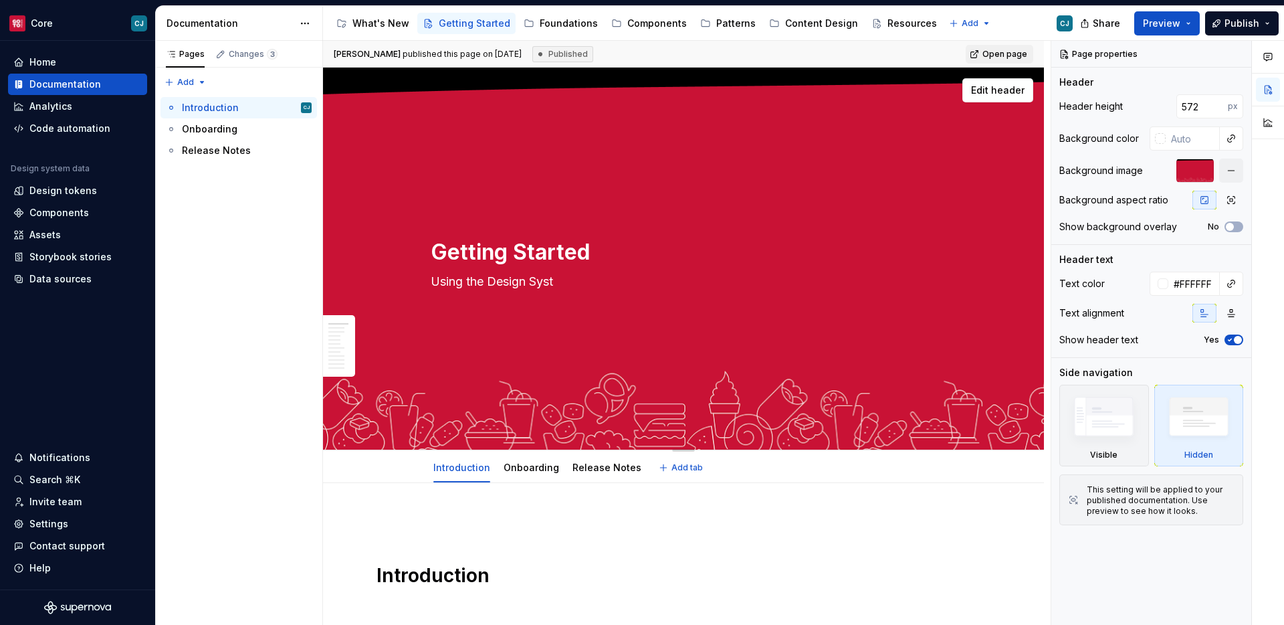
type textarea "*"
type textarea "Using the Design Syste"
type textarea "*"
type textarea "Using the Design System"
type textarea "*"
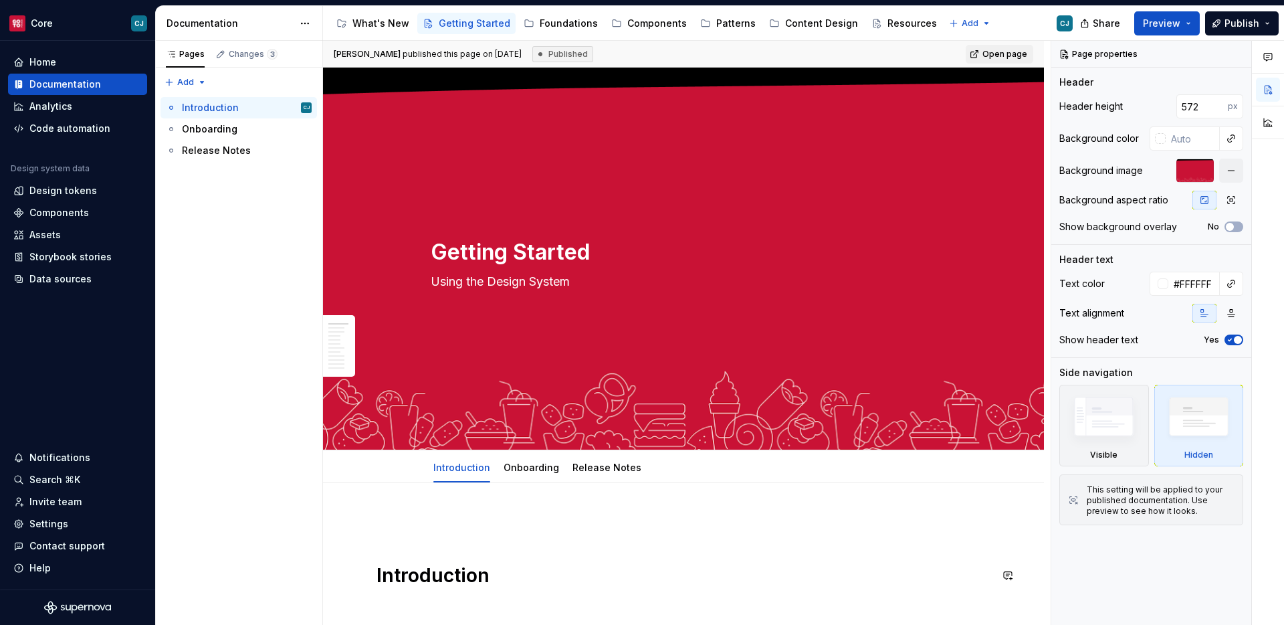
type textarea "Using the Design System"
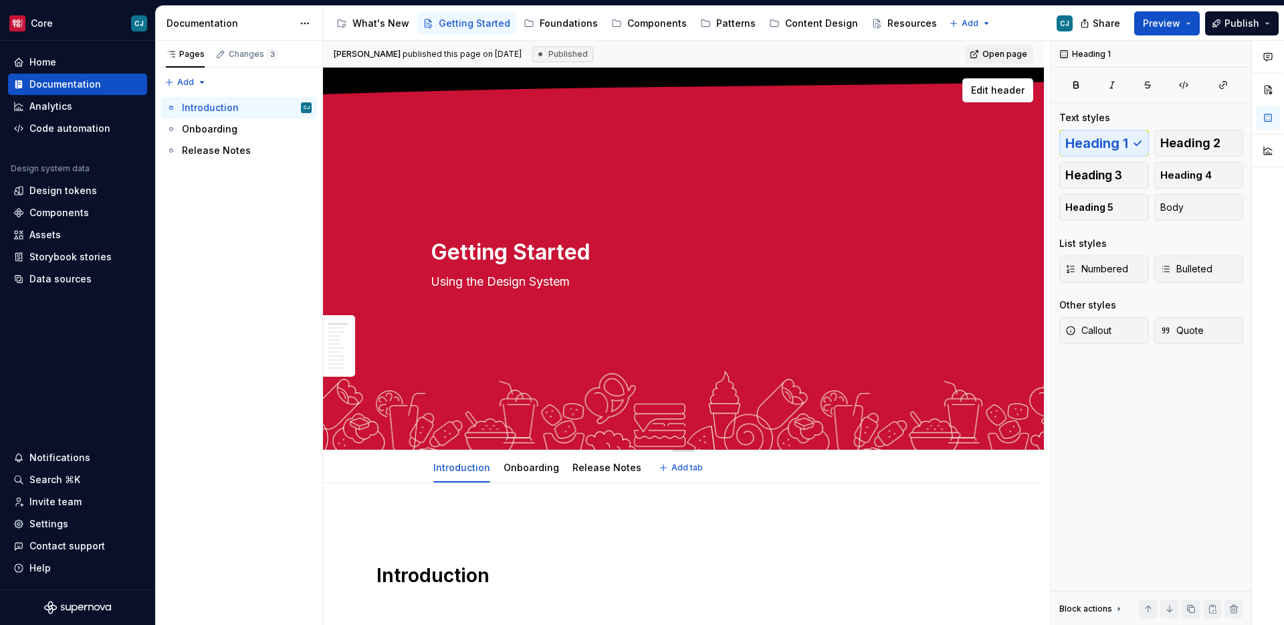
click at [671, 305] on div "Getting Started Using the Design System" at bounding box center [684, 258] width 506 height 131
type textarea "*"
type textarea "Using the Design Syste"
type textarea "*"
type textarea "Using the Design Syst"
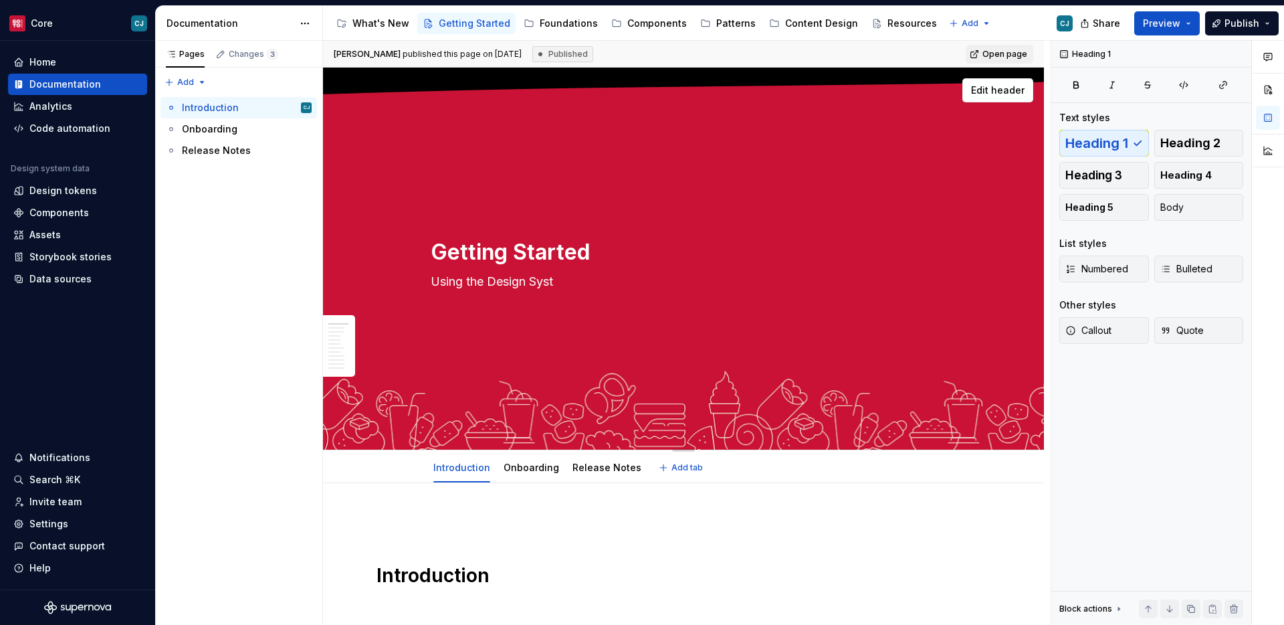
type textarea "*"
type textarea "Using the Design Sys"
type textarea "*"
type textarea "Using the Design Sy"
type textarea "*"
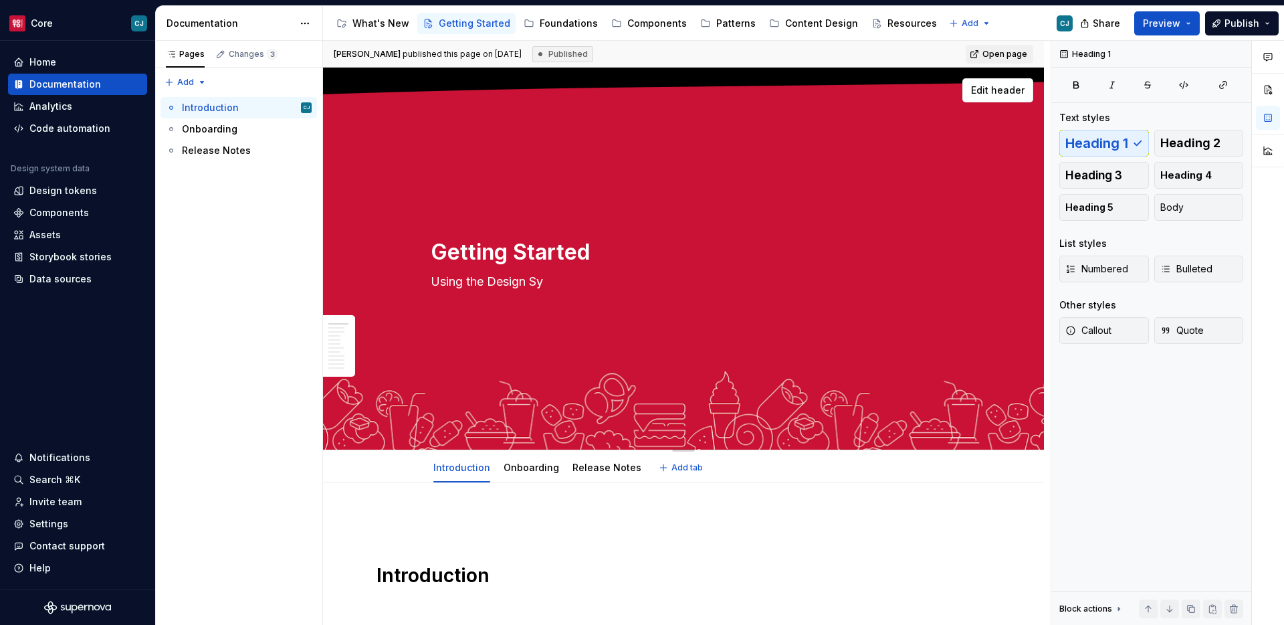
type textarea "Using the Design S"
type textarea "*"
type textarea "Using the Design"
type textarea "*"
type textarea "Using the Design"
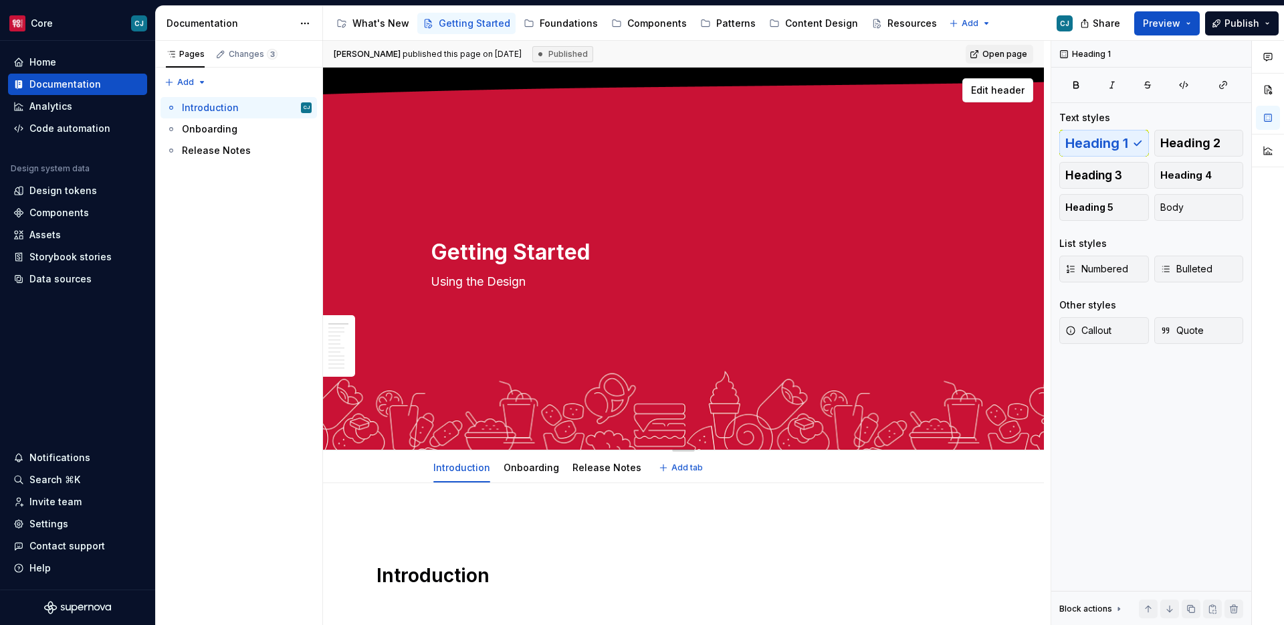
type textarea "*"
type textarea "Using the Desig"
type textarea "*"
type textarea "Using the Desi"
type textarea "*"
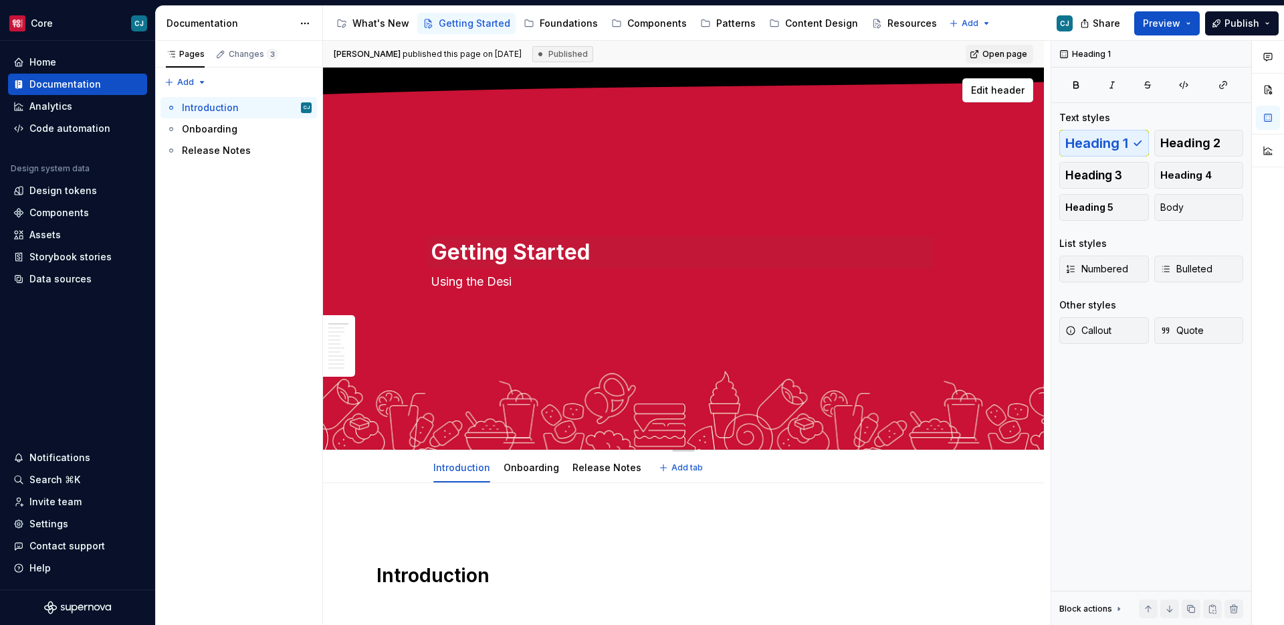
type textarea "Using the Des"
type textarea "*"
type textarea "Using the De"
type textarea "*"
type textarea "Using the D"
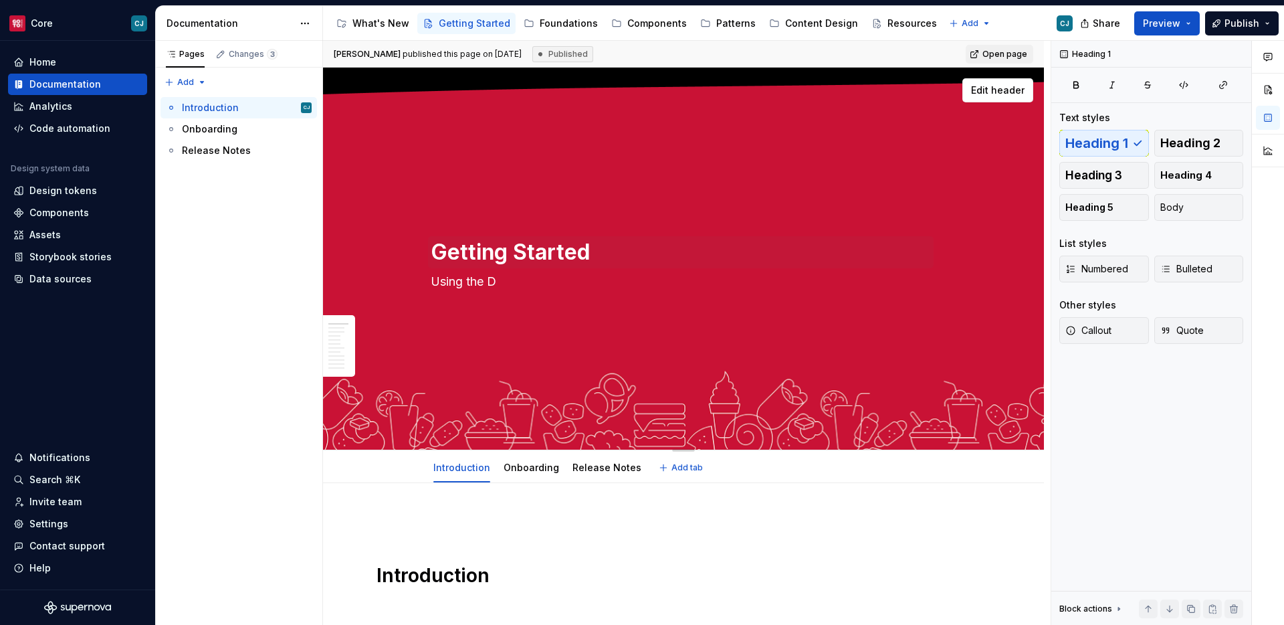
type textarea "*"
type textarea "Using the"
type textarea "*"
type textarea "Using the d"
type textarea "*"
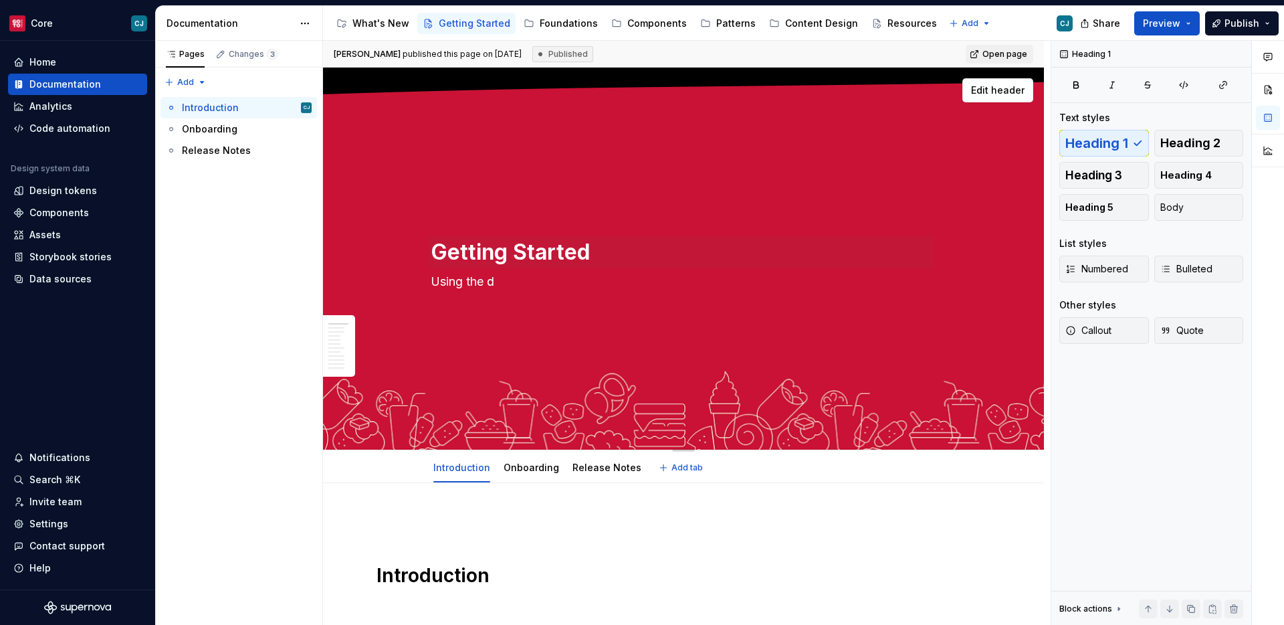
type textarea "Using the de"
type textarea "*"
type textarea "Using the dei"
type textarea "*"
type textarea "Using the [PERSON_NAME]"
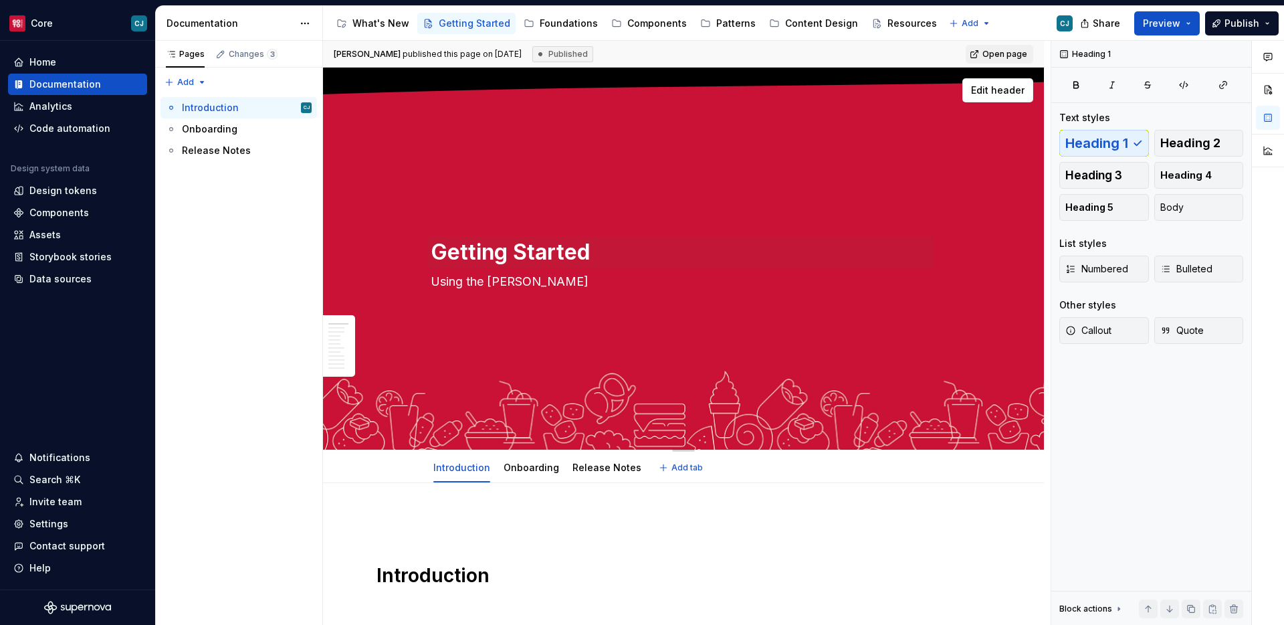
type textarea "*"
type textarea "Using the dei"
type textarea "*"
type textarea "Using the de"
type textarea "*"
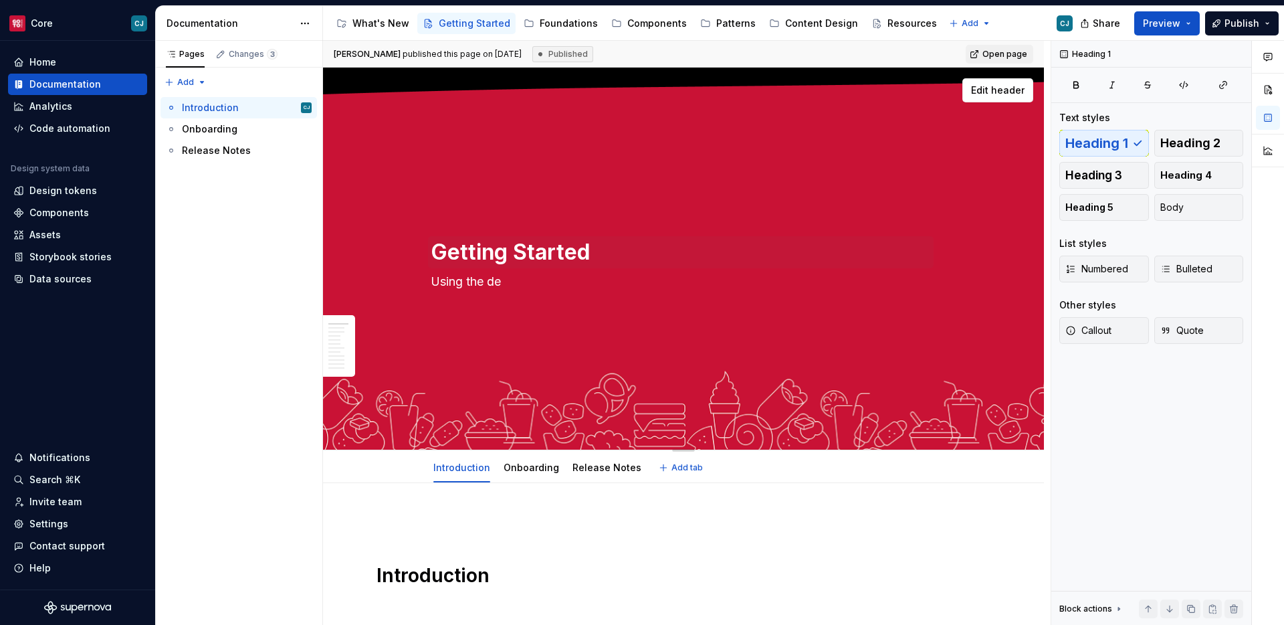
type textarea "Using the d"
type textarea "*"
type textarea "Using the"
type textarea "*"
type textarea "Using the"
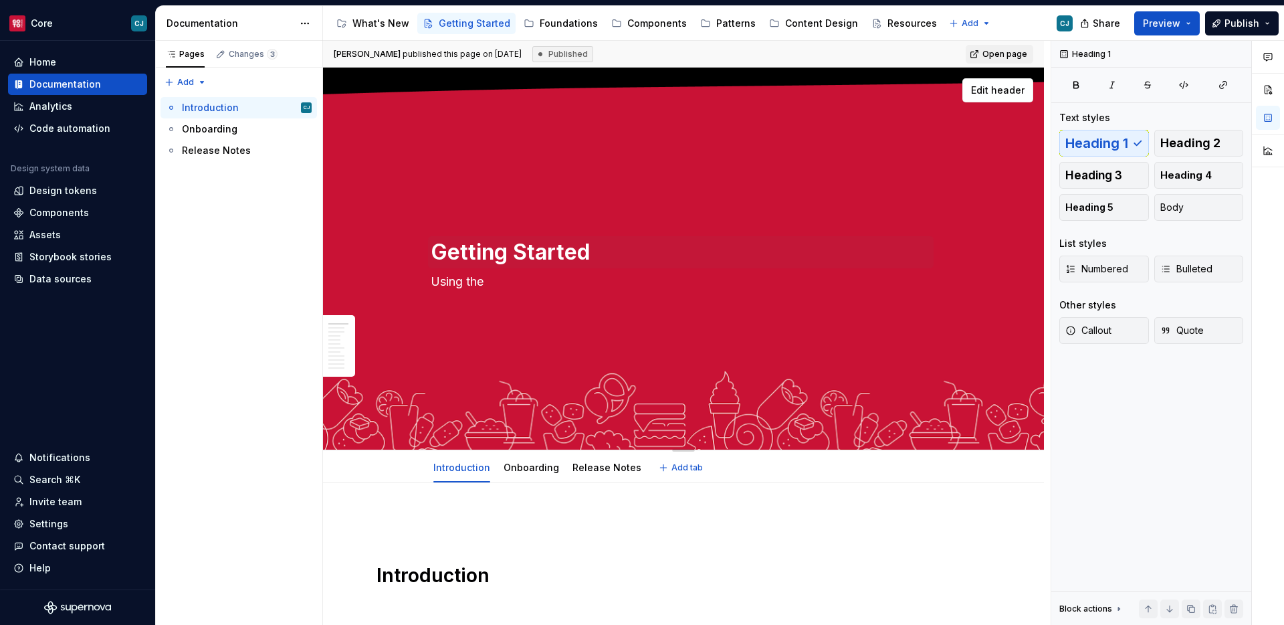
type textarea "*"
type textarea "Using th"
type textarea "*"
type textarea "Using t"
type textarea "*"
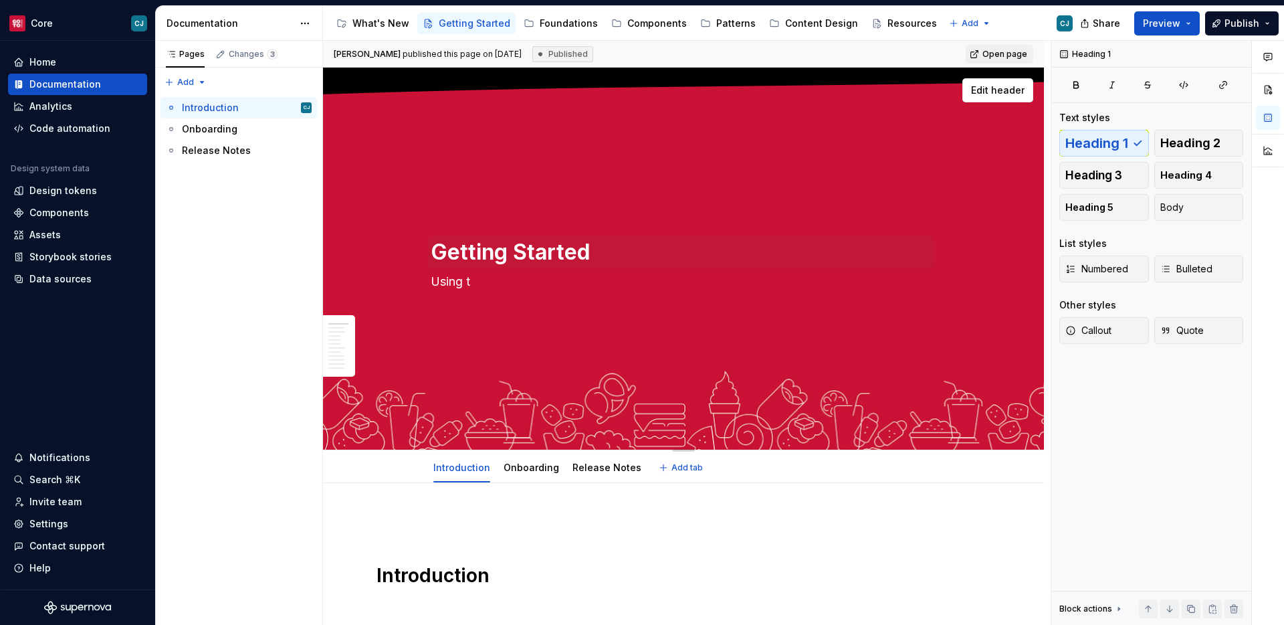
type textarea "Using"
type textarea "*"
type textarea "Using"
type textarea "*"
type textarea "Usin"
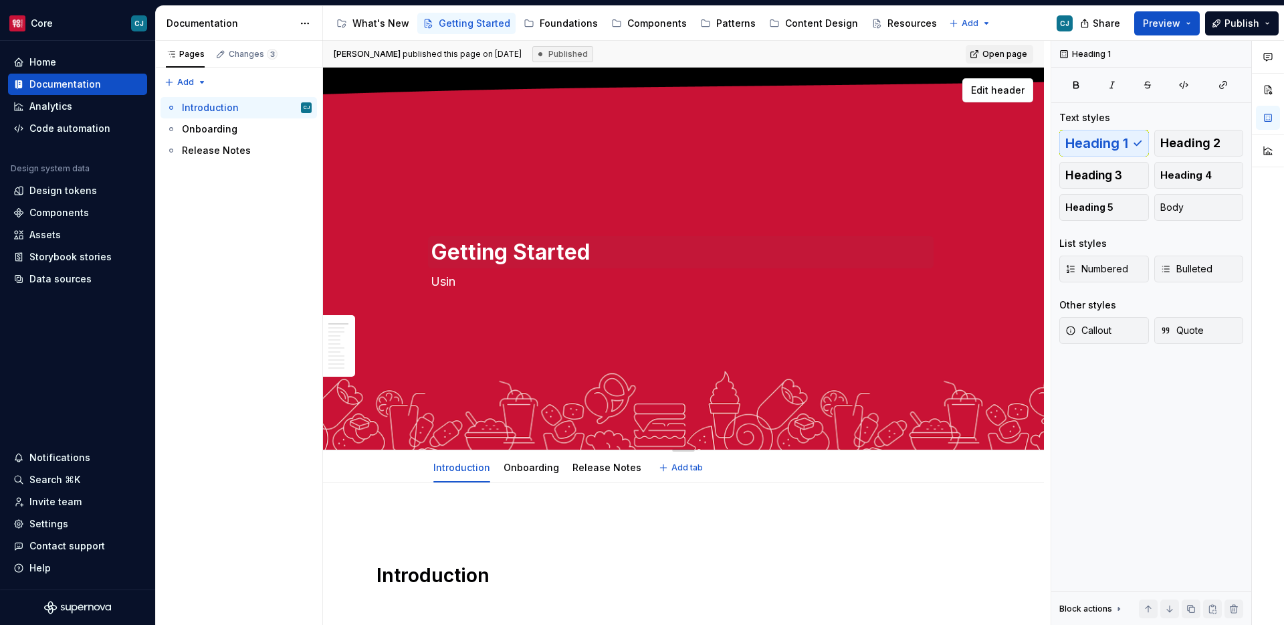
type textarea "*"
type textarea "Usi"
type textarea "*"
type textarea "Us"
type textarea "*"
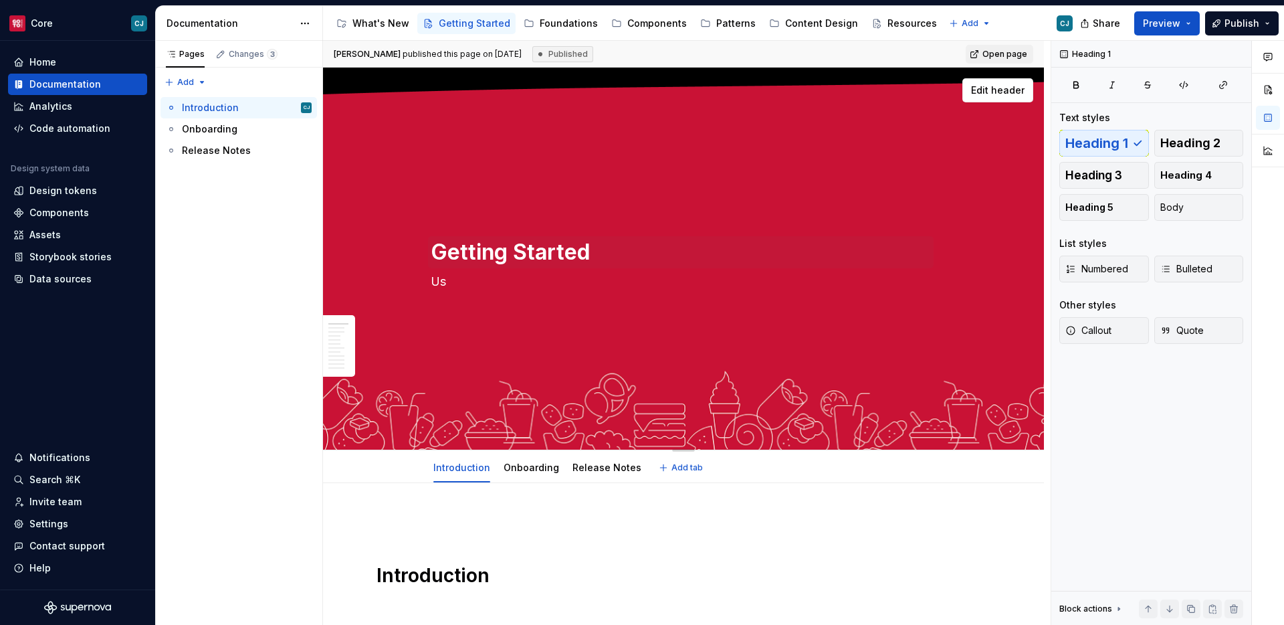
type textarea "U"
type textarea "*"
type textarea "Fusion Design System | Introduction"
type textarea "*"
type textarea "Fusion Design System | Introduction"
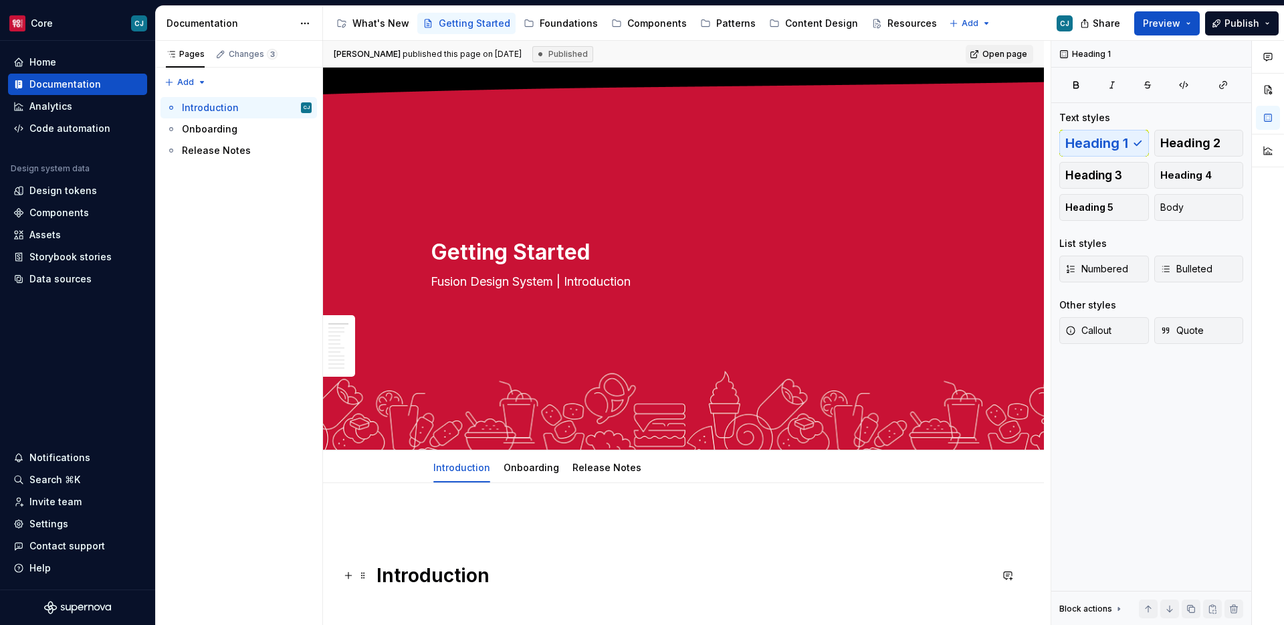
click at [601, 587] on h1 "Introduction" at bounding box center [684, 575] width 614 height 24
click at [224, 110] on div "Introduction" at bounding box center [210, 107] width 57 height 13
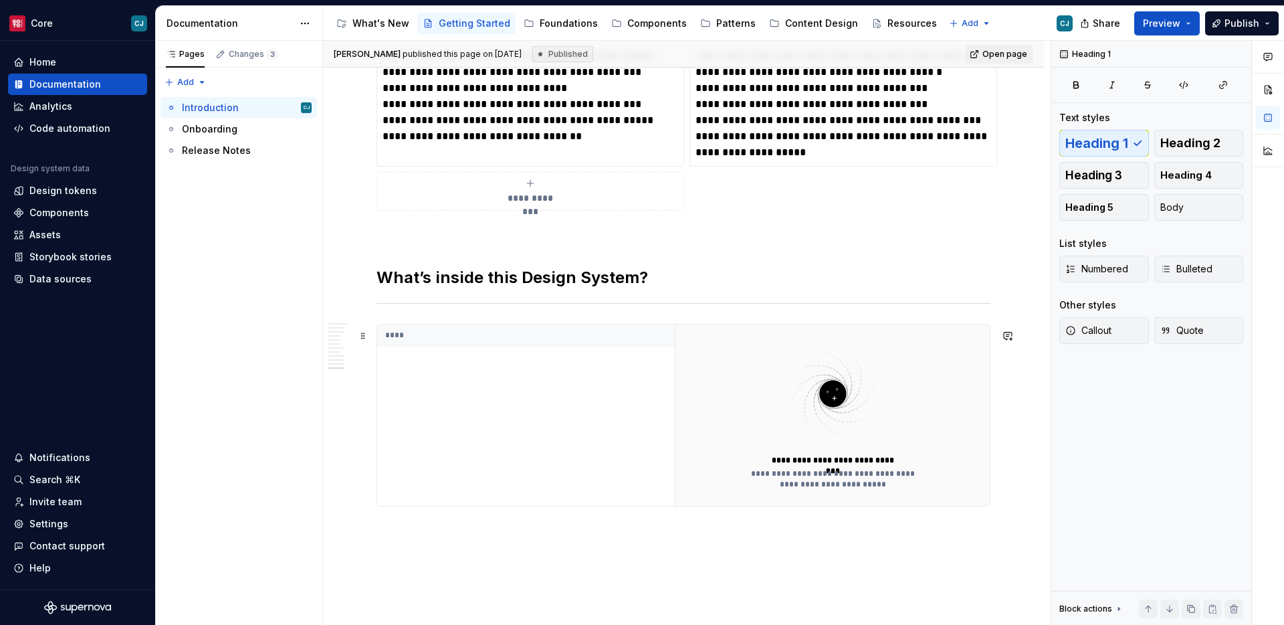
scroll to position [3074, 0]
click at [629, 371] on div "****" at bounding box center [526, 416] width 298 height 181
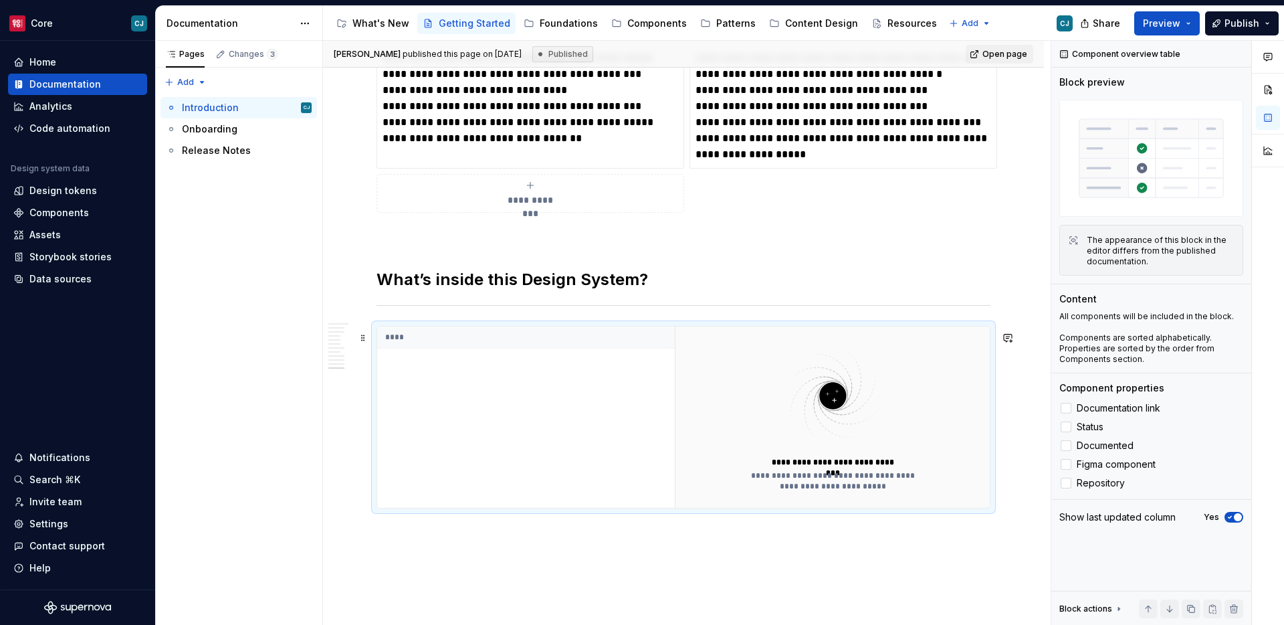
click at [516, 454] on div "****" at bounding box center [526, 416] width 298 height 181
click at [1119, 407] on span "Documentation link" at bounding box center [1119, 408] width 84 height 11
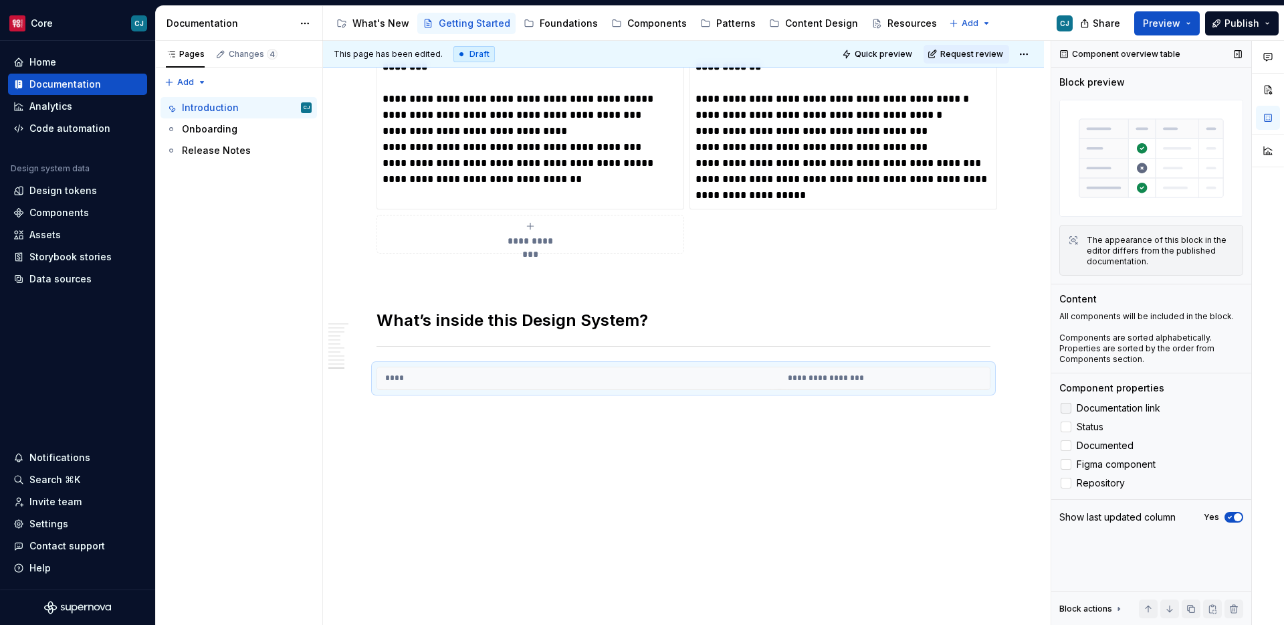
click at [1119, 407] on span "Documentation link" at bounding box center [1119, 408] width 84 height 11
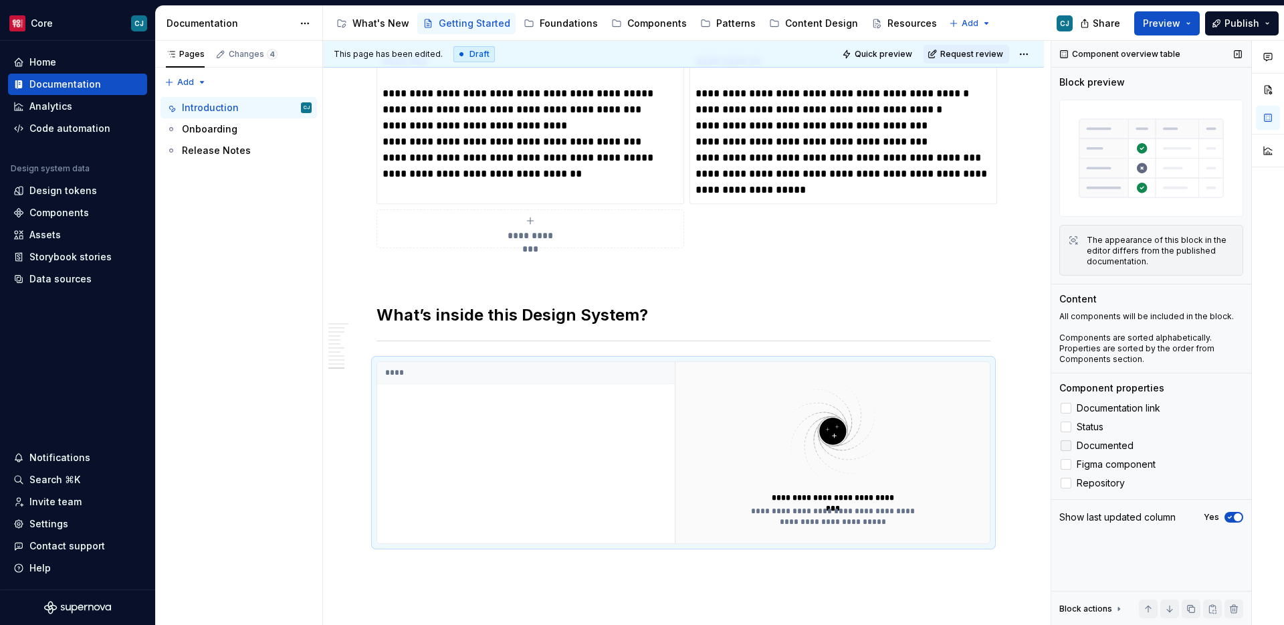
click at [1107, 437] on label "Documented" at bounding box center [1152, 445] width 184 height 16
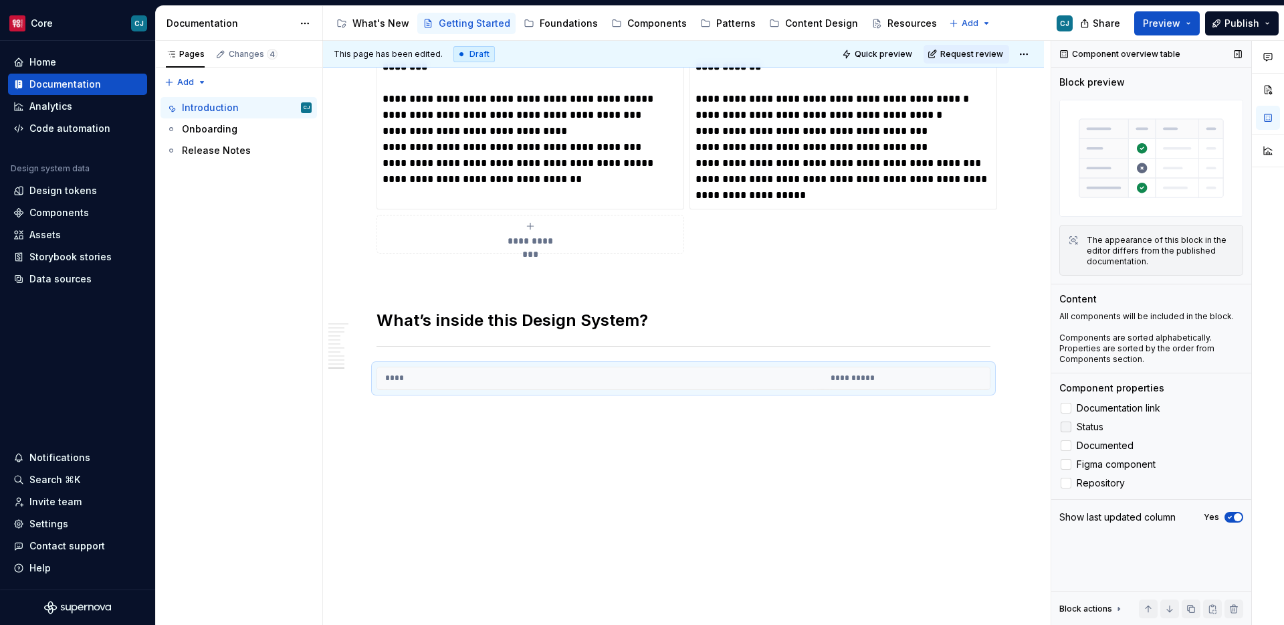
click at [1092, 425] on span "Status" at bounding box center [1090, 426] width 27 height 11
click at [1091, 441] on span "Documented" at bounding box center [1105, 445] width 57 height 11
click at [1088, 429] on span "Status" at bounding box center [1090, 426] width 27 height 11
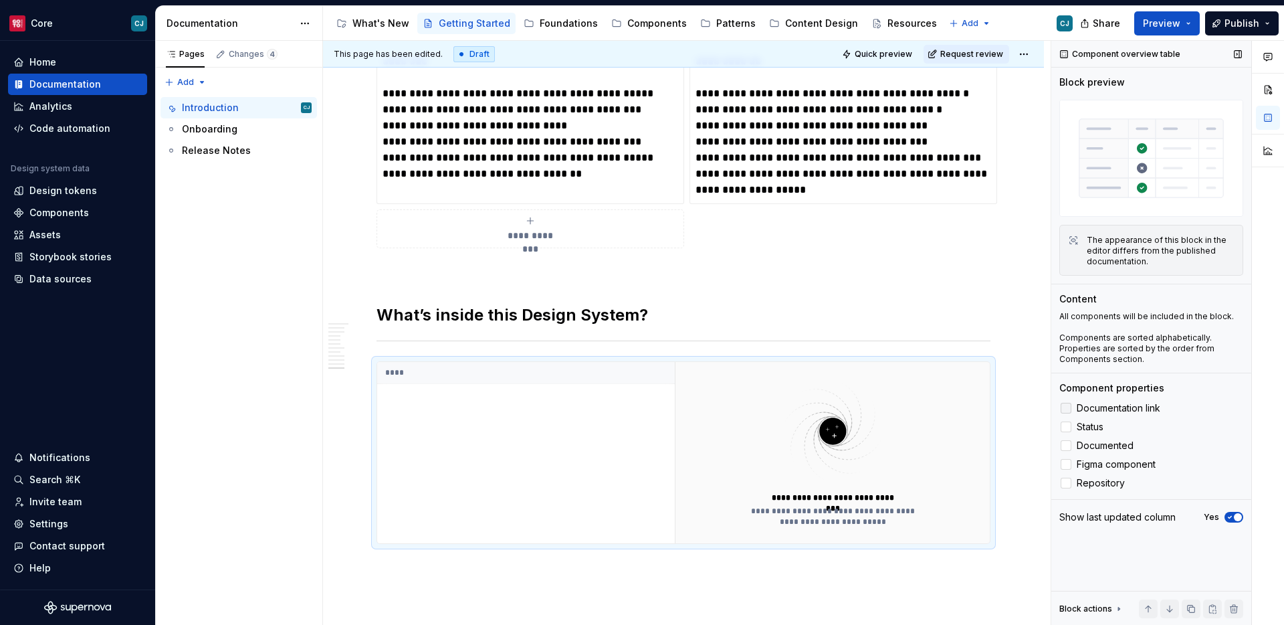
click at [1090, 406] on span "Documentation link" at bounding box center [1119, 408] width 84 height 11
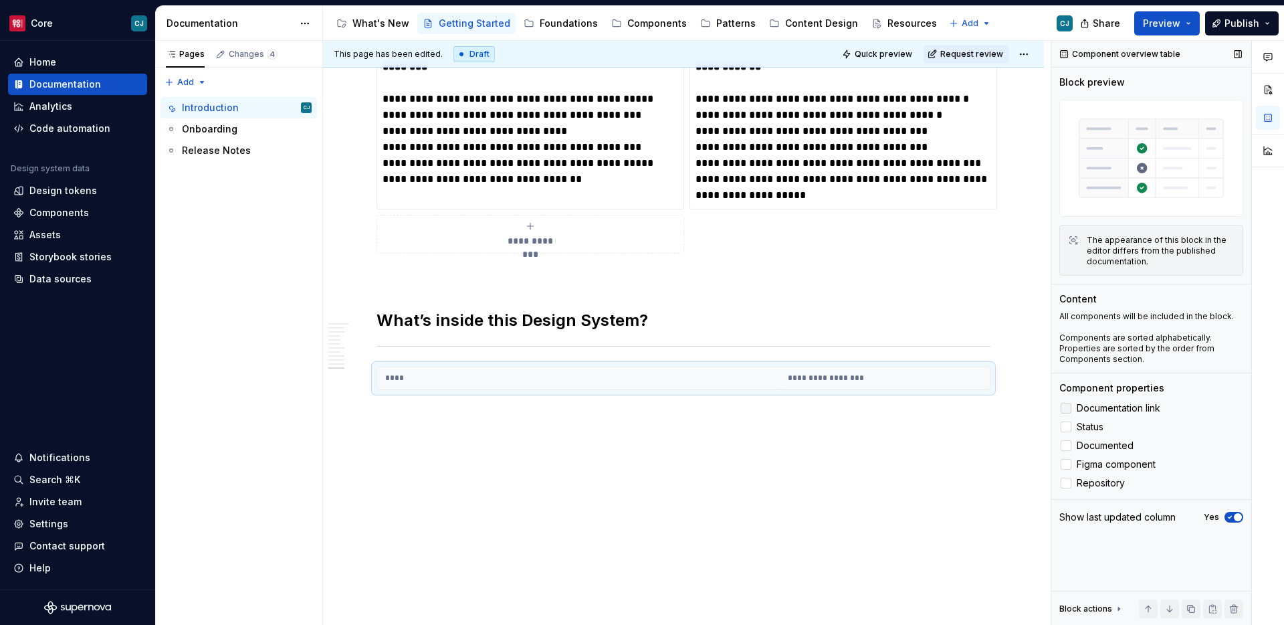
click at [1090, 406] on span "Documentation link" at bounding box center [1119, 408] width 84 height 11
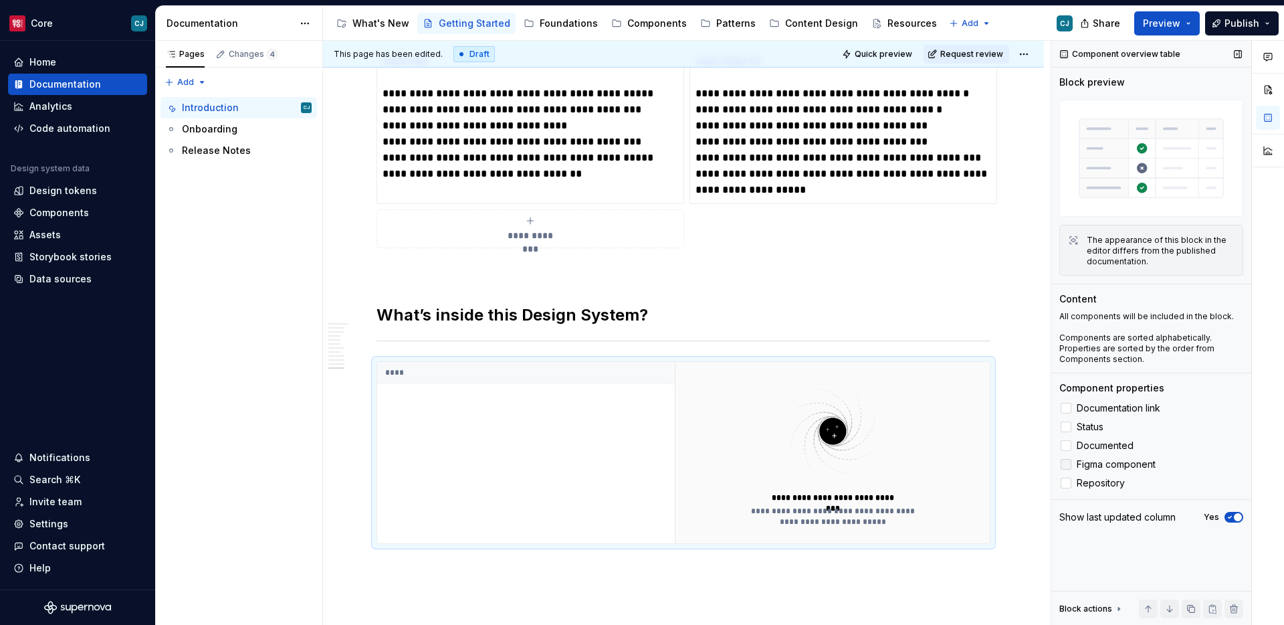
click at [1104, 472] on label "Figma component" at bounding box center [1152, 464] width 184 height 16
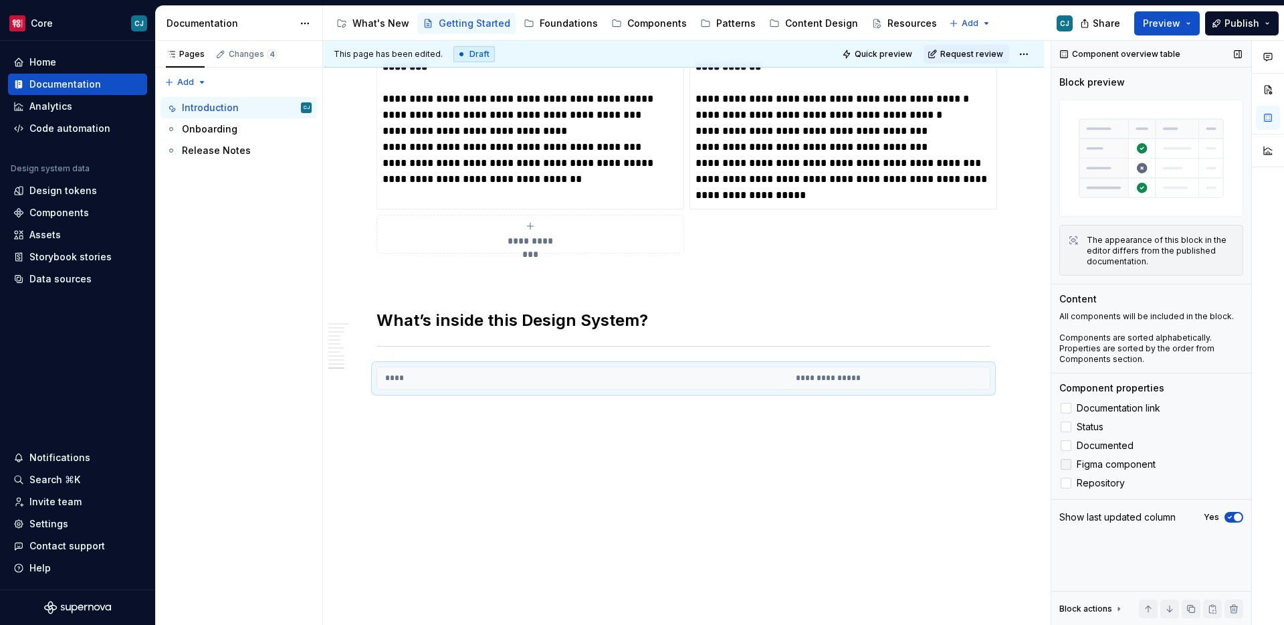
click at [1103, 471] on label "Figma component" at bounding box center [1152, 464] width 184 height 16
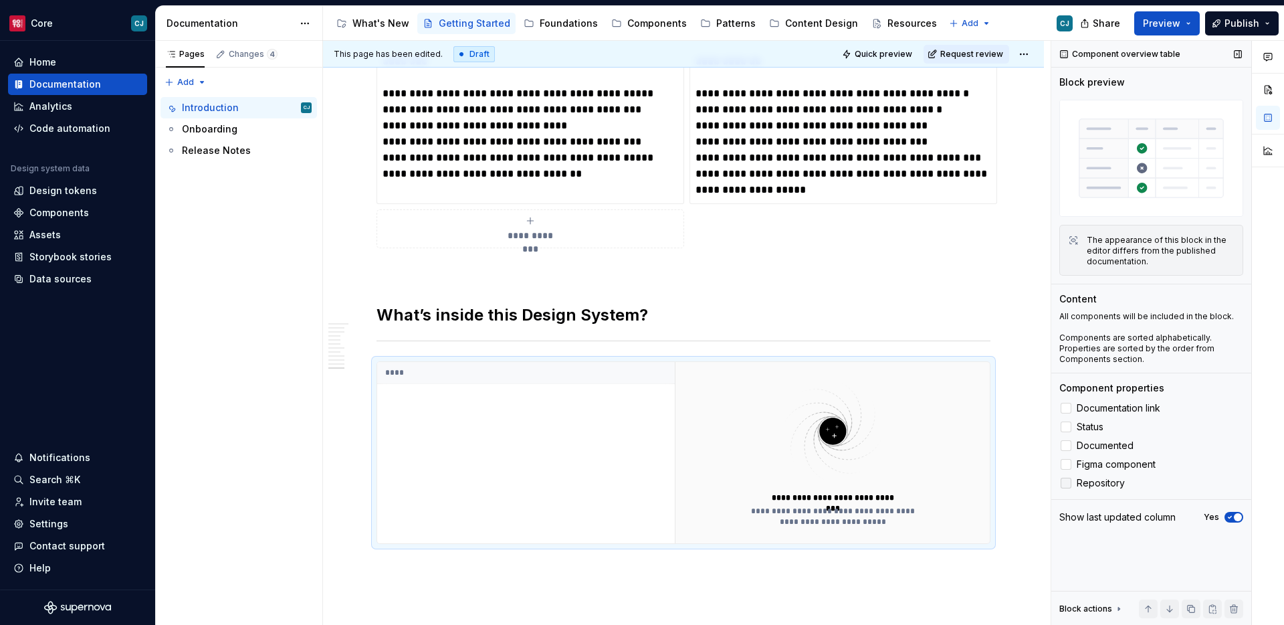
click at [1103, 490] on label "Repository" at bounding box center [1152, 483] width 184 height 16
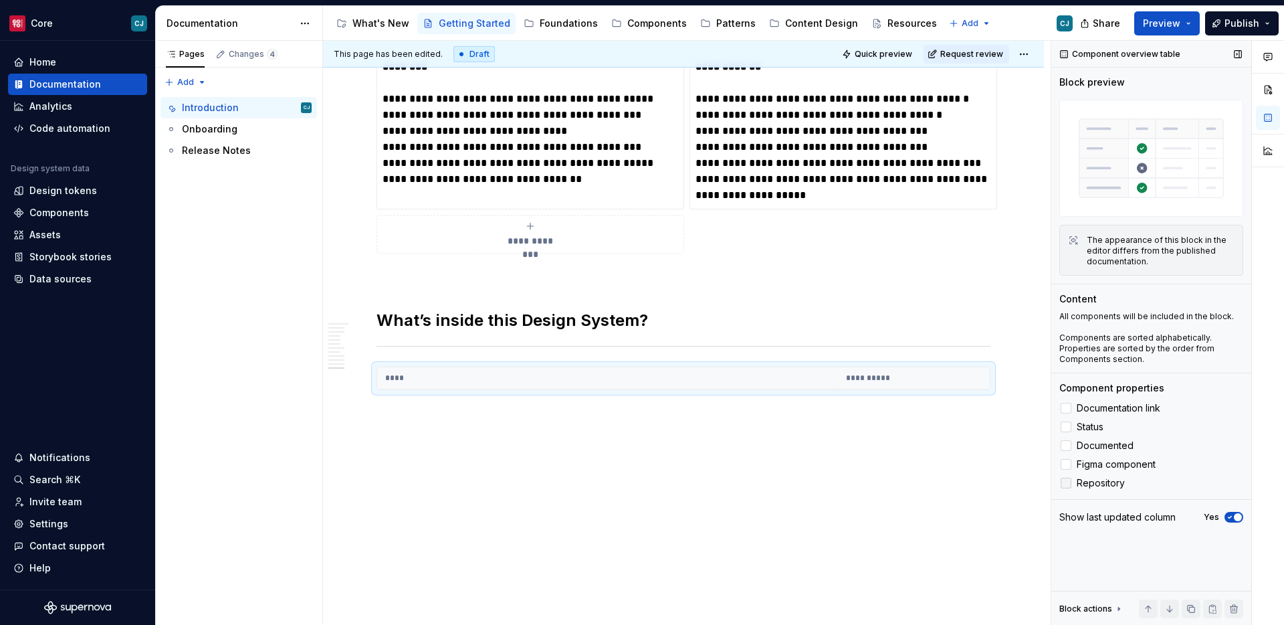
click at [1103, 487] on span "Repository" at bounding box center [1101, 483] width 48 height 11
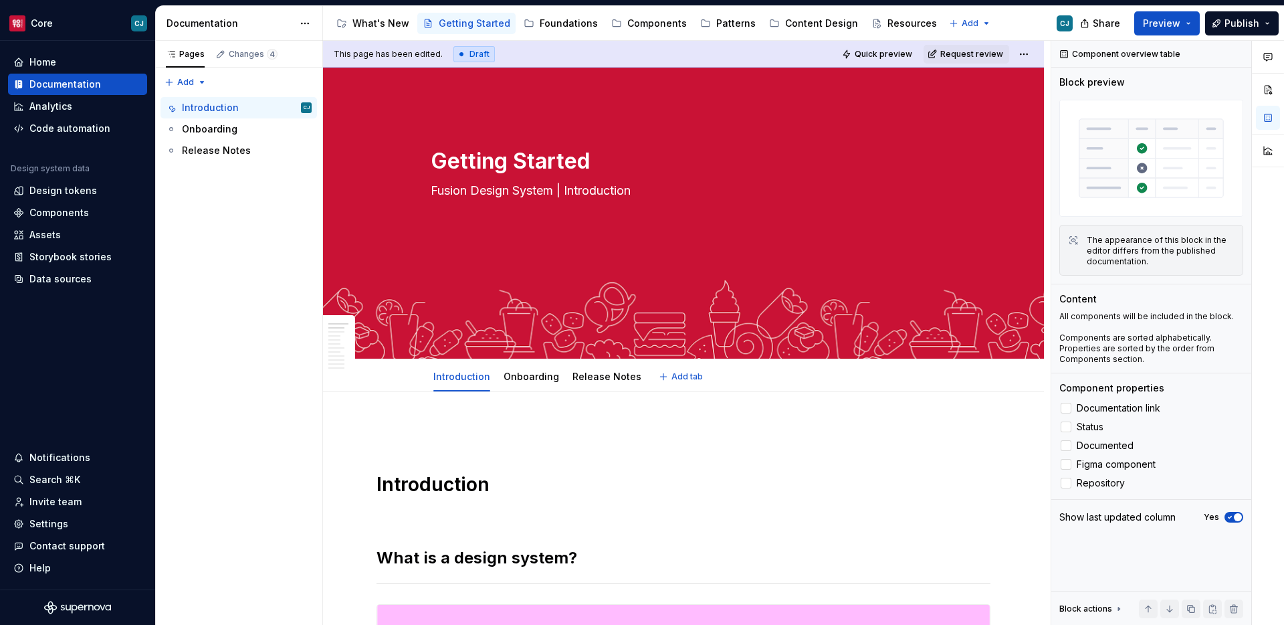
scroll to position [93, 0]
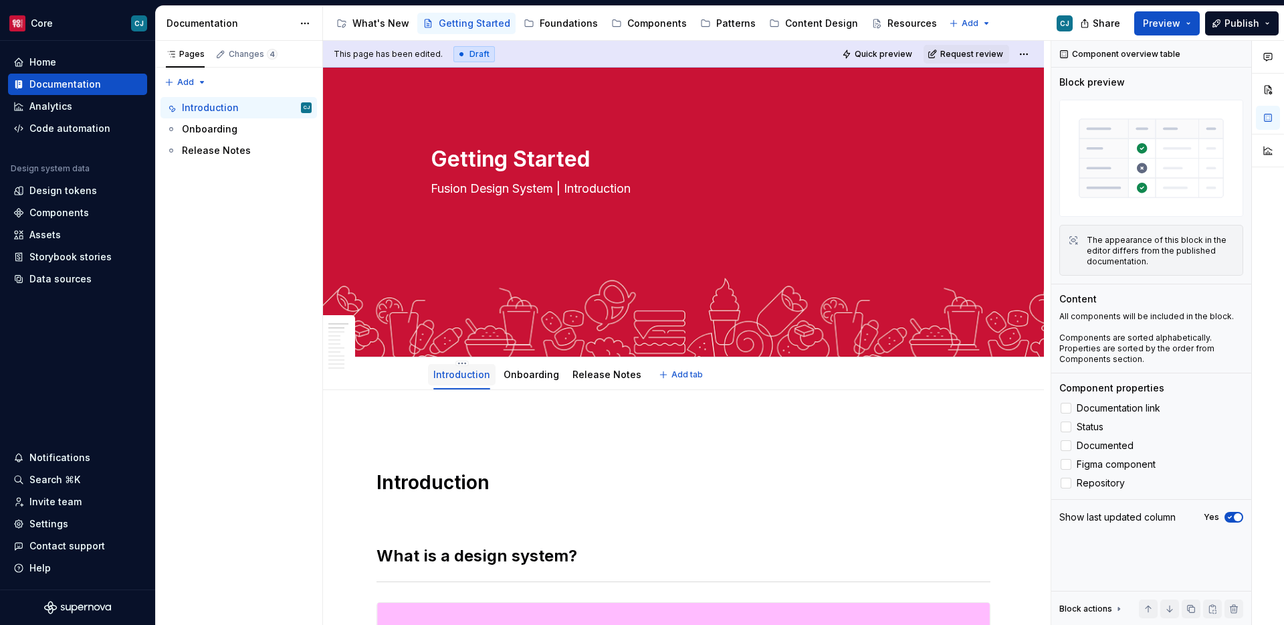
click at [479, 375] on link "Introduction" at bounding box center [461, 374] width 57 height 11
type textarea "*"
click at [448, 482] on h1 "Introduction" at bounding box center [684, 482] width 614 height 24
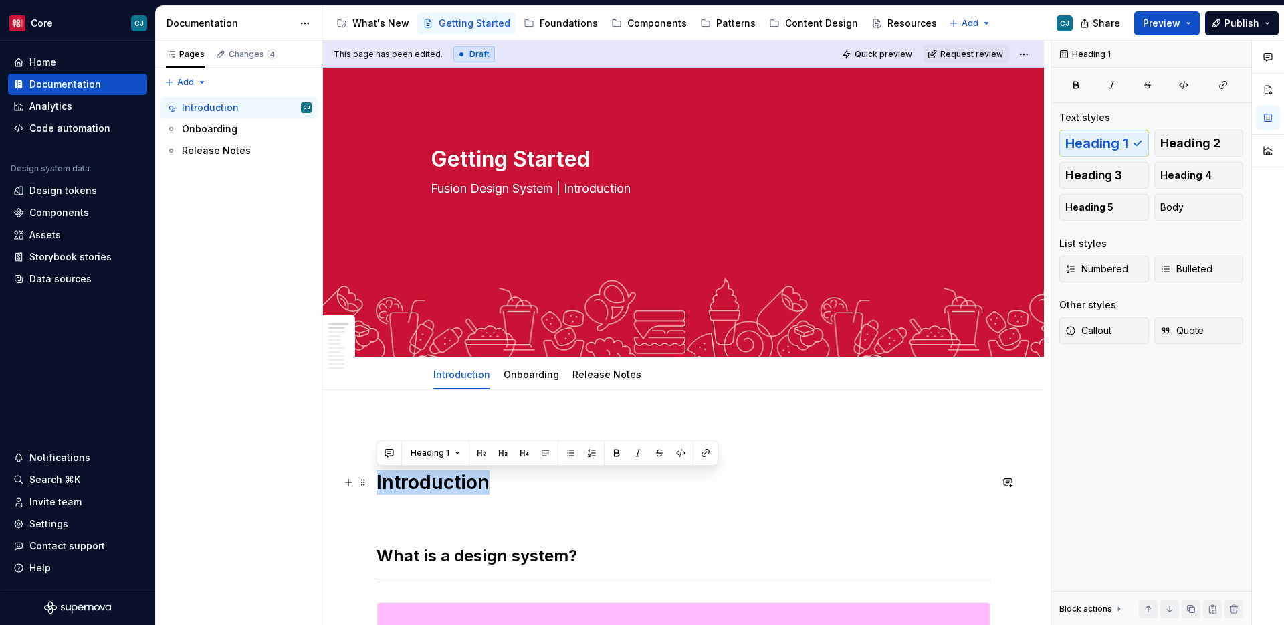
click at [448, 482] on h1 "Introduction" at bounding box center [684, 482] width 614 height 24
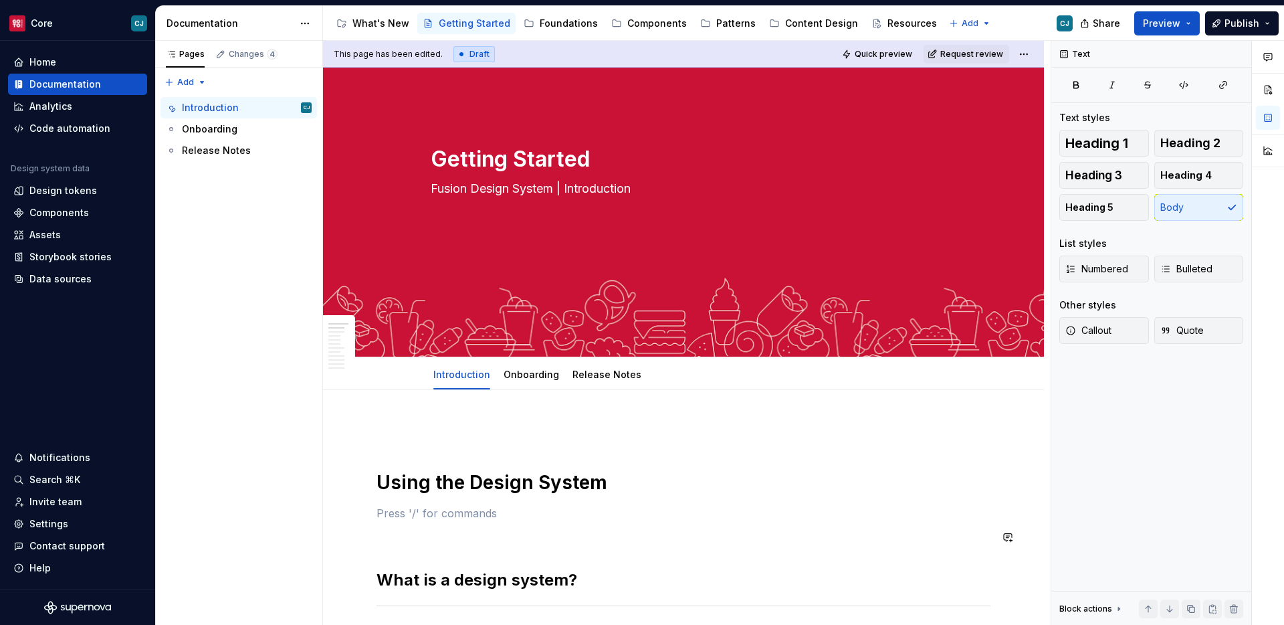
click at [542, 434] on p at bounding box center [684, 430] width 614 height 16
click at [470, 384] on div "Introduction" at bounding box center [462, 374] width 68 height 21
click at [469, 385] on div "Introduction" at bounding box center [462, 375] width 68 height 24
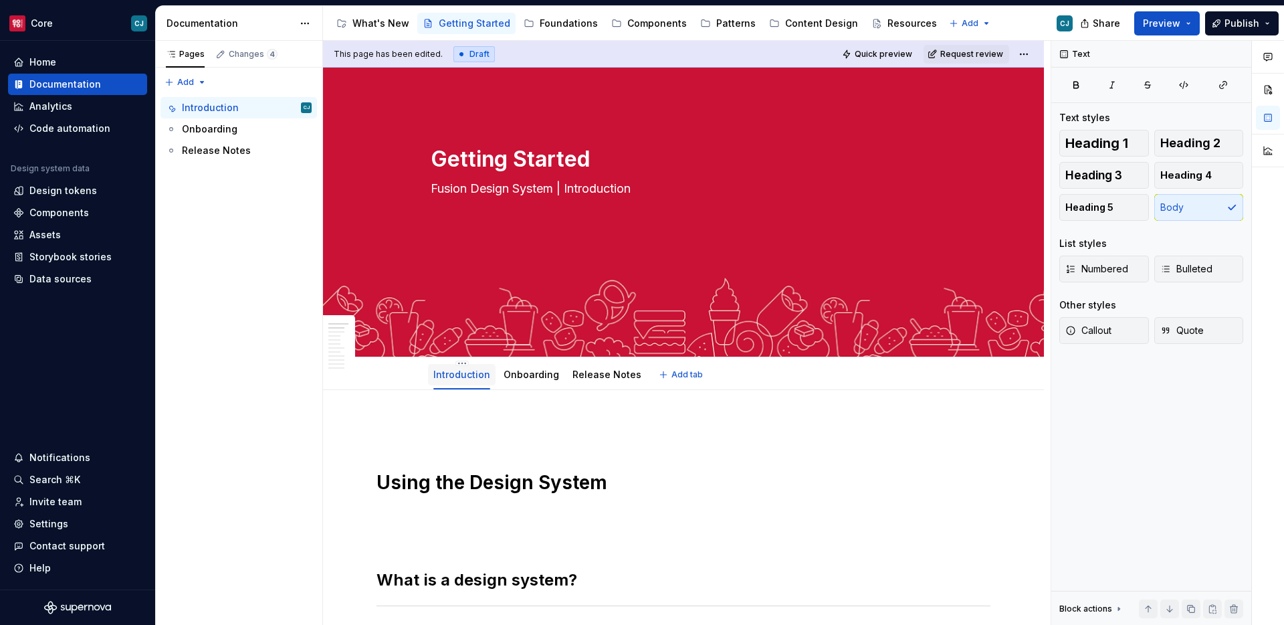
click at [465, 367] on div "Introduction" at bounding box center [461, 375] width 57 height 16
click at [515, 372] on link "Onboarding" at bounding box center [532, 374] width 56 height 11
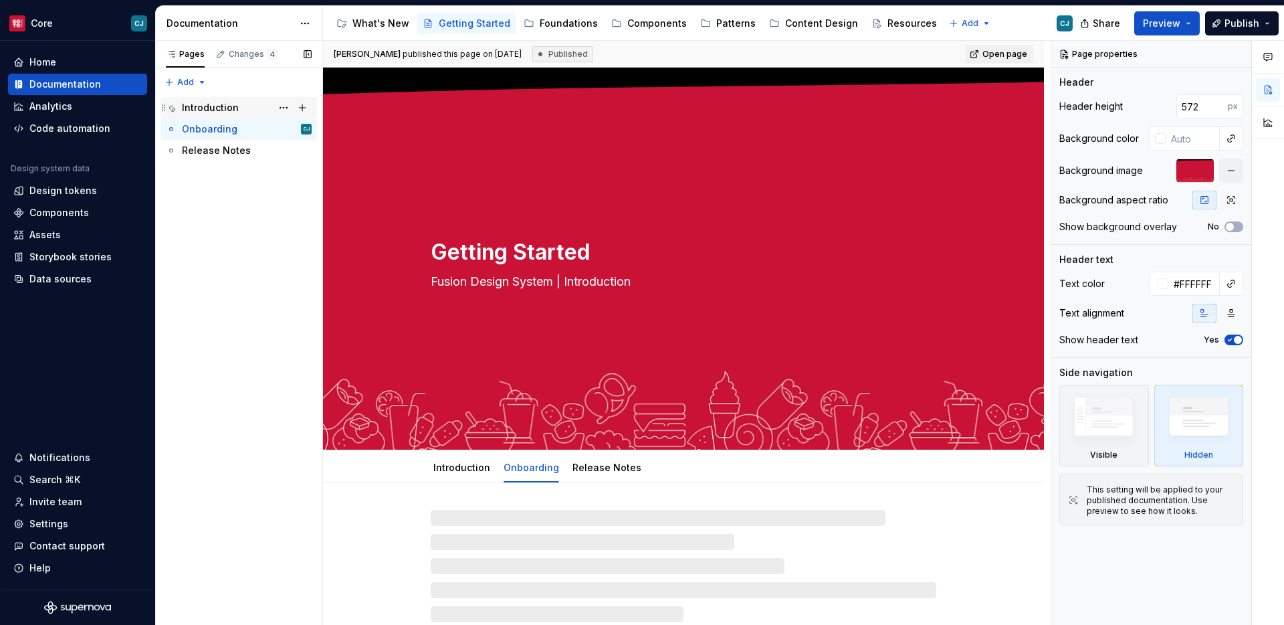
click at [239, 110] on div "Introduction" at bounding box center [247, 107] width 130 height 19
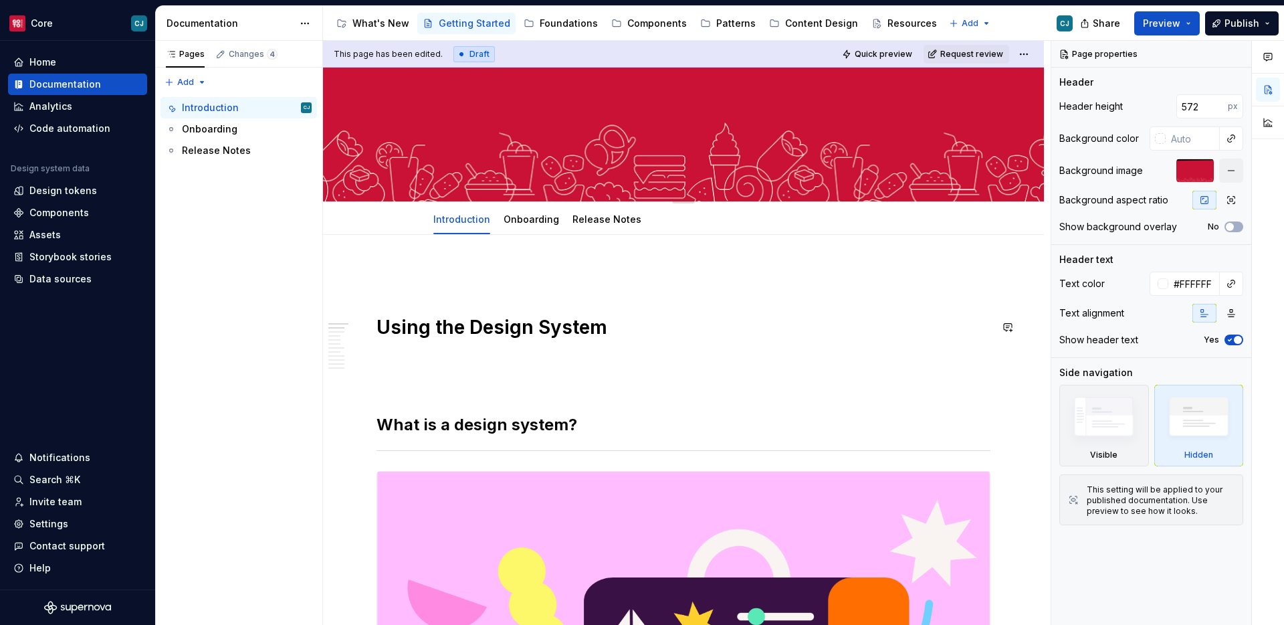
scroll to position [249, 0]
click at [221, 108] on div "Introduction" at bounding box center [210, 107] width 57 height 13
click at [525, 214] on link "Onboarding" at bounding box center [532, 218] width 56 height 11
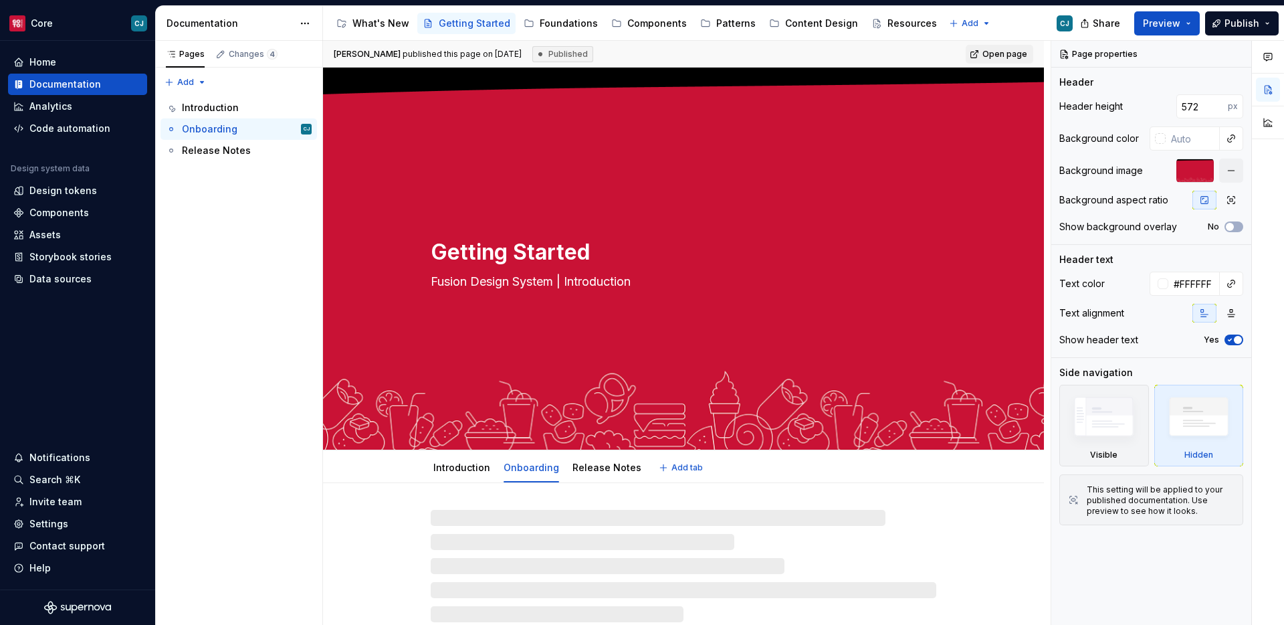
click at [483, 223] on div "Getting Started Fusion Design System | Introduction" at bounding box center [684, 258] width 506 height 131
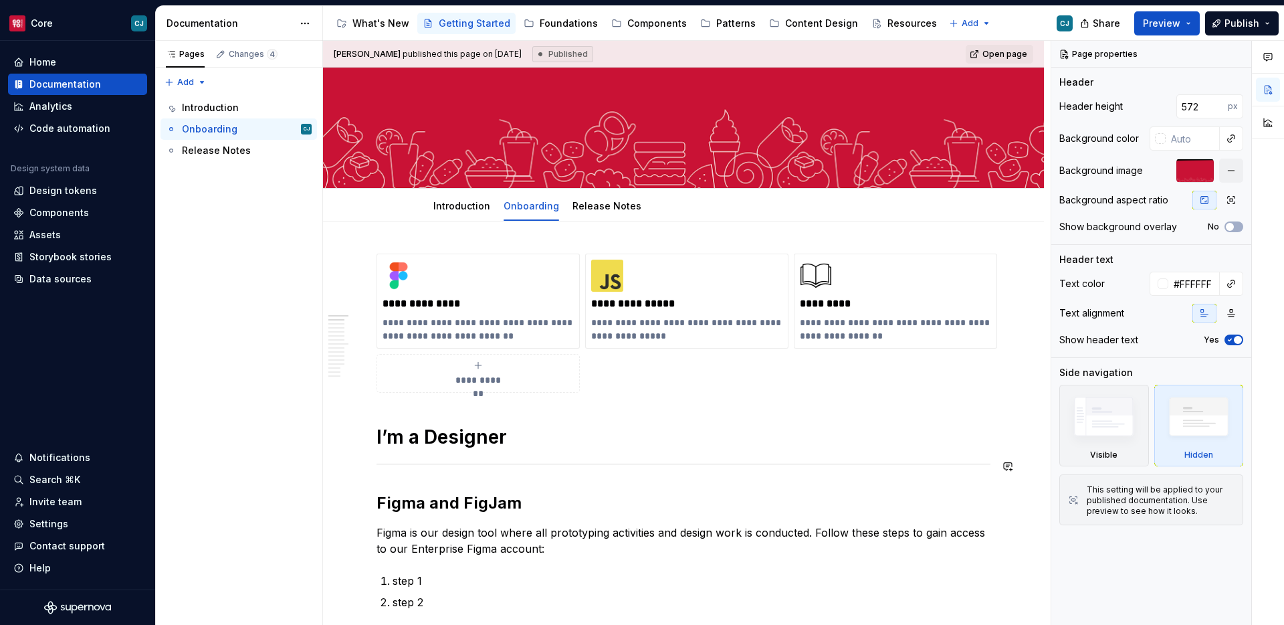
scroll to position [269, 0]
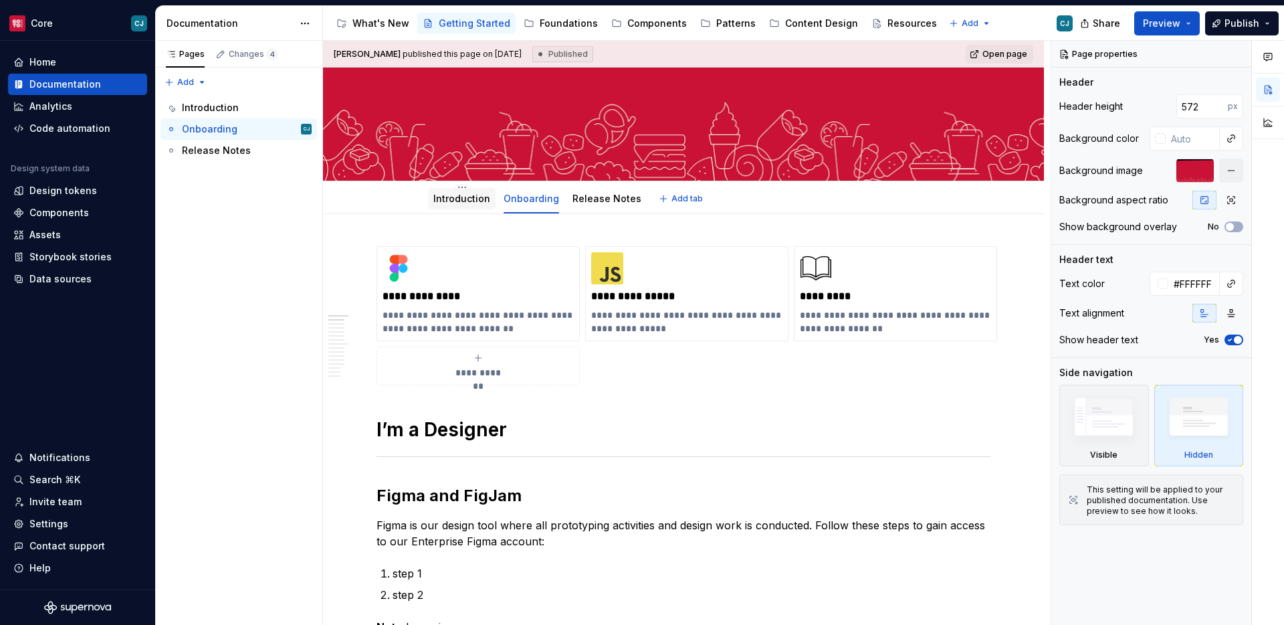
click at [454, 200] on link "Introduction" at bounding box center [461, 198] width 57 height 11
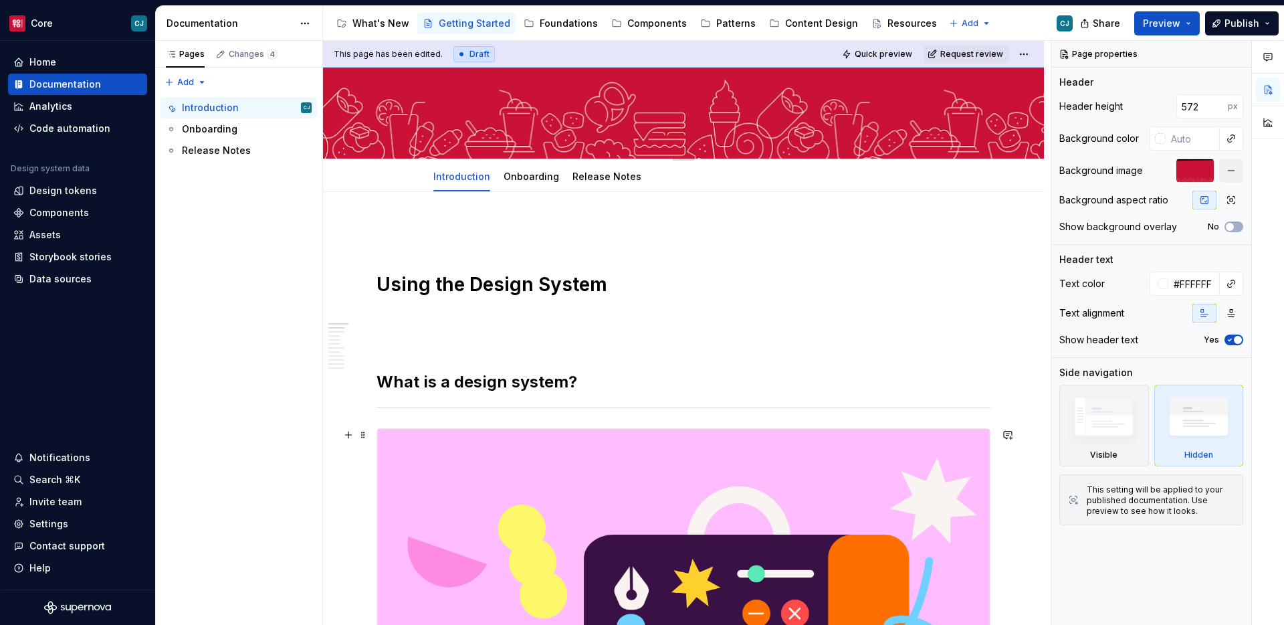
scroll to position [289, 0]
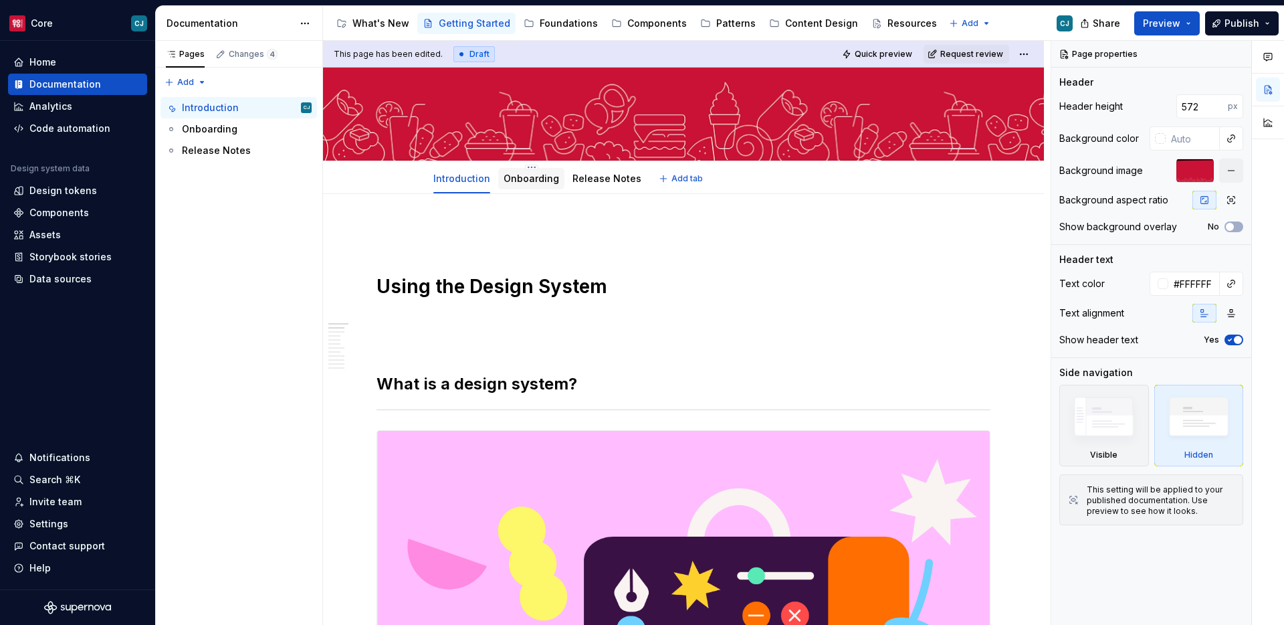
click at [528, 176] on link "Onboarding" at bounding box center [532, 178] width 56 height 11
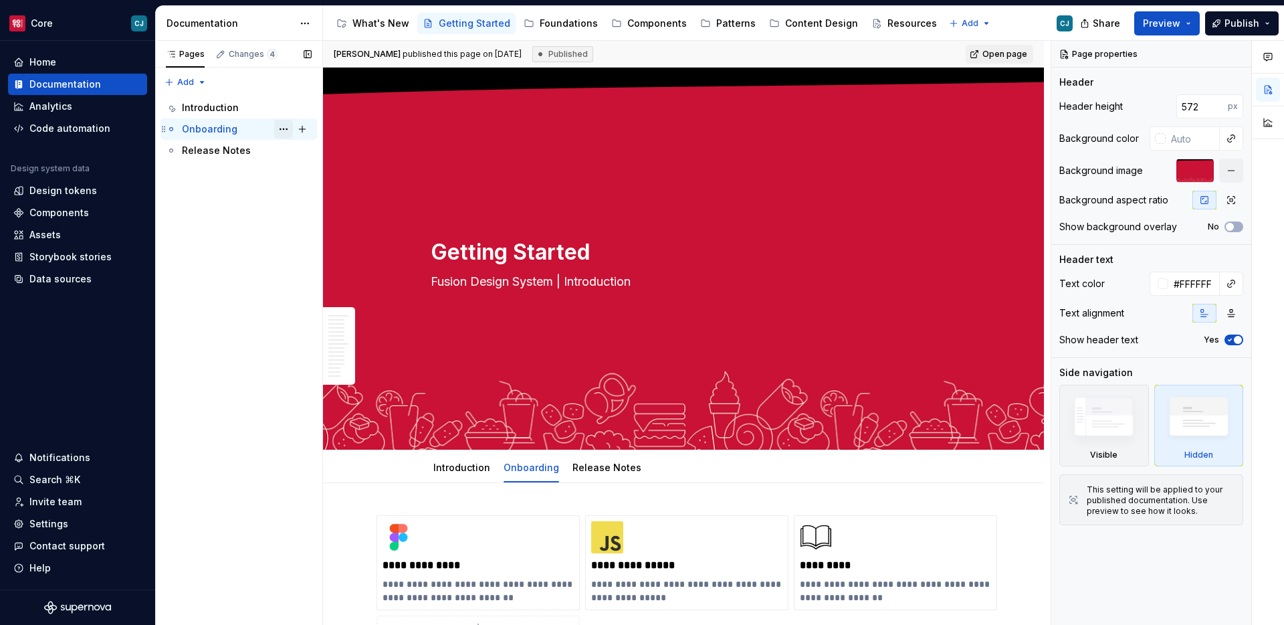
click at [282, 129] on button "Page tree" at bounding box center [283, 129] width 19 height 19
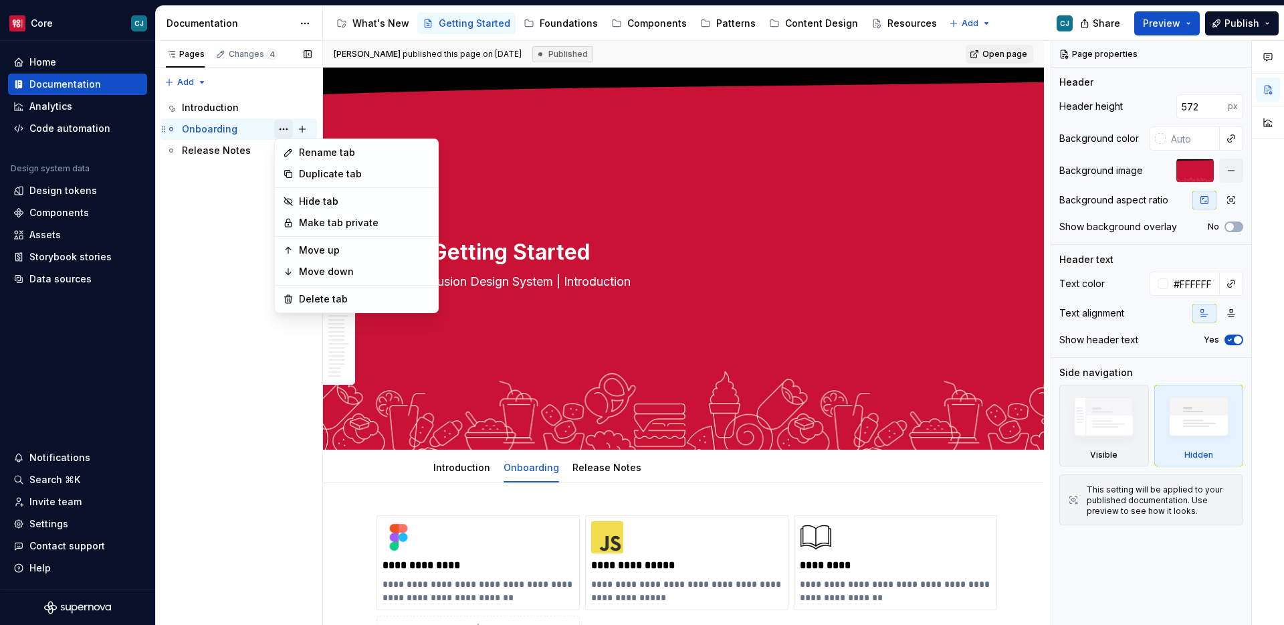
type textarea "*"
click at [337, 153] on div "Rename tab" at bounding box center [364, 152] width 131 height 13
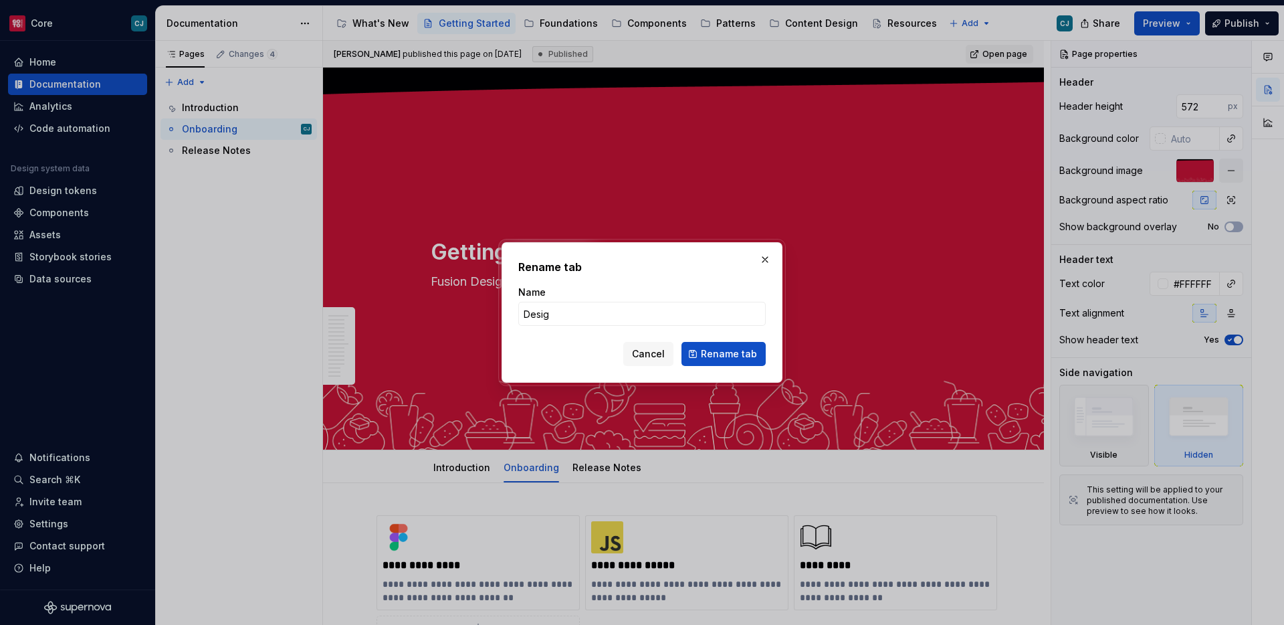
type input "Design"
click button "Rename tab" at bounding box center [724, 354] width 84 height 24
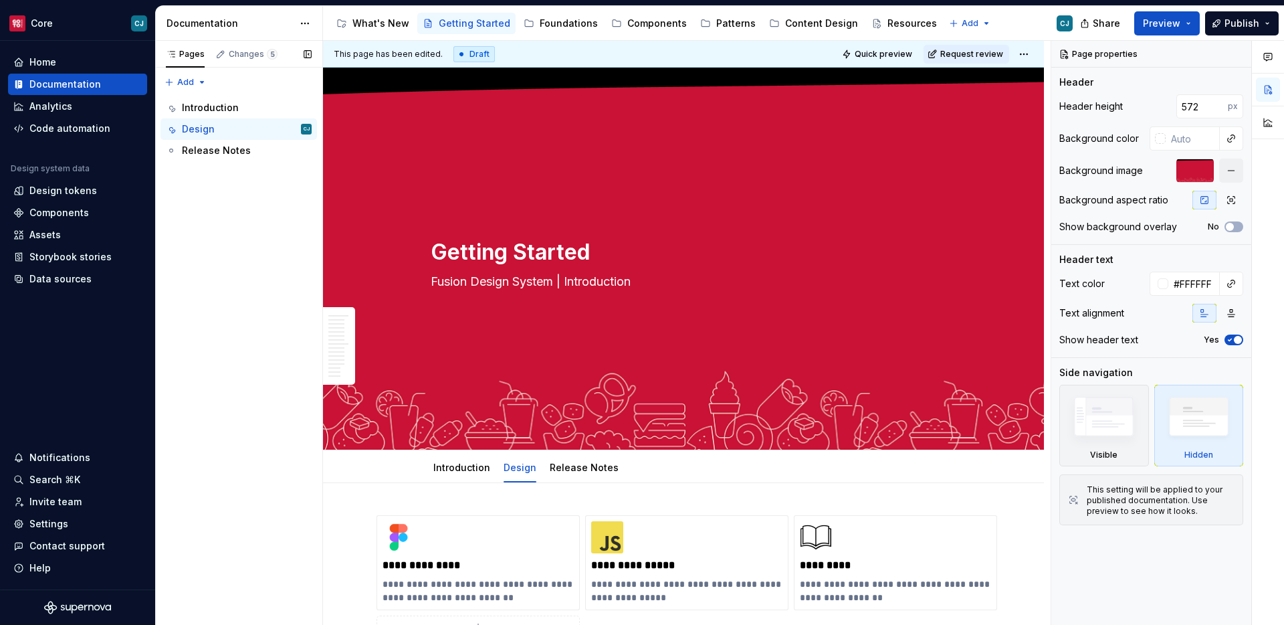
click at [0, 0] on button "Page tree" at bounding box center [0, 0] width 0 height 0
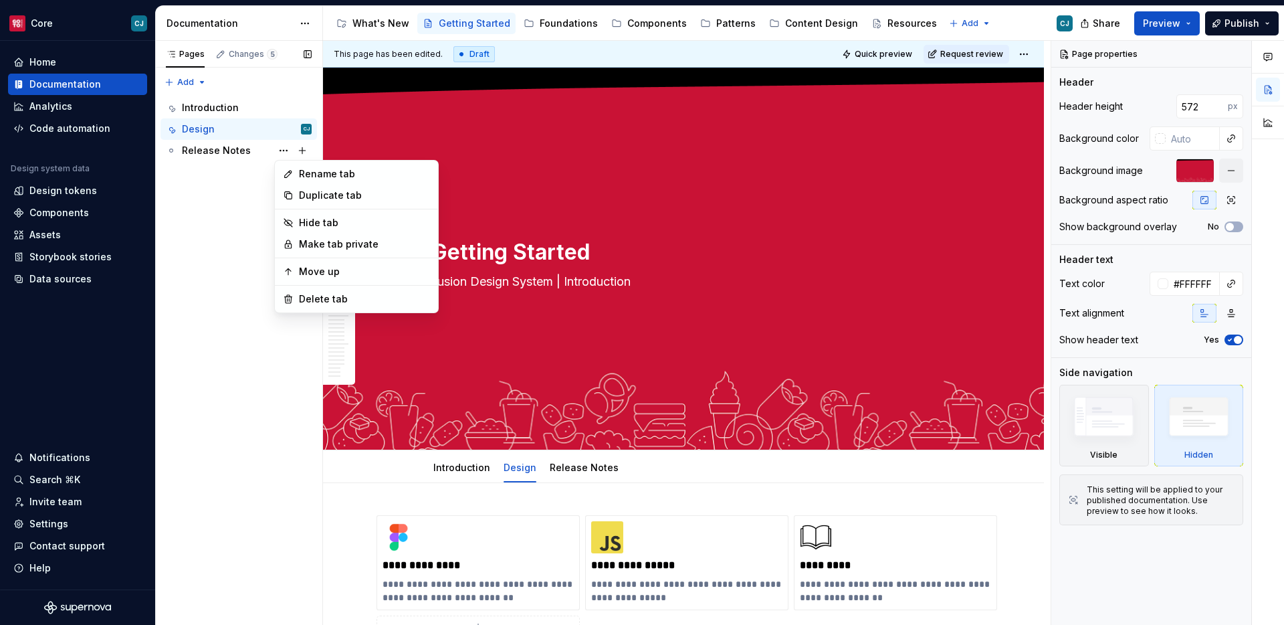
type textarea "*"
click at [367, 167] on div "Rename tab" at bounding box center [364, 173] width 131 height 13
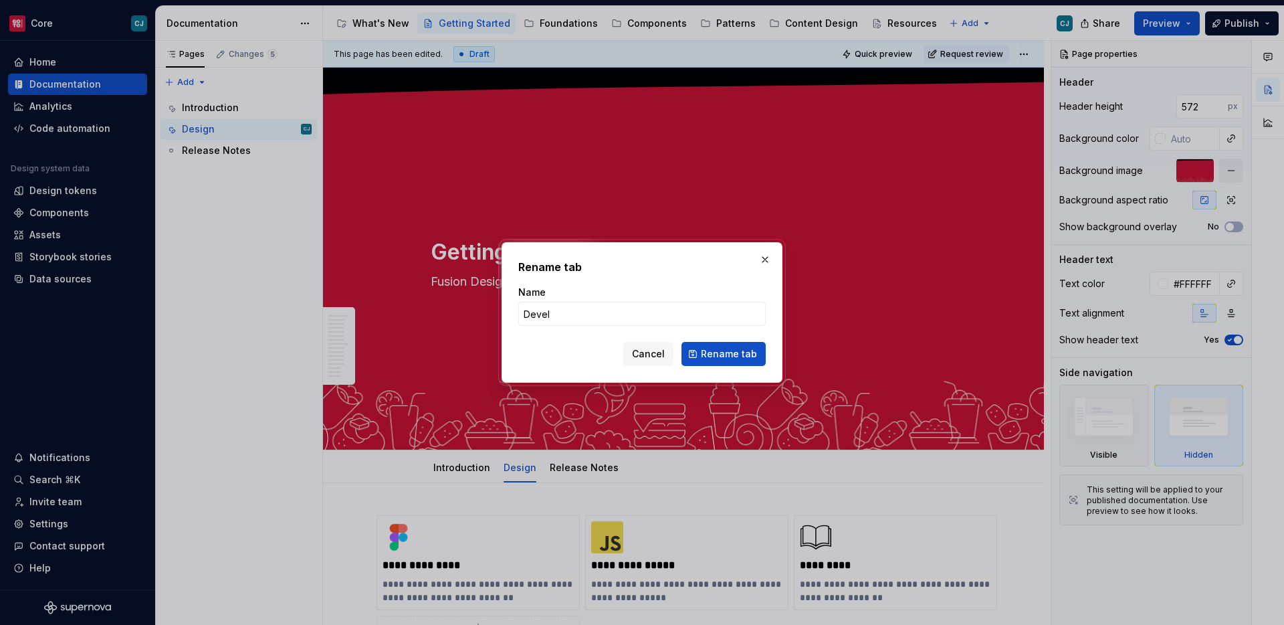
type input "Develo"
type textarea "*"
type input "Develop"
click button "Rename tab" at bounding box center [724, 354] width 84 height 24
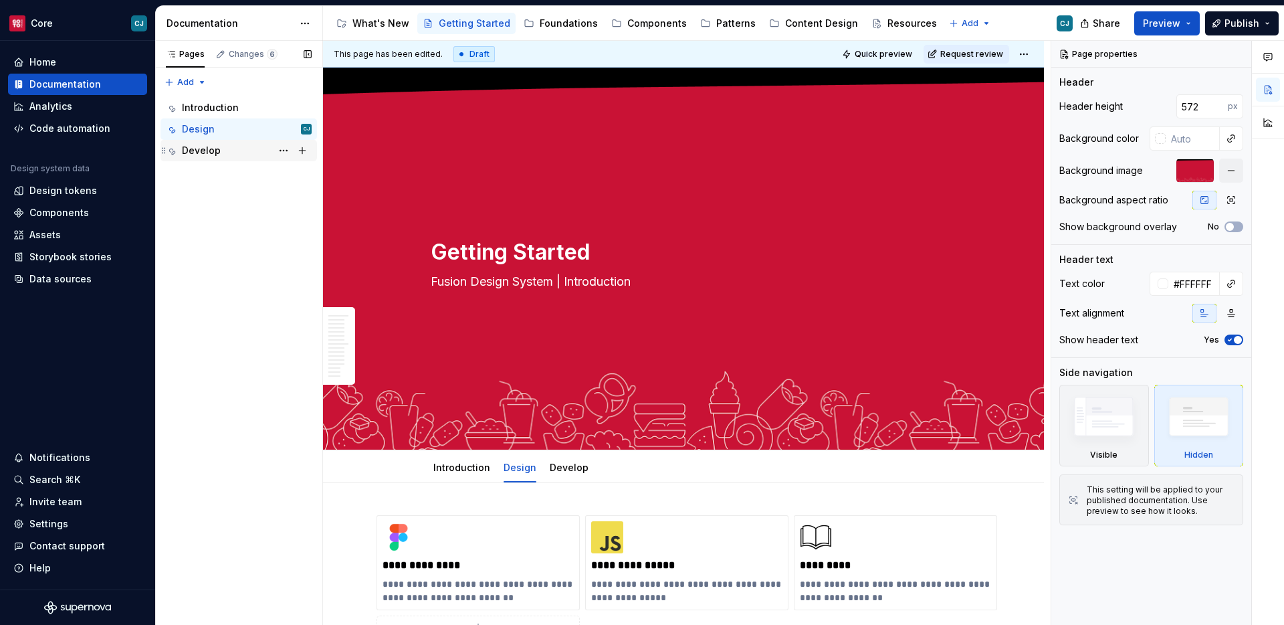
click at [245, 147] on div "Develop" at bounding box center [247, 150] width 130 height 19
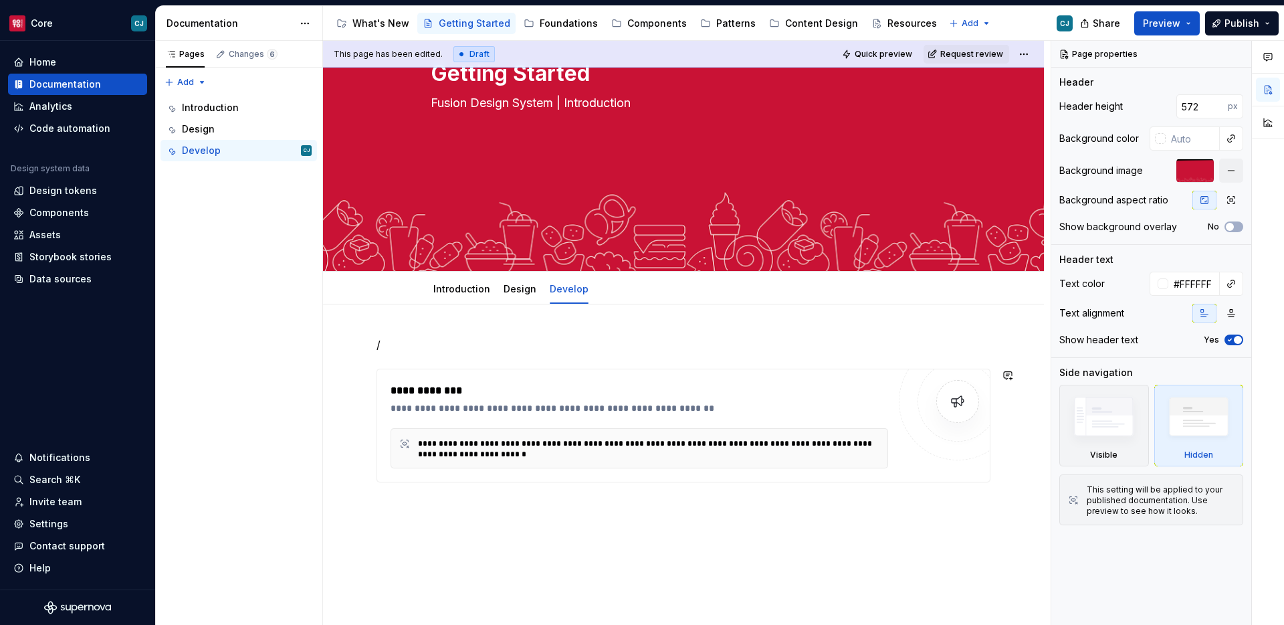
scroll to position [203, 0]
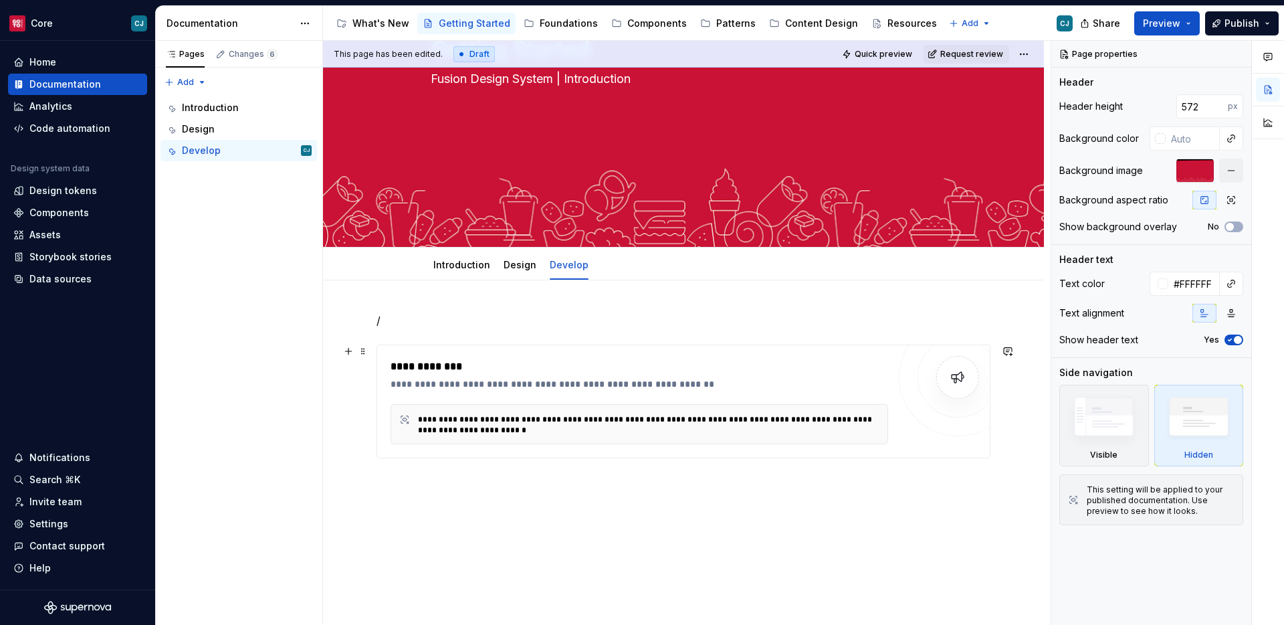
type textarea "*"
click at [961, 473] on div "**********" at bounding box center [684, 393] width 614 height 162
click at [1011, 440] on div "**********" at bounding box center [683, 470] width 721 height 381
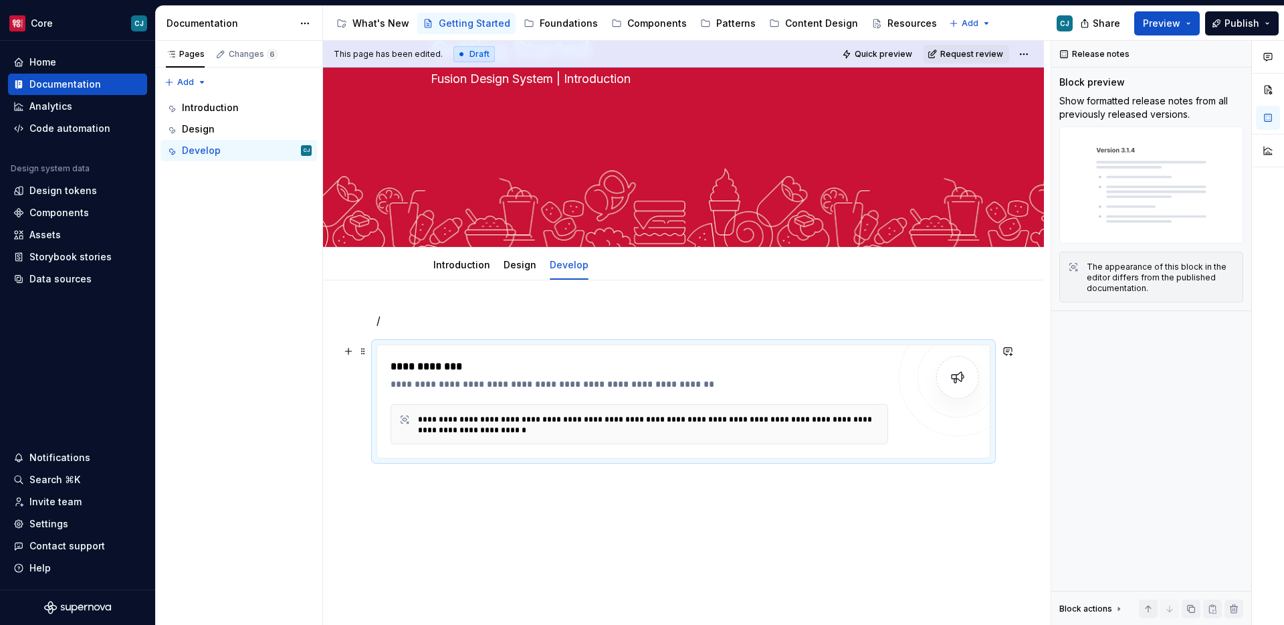
scroll to position [144, 0]
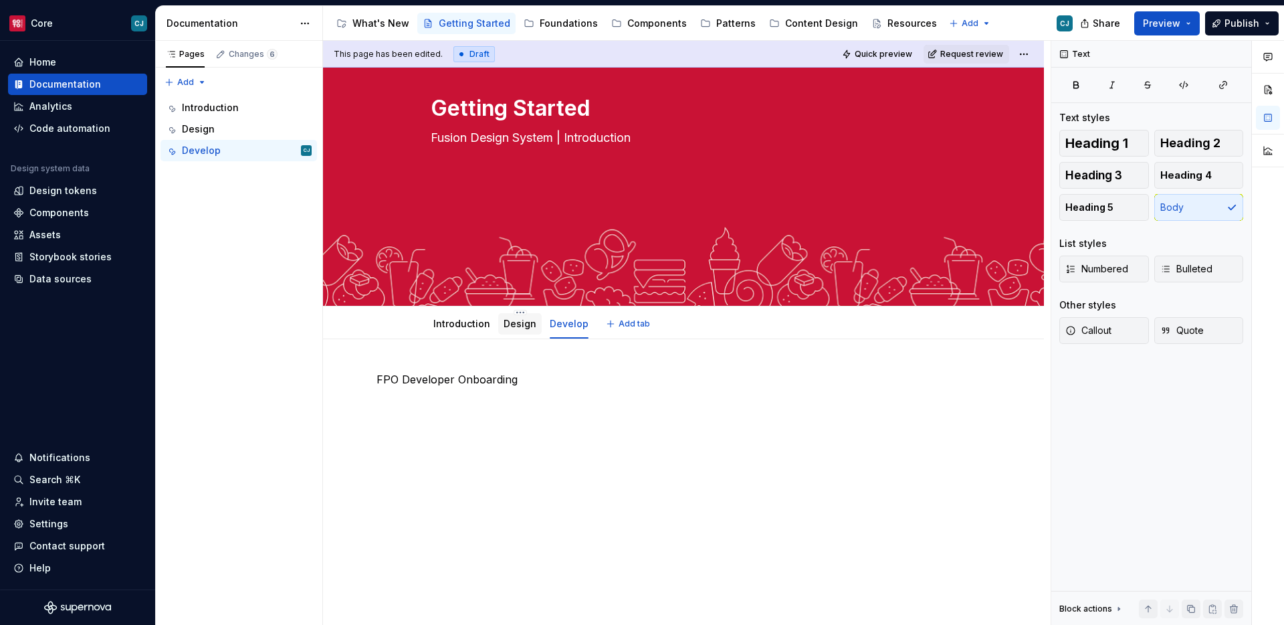
click at [512, 330] on div "Design" at bounding box center [520, 324] width 33 height 16
click at [518, 333] on div "Design" at bounding box center [519, 323] width 43 height 21
click at [518, 328] on link "Design" at bounding box center [520, 323] width 33 height 11
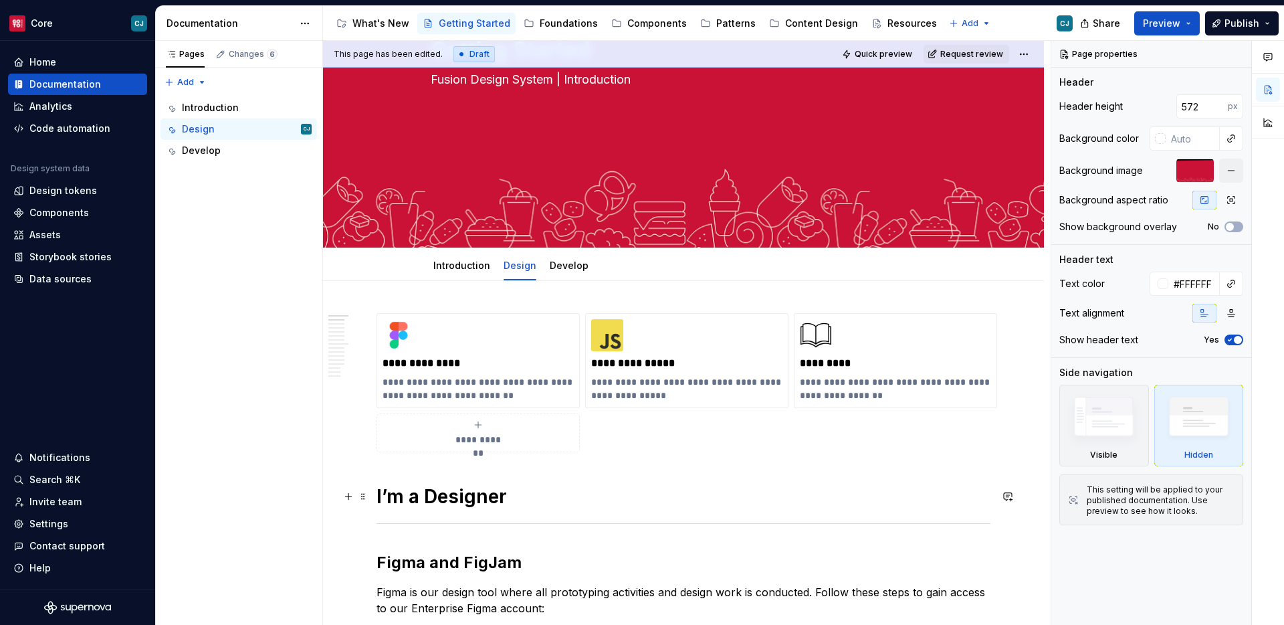
scroll to position [199, 0]
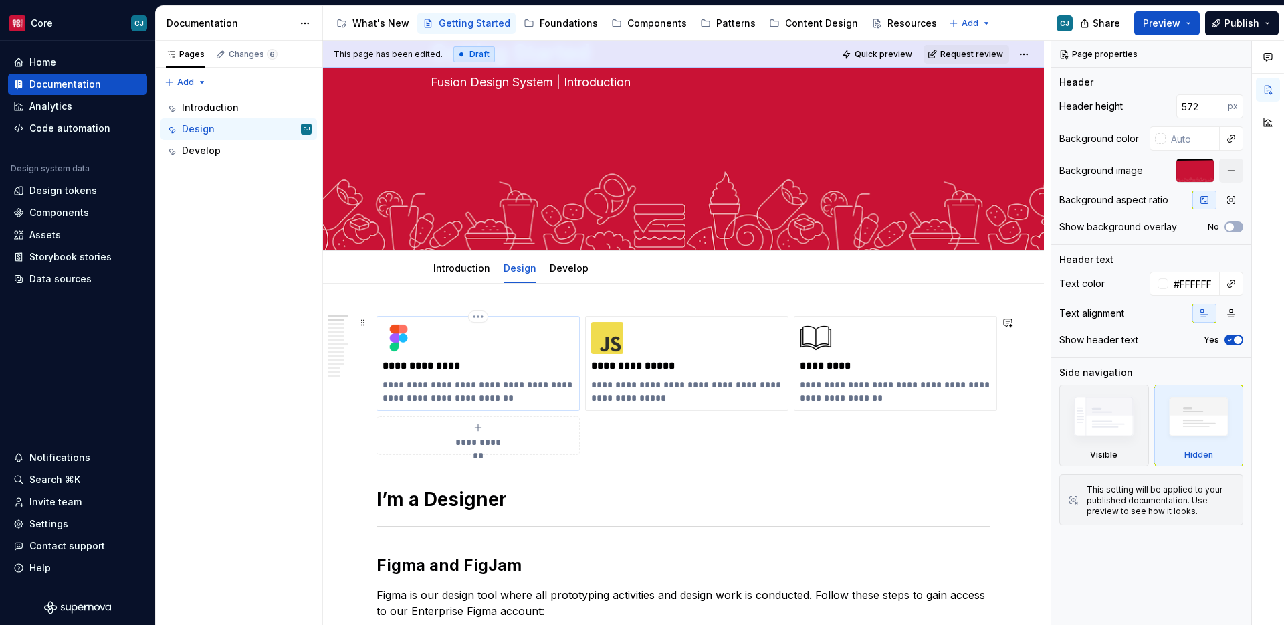
click at [440, 360] on p "**********" at bounding box center [478, 365] width 191 height 13
type textarea "*"
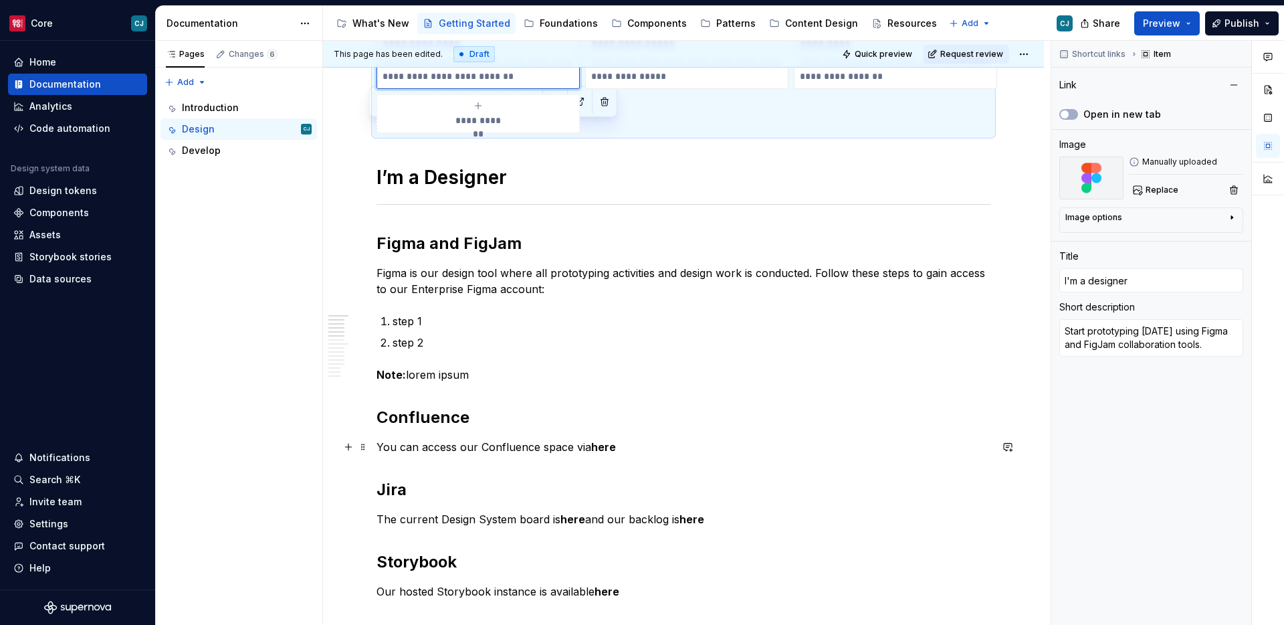
type input "Getting Started / Design/ I’m a Designer"
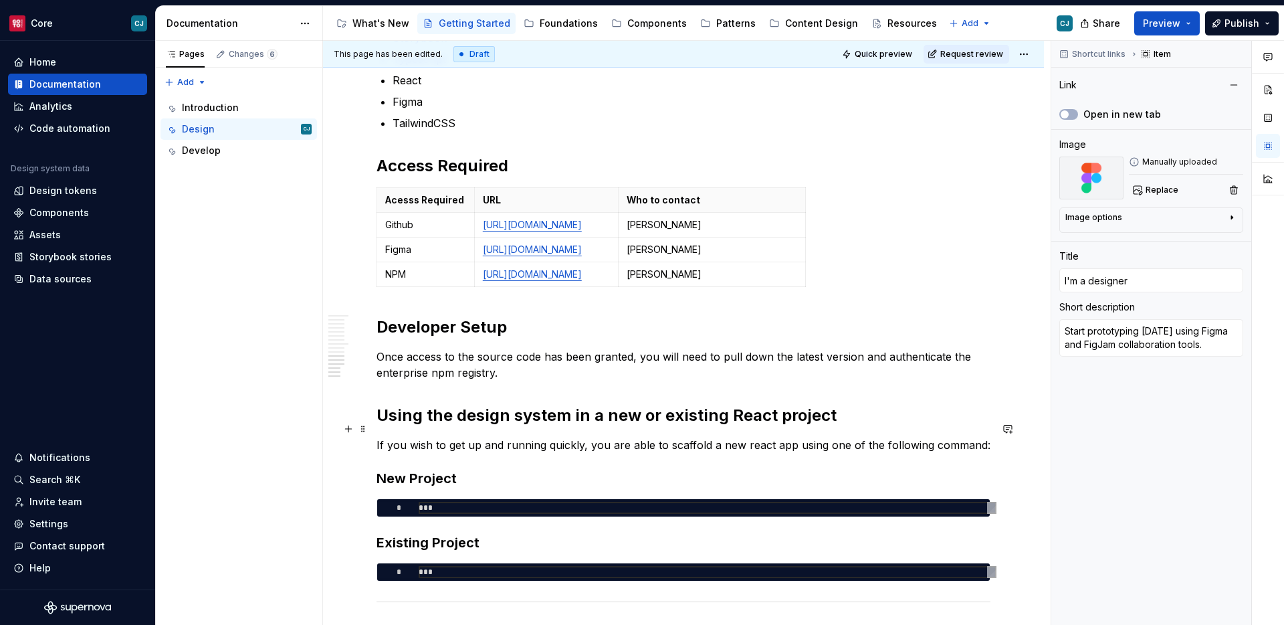
scroll to position [1514, 0]
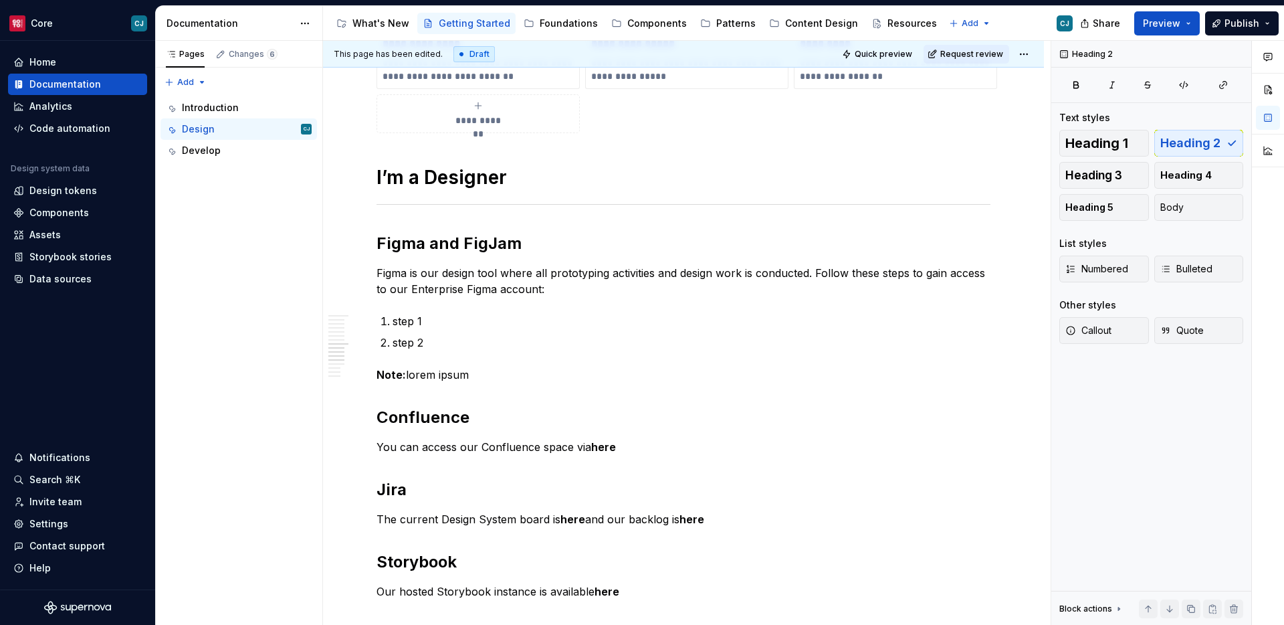
scroll to position [213, 0]
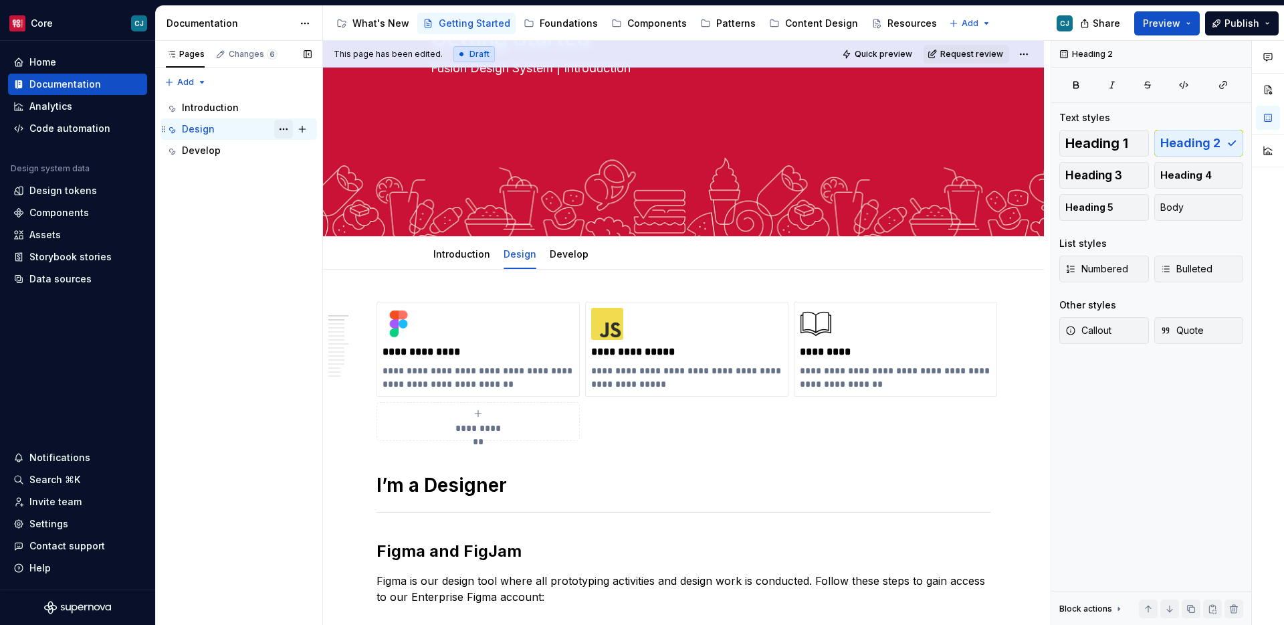
click at [282, 128] on button "Page tree" at bounding box center [283, 129] width 19 height 19
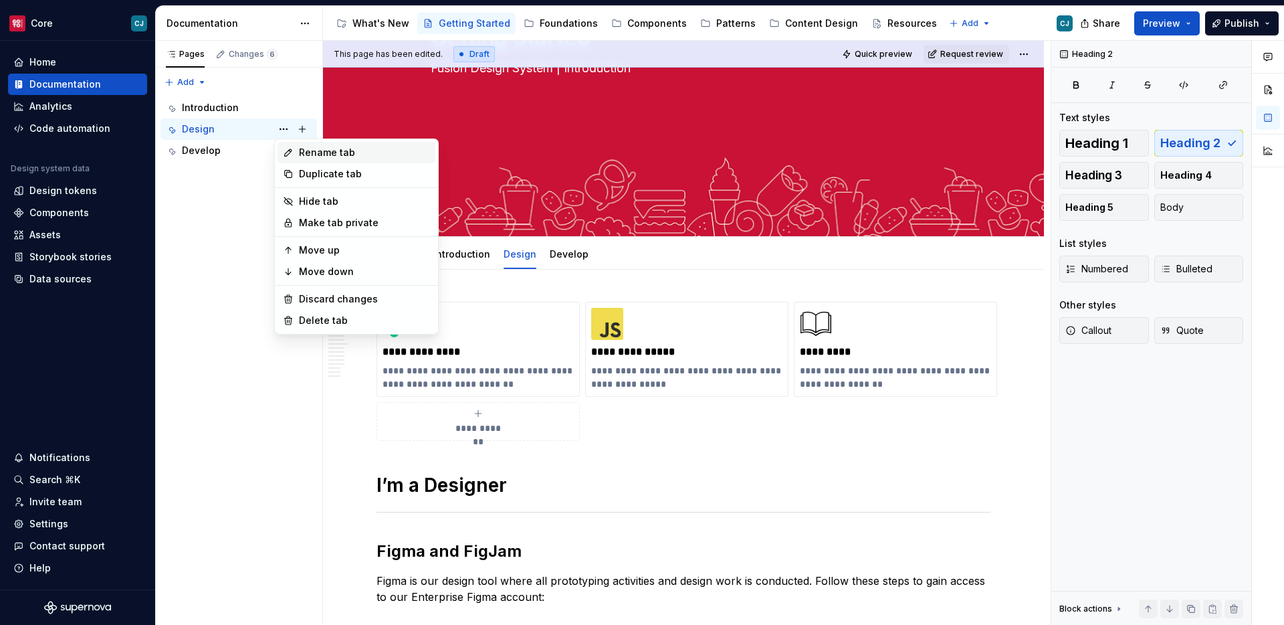
click at [385, 159] on div "Rename tab" at bounding box center [364, 152] width 131 height 13
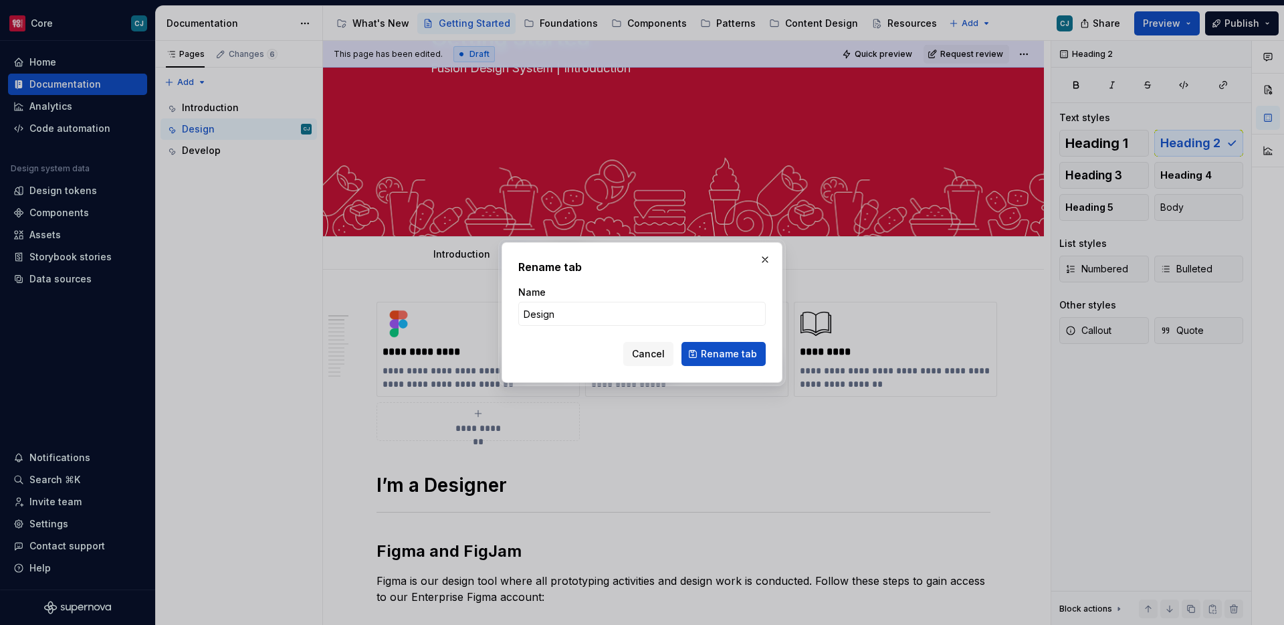
type textarea "*"
type input "Onboarding"
click button "Rename tab" at bounding box center [724, 354] width 84 height 24
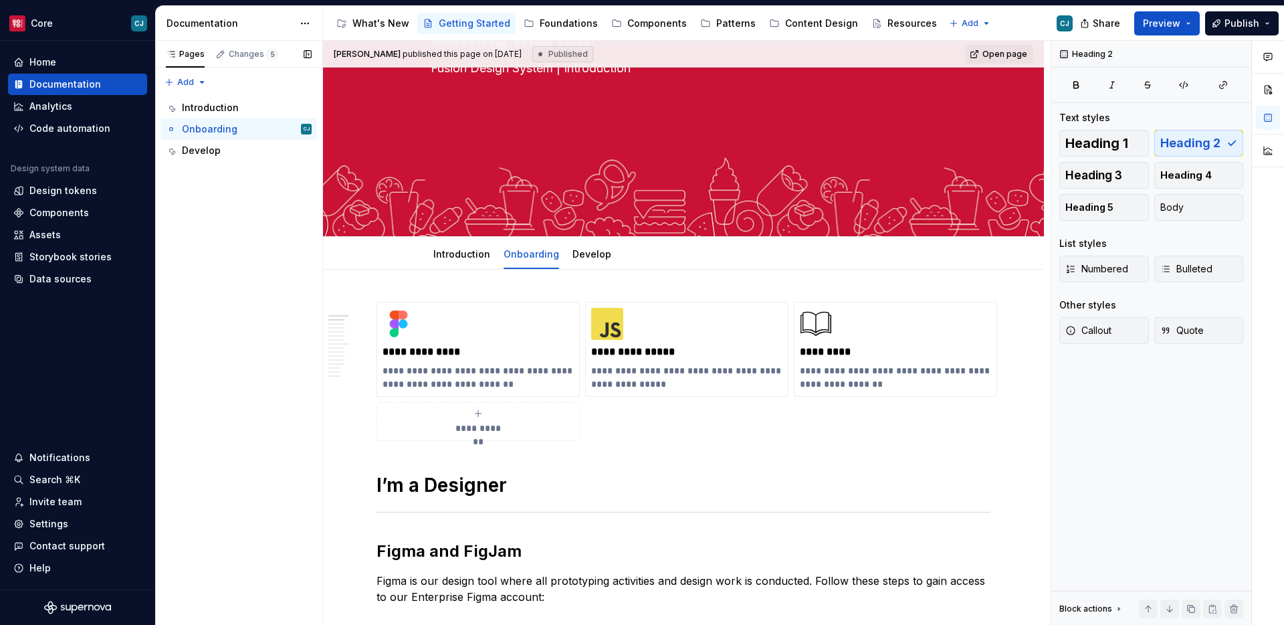
click at [291, 371] on div "Pages Changes 5 Add Accessibility guide for tree Page tree. Navigate the tree w…" at bounding box center [238, 333] width 167 height 585
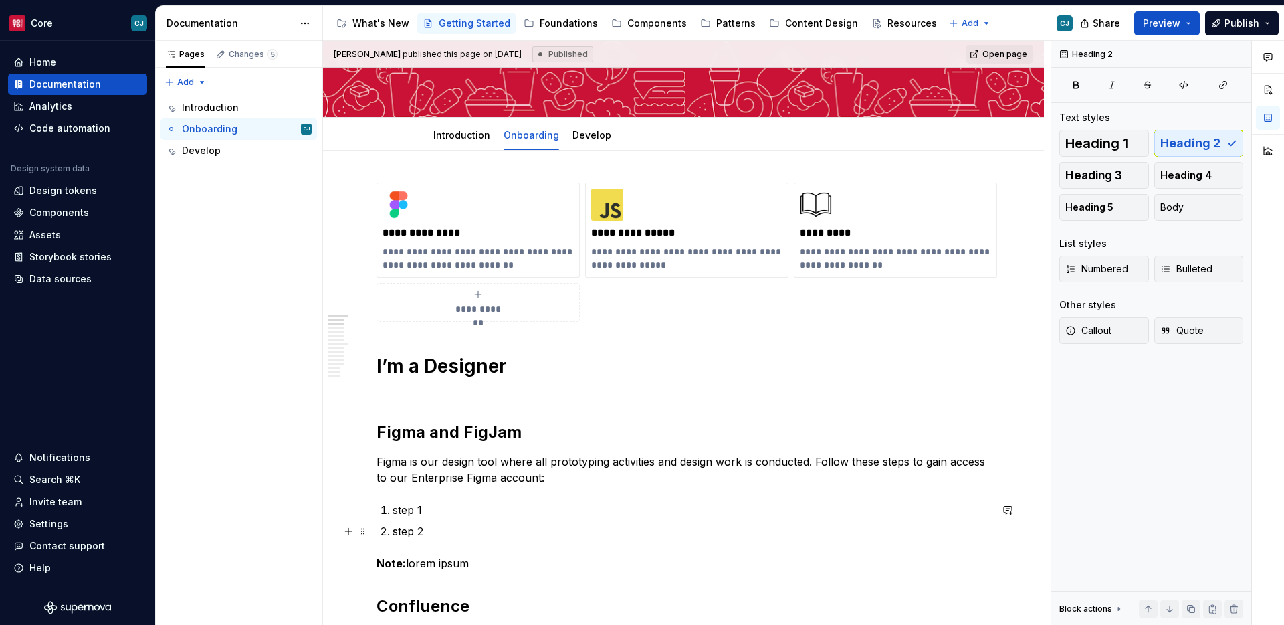
scroll to position [334, 0]
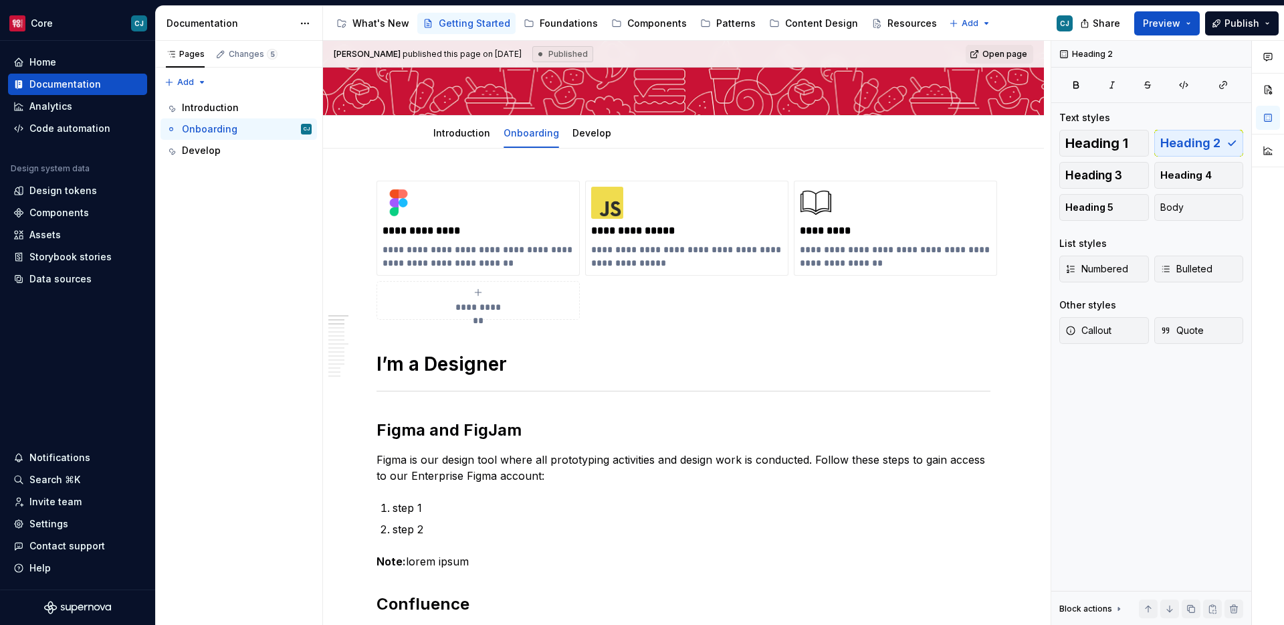
type textarea "*"
